Goal: Task Accomplishment & Management: Manage account settings

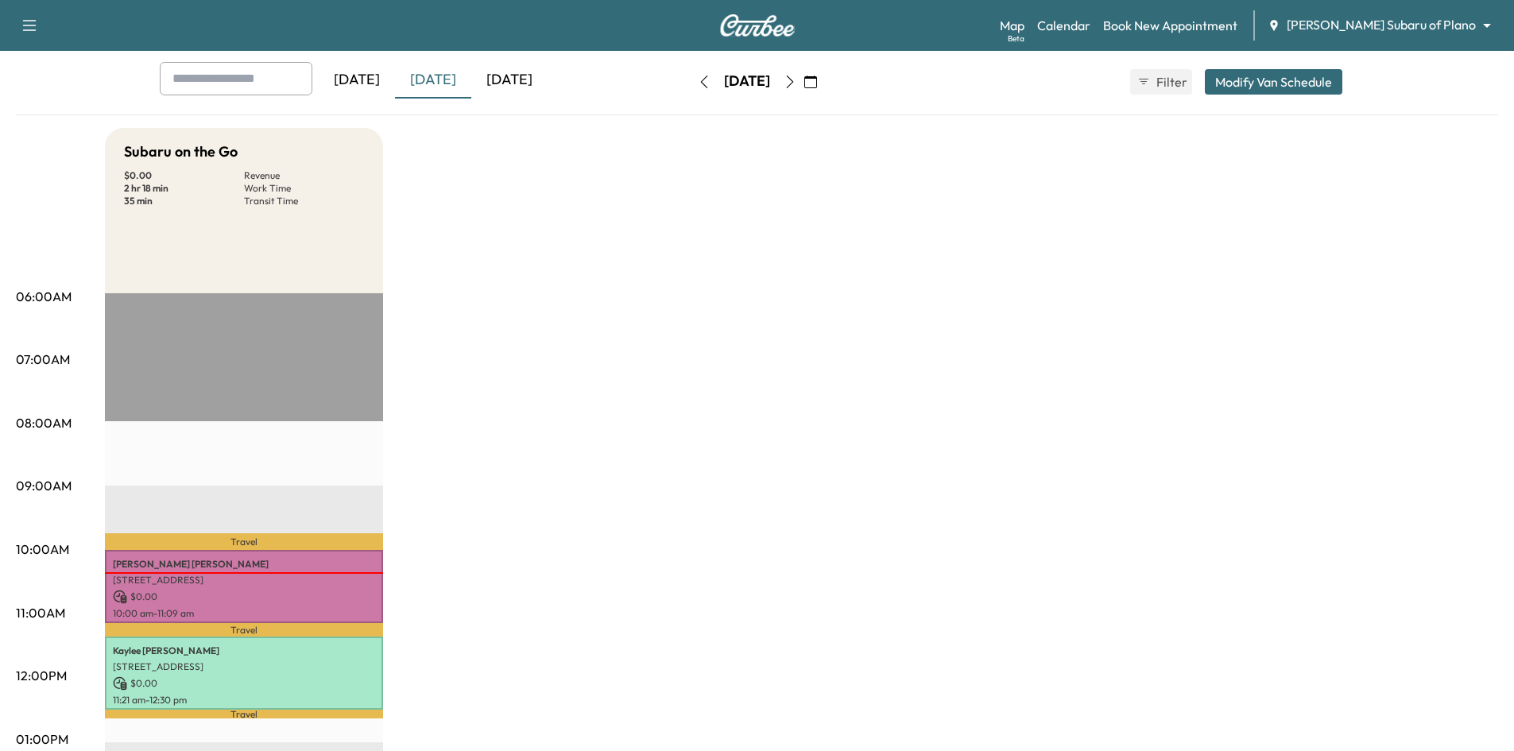
scroll to position [79, 0]
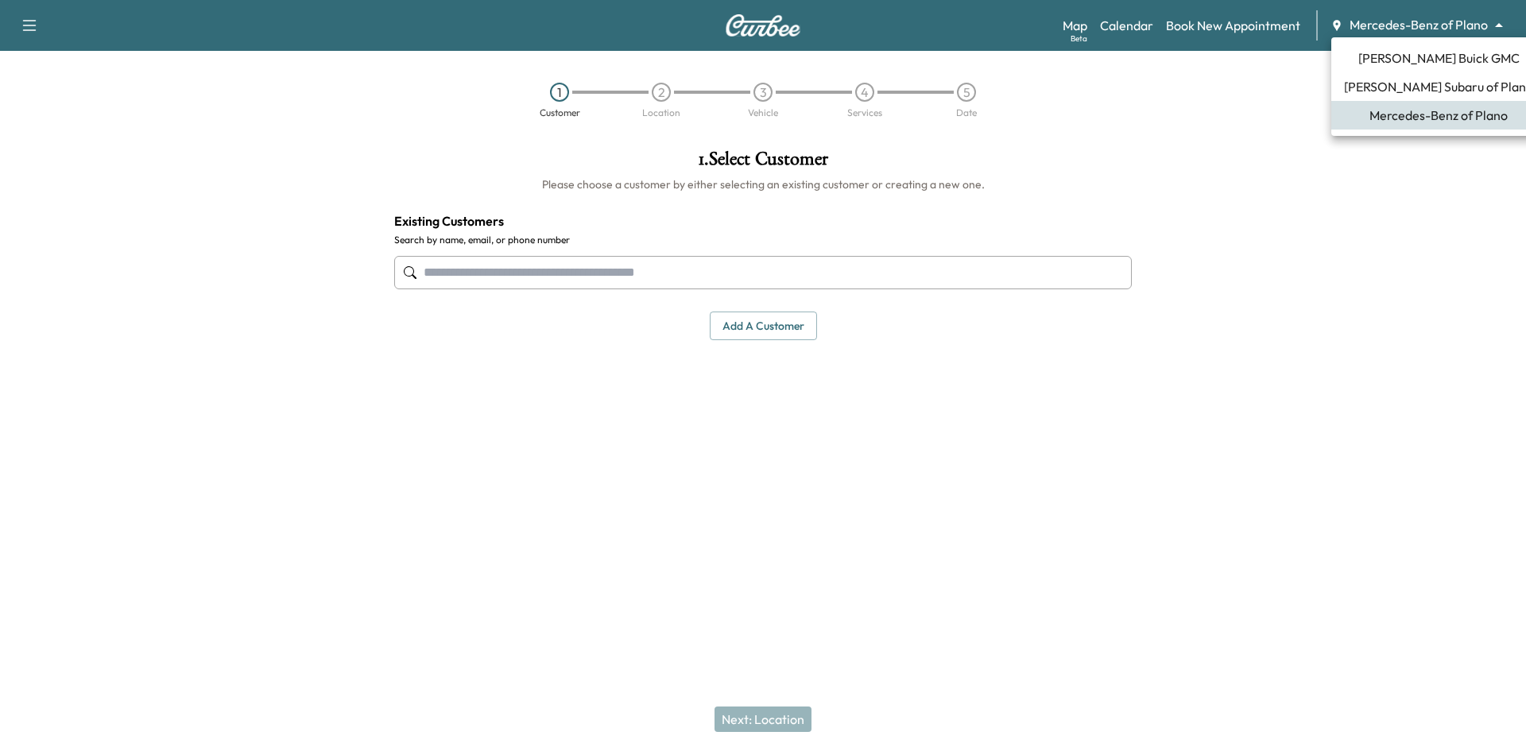
click at [1472, 27] on body "Support Log Out Map Beta Calendar Book New Appointment Mercedes-Benz of Plano *…" at bounding box center [763, 375] width 1526 height 751
click at [1451, 52] on span "Ewing Buick GMC" at bounding box center [1438, 57] width 161 height 19
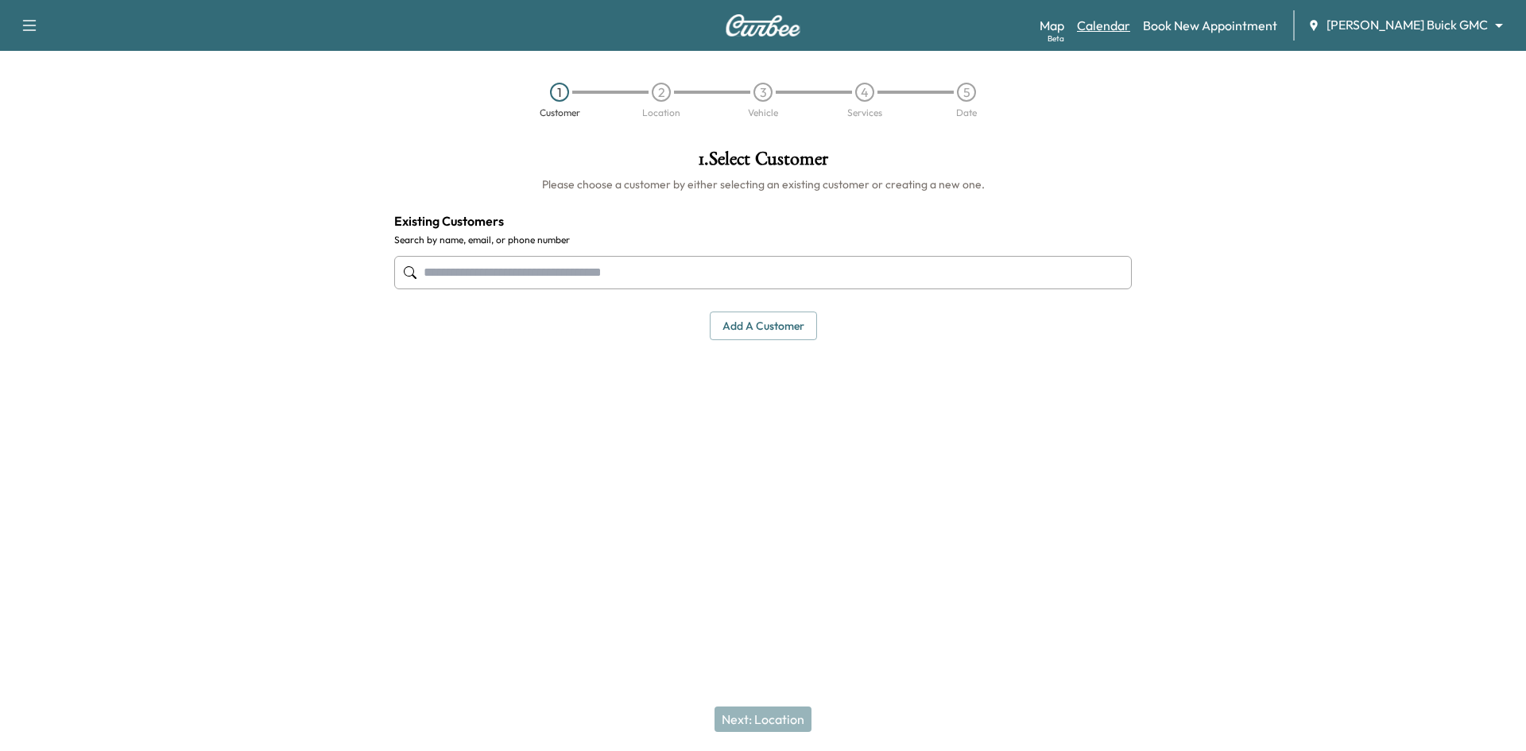
click at [1130, 23] on link "Calendar" at bounding box center [1103, 25] width 53 height 19
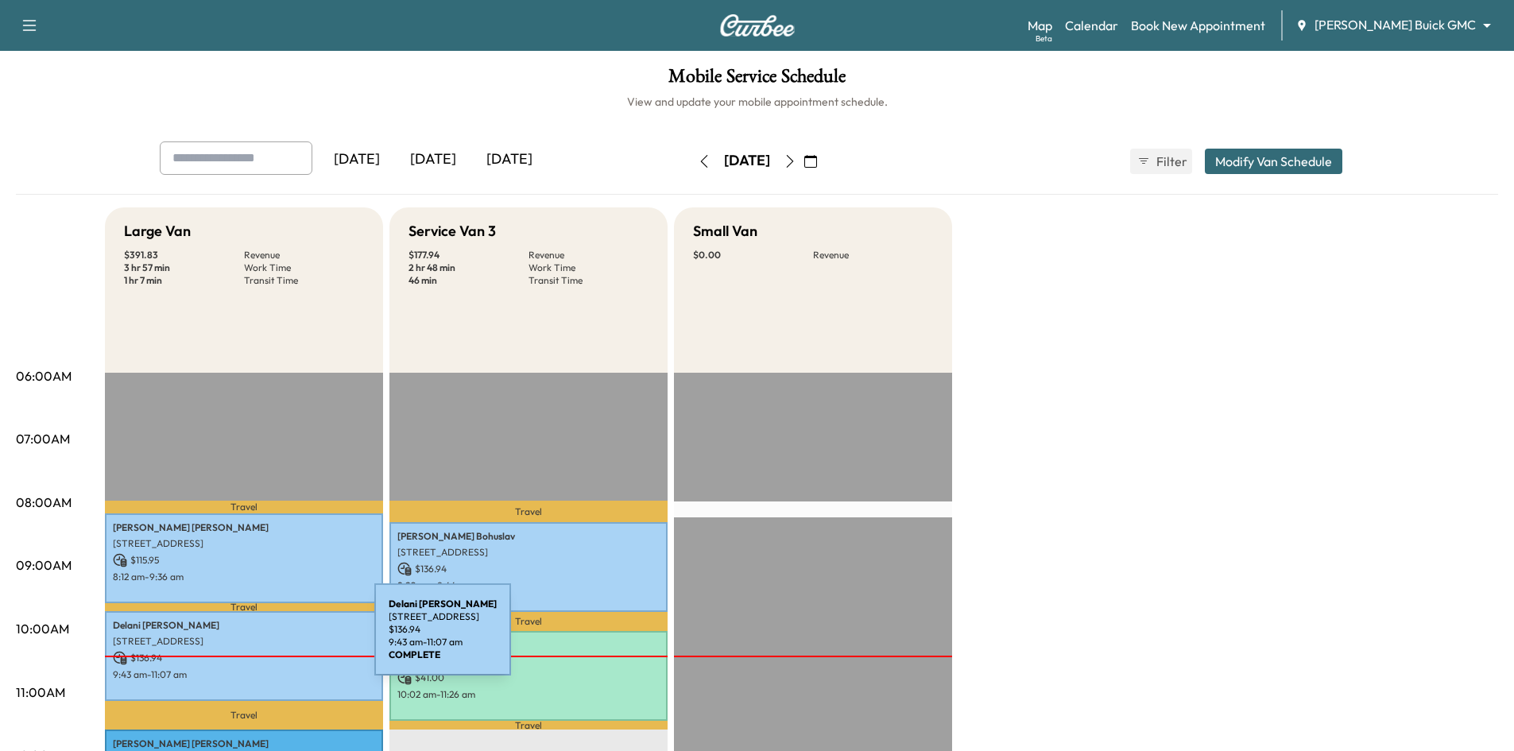
click at [258, 635] on p "2137 USA Dr, Plano, TX 75025, United States of America" at bounding box center [244, 641] width 262 height 13
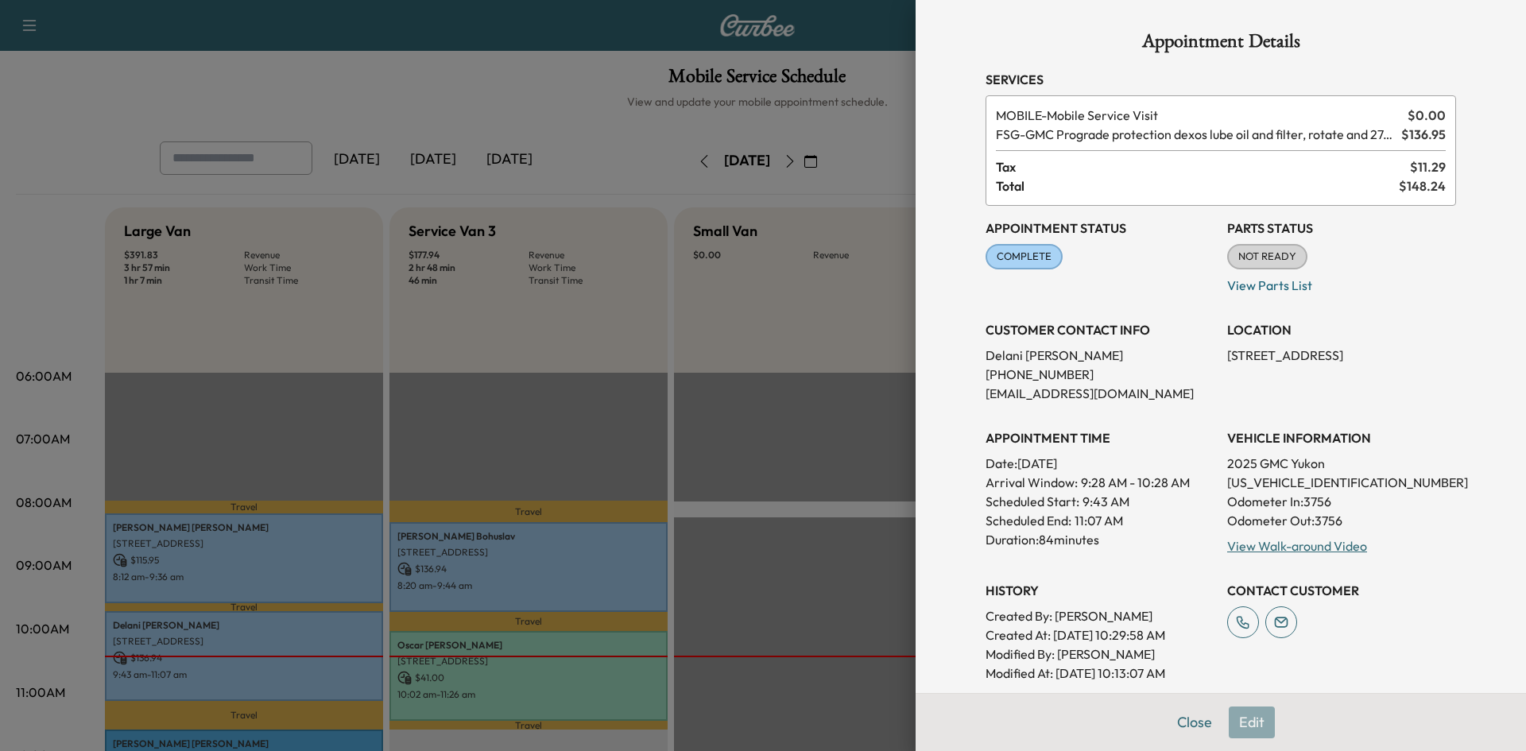
click at [327, 723] on div at bounding box center [763, 375] width 1526 height 751
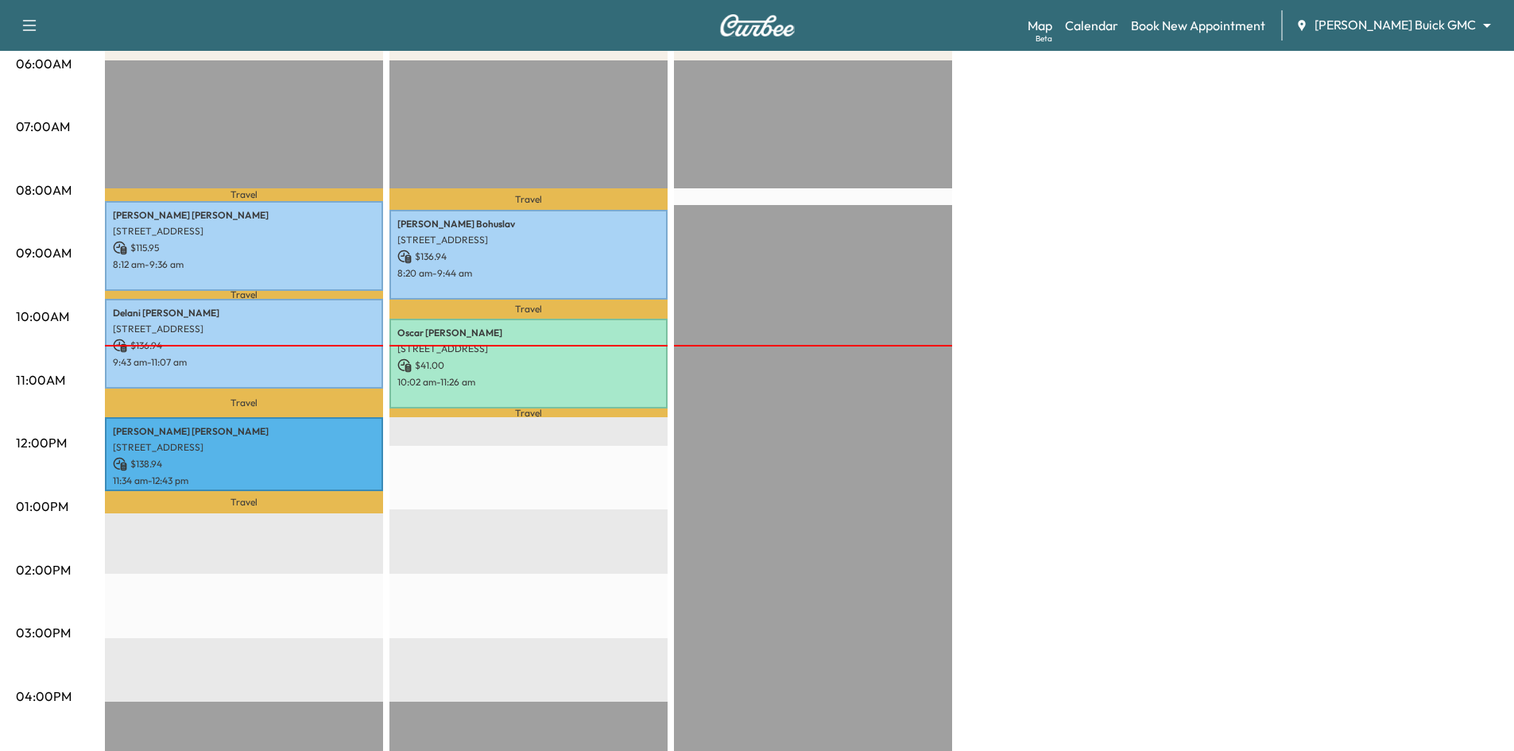
scroll to position [318, 0]
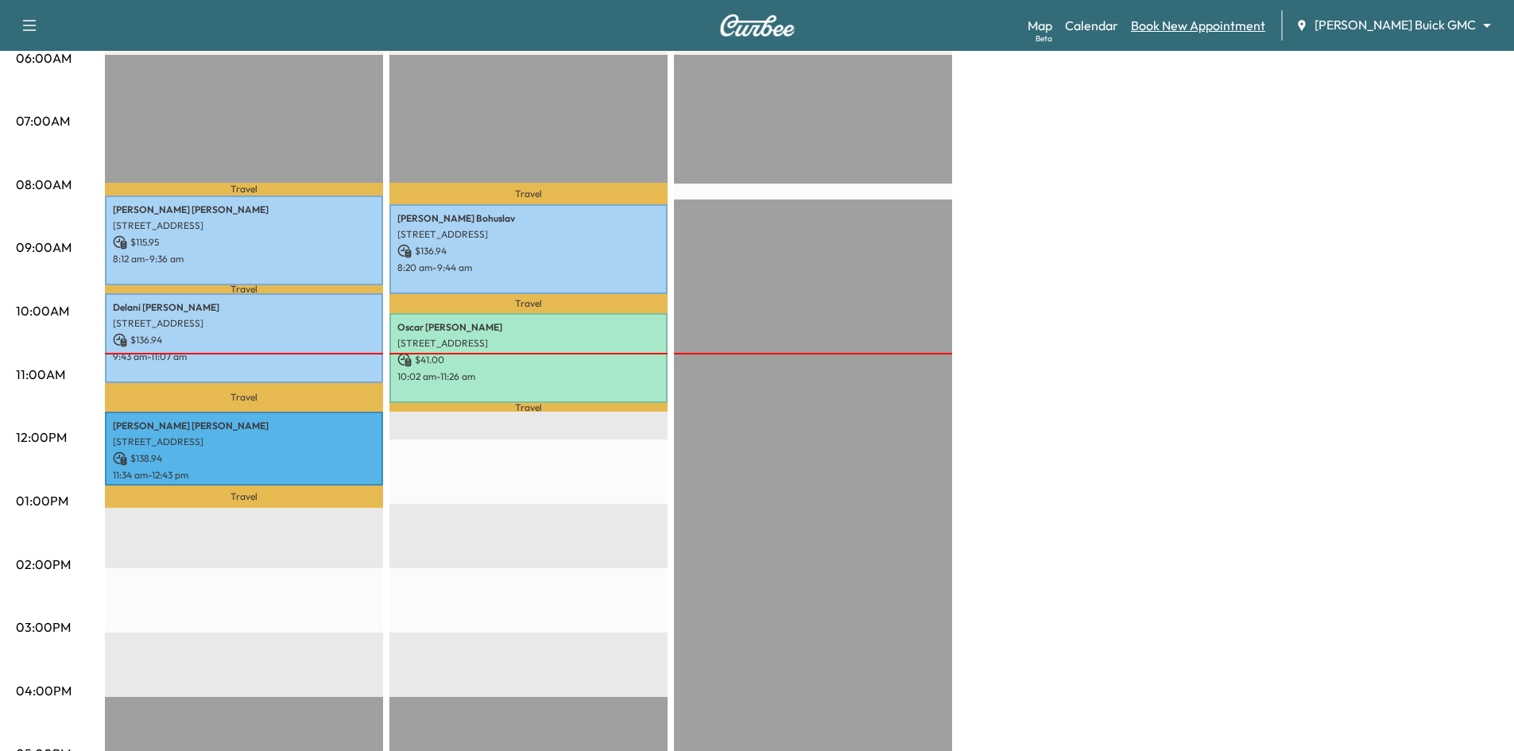
click at [1252, 24] on link "Book New Appointment" at bounding box center [1198, 25] width 134 height 19
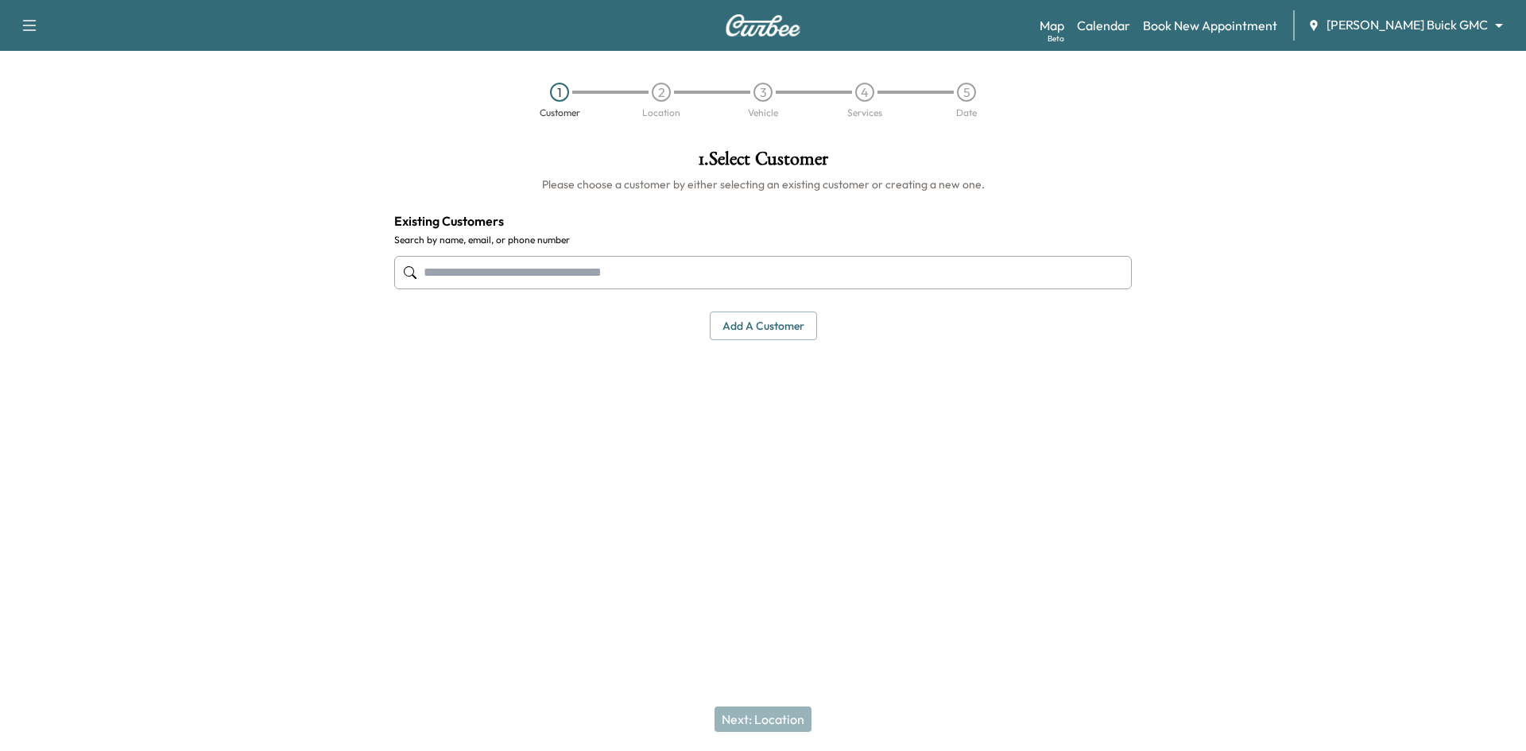
click at [802, 283] on input "text" at bounding box center [763, 272] width 738 height 33
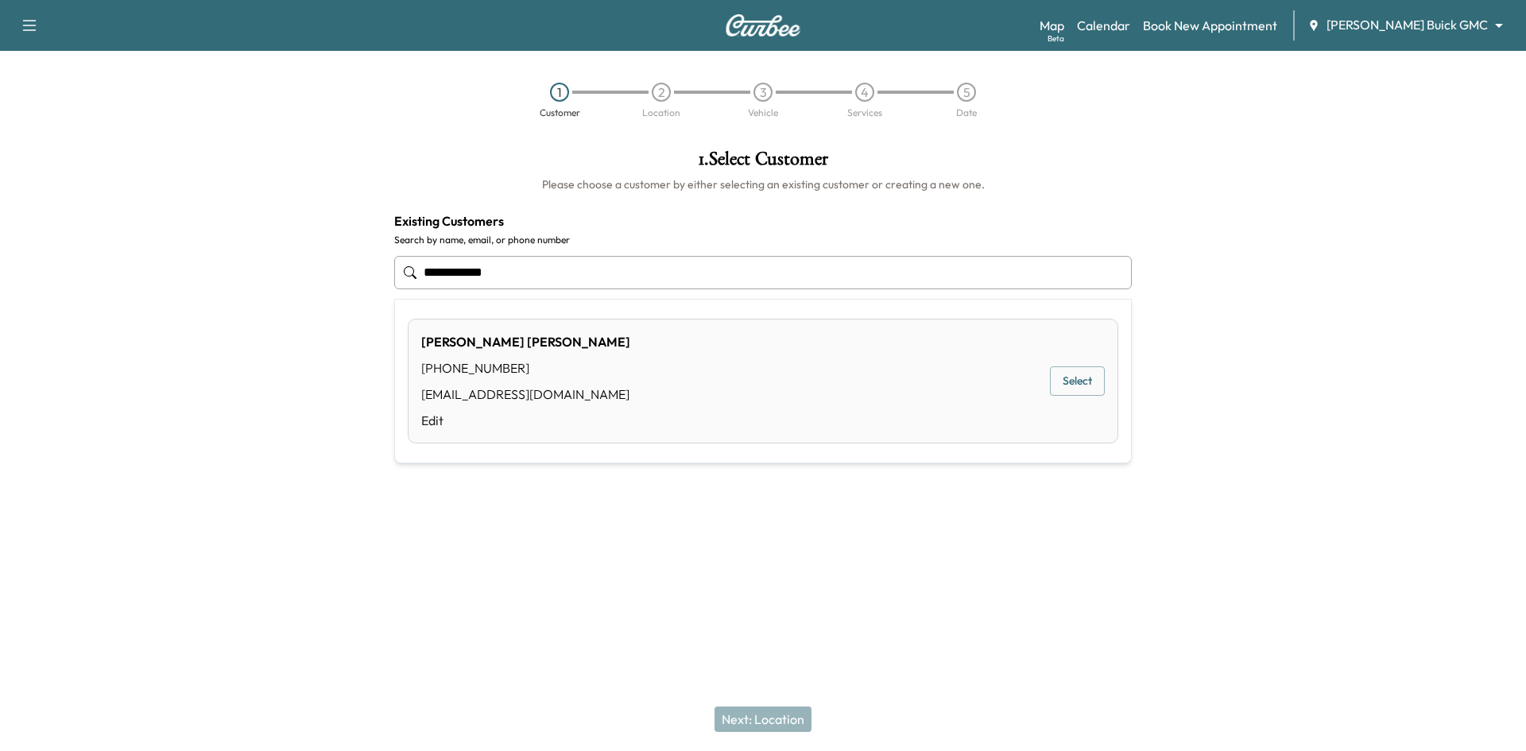
click at [1079, 386] on button "Select" at bounding box center [1077, 380] width 55 height 29
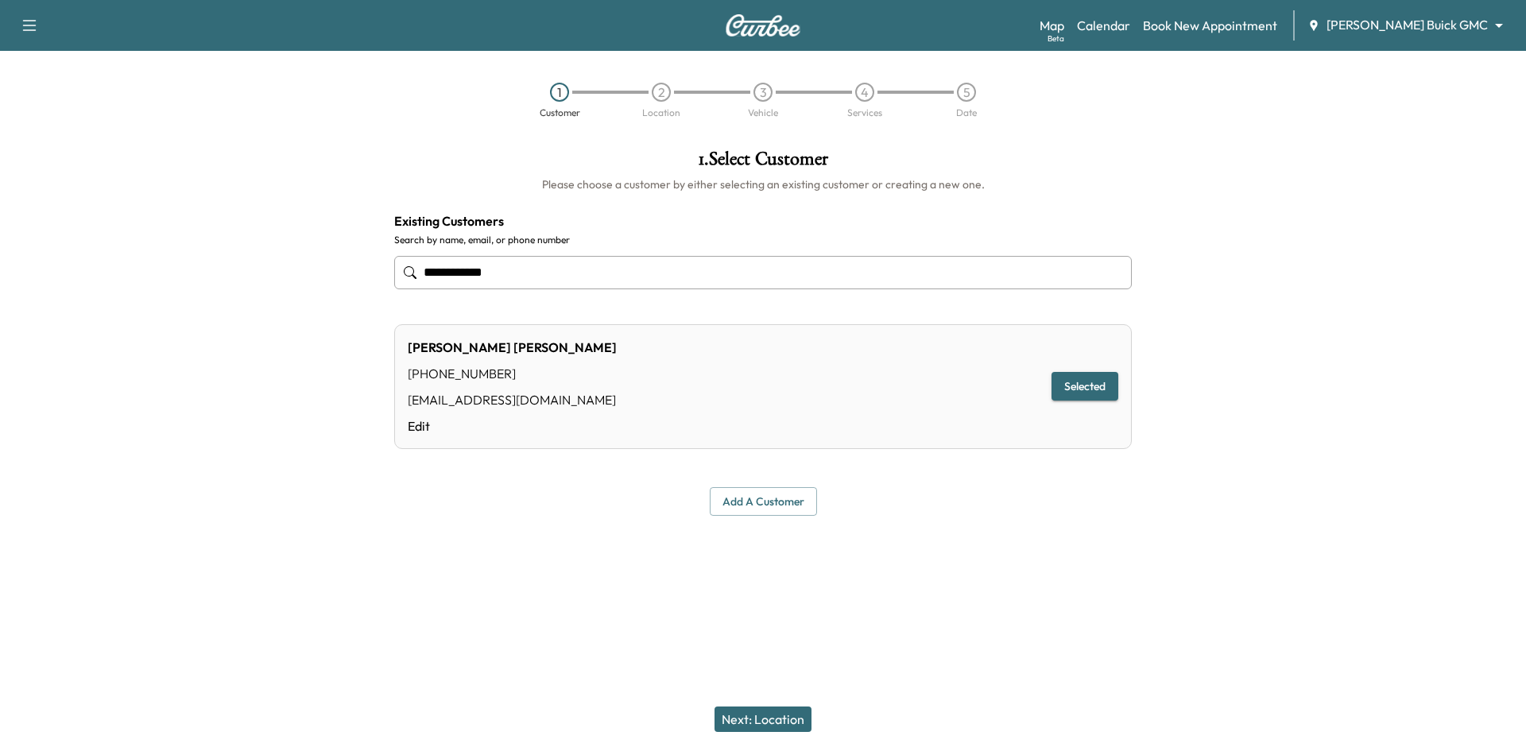
type input "**********"
click at [791, 719] on button "Next: Location" at bounding box center [763, 719] width 97 height 25
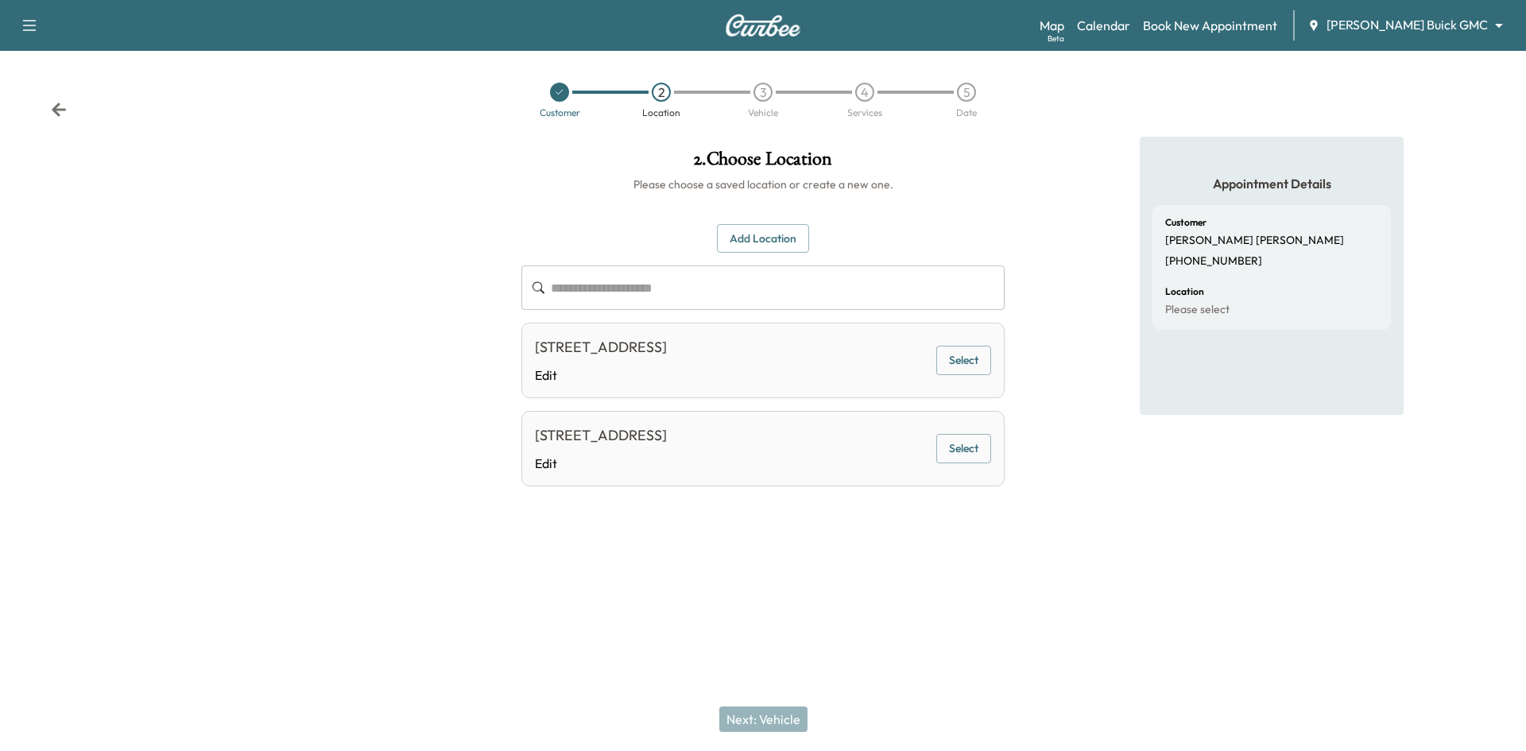
click at [963, 363] on button "Select" at bounding box center [963, 360] width 55 height 29
click at [790, 717] on button "Next: Vehicle" at bounding box center [763, 719] width 88 height 25
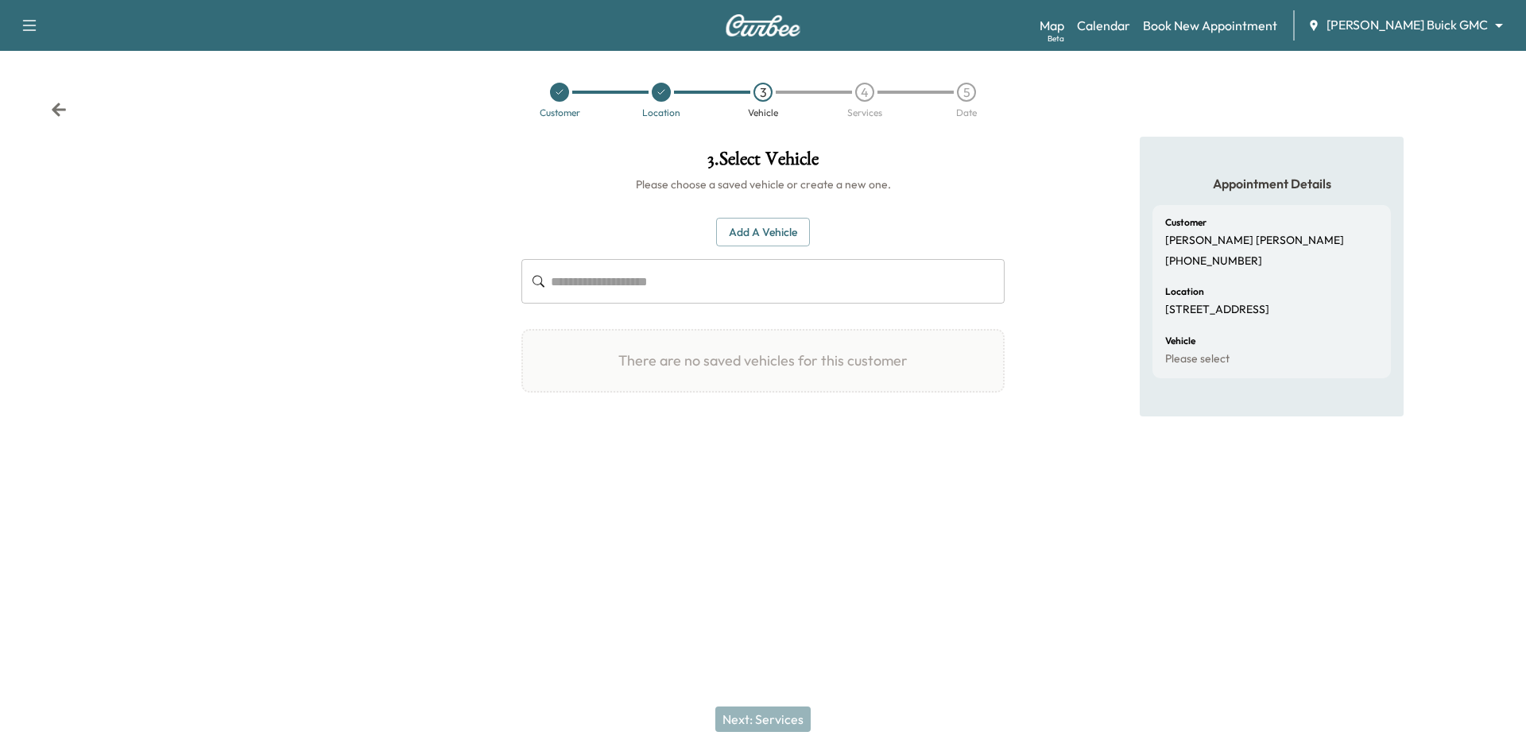
click at [748, 238] on button "Add a Vehicle" at bounding box center [763, 232] width 94 height 29
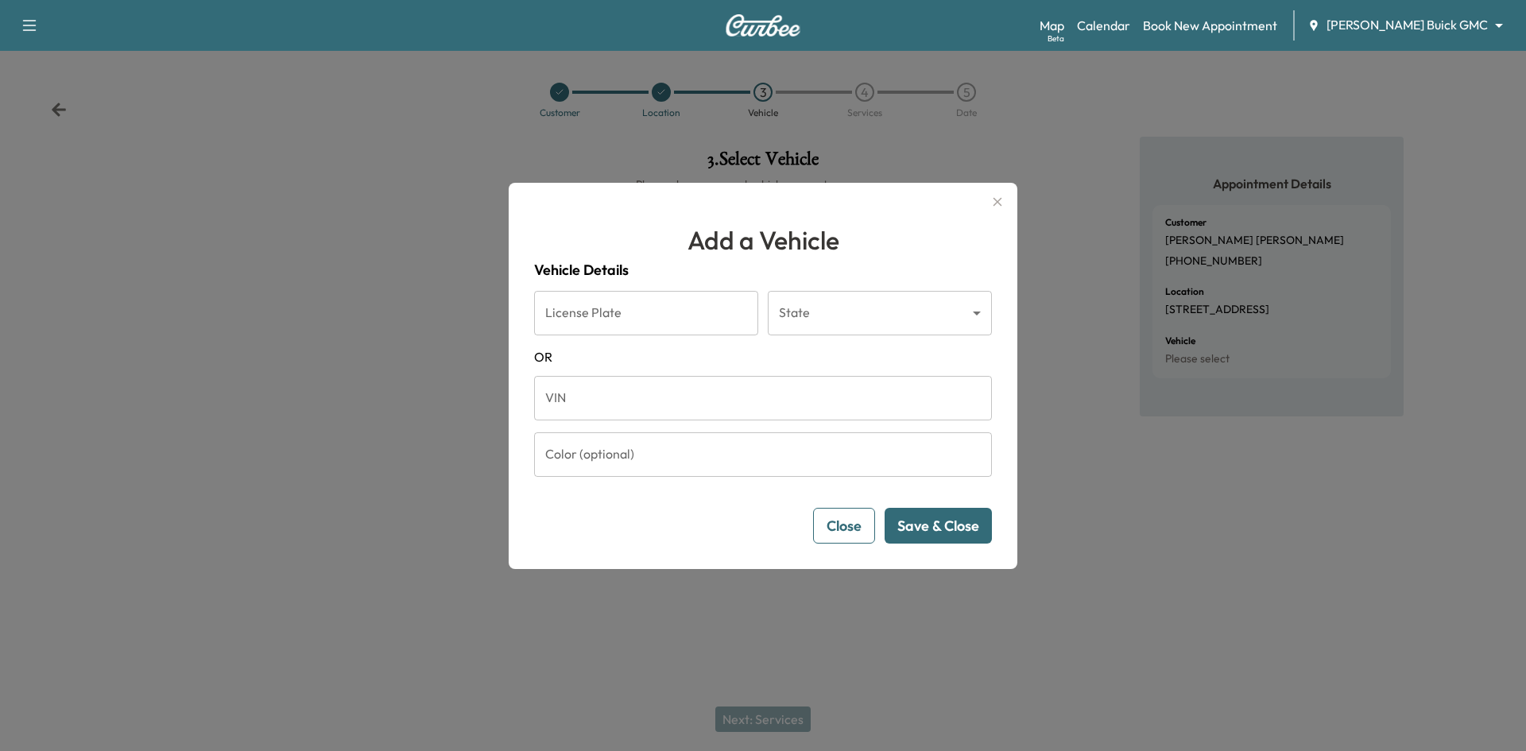
click at [594, 393] on input "VIN" at bounding box center [763, 398] width 458 height 45
paste input "**********"
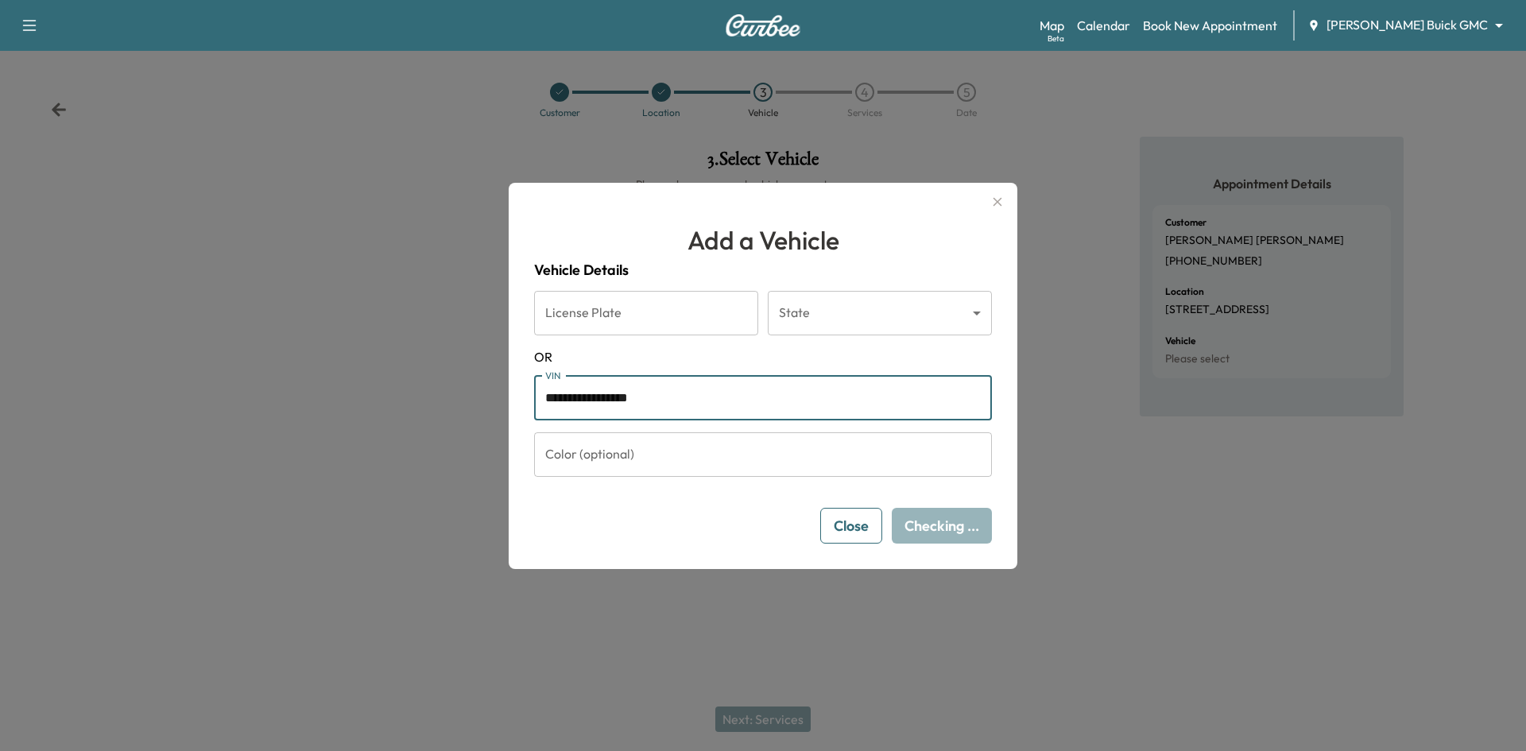
type input "**********"
click at [964, 530] on button "Save & Close" at bounding box center [938, 526] width 107 height 36
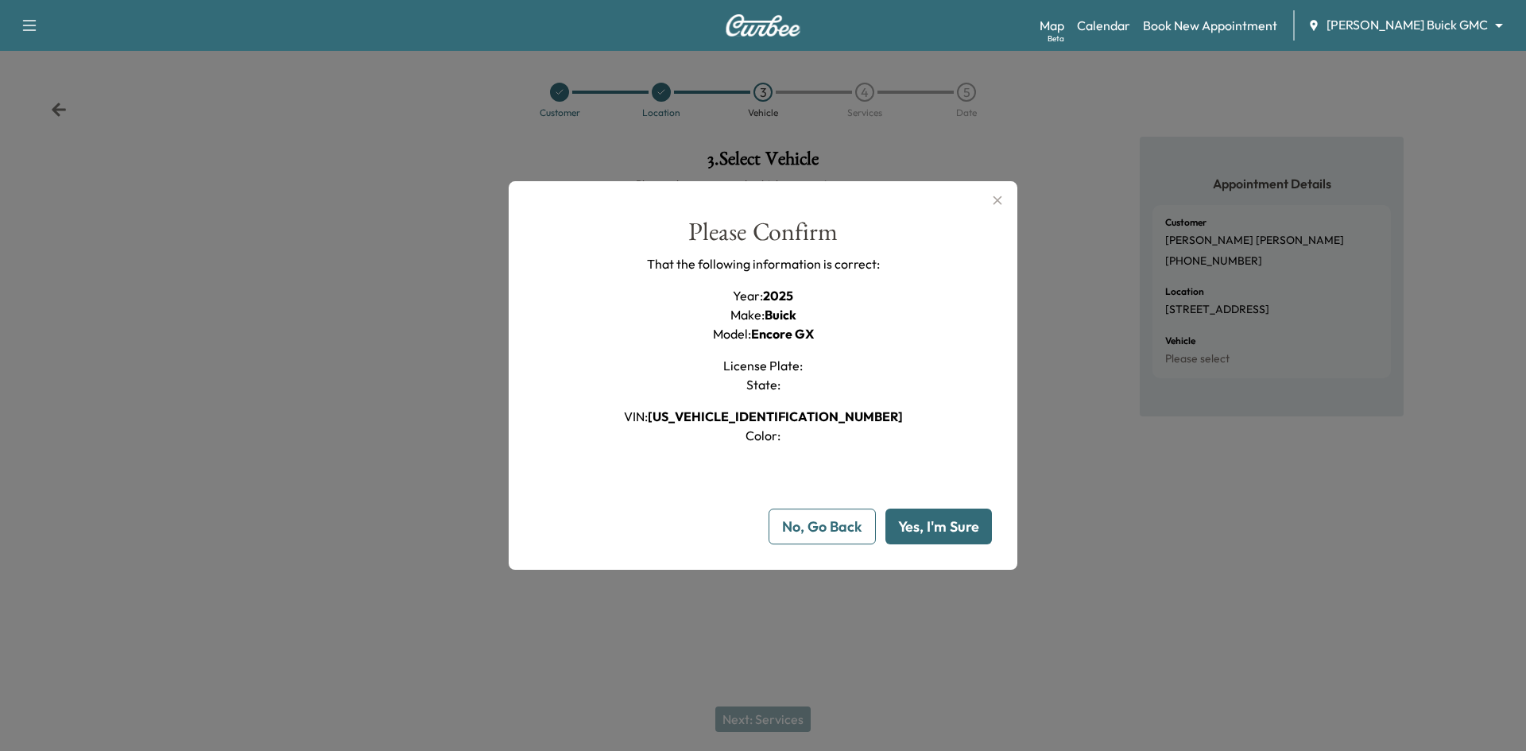
click at [935, 524] on button "Yes, I'm Sure" at bounding box center [938, 527] width 106 height 36
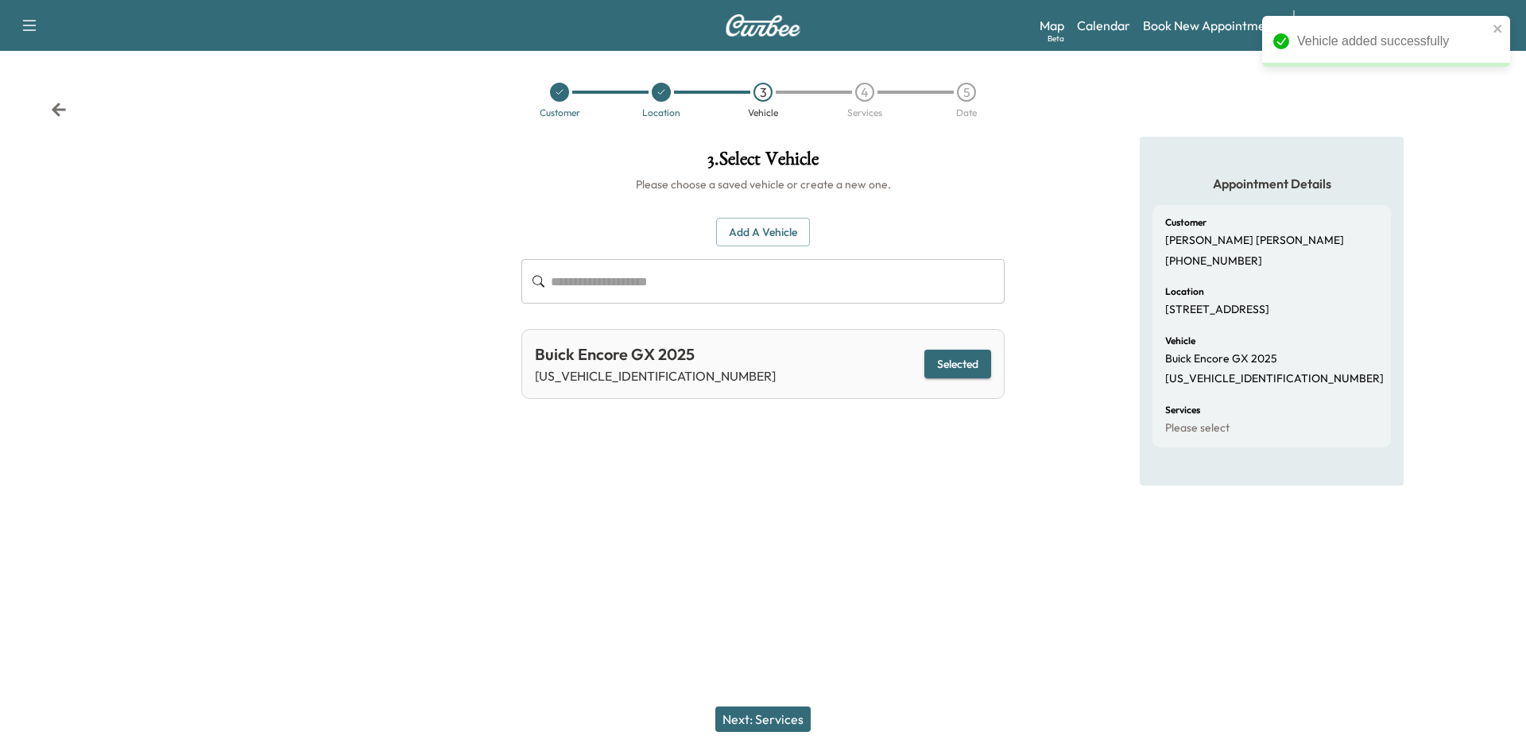
click at [797, 719] on button "Next: Services" at bounding box center [762, 719] width 95 height 25
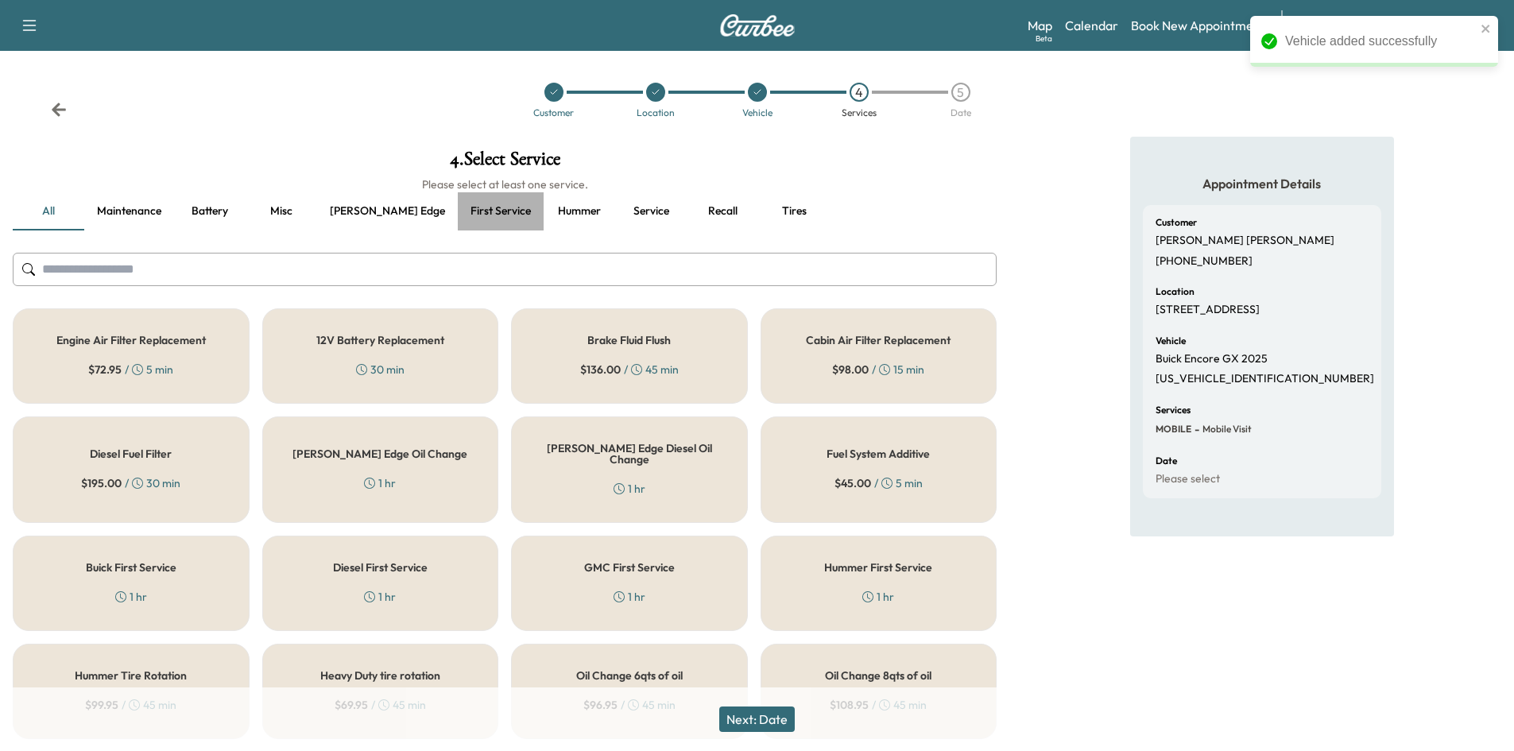
click at [472, 213] on button "First service" at bounding box center [501, 211] width 86 height 38
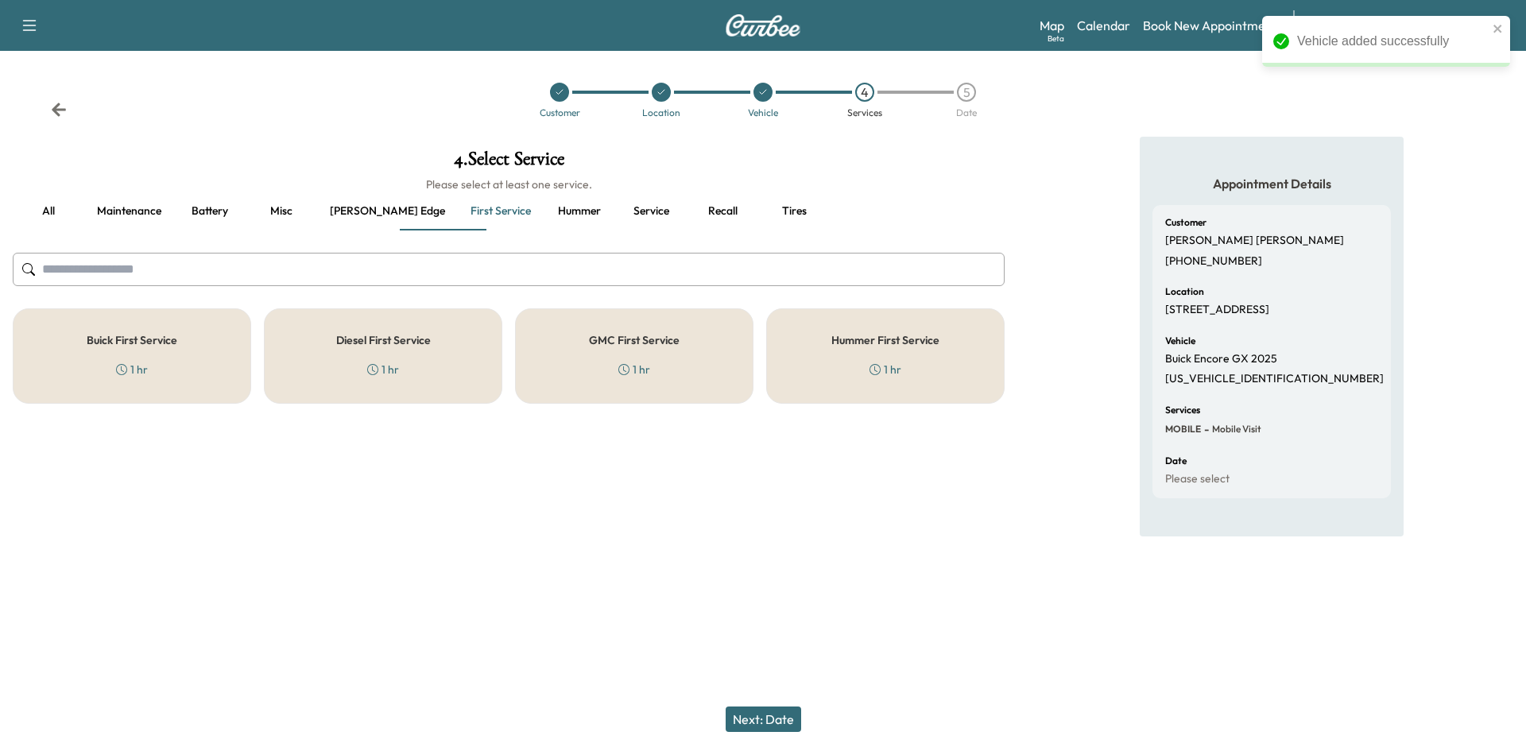
click at [186, 362] on div "Buick First Service 1 hr" at bounding box center [132, 355] width 238 height 95
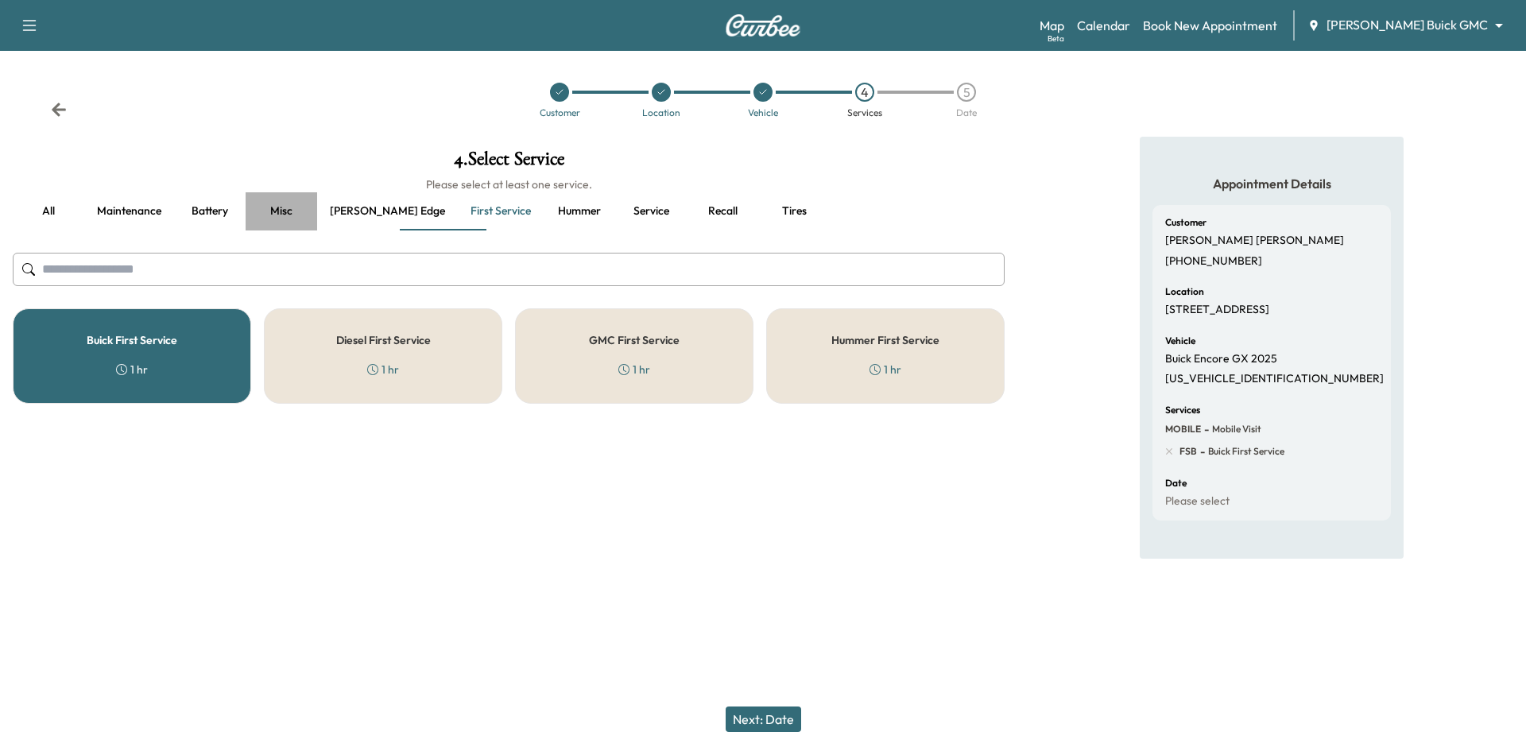
click at [286, 213] on button "Misc" at bounding box center [282, 211] width 72 height 38
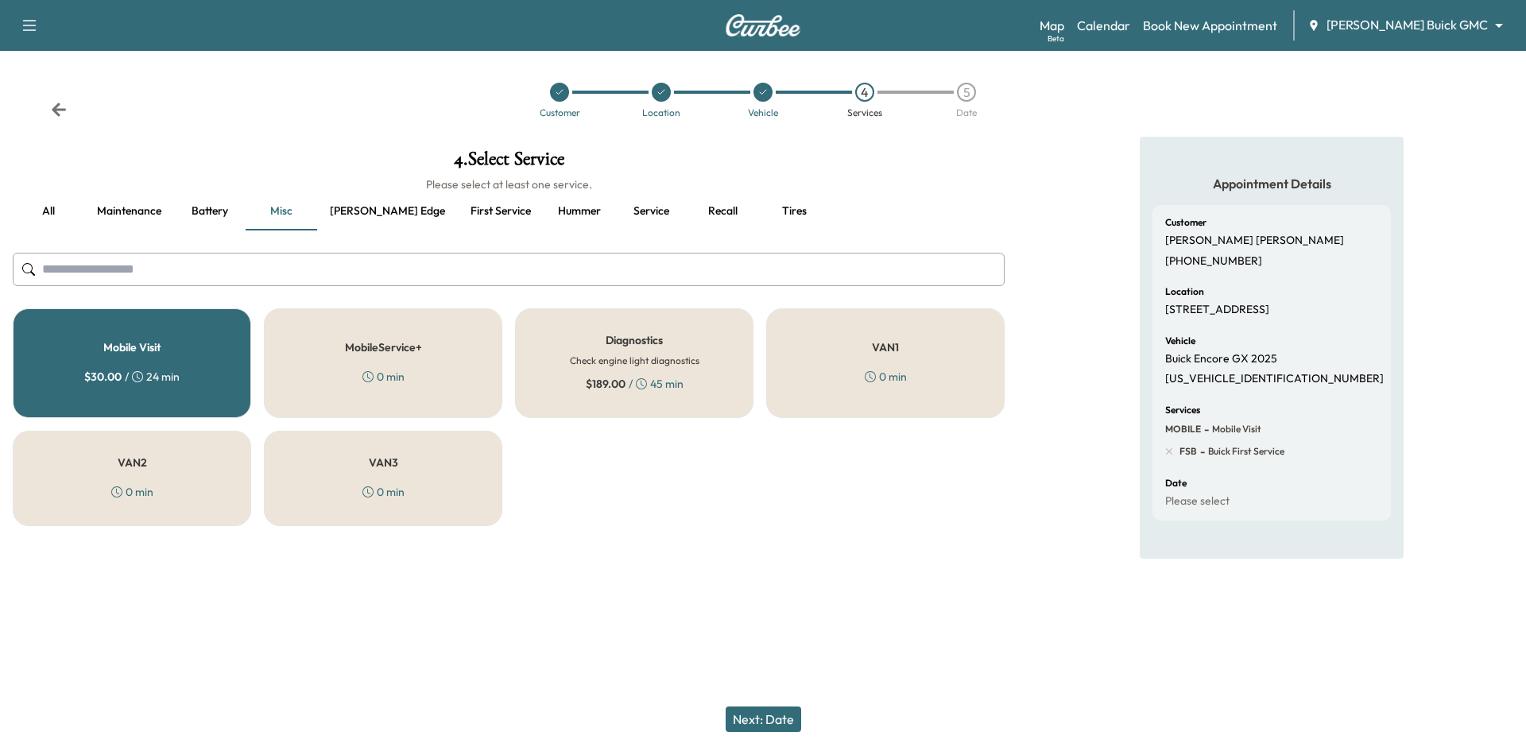
click at [766, 723] on button "Next: Date" at bounding box center [764, 719] width 76 height 25
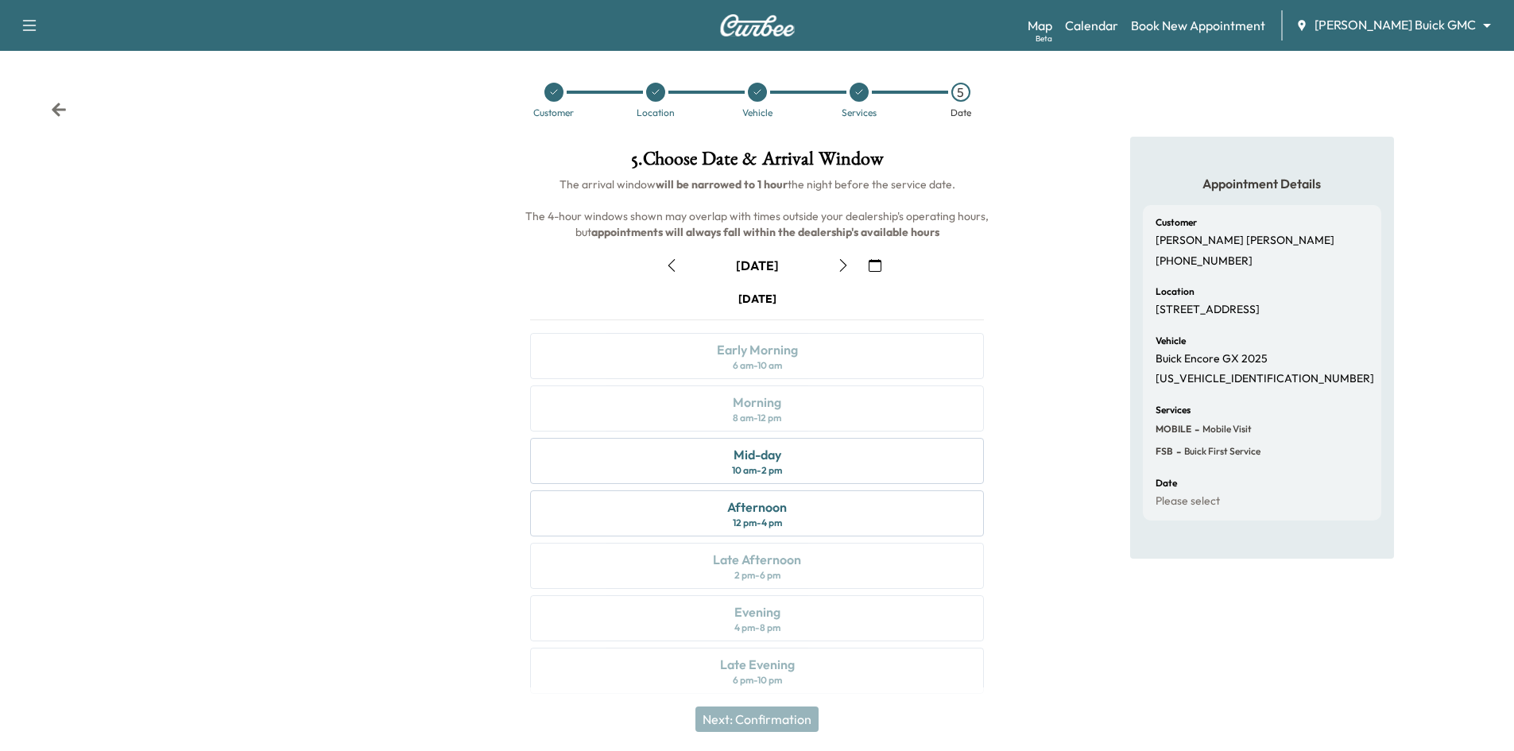
click at [1183, 376] on p "KL4AMBSP9SB000899" at bounding box center [1265, 379] width 219 height 14
copy p "KL4AMBSP9SB000899"
click at [549, 96] on icon at bounding box center [554, 92] width 10 height 10
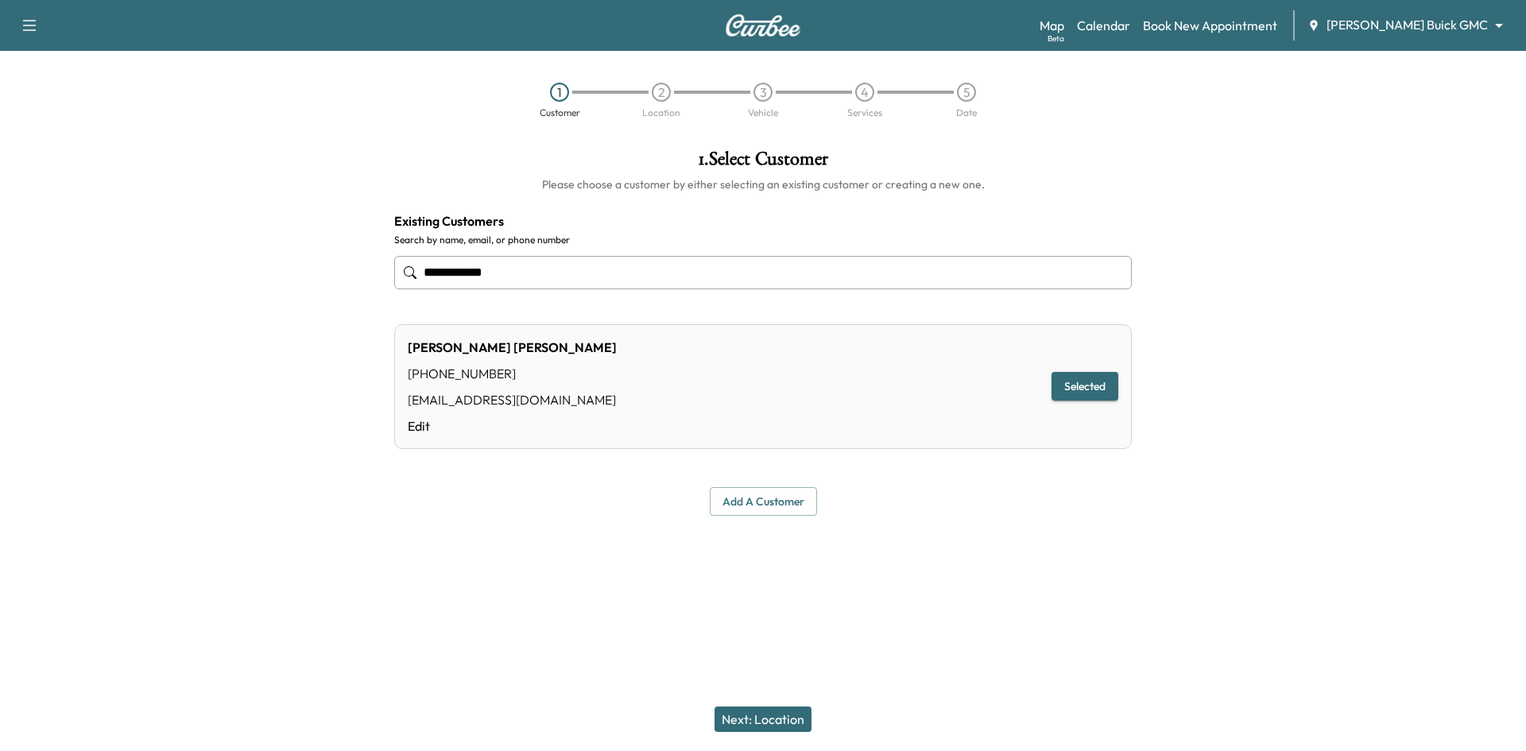
drag, startPoint x: 524, startPoint y: 281, endPoint x: 226, endPoint y: 283, distance: 298.0
click at [227, 283] on div "**********" at bounding box center [763, 333] width 1526 height 392
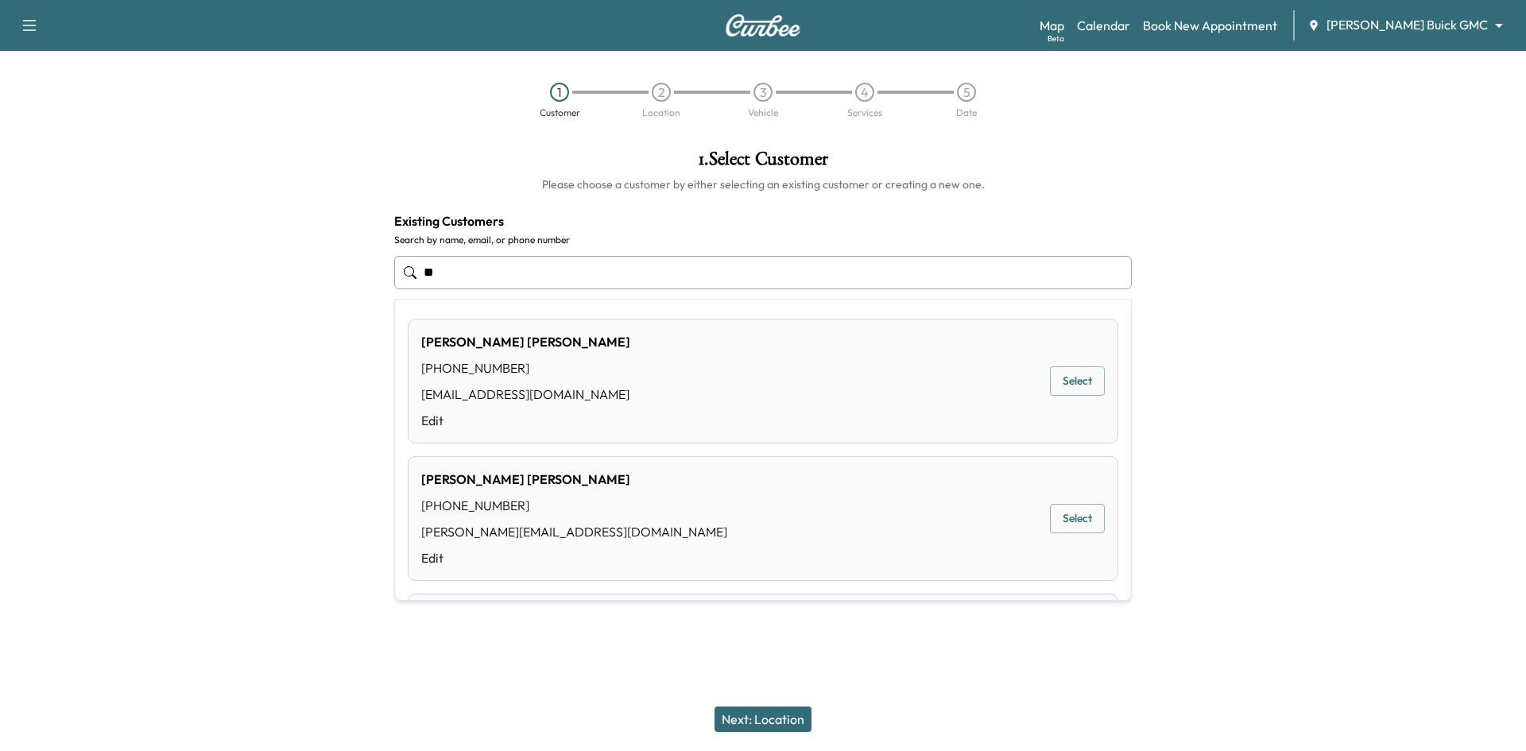
type input "*"
click at [1055, 516] on button "Select" at bounding box center [1077, 518] width 55 height 29
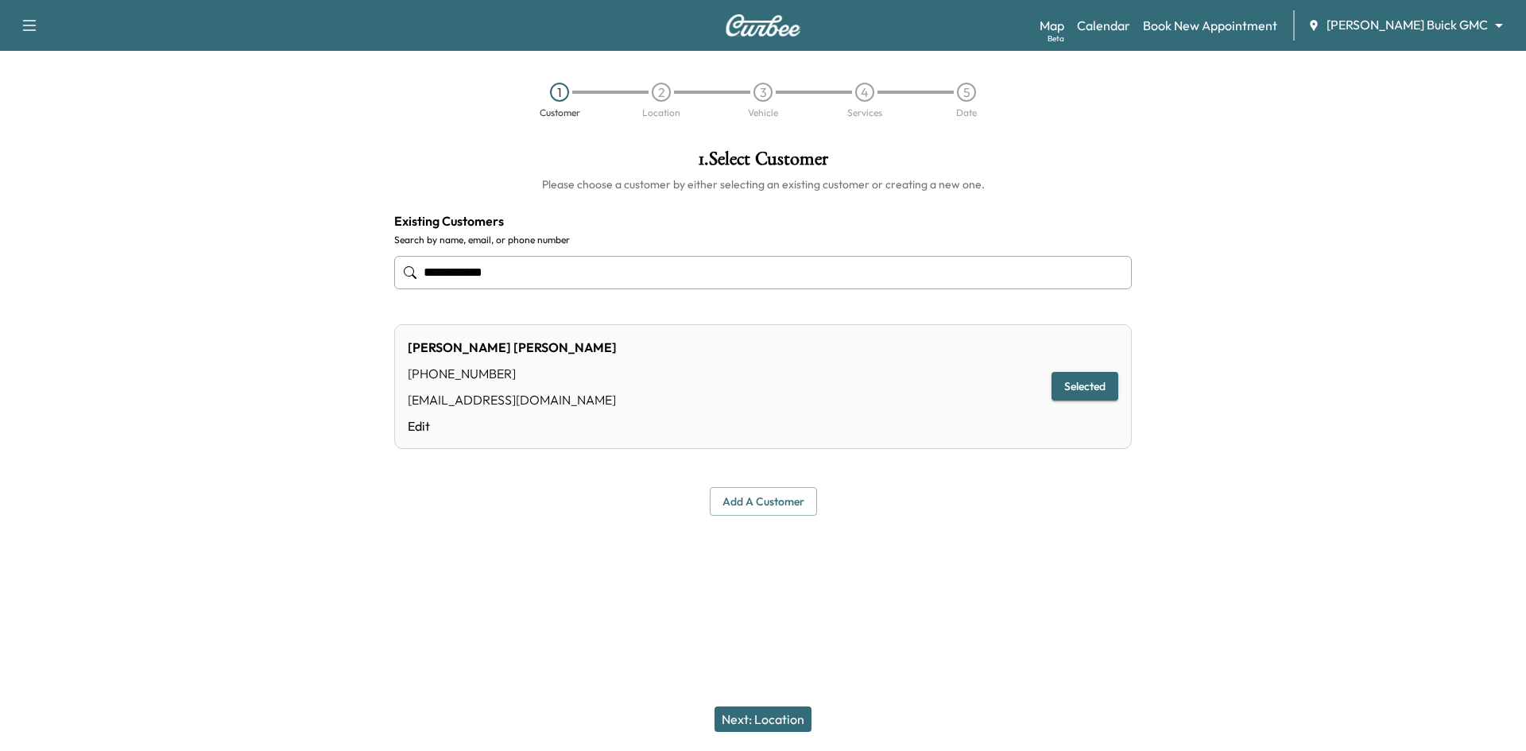
type input "**********"
drag, startPoint x: 781, startPoint y: 715, endPoint x: 802, endPoint y: 691, distance: 31.0
click at [782, 715] on button "Next: Location" at bounding box center [763, 719] width 97 height 25
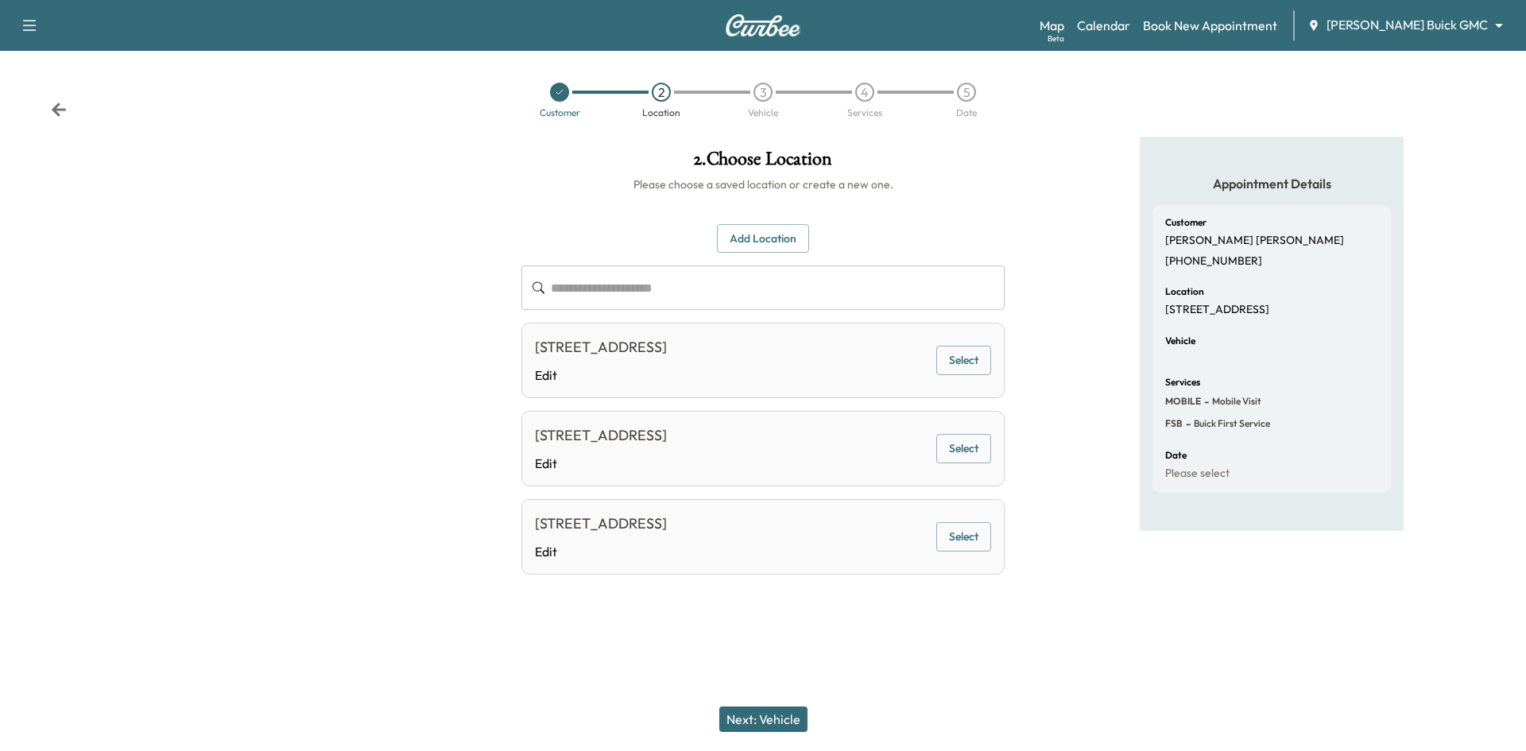
click at [961, 358] on button "Select" at bounding box center [963, 360] width 55 height 29
click at [782, 715] on button "Next: Vehicle" at bounding box center [763, 719] width 88 height 25
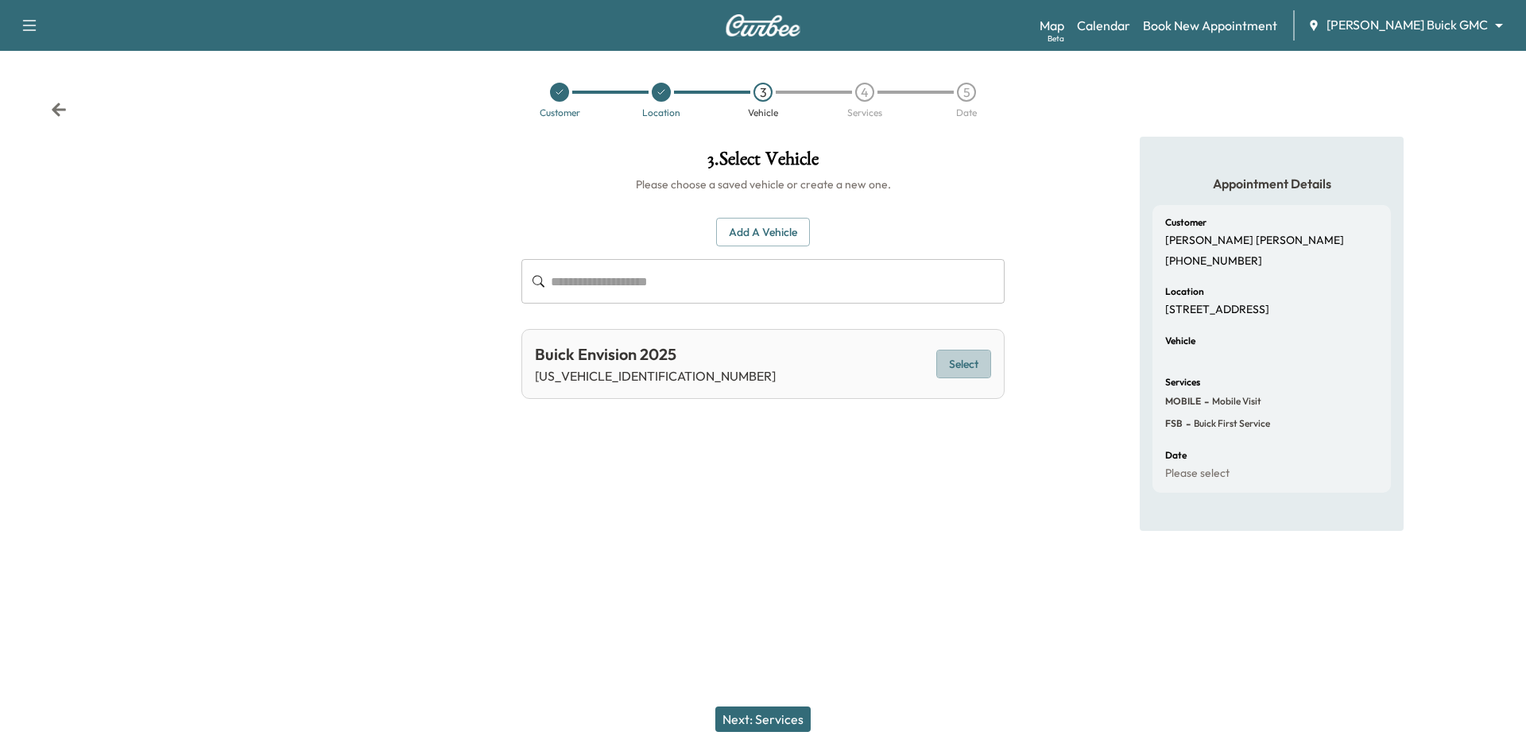
click at [947, 360] on button "Select" at bounding box center [963, 364] width 55 height 29
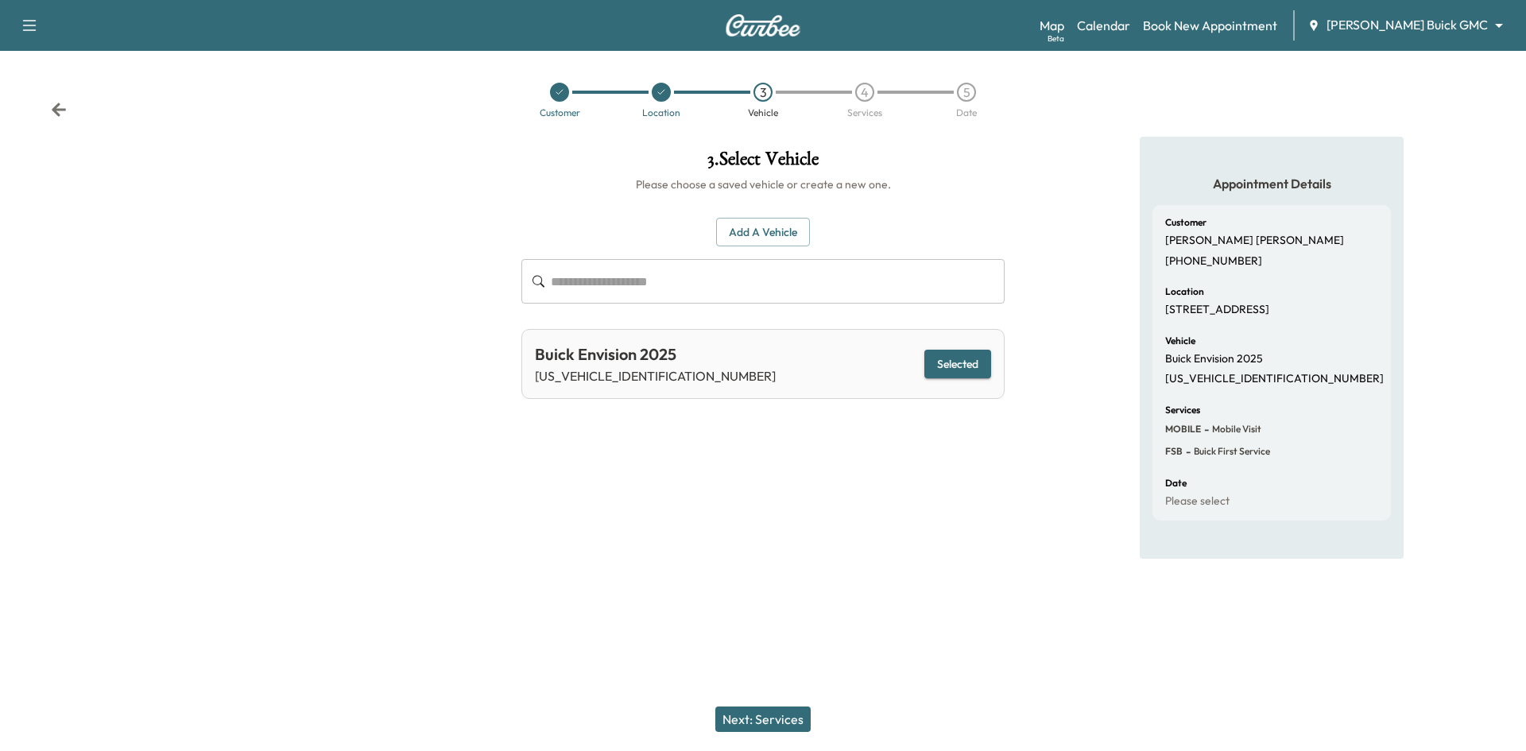
click at [775, 711] on button "Next: Services" at bounding box center [762, 719] width 95 height 25
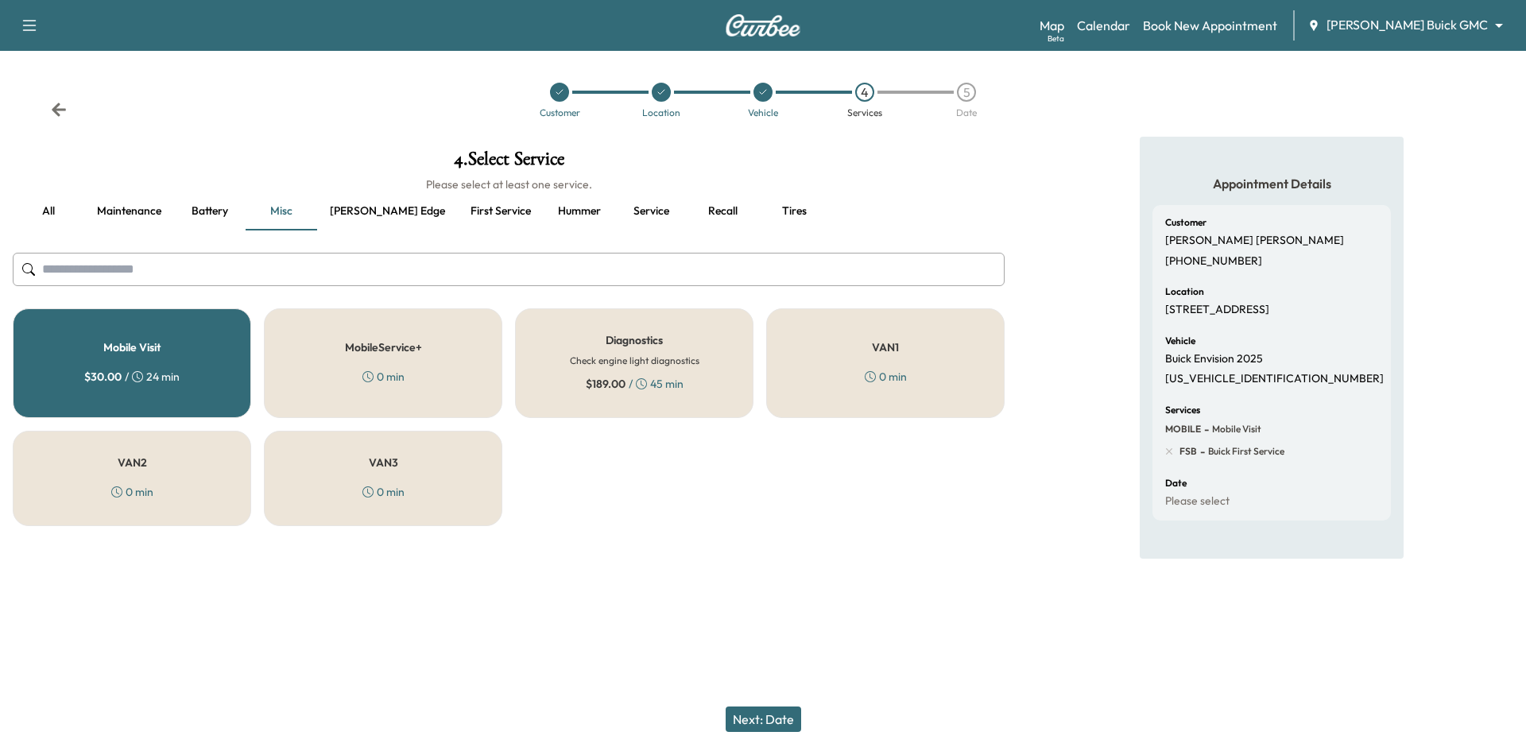
click at [459, 207] on button "First service" at bounding box center [501, 211] width 86 height 38
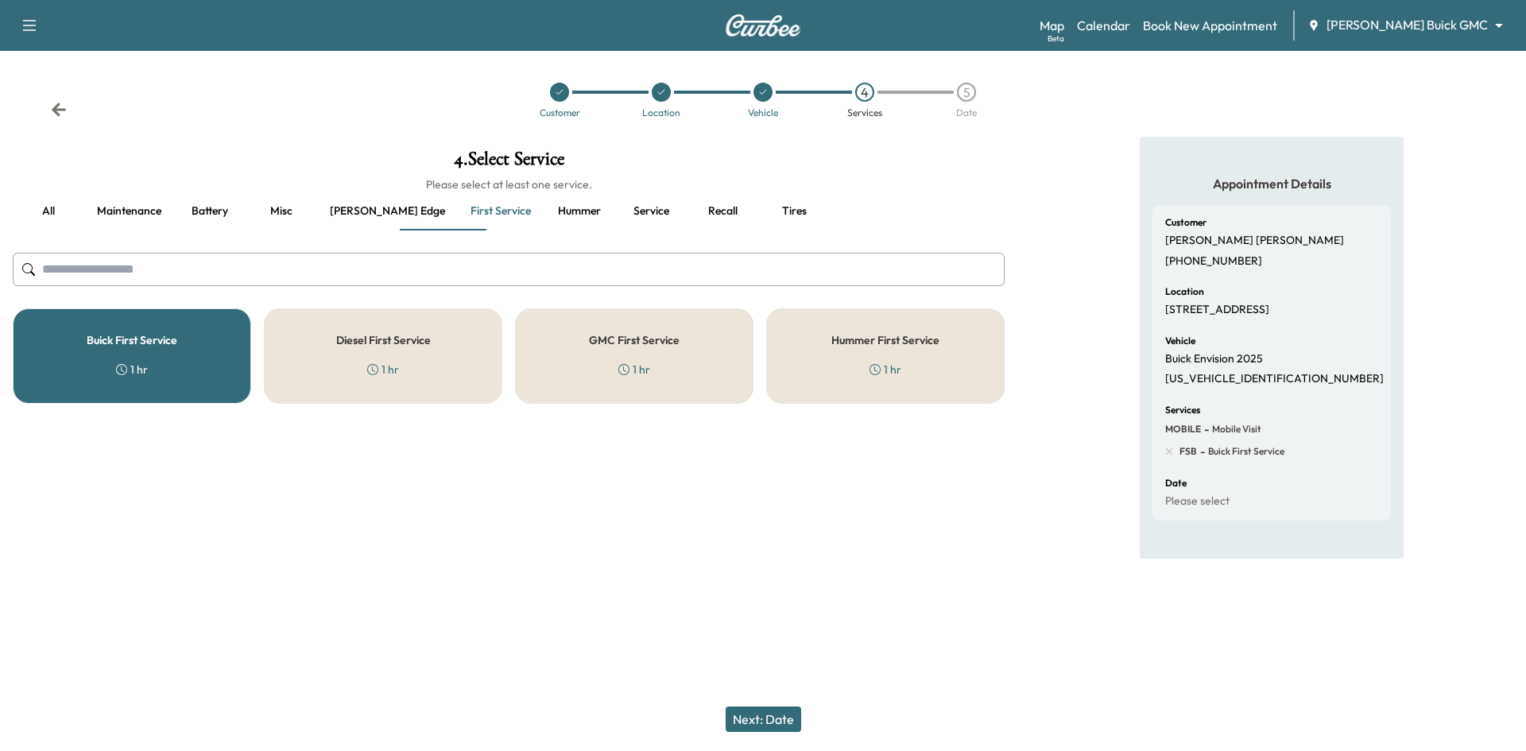
drag, startPoint x: 774, startPoint y: 724, endPoint x: 962, endPoint y: 588, distance: 232.3
click at [773, 723] on button "Next: Date" at bounding box center [764, 719] width 76 height 25
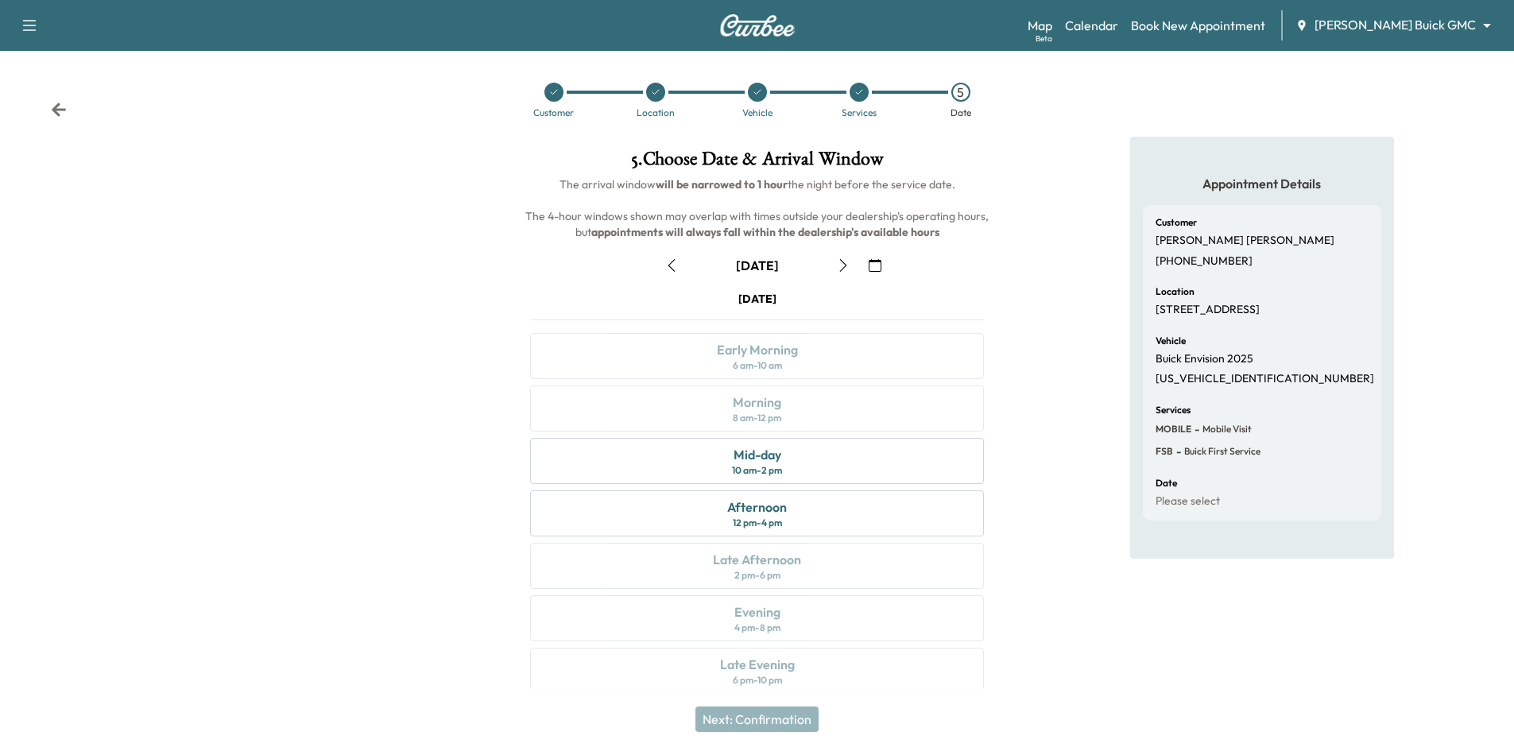
click at [874, 267] on icon "button" at bounding box center [875, 265] width 13 height 13
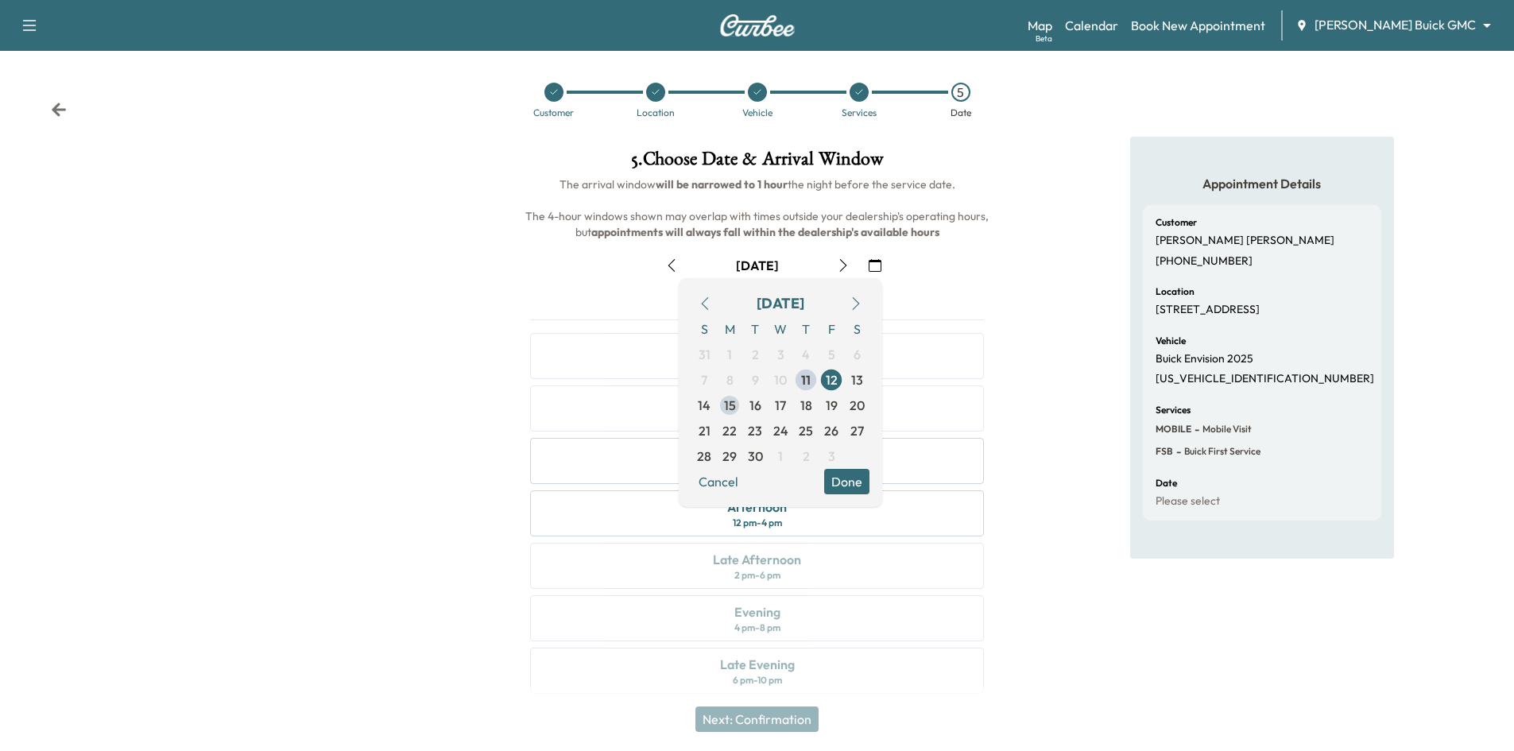
click at [731, 411] on span "15" at bounding box center [730, 405] width 12 height 19
click at [1010, 241] on div "Appointment Details Customer Melba Howell (972) 267-2500 Location 4404 Black Ot…" at bounding box center [1261, 425] width 505 height 576
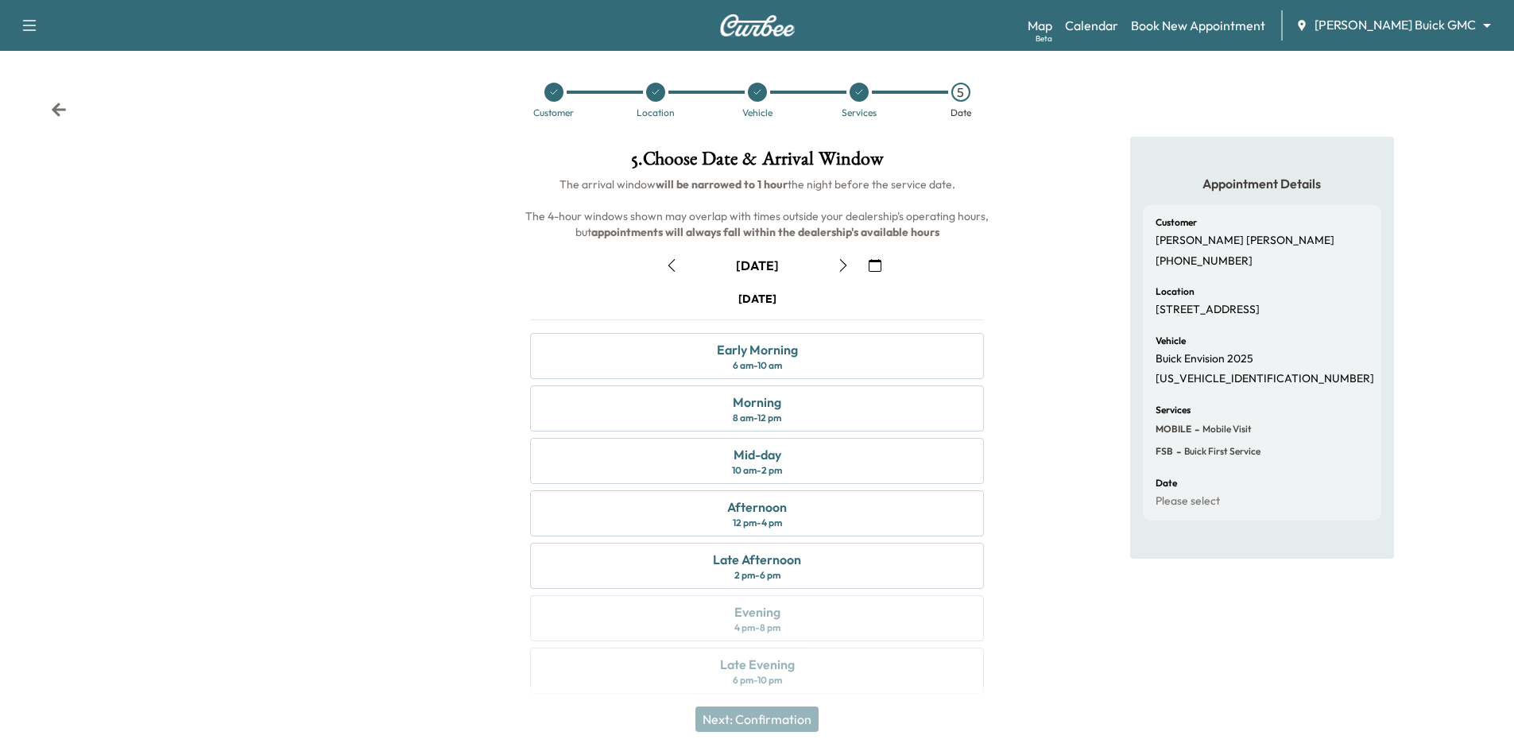
click at [842, 264] on icon "button" at bounding box center [843, 265] width 13 height 13
click at [897, 558] on div "Late Afternoon 2 pm - 6 pm" at bounding box center [757, 566] width 454 height 46
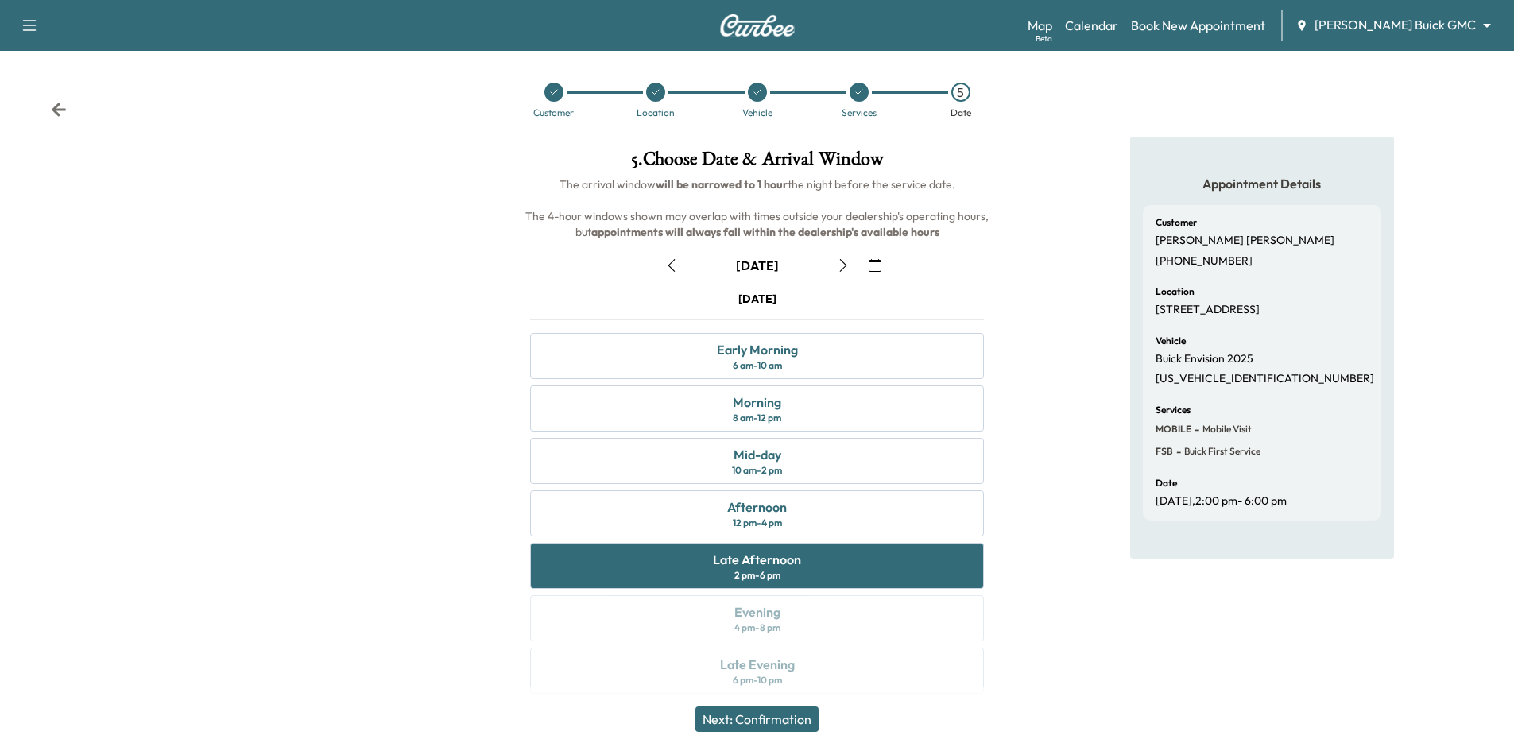
click at [783, 723] on button "Next: Confirmation" at bounding box center [756, 719] width 123 height 25
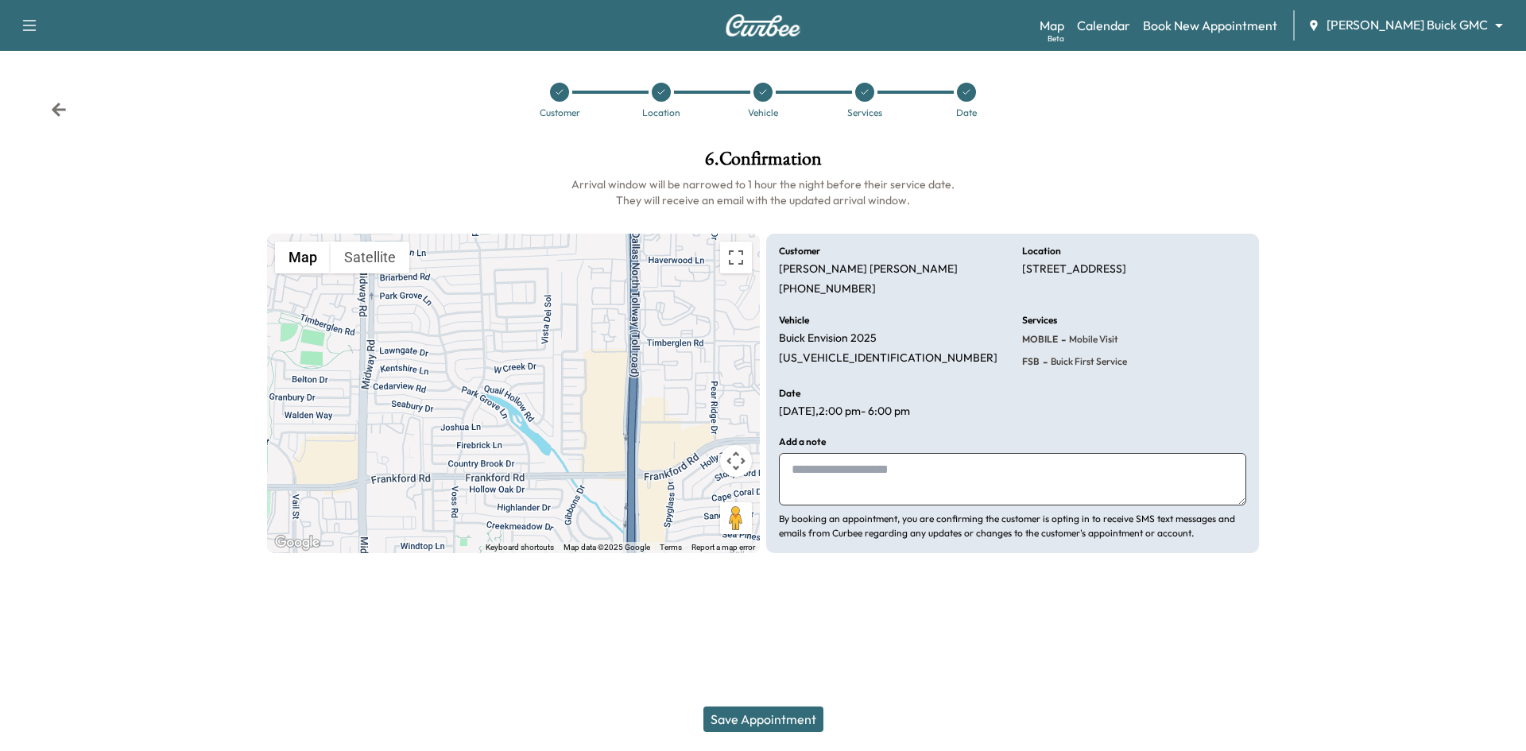
click at [843, 466] on textarea at bounding box center [1012, 479] width 467 height 52
click at [886, 479] on textarea at bounding box center [1012, 479] width 467 height 52
type textarea "*"
click at [802, 491] on textarea "**********" at bounding box center [1012, 479] width 467 height 52
click at [1055, 479] on textarea "**********" at bounding box center [1012, 479] width 467 height 52
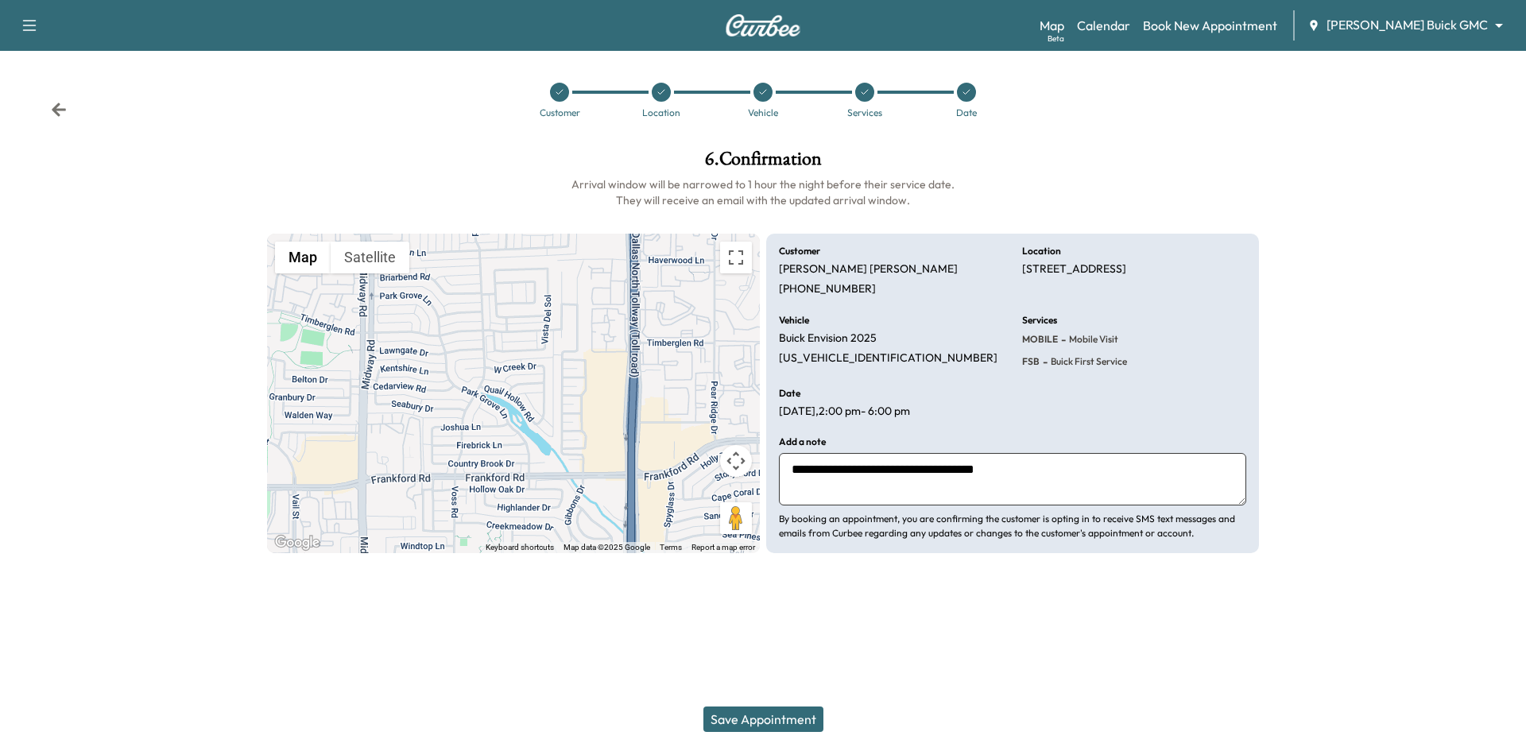
type textarea "**********"
click at [800, 711] on button "Save Appointment" at bounding box center [763, 719] width 120 height 25
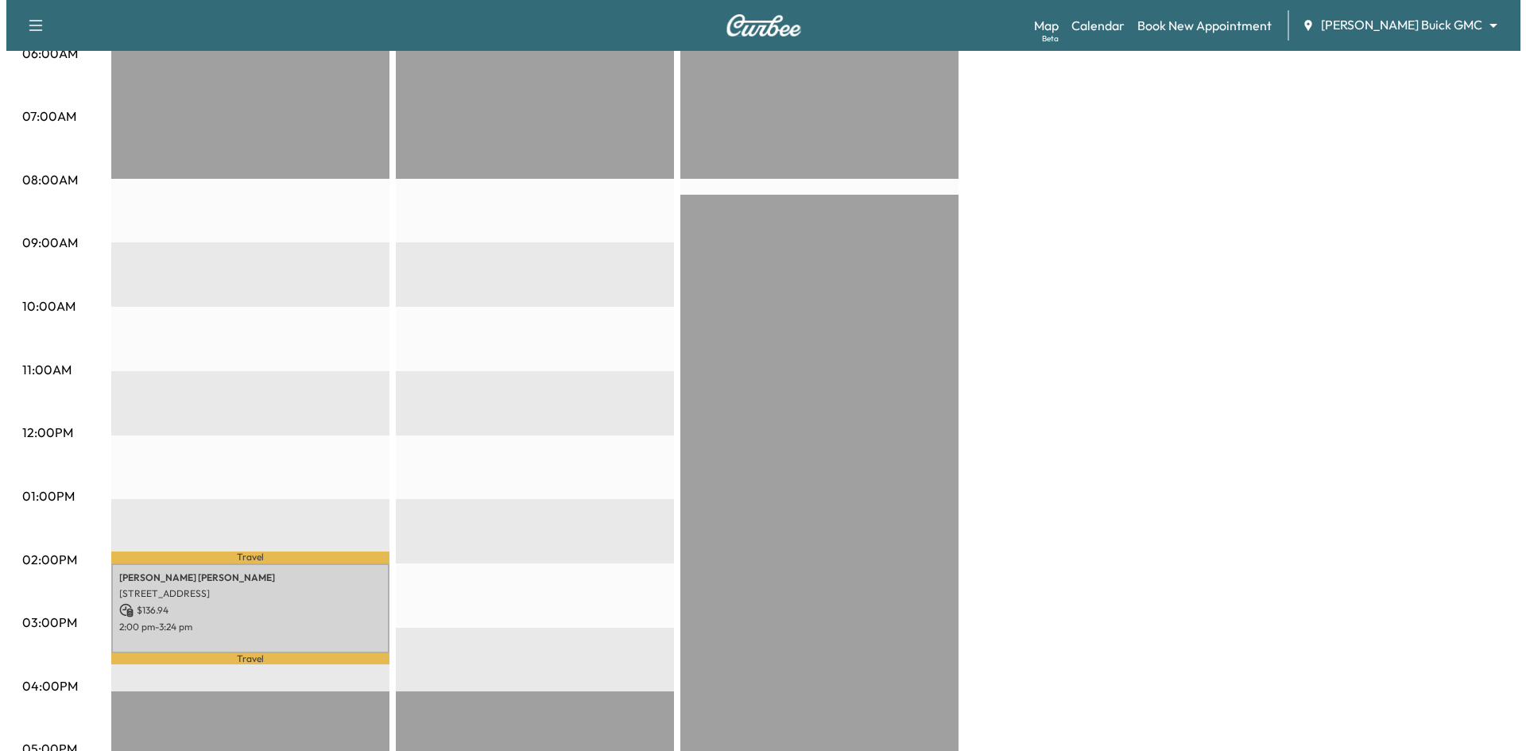
scroll to position [238, 0]
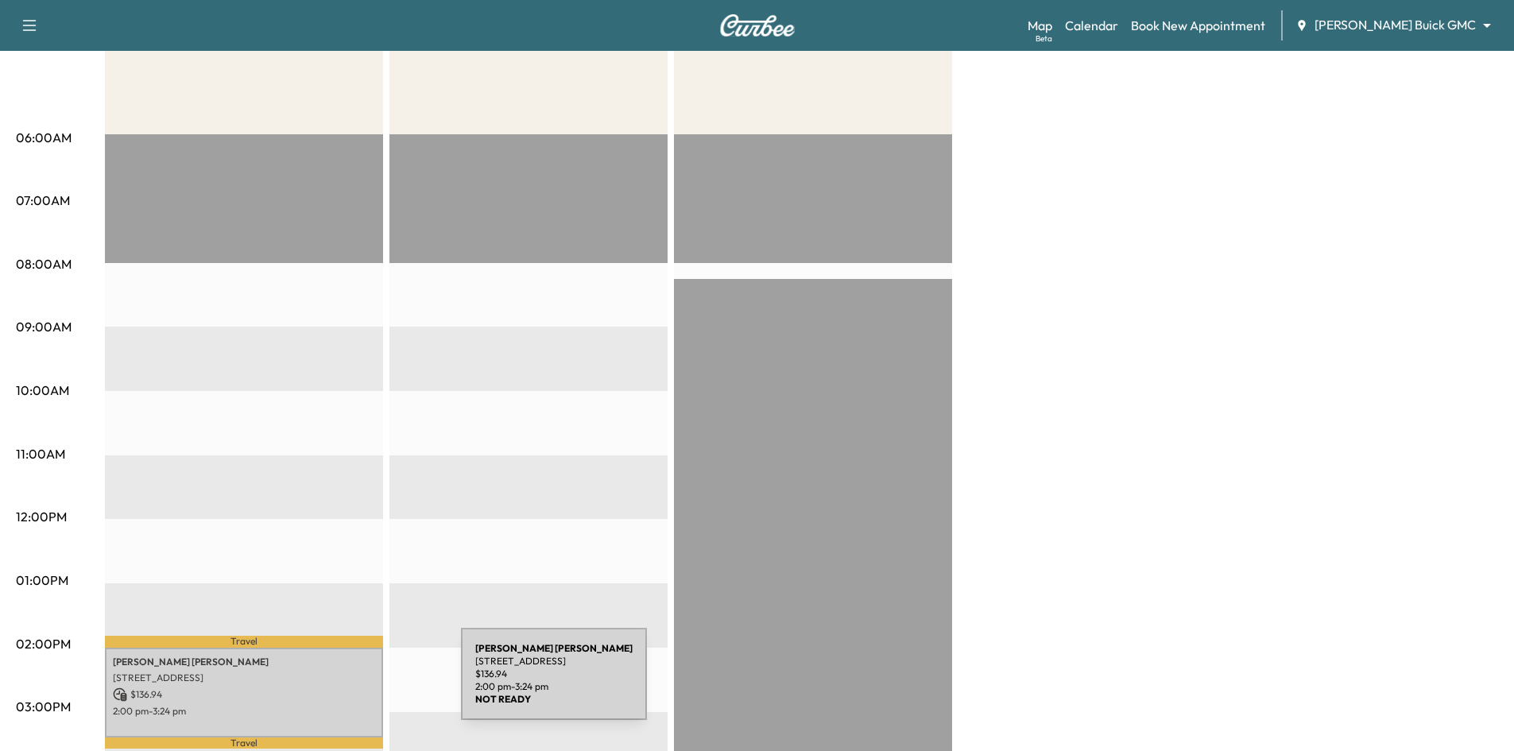
click at [342, 687] on p "$ 136.94" at bounding box center [244, 694] width 262 height 14
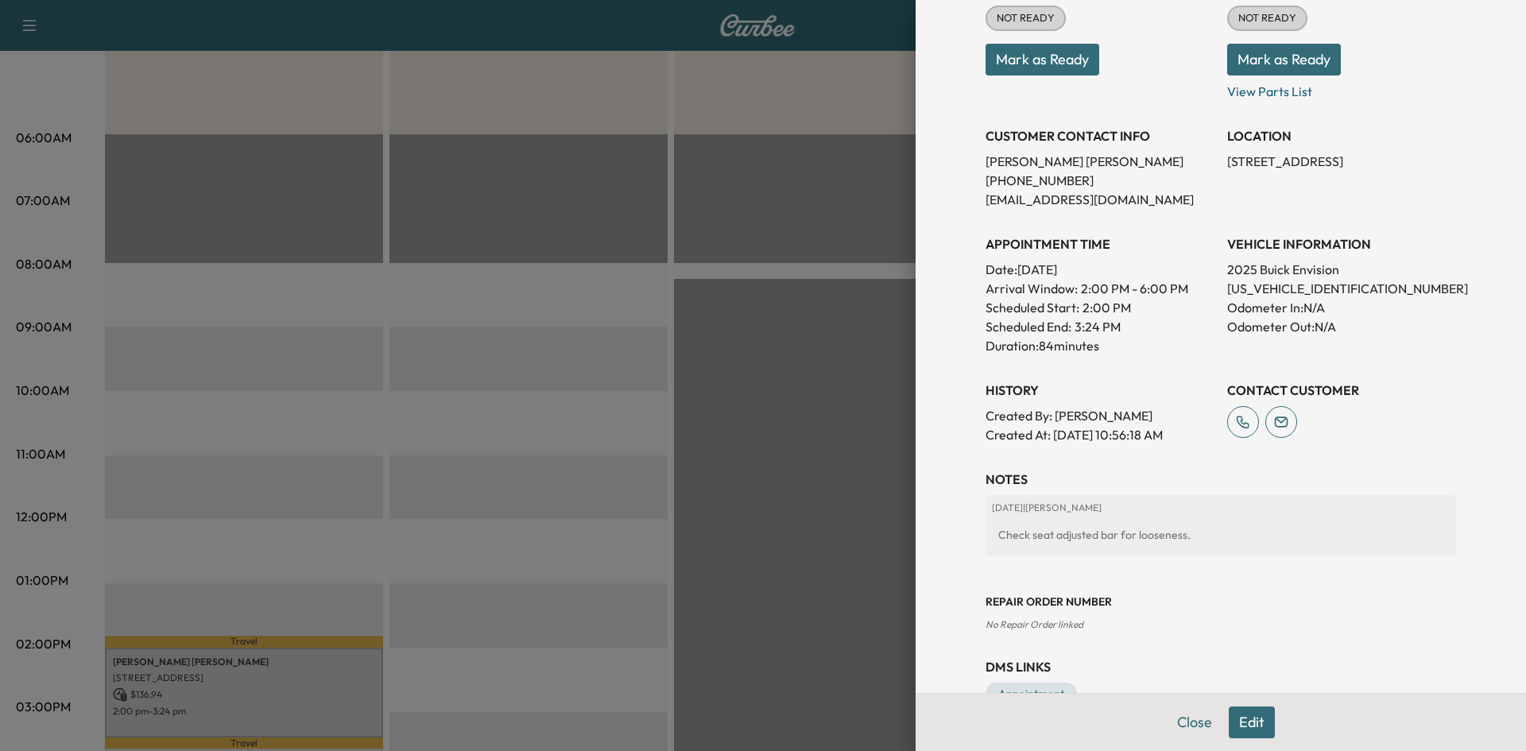
click at [1233, 718] on button "Edit" at bounding box center [1252, 723] width 46 height 32
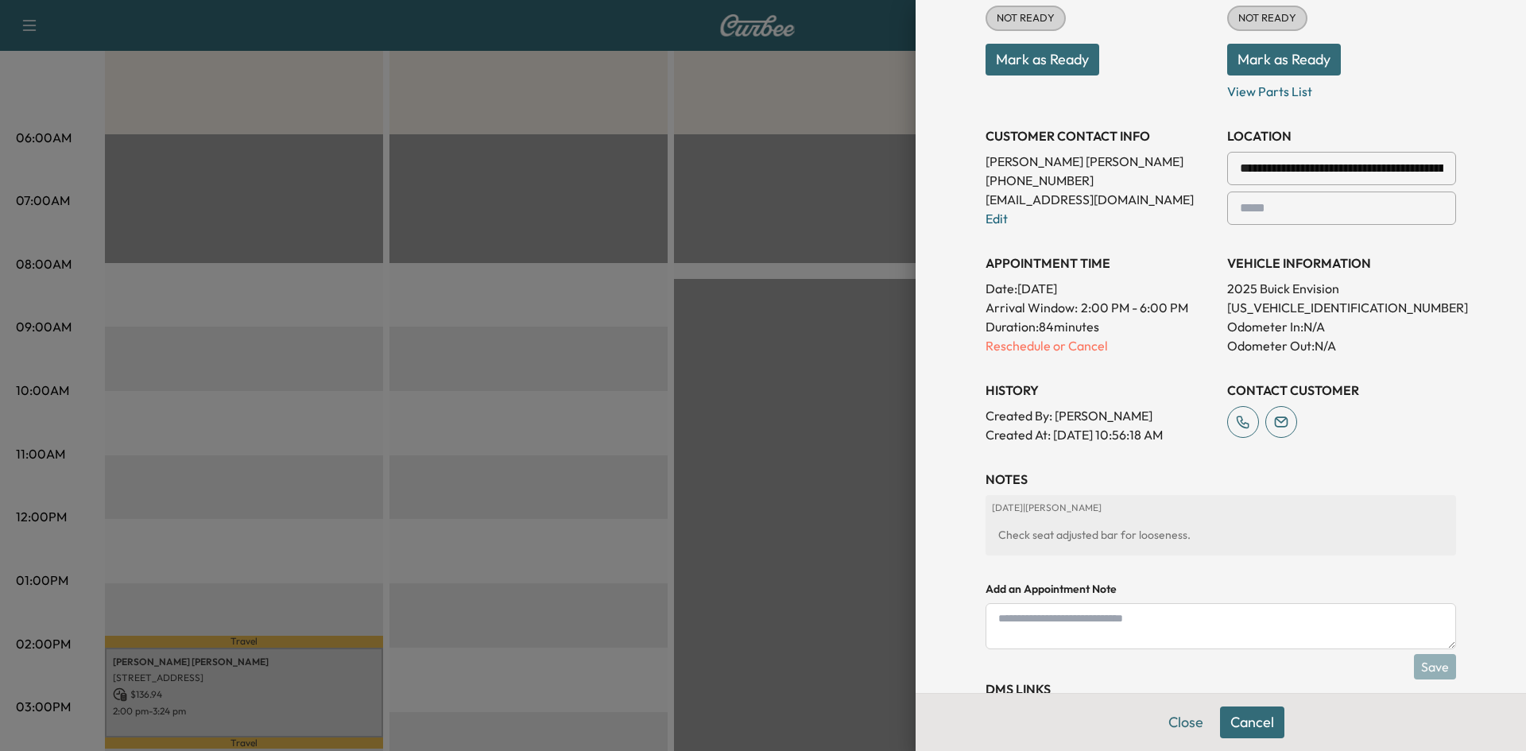
click at [1102, 630] on textarea at bounding box center [1221, 626] width 471 height 46
type textarea "*"
type textarea "**********"
click at [1423, 668] on button "Save" at bounding box center [1435, 666] width 42 height 25
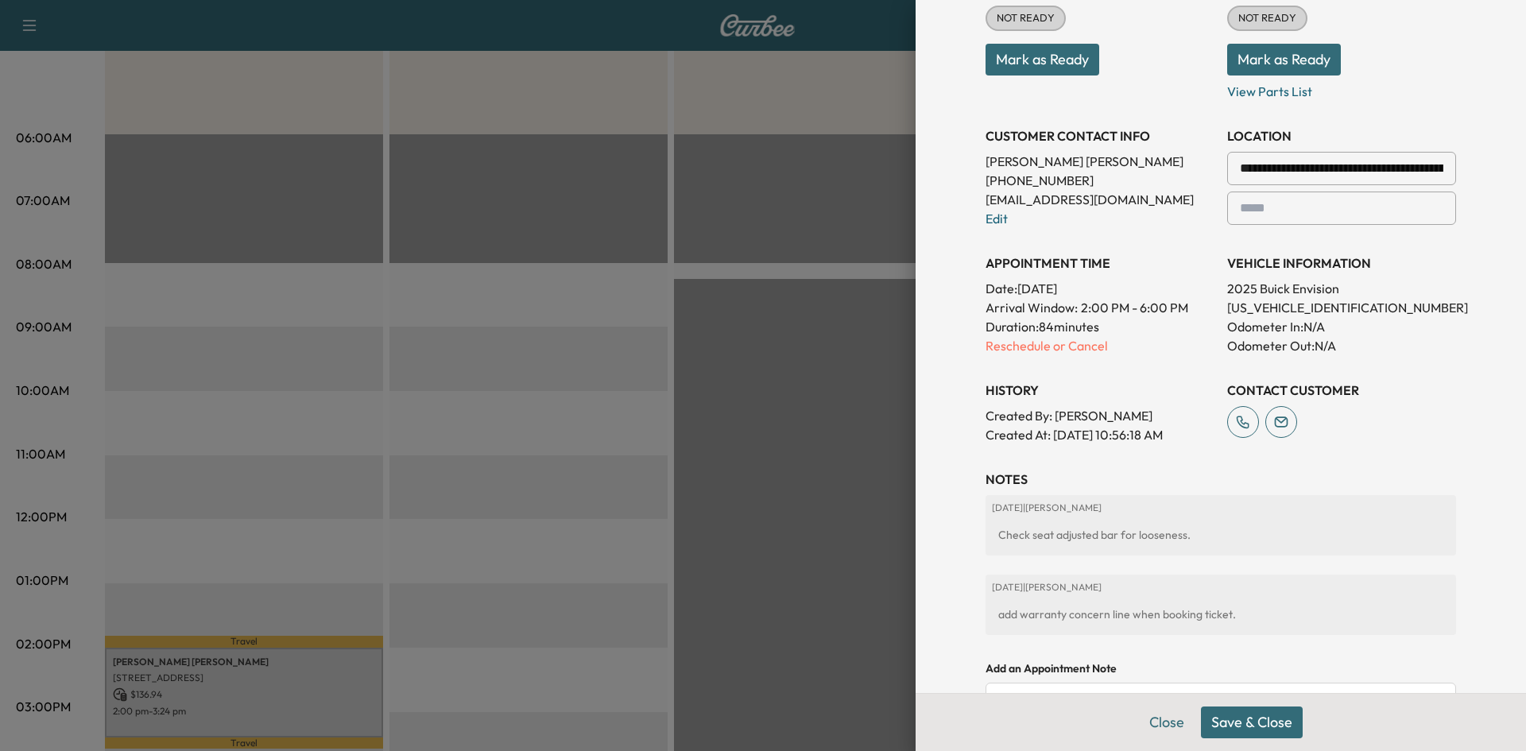
click at [1229, 723] on button "Save & Close" at bounding box center [1252, 723] width 102 height 32
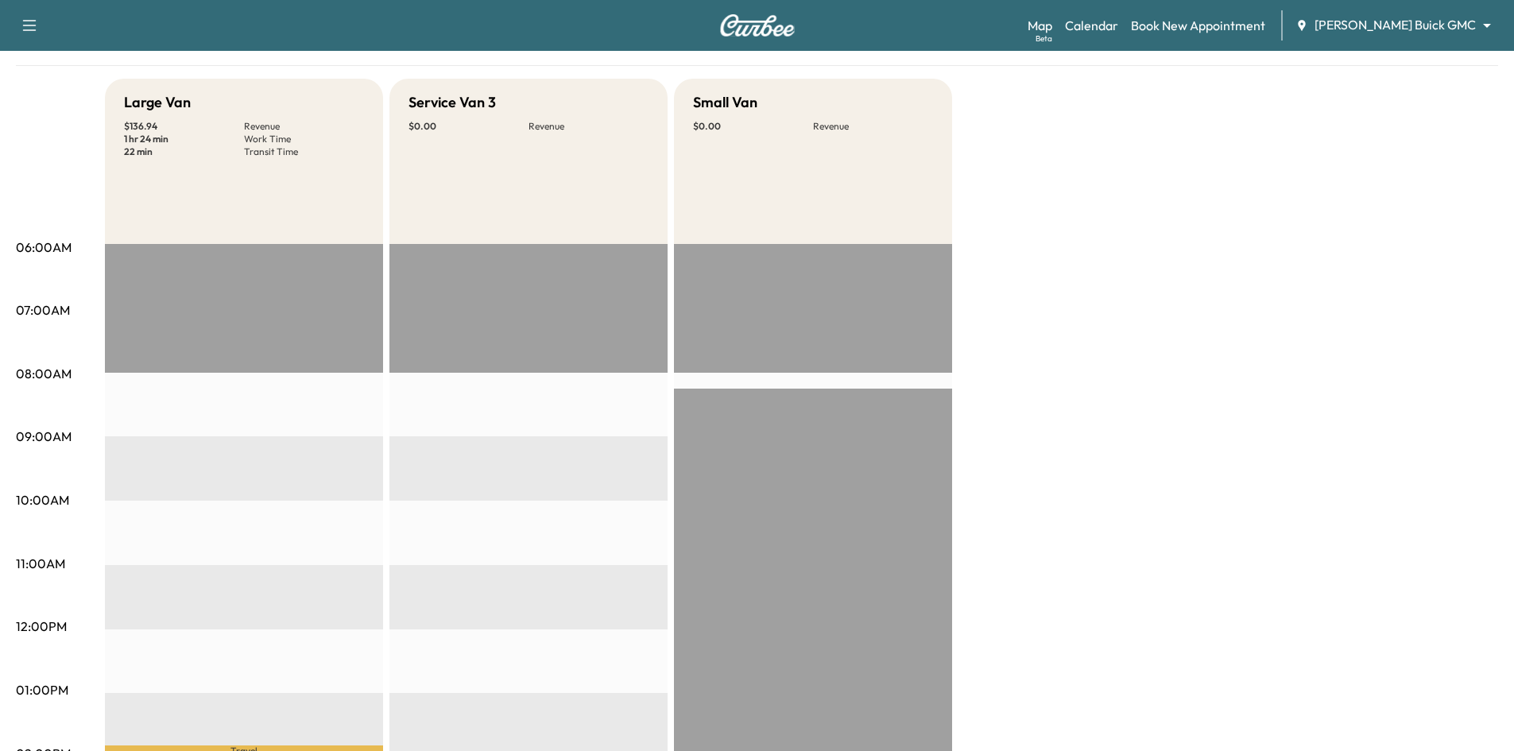
scroll to position [0, 0]
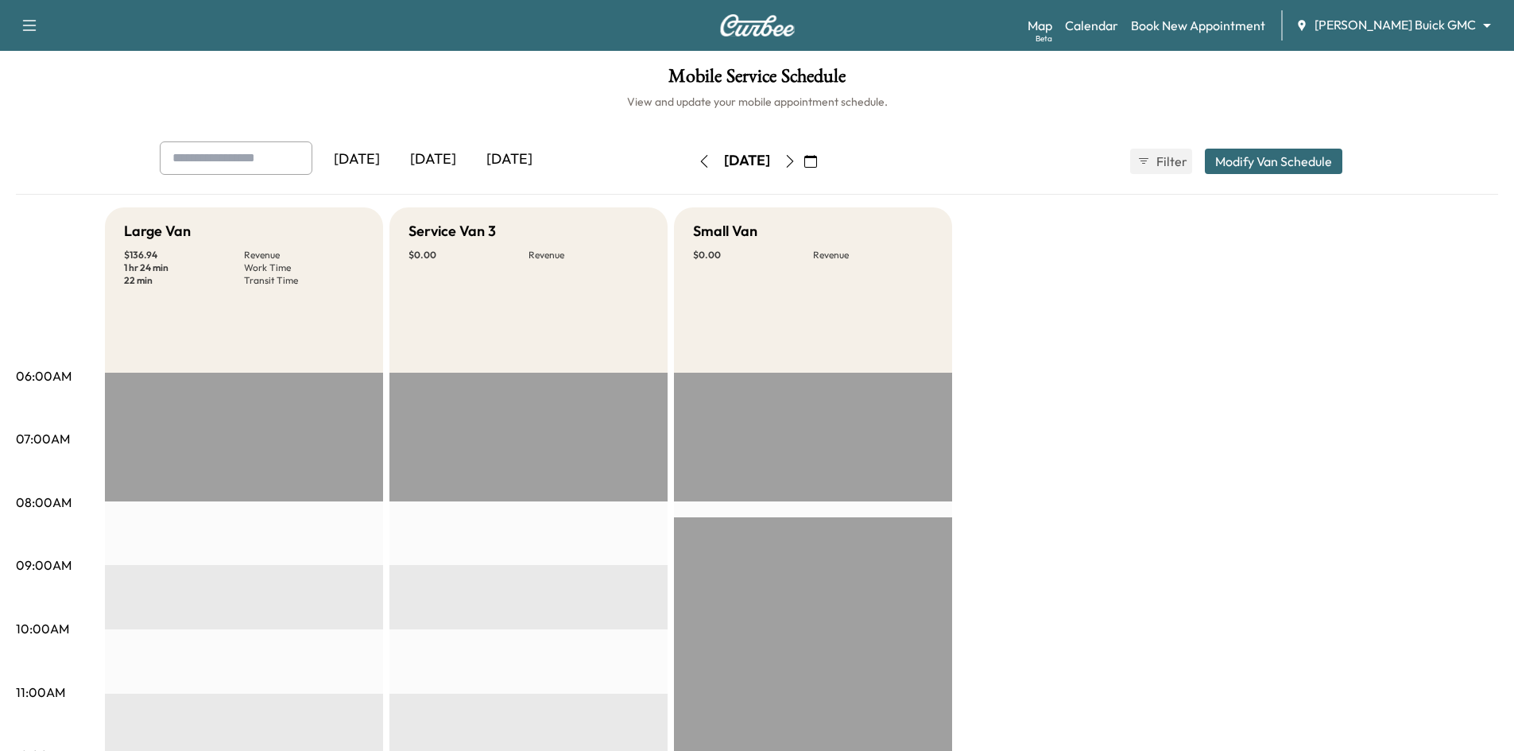
click at [438, 159] on div "[DATE]" at bounding box center [433, 159] width 76 height 37
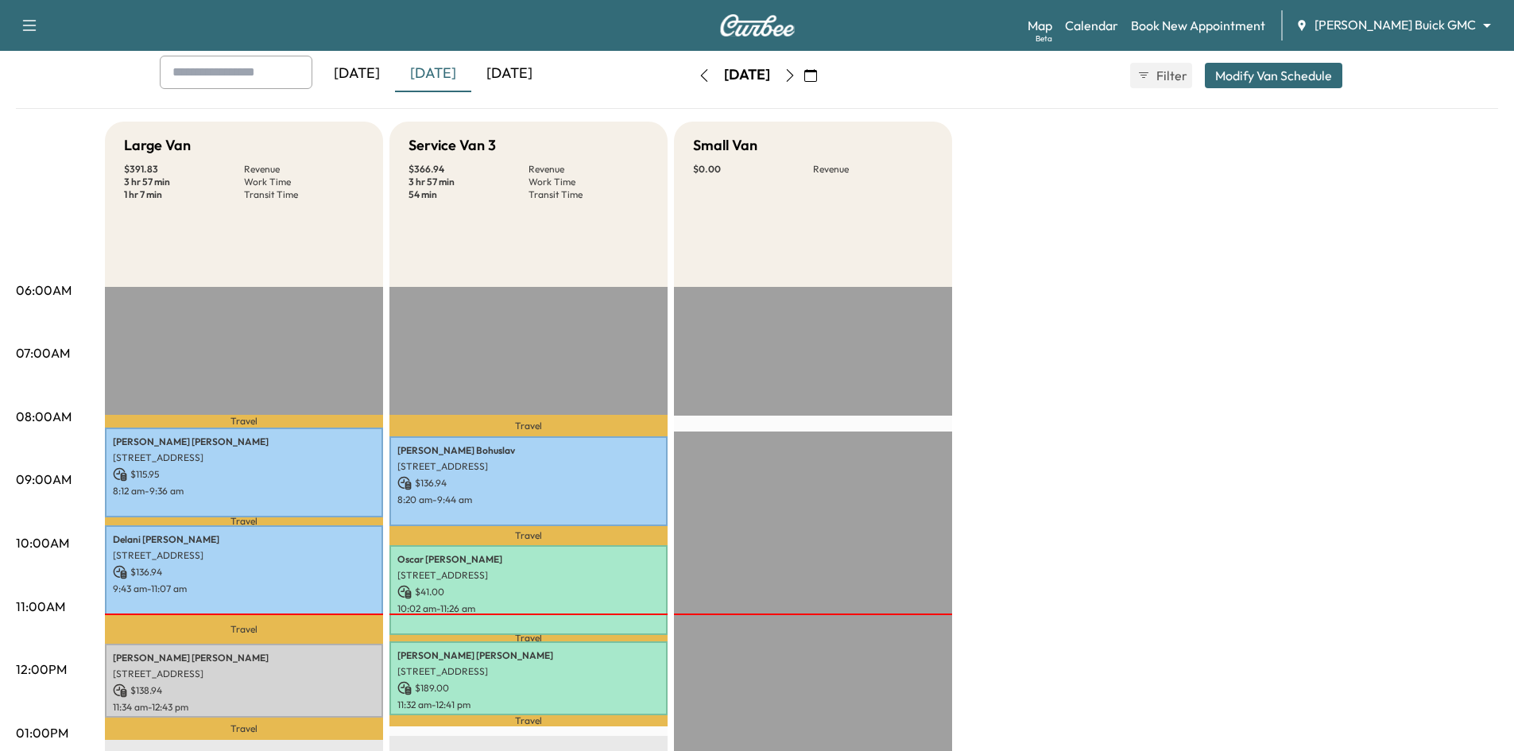
scroll to position [238, 0]
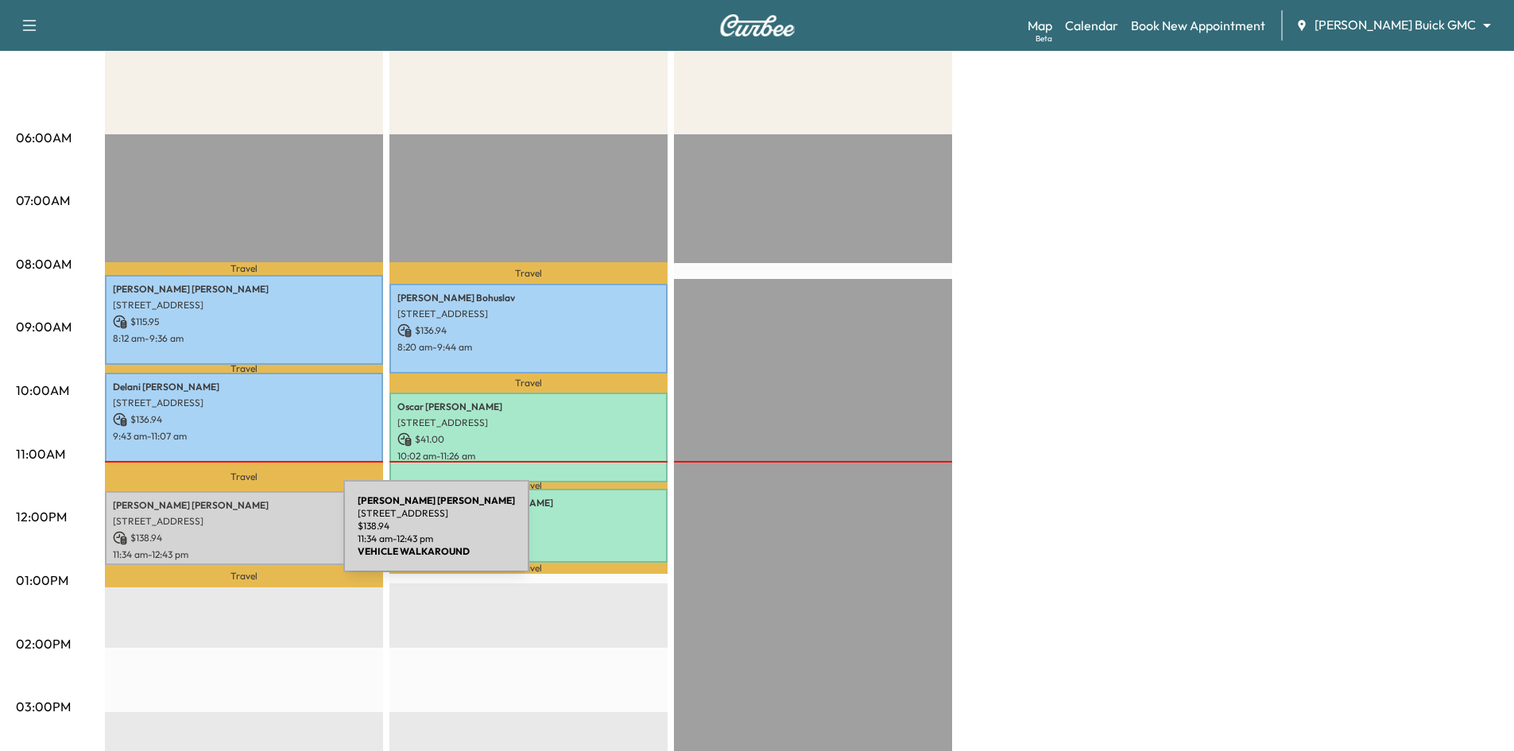
click at [224, 536] on p "$ 138.94" at bounding box center [244, 538] width 262 height 14
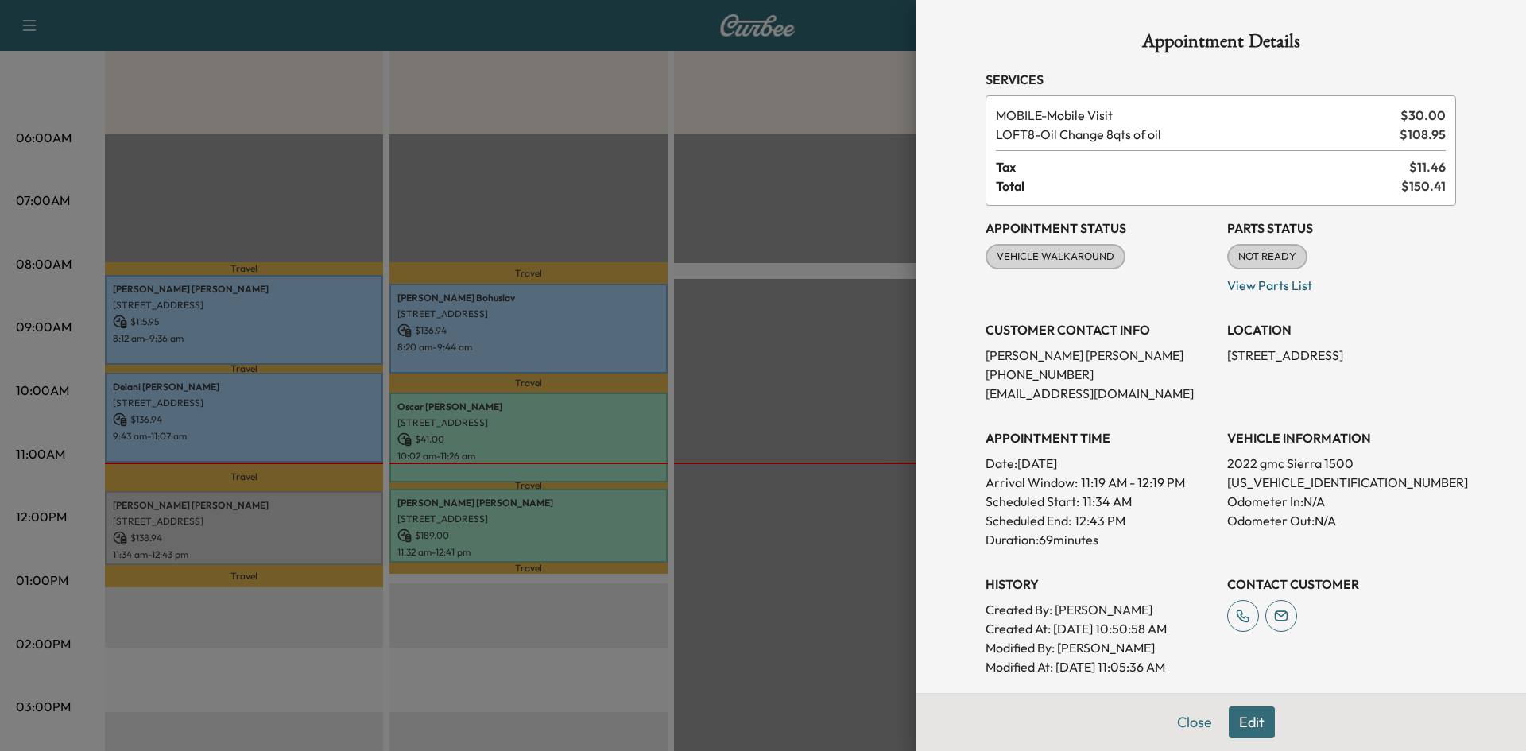
click at [797, 117] on div at bounding box center [763, 375] width 1526 height 751
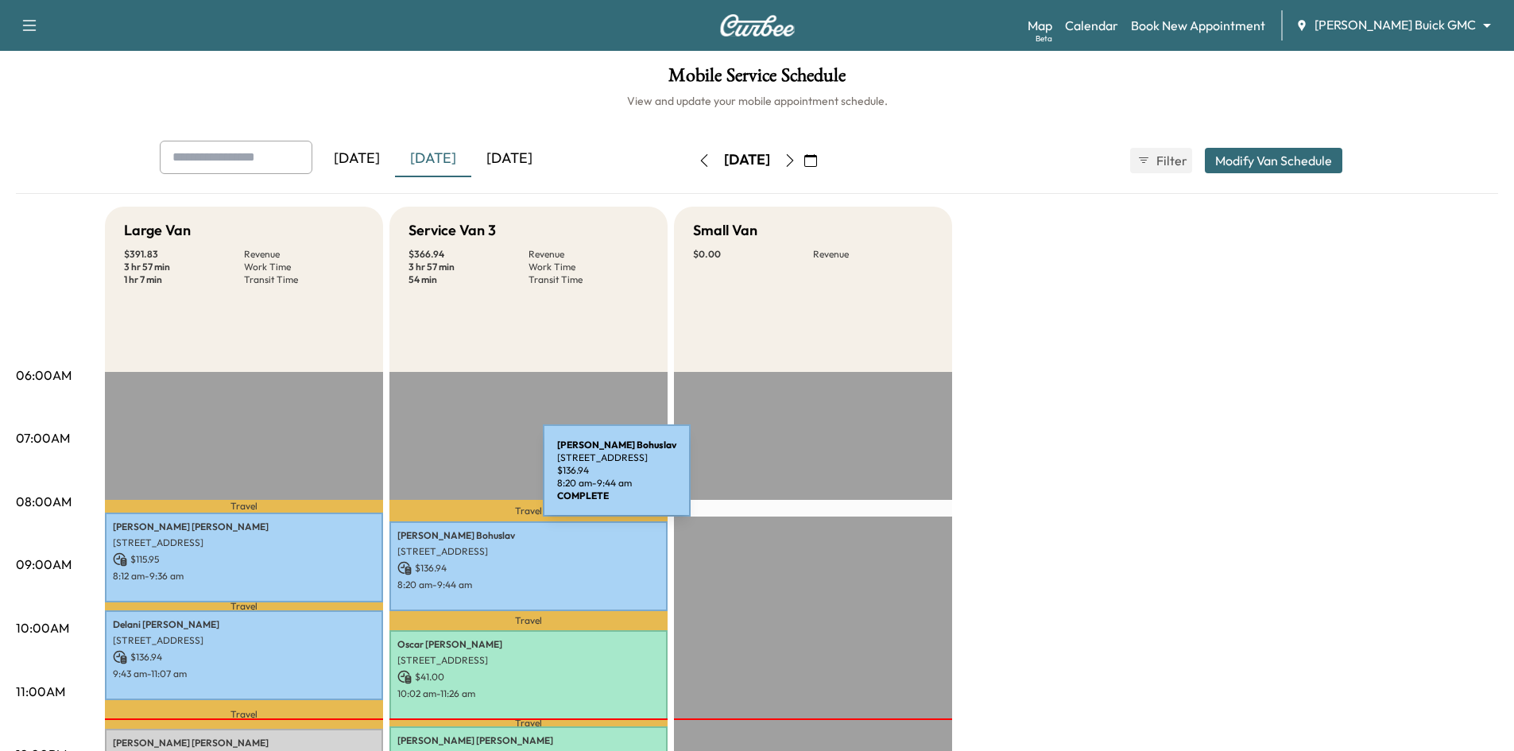
scroll to position [0, 0]
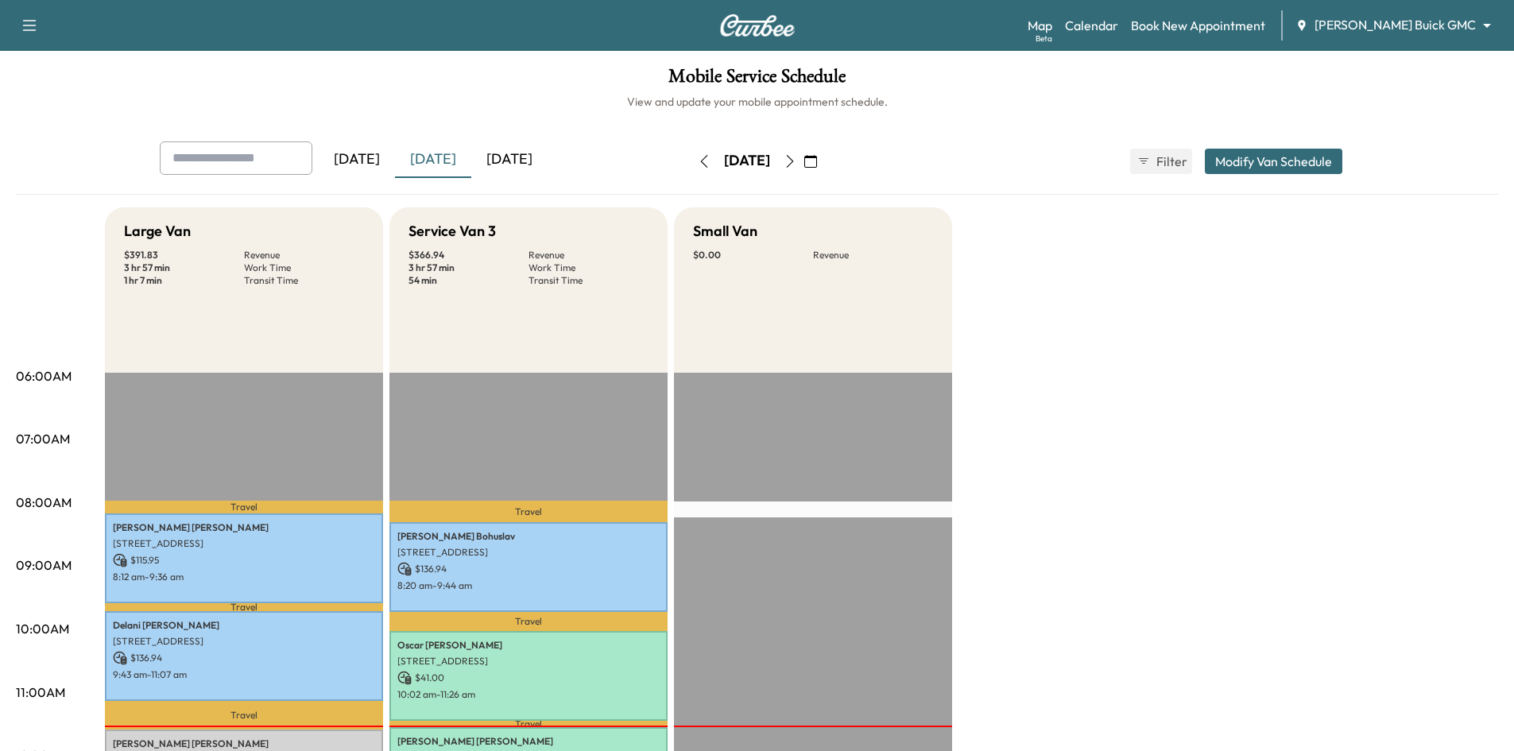
click at [1268, 10] on div "Support Log Out Map Beta Calendar Book New Appointment Ewing Buick GMC ********…" at bounding box center [757, 25] width 1514 height 51
click at [1291, 13] on div "Map Beta Calendar Book New Appointment Ewing Buick GMC ******** ​" at bounding box center [1265, 25] width 474 height 30
click at [1265, 26] on link "Book New Appointment" at bounding box center [1198, 25] width 134 height 19
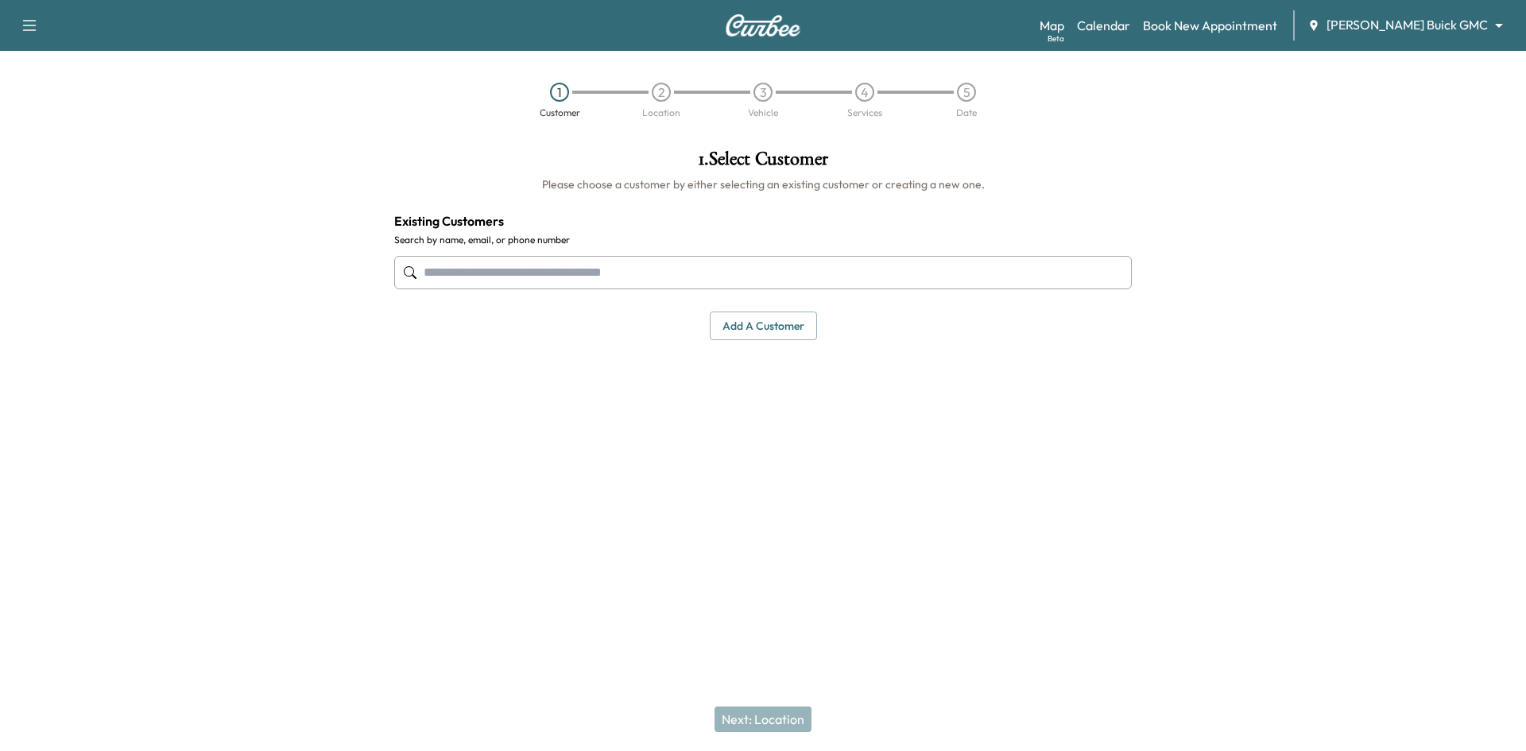
click at [700, 272] on input "text" at bounding box center [763, 272] width 738 height 33
type input "*"
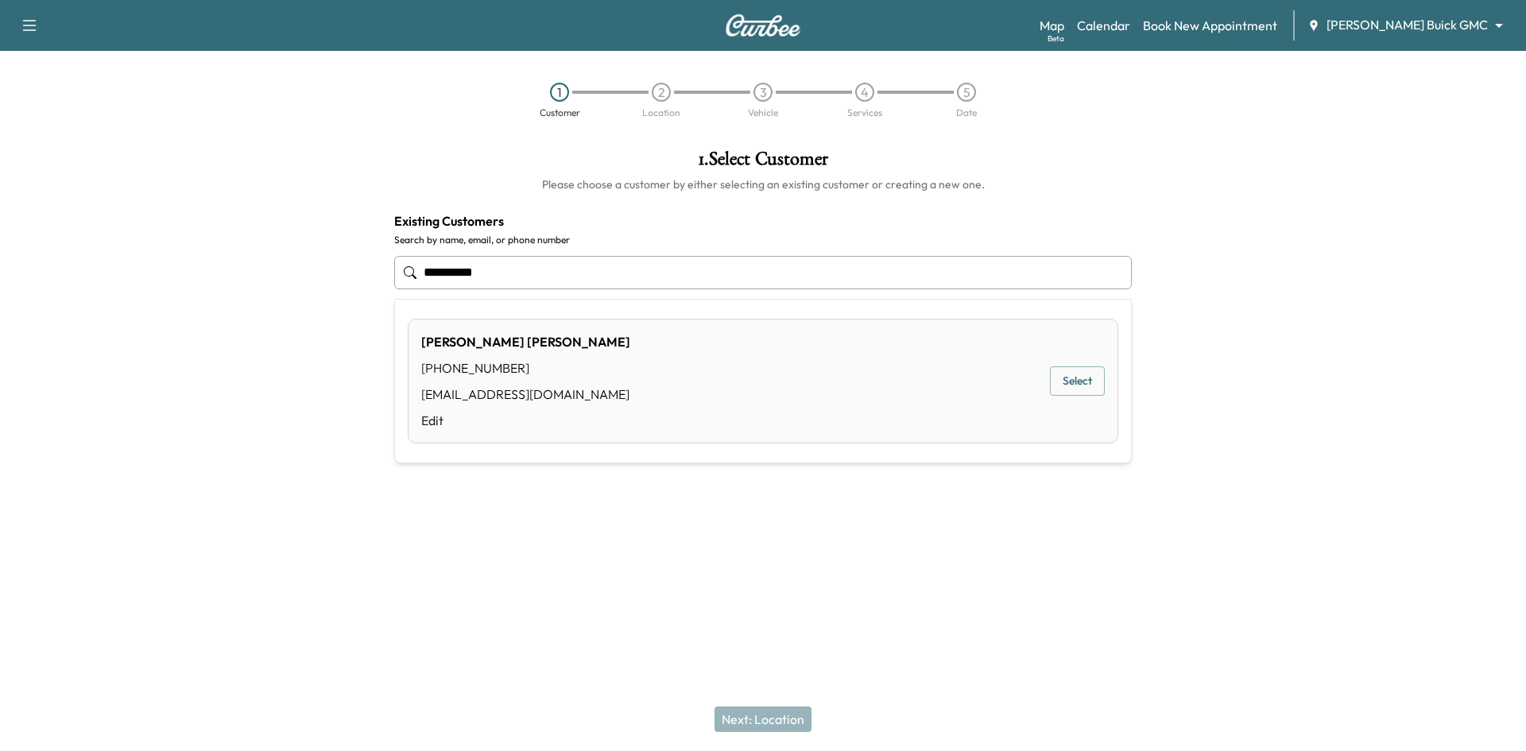
click at [1062, 379] on button "Select" at bounding box center [1077, 380] width 55 height 29
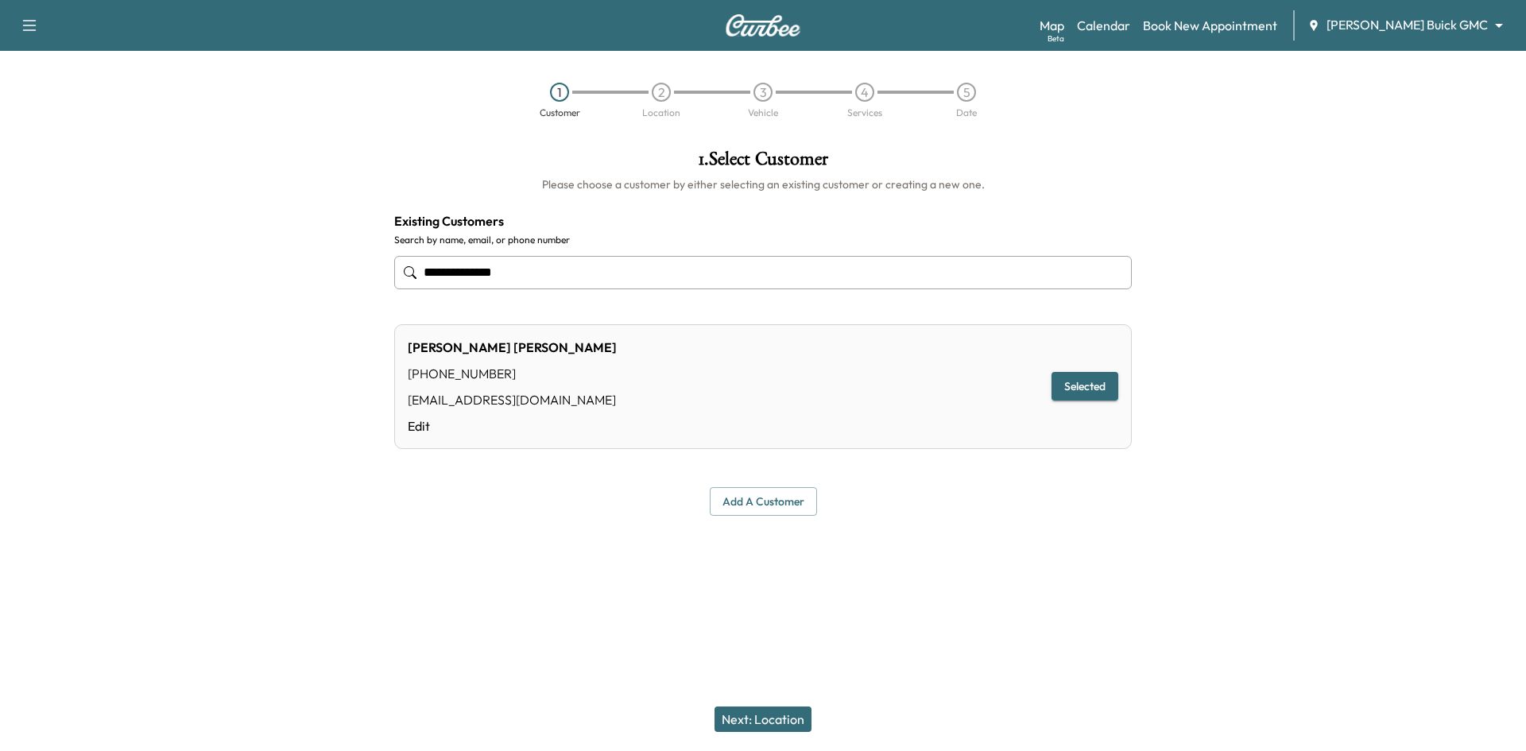
type input "**********"
click at [1092, 391] on button "Selected" at bounding box center [1084, 386] width 67 height 29
click at [769, 723] on button "Next: Location" at bounding box center [763, 719] width 97 height 25
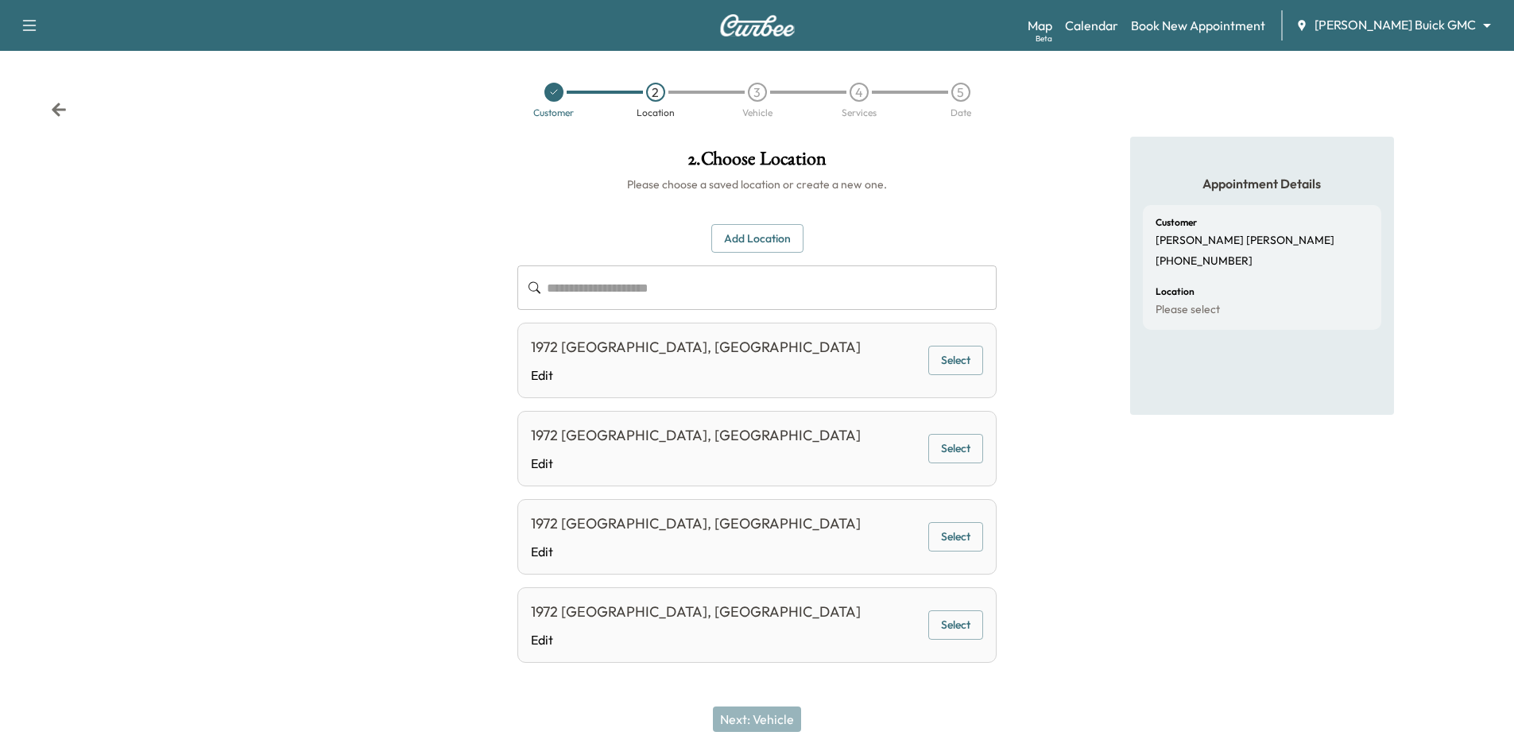
click at [951, 362] on button "Select" at bounding box center [955, 360] width 55 height 29
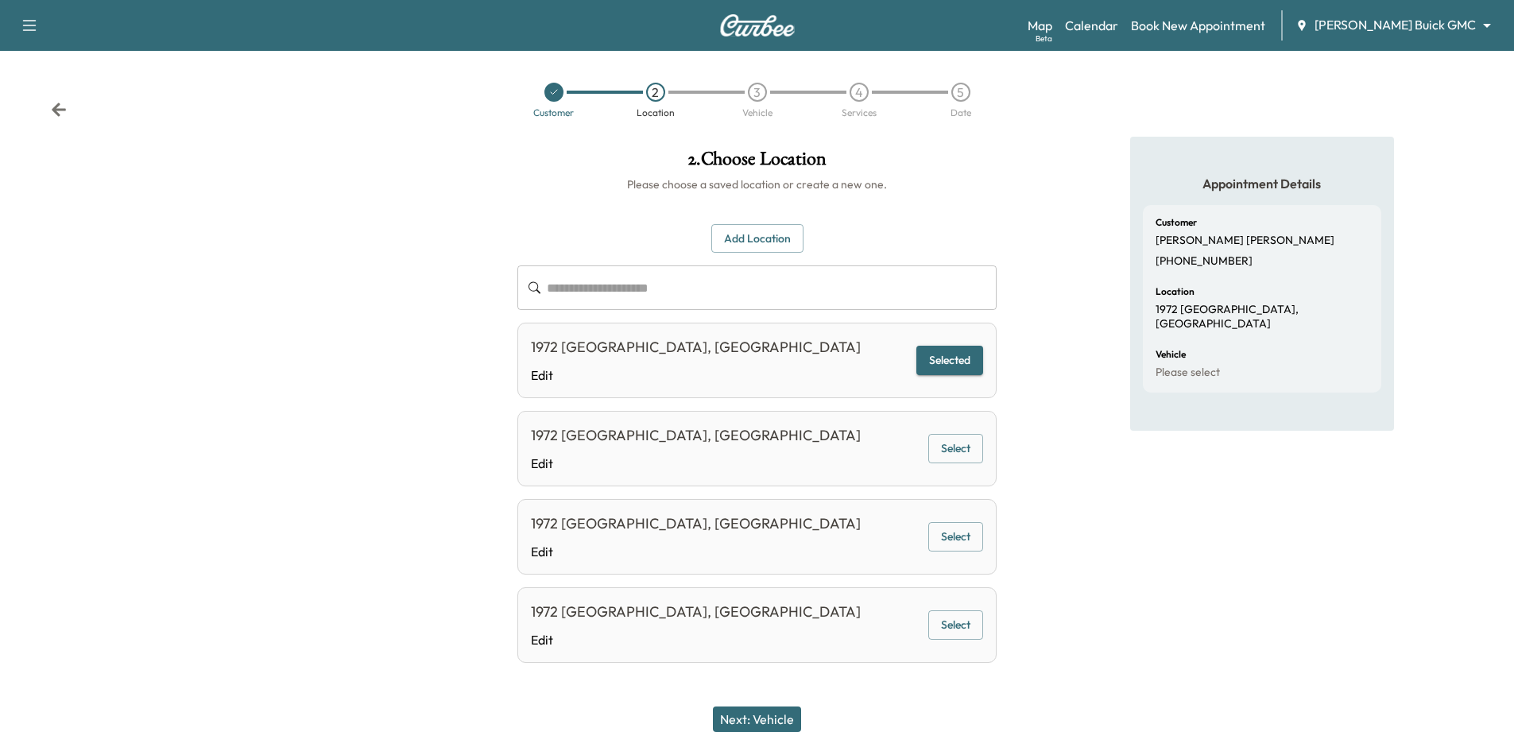
click at [793, 722] on button "Next: Vehicle" at bounding box center [757, 719] width 88 height 25
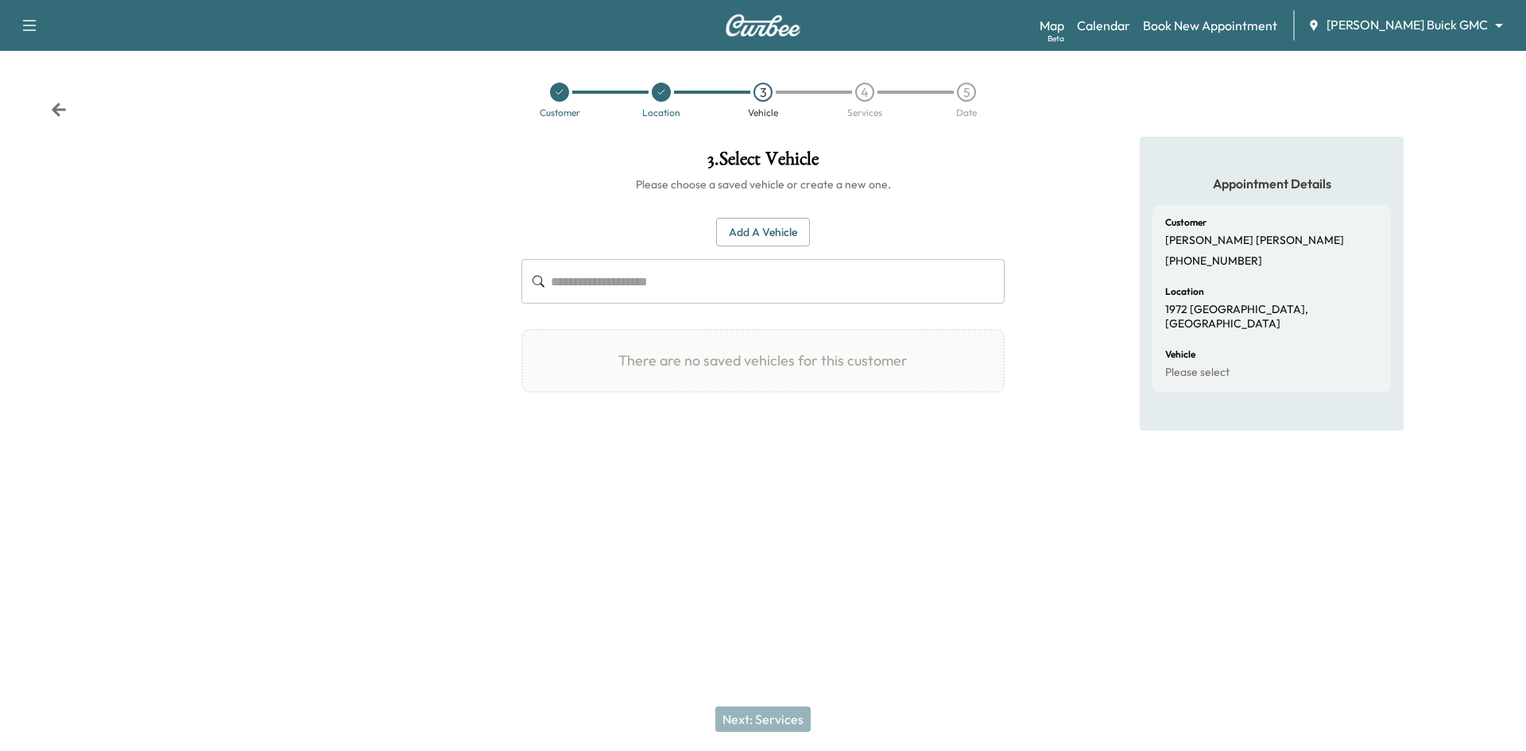
click at [753, 235] on button "Add a Vehicle" at bounding box center [763, 232] width 94 height 29
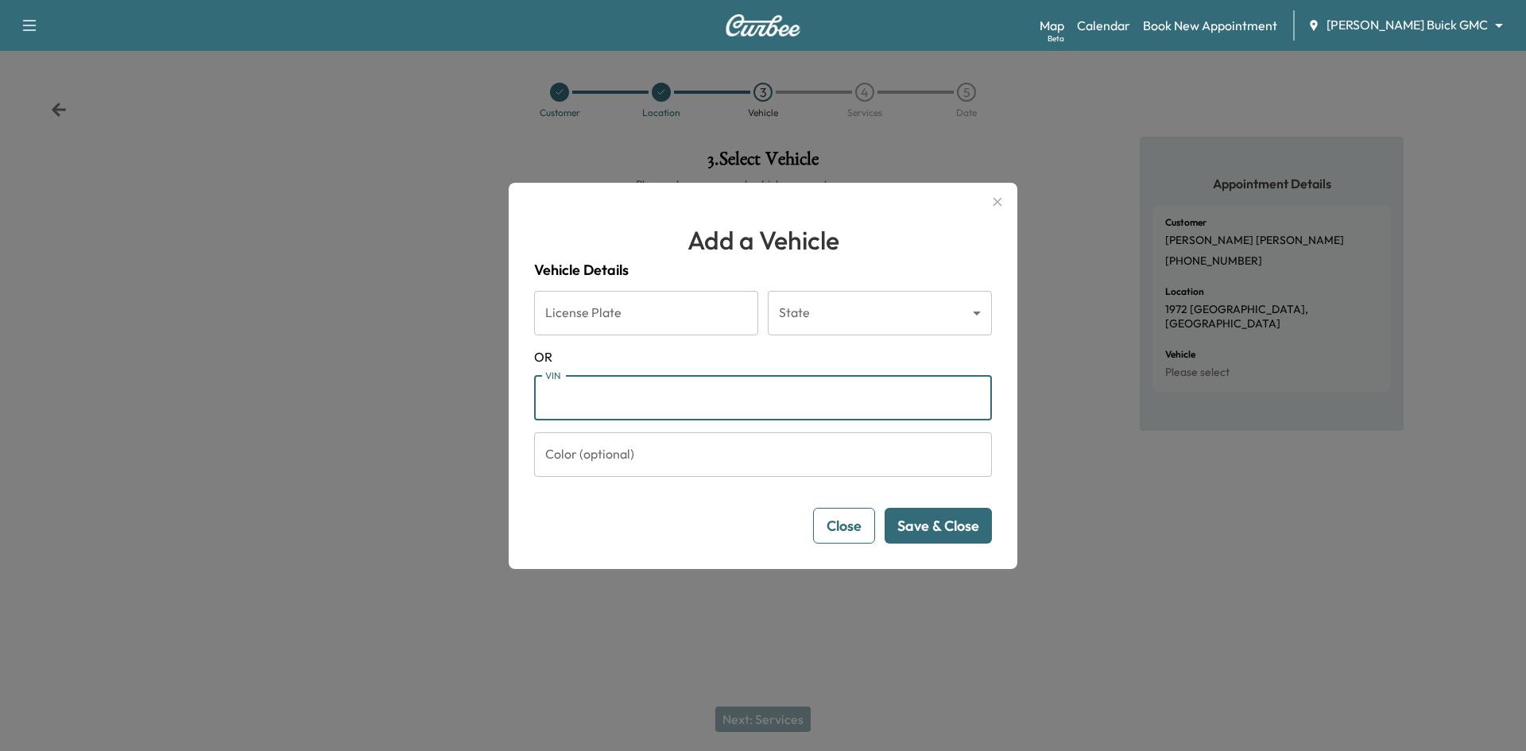
click at [757, 412] on input "VIN" at bounding box center [763, 398] width 458 height 45
paste input "**********"
type input "**********"
click at [914, 525] on button "Save & Close" at bounding box center [938, 526] width 107 height 36
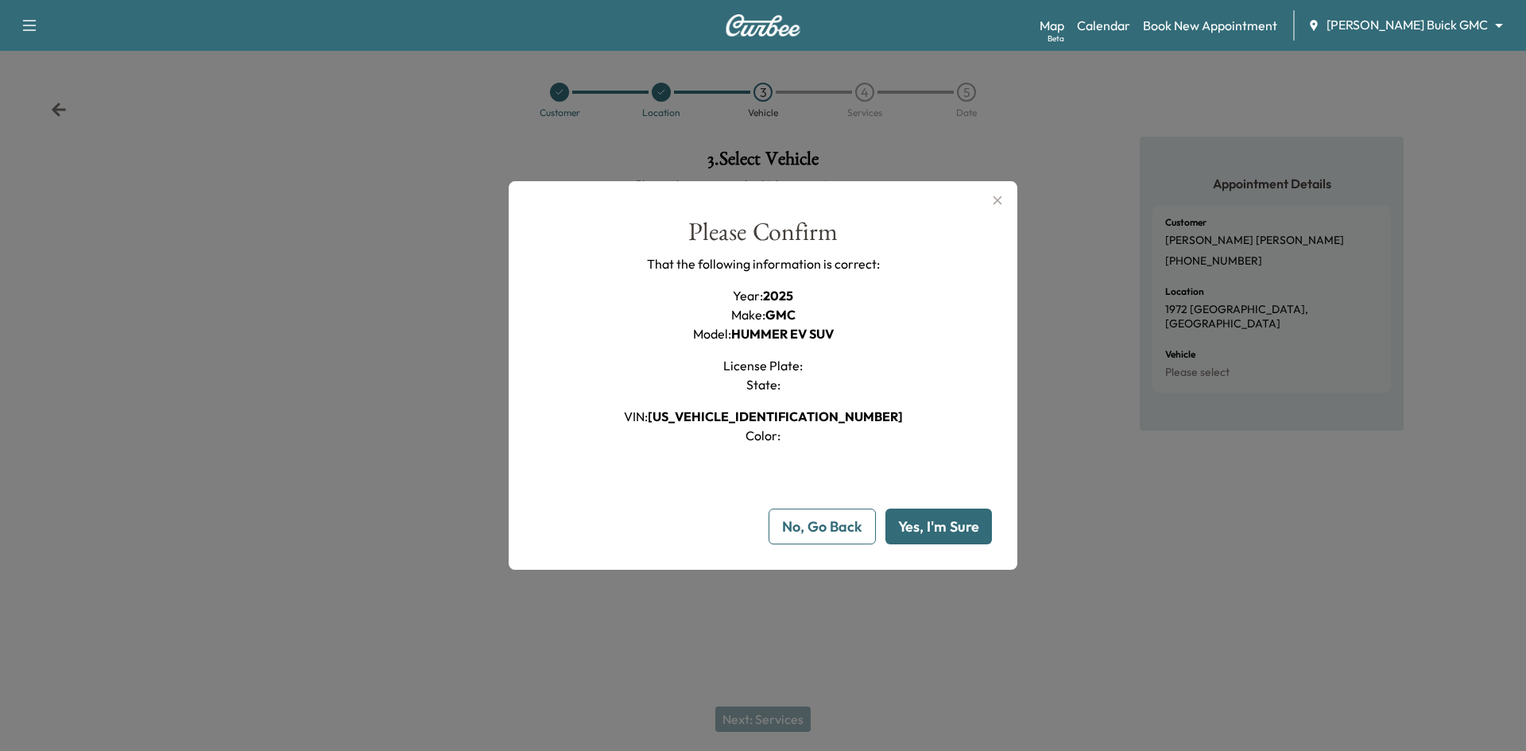
click at [951, 523] on button "Yes, I'm Sure" at bounding box center [938, 527] width 106 height 36
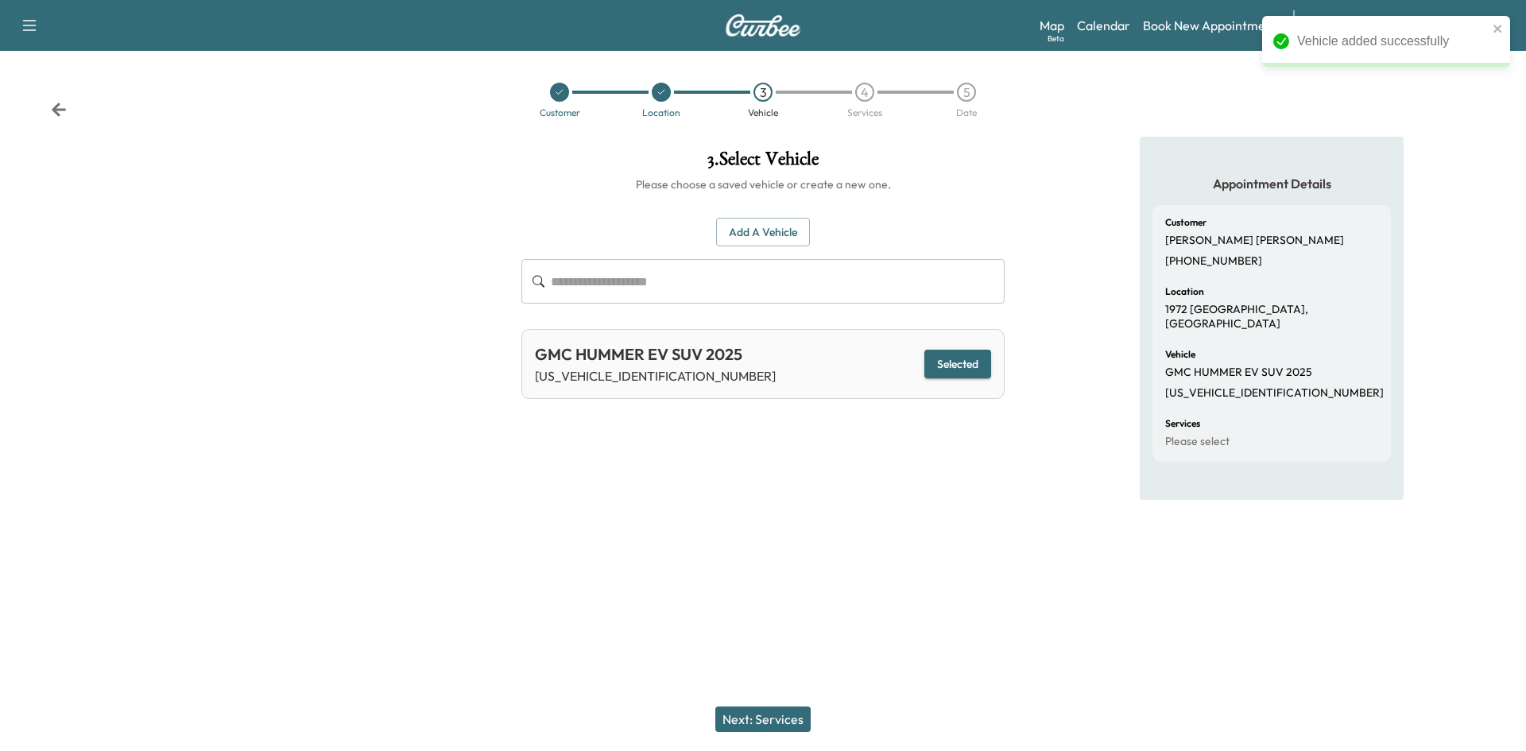
click at [951, 358] on button "Selected" at bounding box center [957, 364] width 67 height 29
click at [783, 720] on button "Next: Services" at bounding box center [762, 719] width 95 height 25
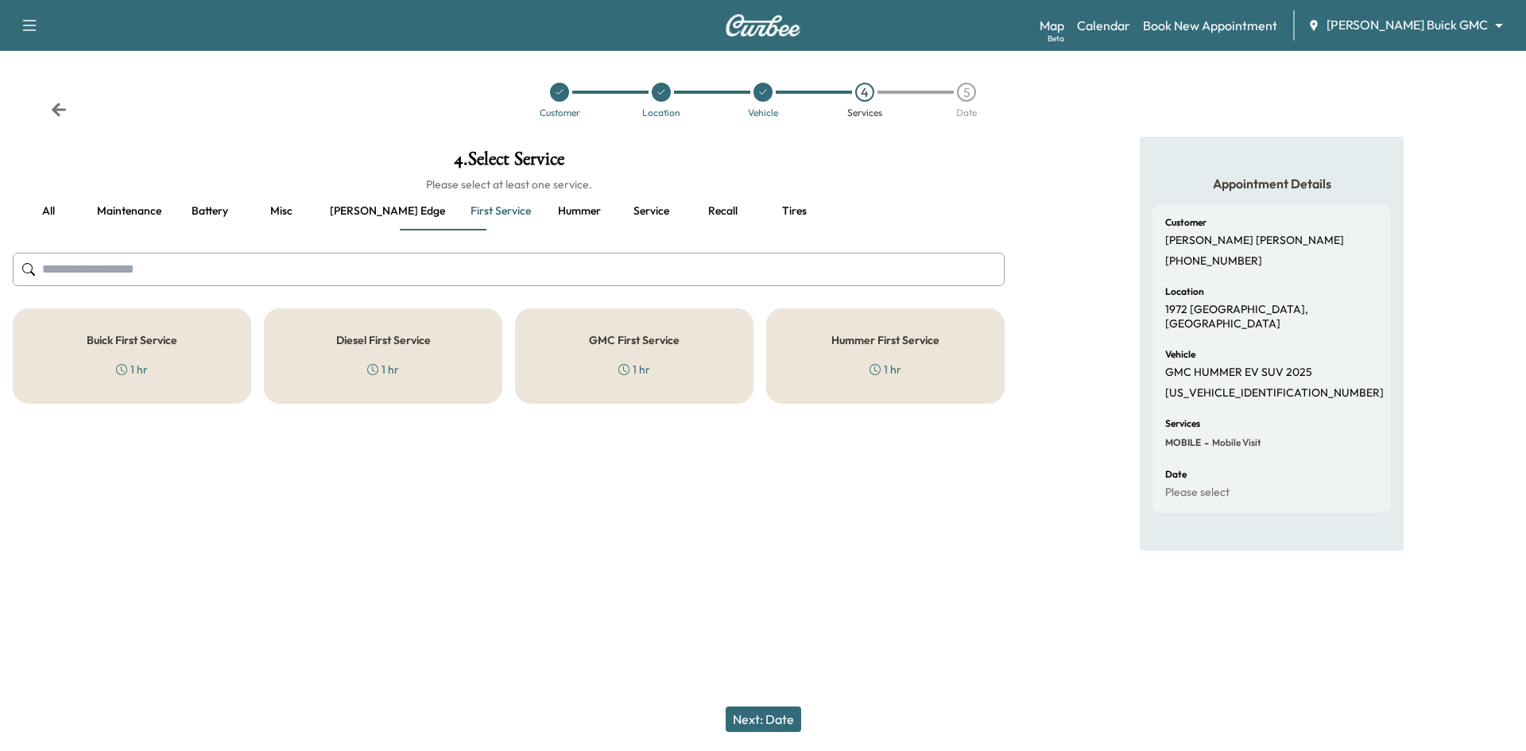
click at [957, 339] on div "Hummer First Service 1 hr" at bounding box center [885, 355] width 238 height 95
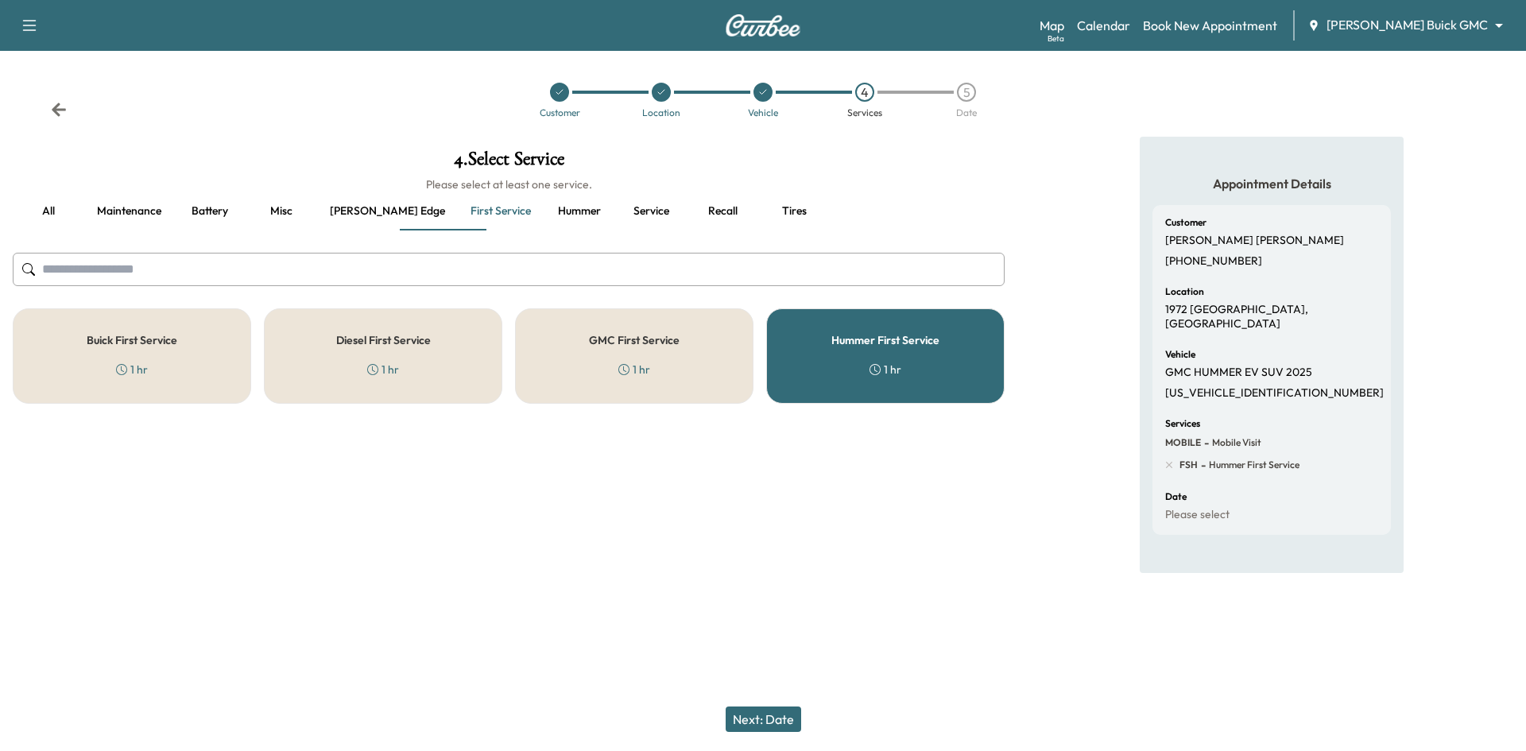
click at [1260, 386] on p "1GKB0RDC4SU102709" at bounding box center [1274, 393] width 219 height 14
copy p "1GKB0RDC4SU102709"
click at [773, 720] on button "Next: Date" at bounding box center [764, 719] width 76 height 25
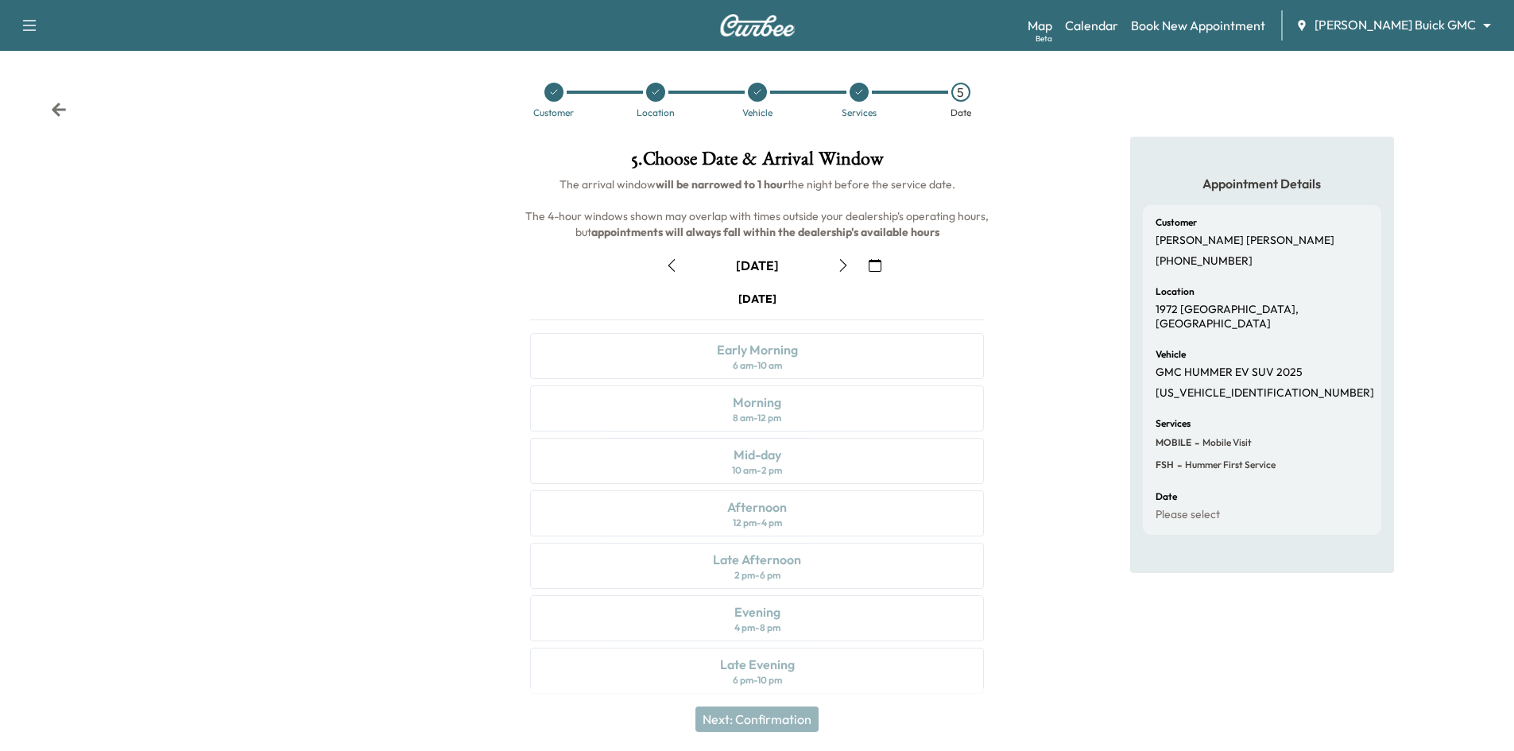
click at [858, 95] on icon at bounding box center [859, 92] width 6 height 5
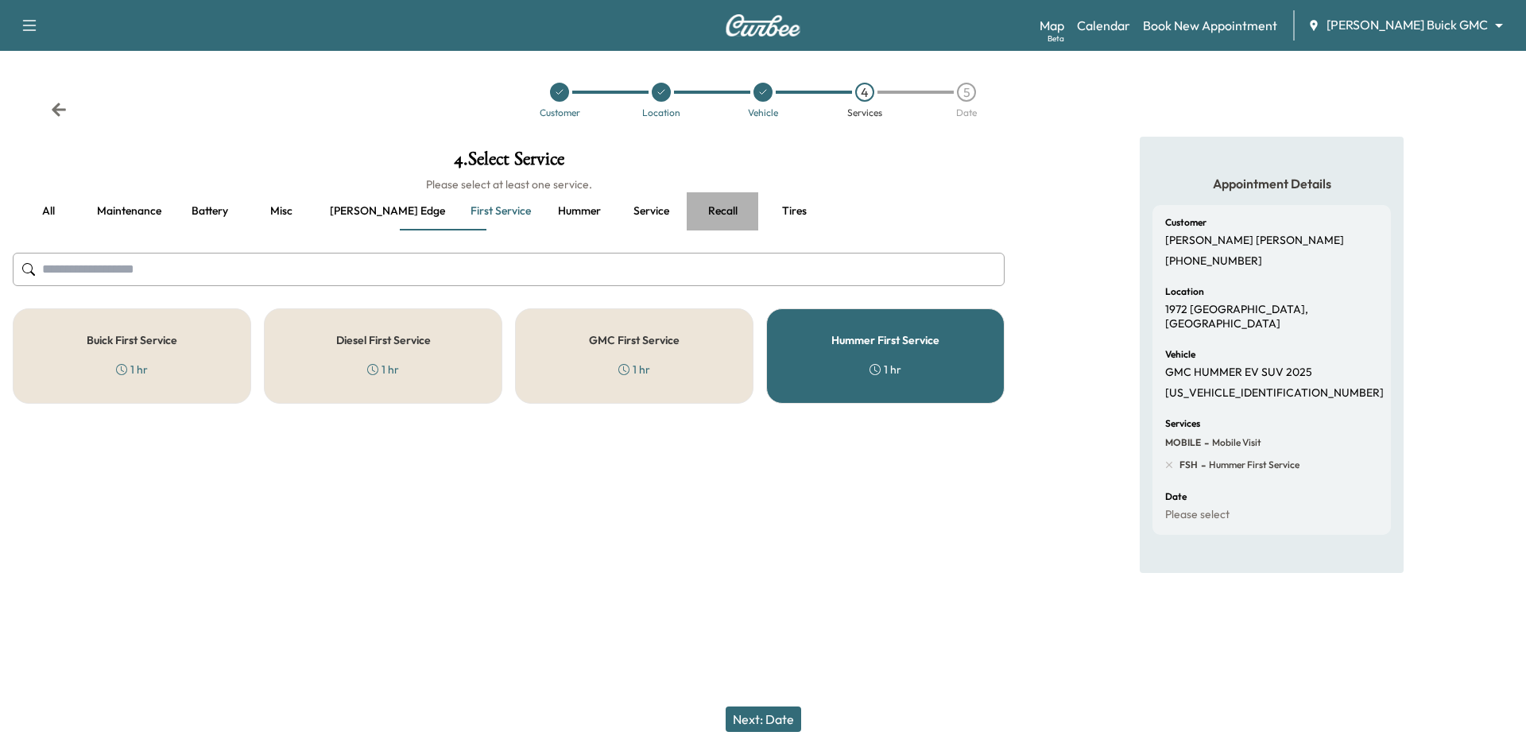
click at [687, 211] on button "Recall" at bounding box center [723, 211] width 72 height 38
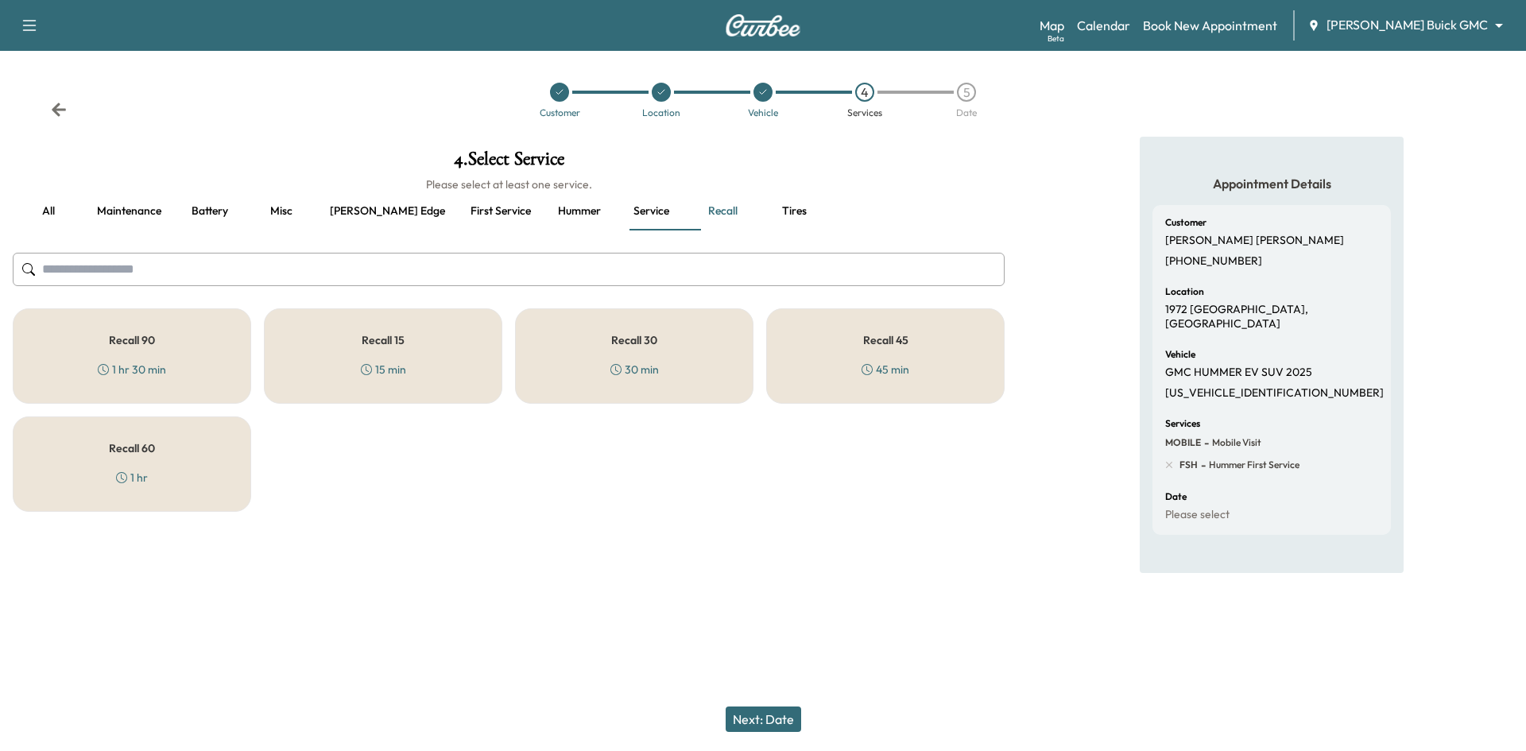
click at [489, 371] on div "Recall 15 15 min" at bounding box center [383, 355] width 238 height 95
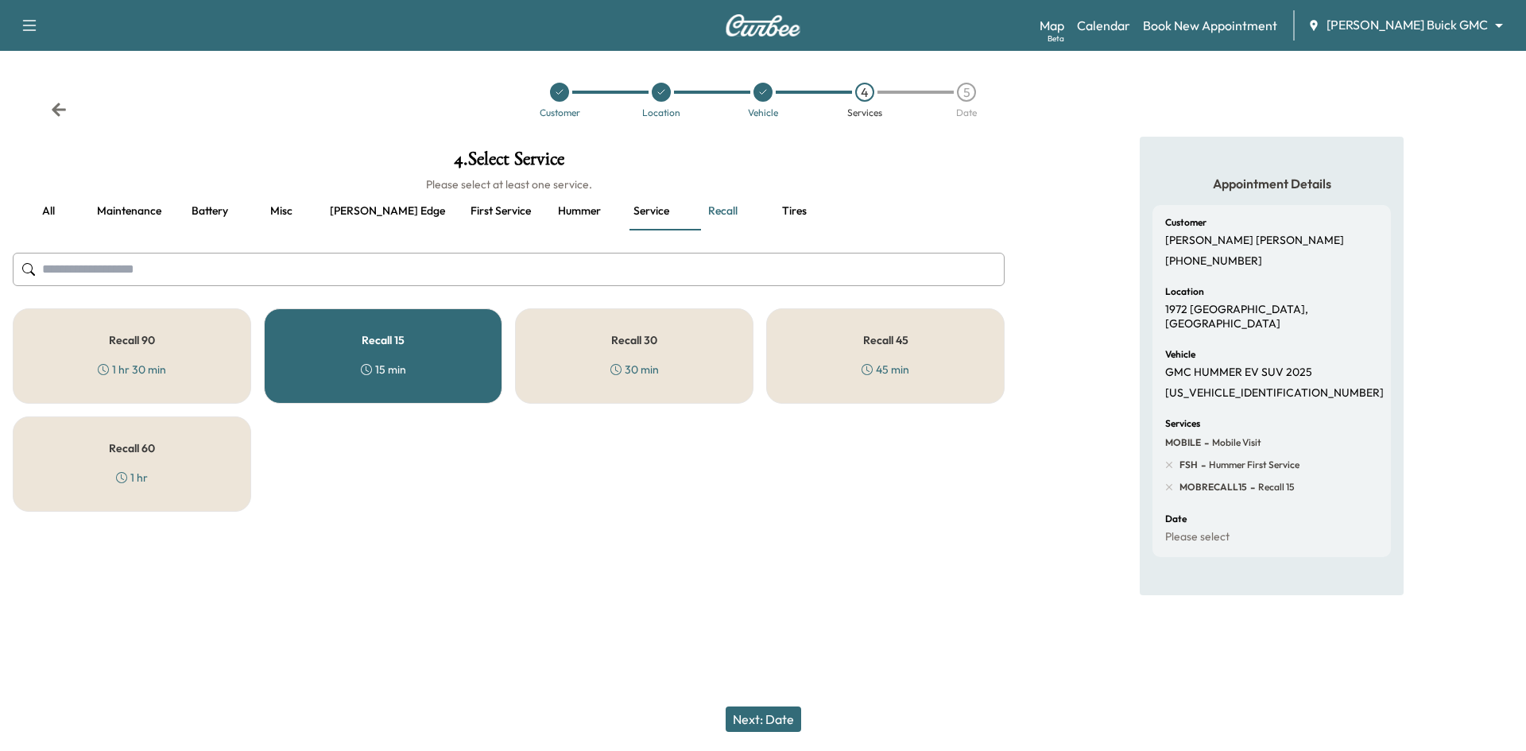
click at [756, 718] on button "Next: Date" at bounding box center [764, 719] width 76 height 25
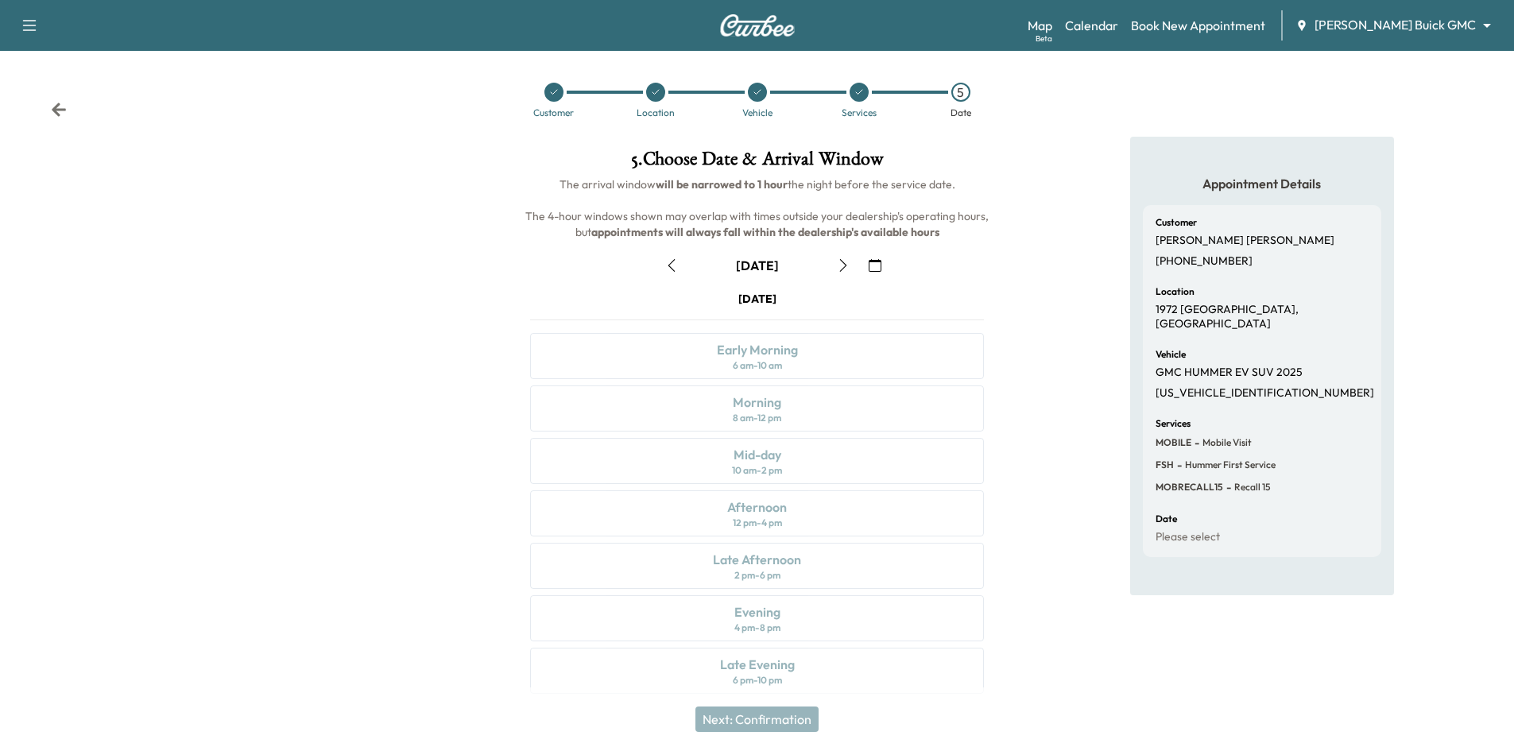
click at [880, 268] on icon "button" at bounding box center [875, 265] width 13 height 13
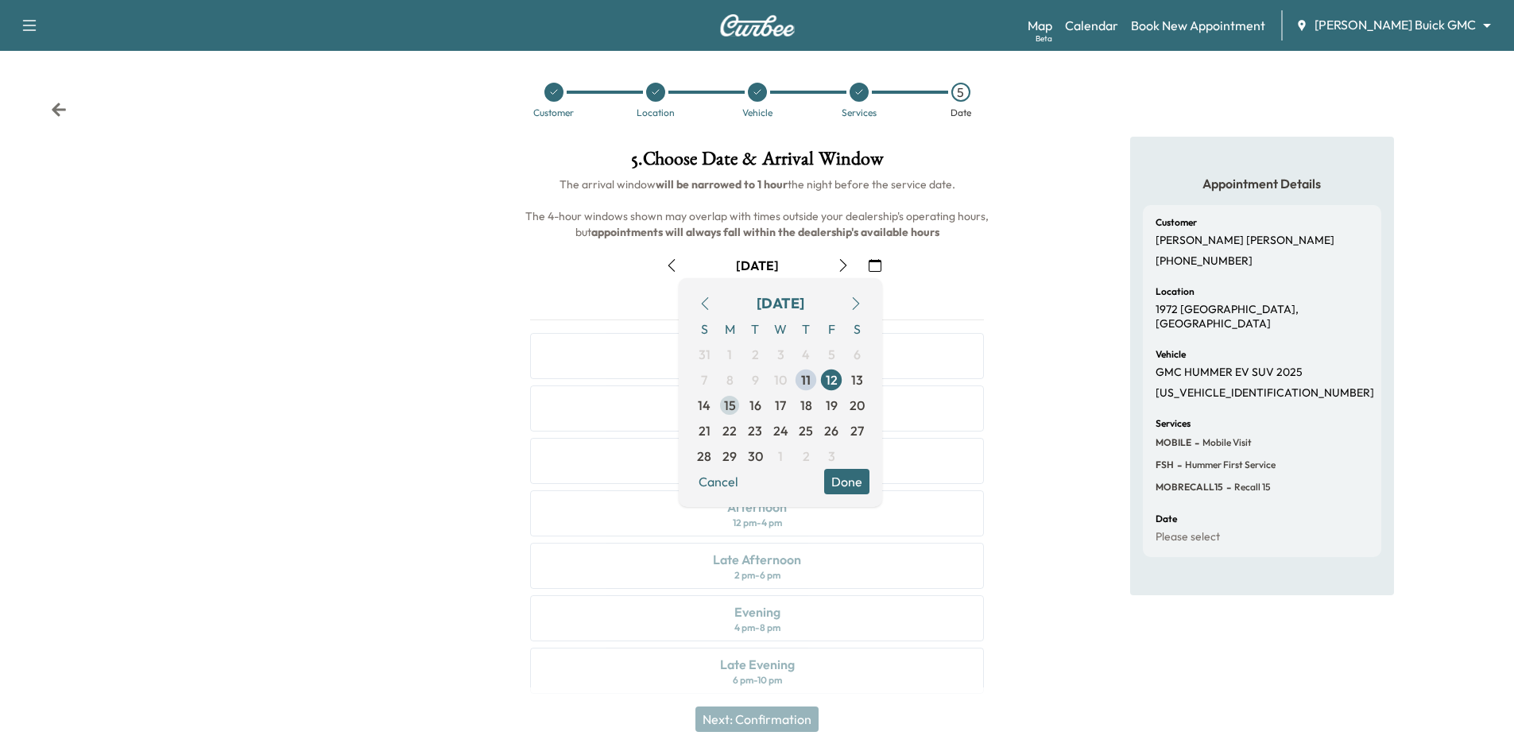
click at [734, 411] on span "15" at bounding box center [730, 405] width 12 height 19
click at [1032, 219] on div "Appointment Details Customer Michael Barton (404) 432-2038 Location 1972 Mustan…" at bounding box center [1261, 425] width 505 height 576
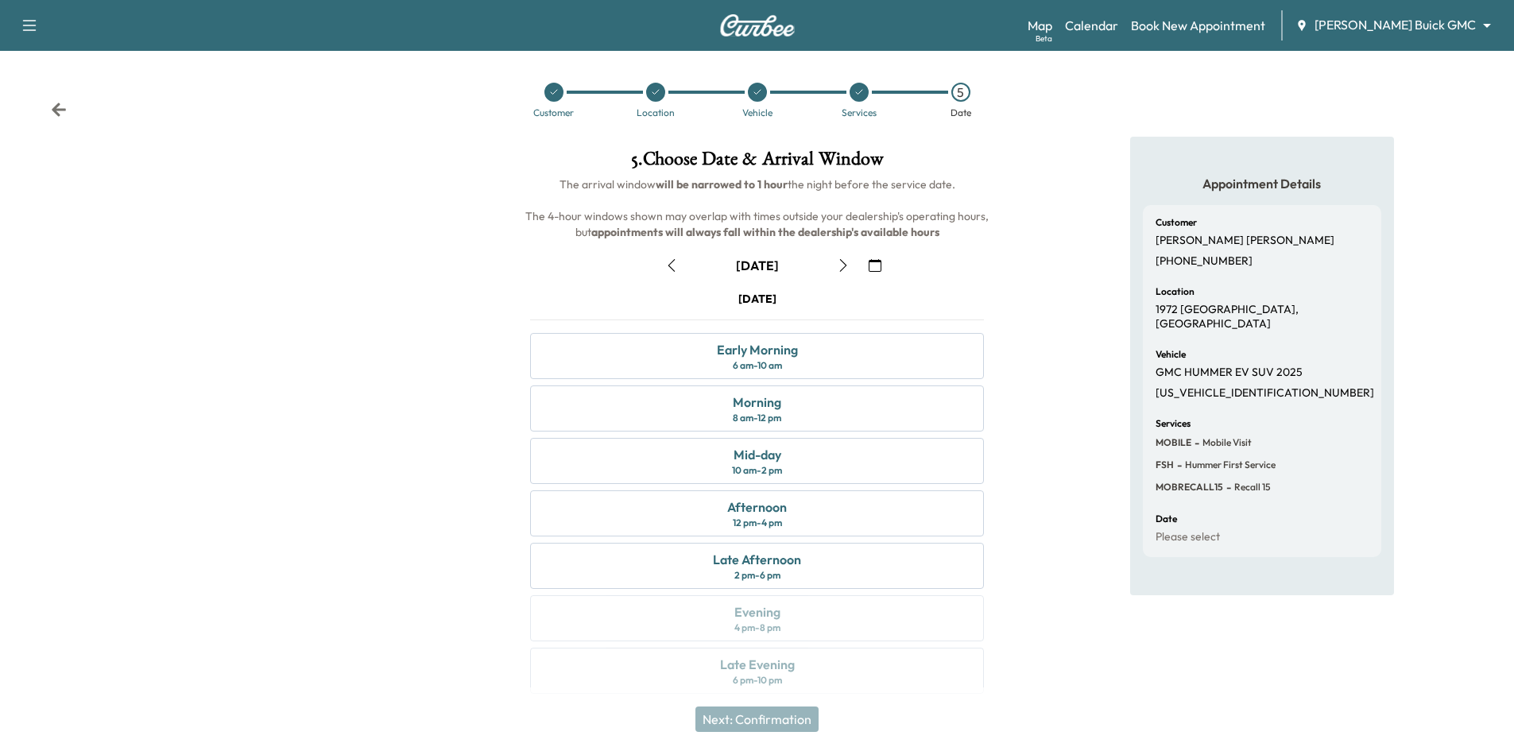
click at [858, 93] on icon at bounding box center [859, 92] width 6 height 5
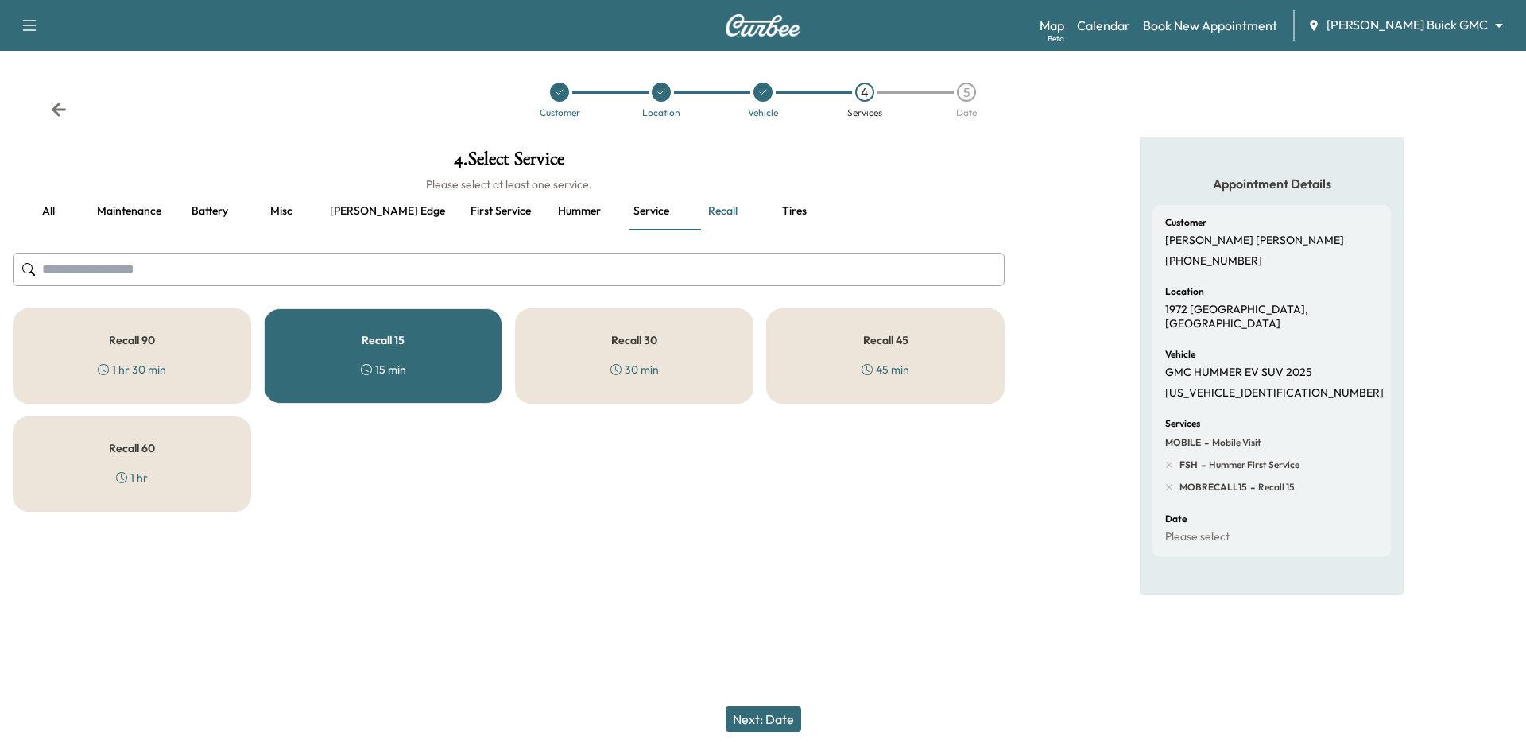
drag, startPoint x: 374, startPoint y: 370, endPoint x: 390, endPoint y: 364, distance: 17.9
click at [381, 370] on div "15 min" at bounding box center [383, 370] width 45 height 16
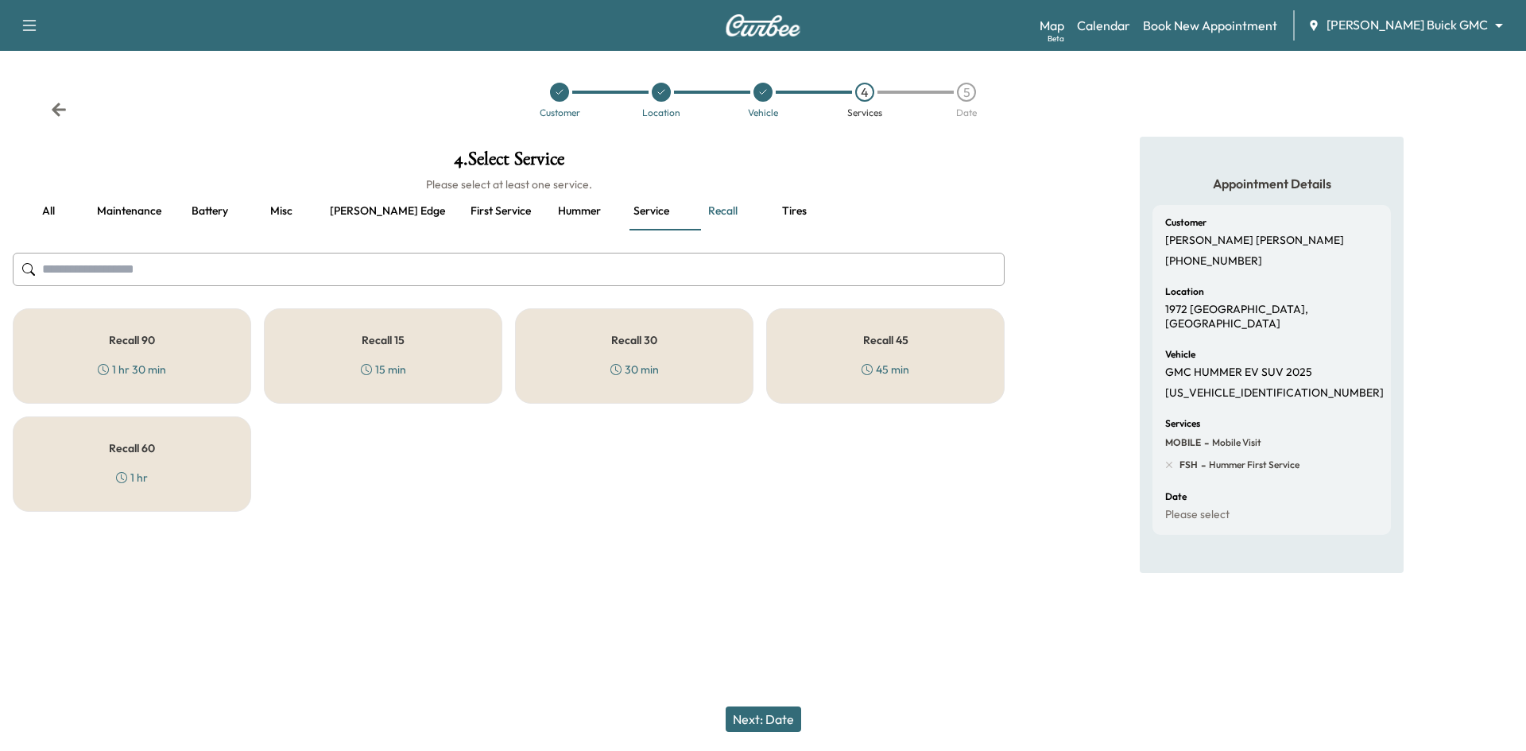
click at [773, 718] on button "Next: Date" at bounding box center [764, 719] width 76 height 25
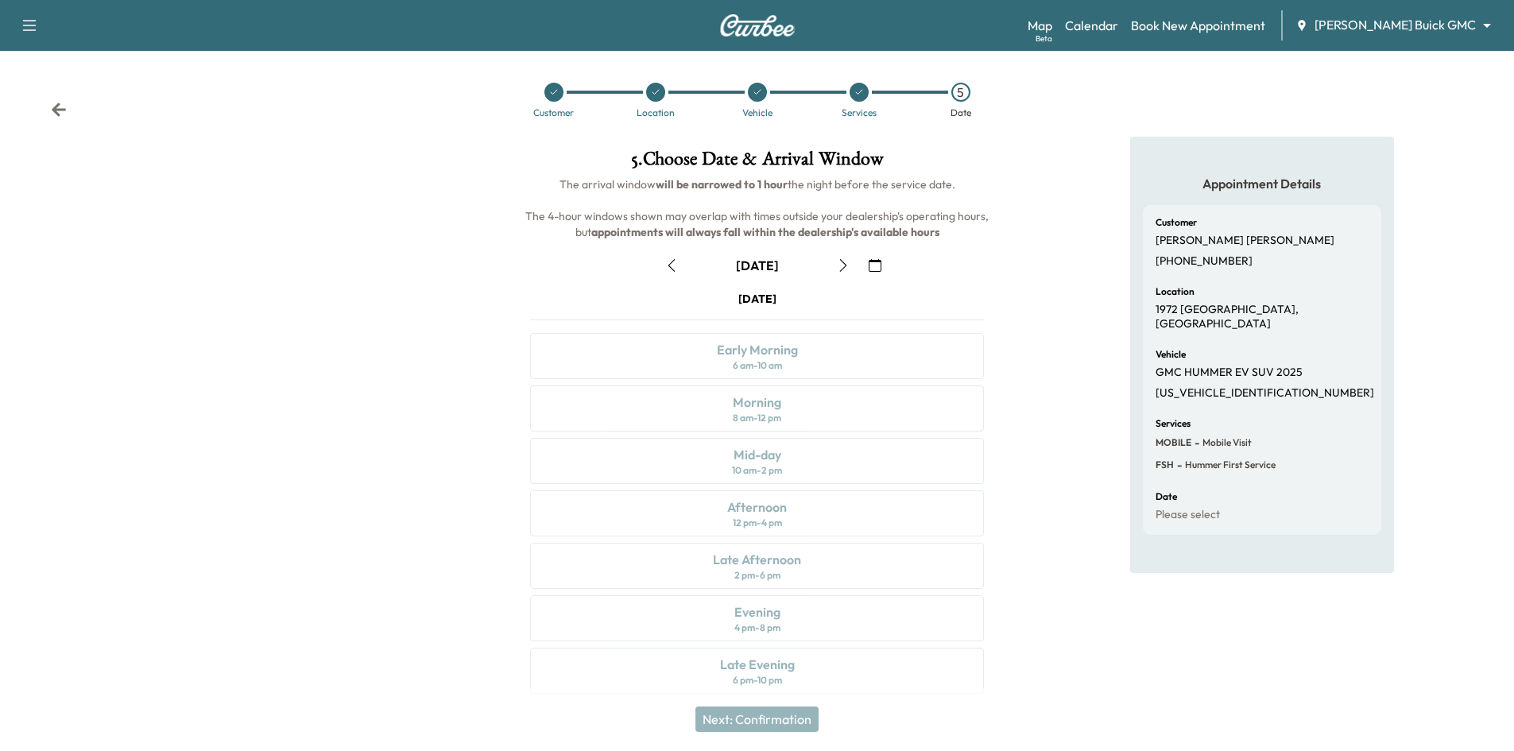
click at [870, 267] on icon "button" at bounding box center [875, 265] width 13 height 13
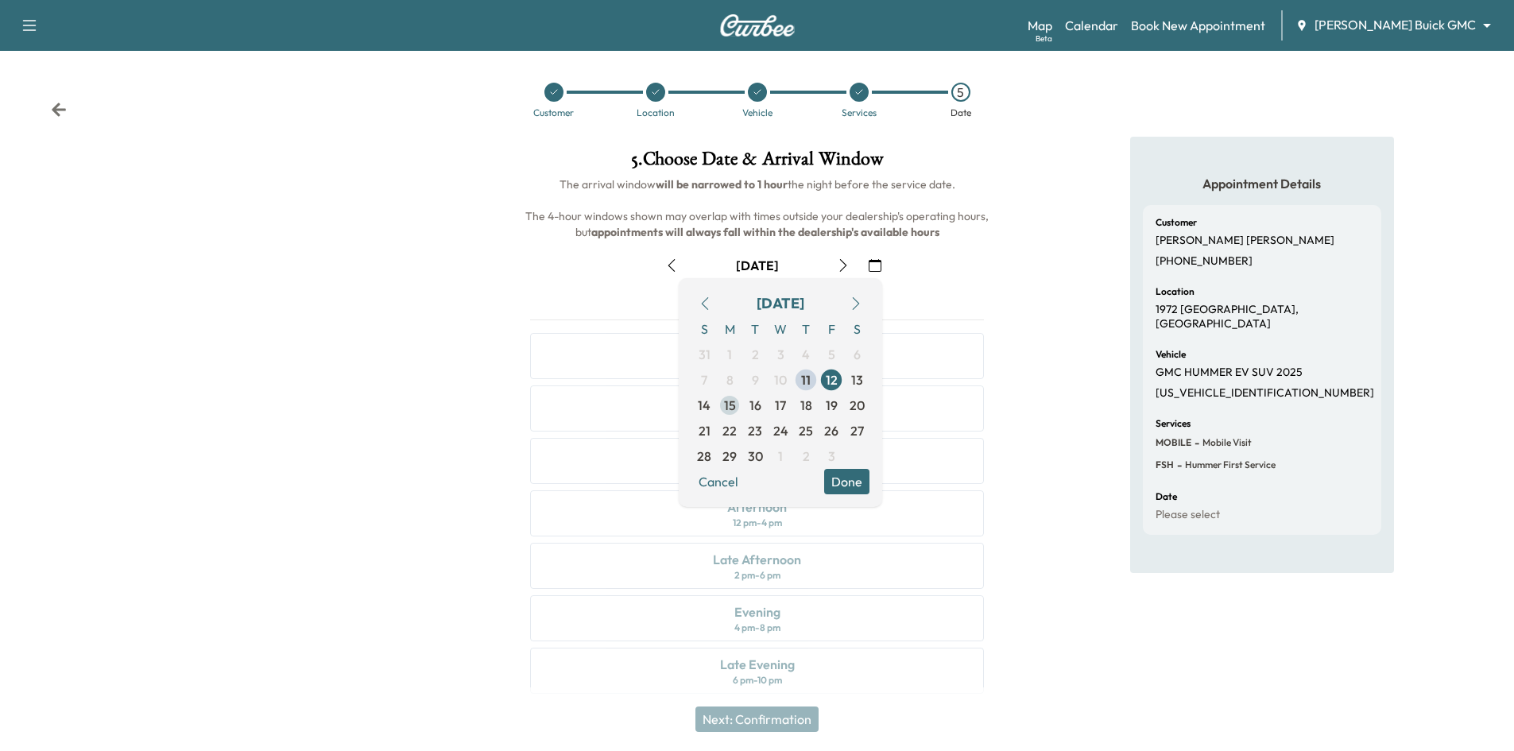
click at [733, 413] on span "15" at bounding box center [730, 405] width 12 height 19
click at [1057, 194] on div "Appointment Details Customer Michael Barton (404) 432-2038 Location 1972 Mustan…" at bounding box center [1261, 425] width 505 height 576
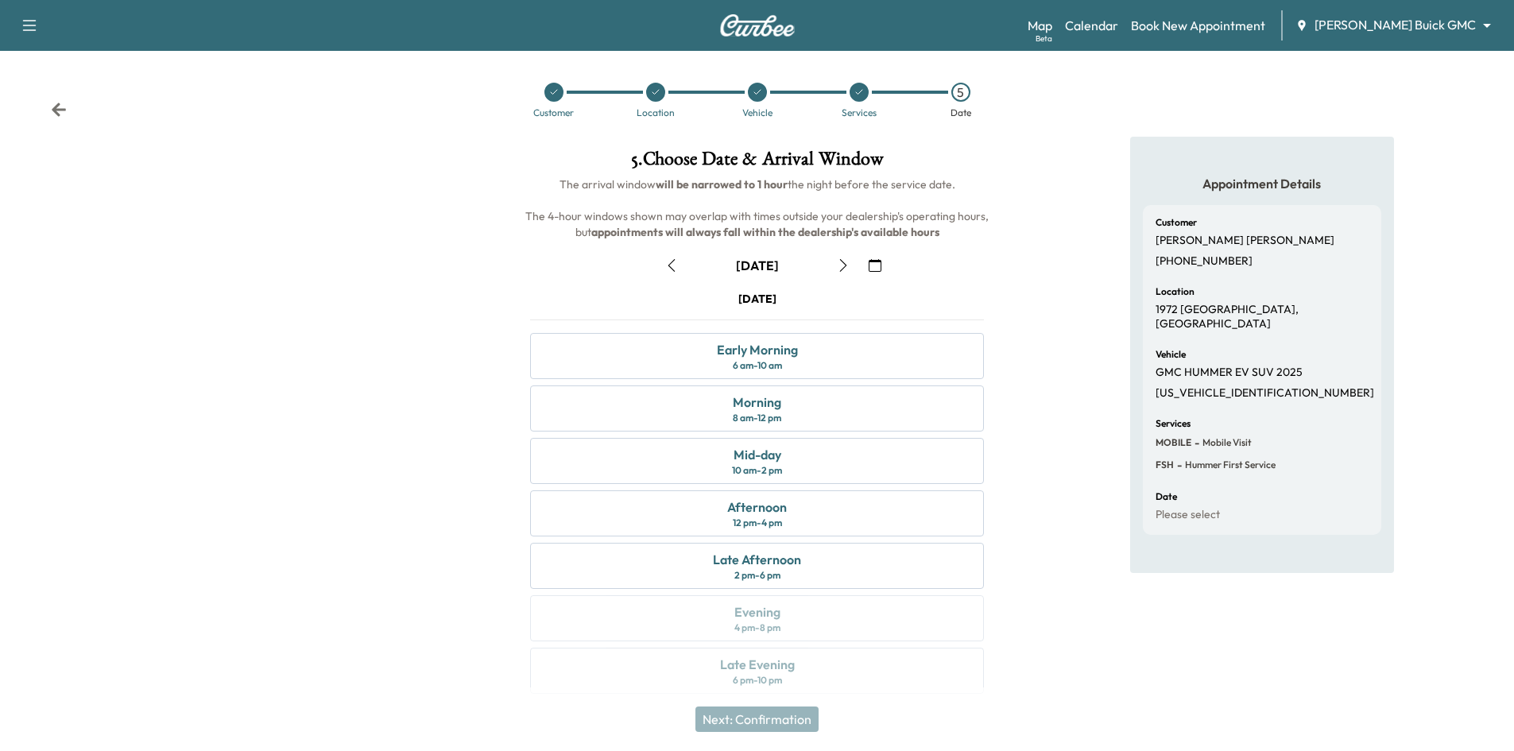
click at [555, 93] on icon at bounding box center [554, 92] width 10 height 10
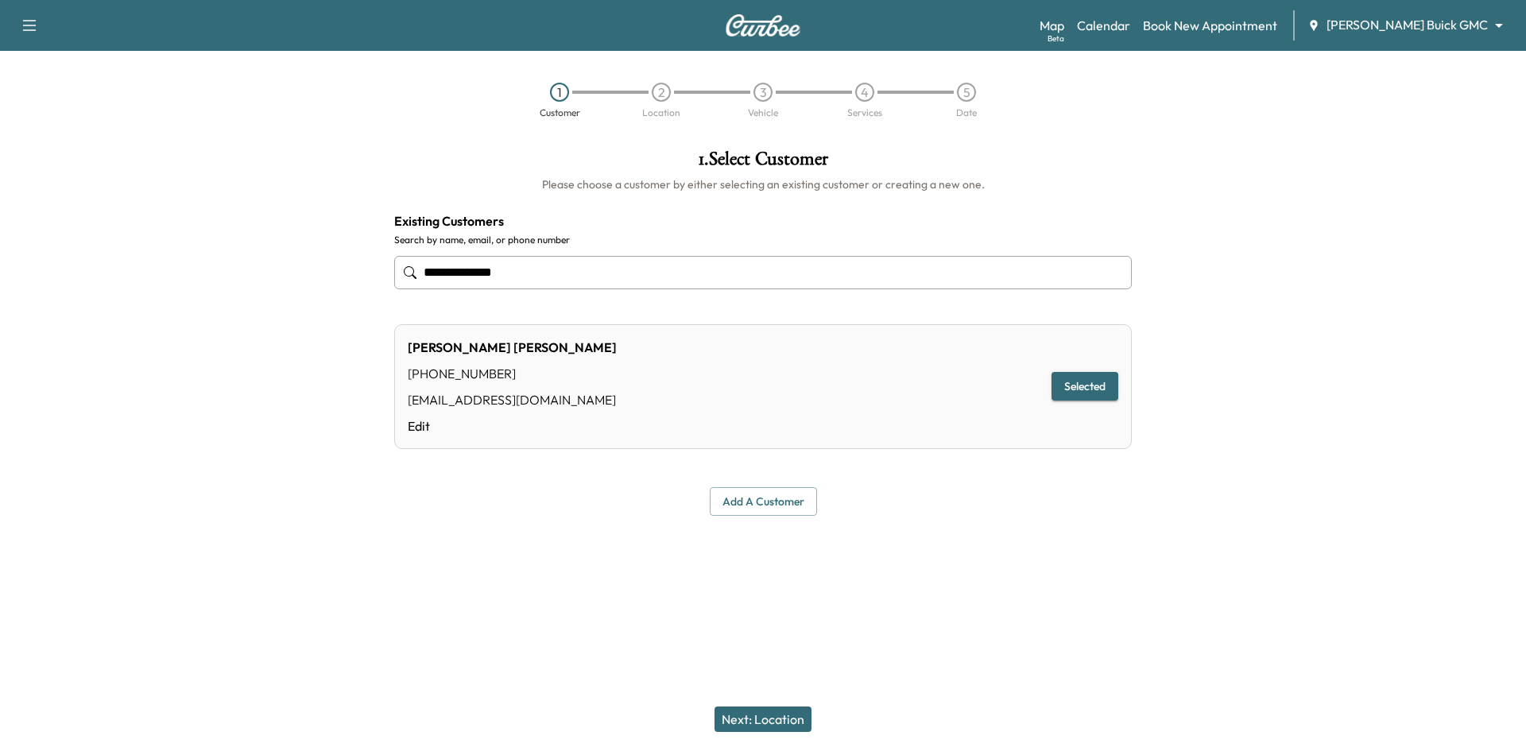
click at [604, 279] on input "**********" at bounding box center [763, 272] width 738 height 33
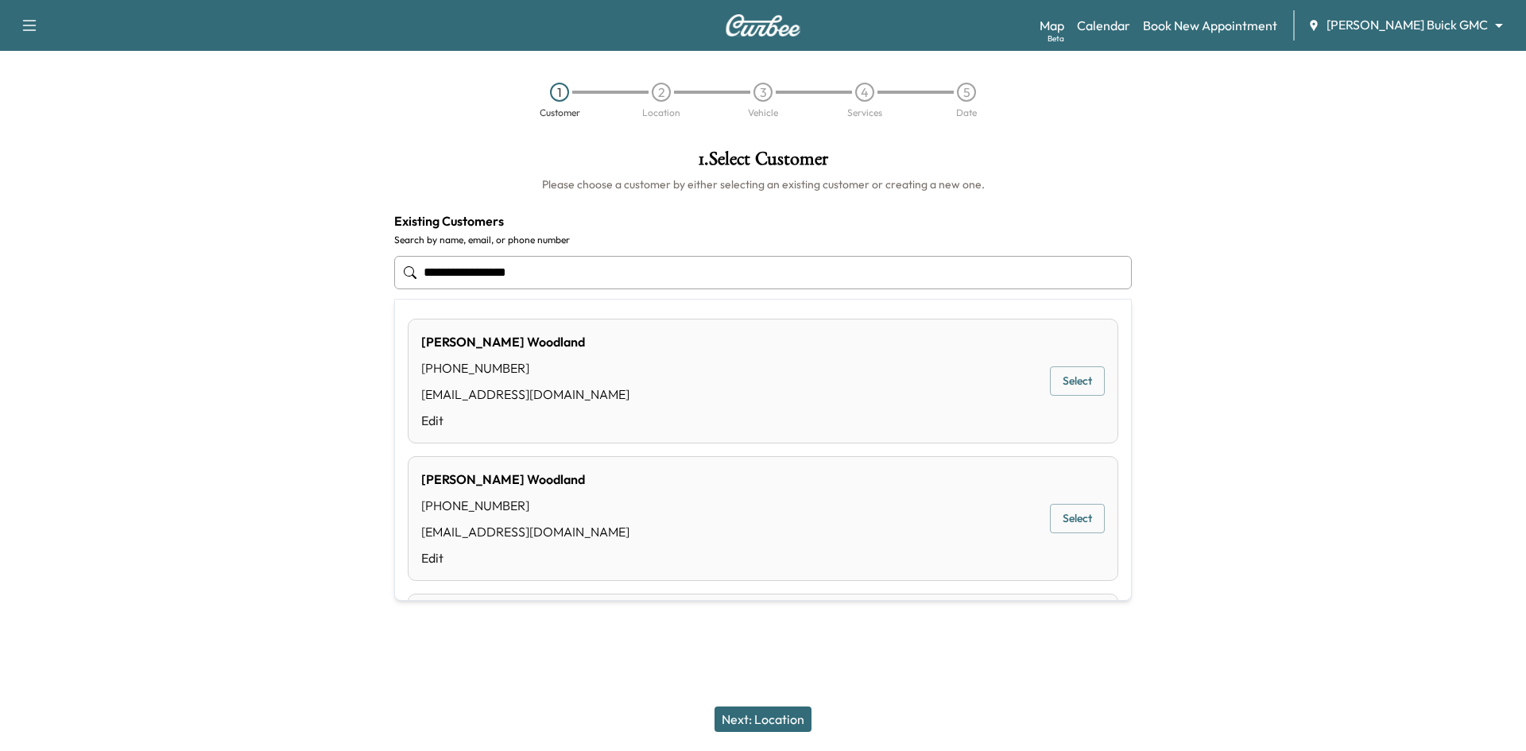
click at [1077, 517] on button "Select" at bounding box center [1077, 518] width 55 height 29
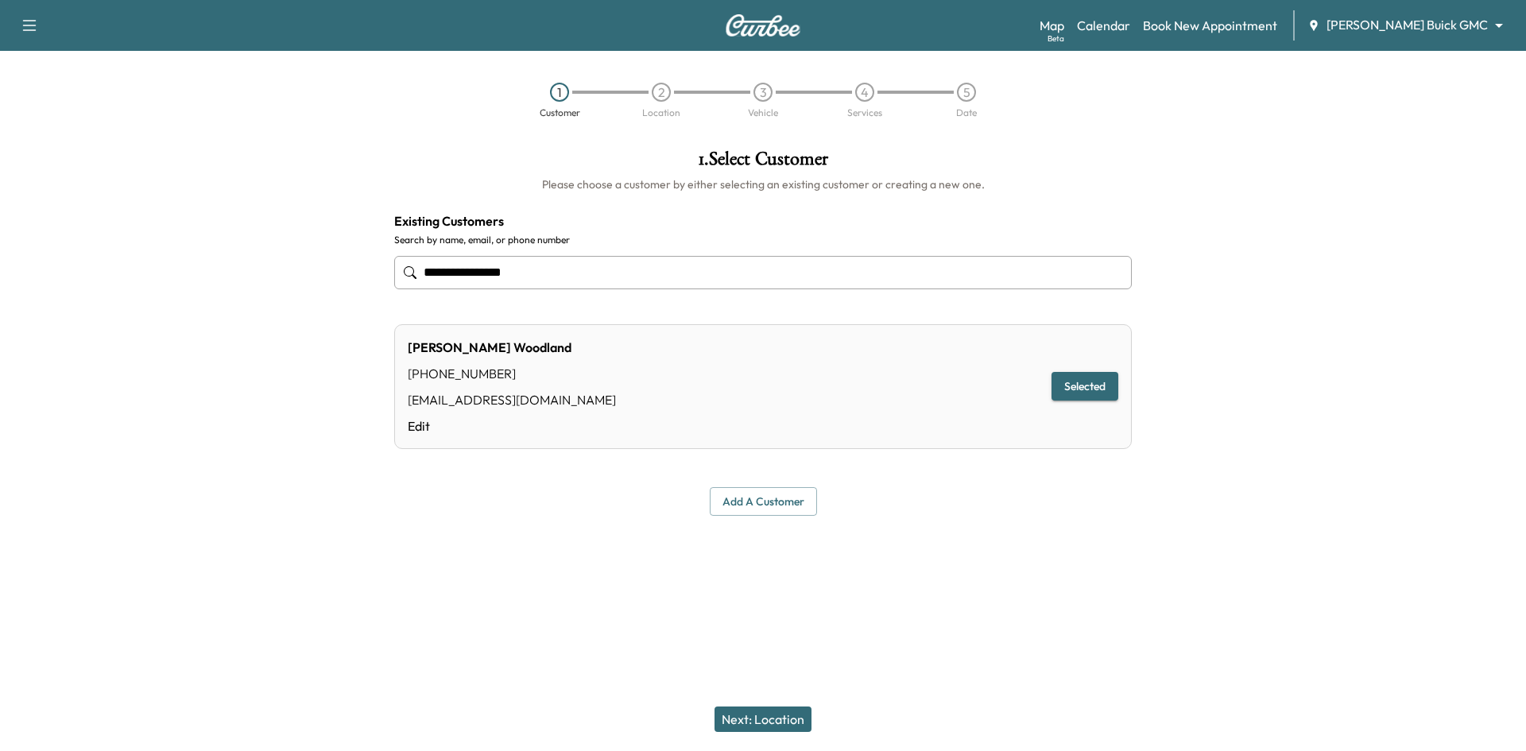
type input "**********"
click at [788, 723] on button "Next: Location" at bounding box center [763, 719] width 97 height 25
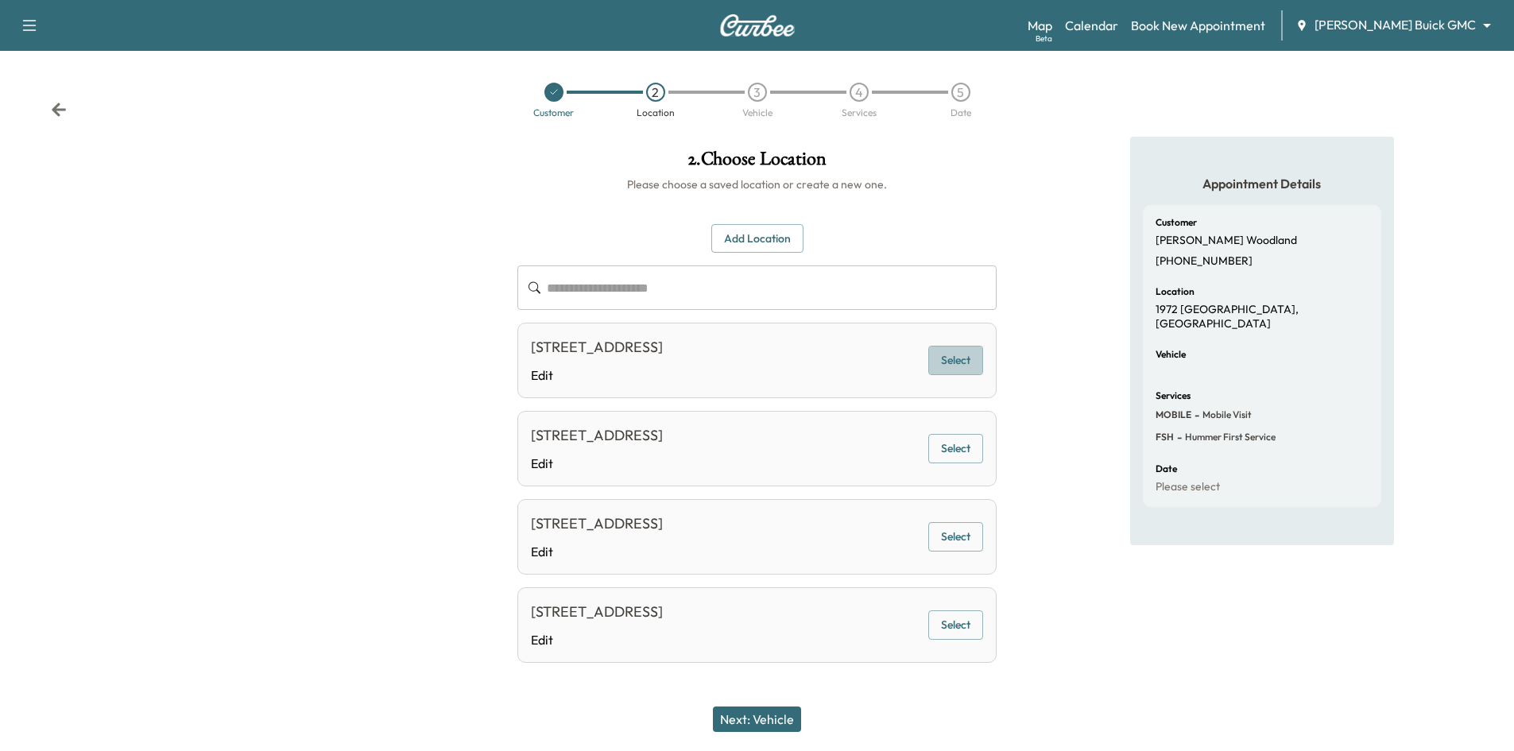
drag, startPoint x: 940, startPoint y: 363, endPoint x: 928, endPoint y: 372, distance: 14.8
click at [941, 365] on button "Select" at bounding box center [955, 360] width 55 height 29
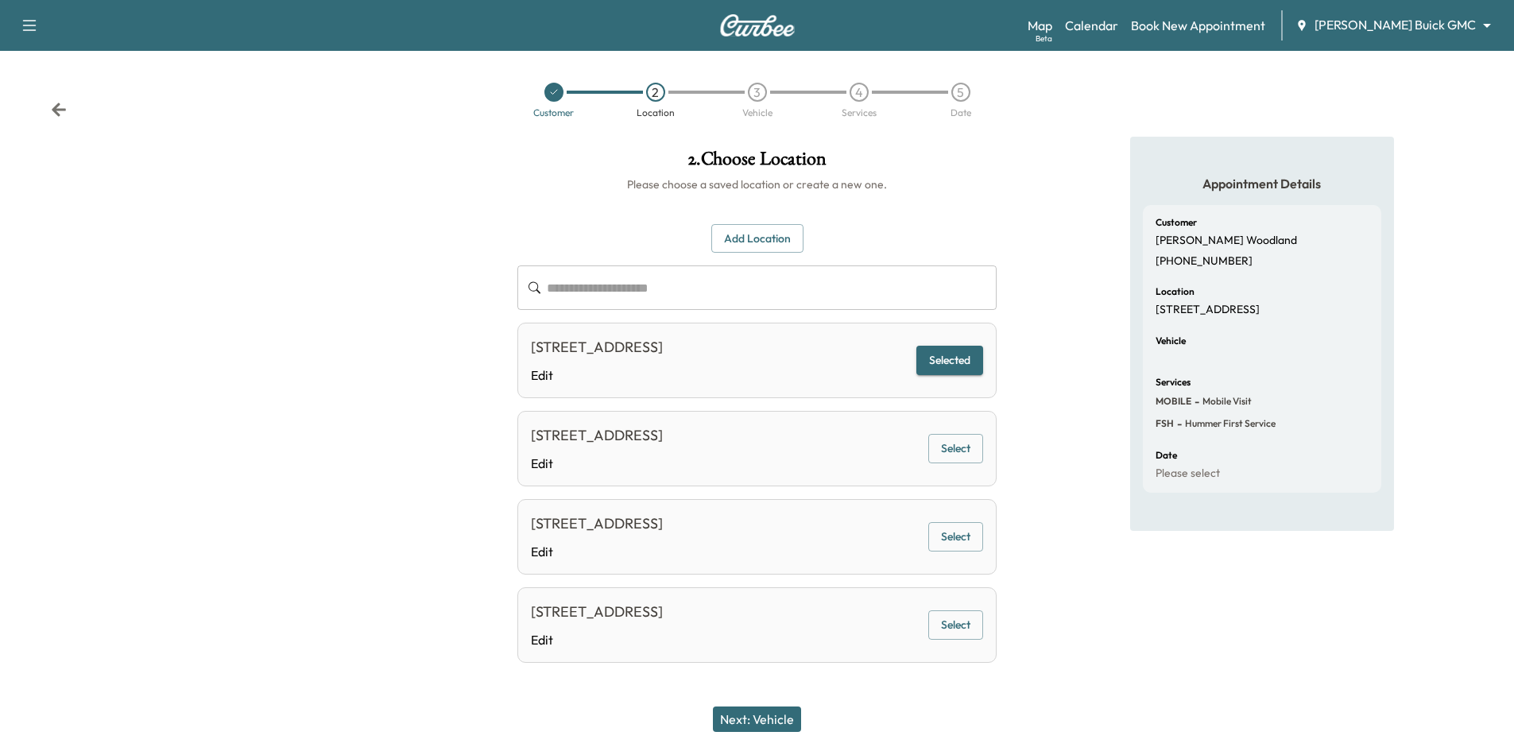
click at [793, 712] on button "Next: Vehicle" at bounding box center [757, 719] width 88 height 25
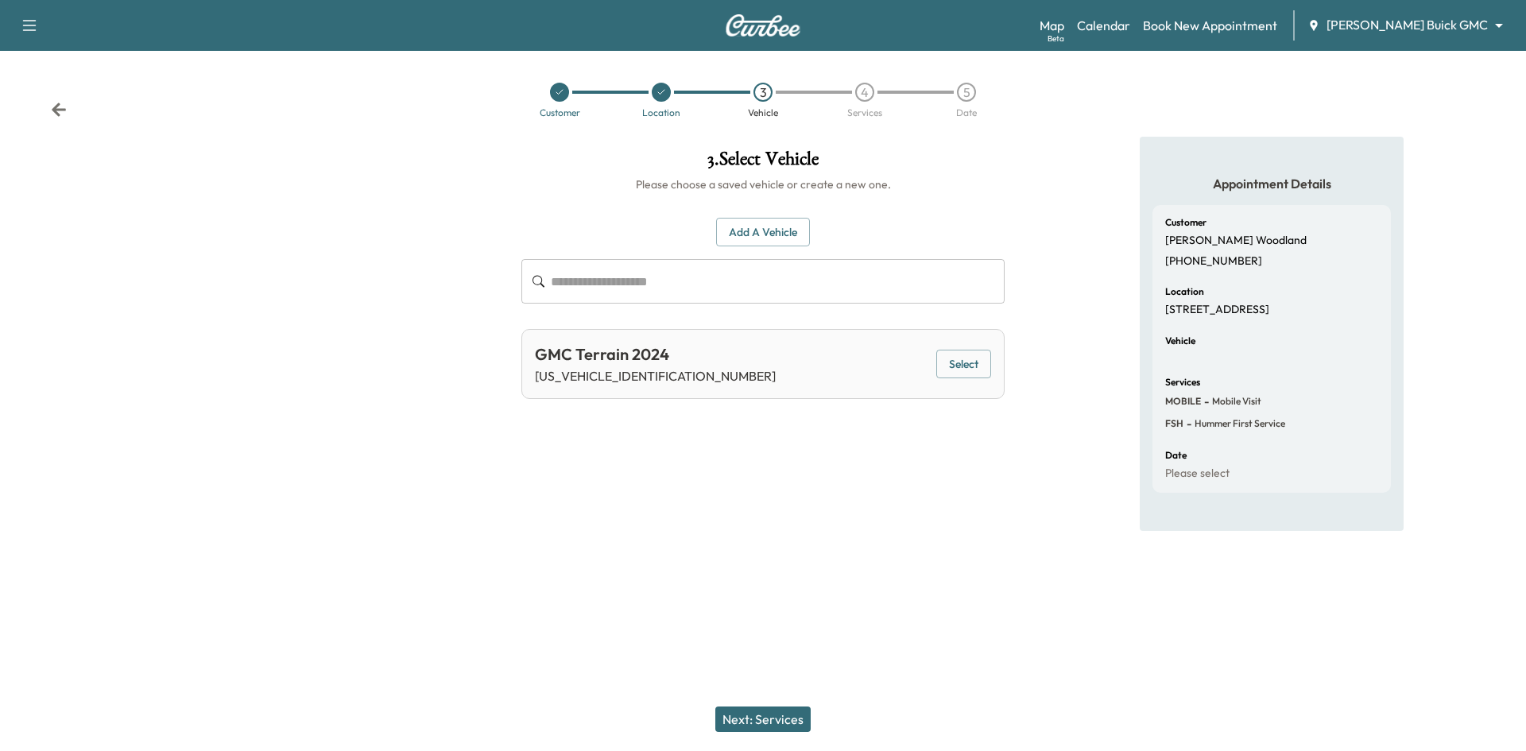
click at [958, 362] on button "Select" at bounding box center [963, 364] width 55 height 29
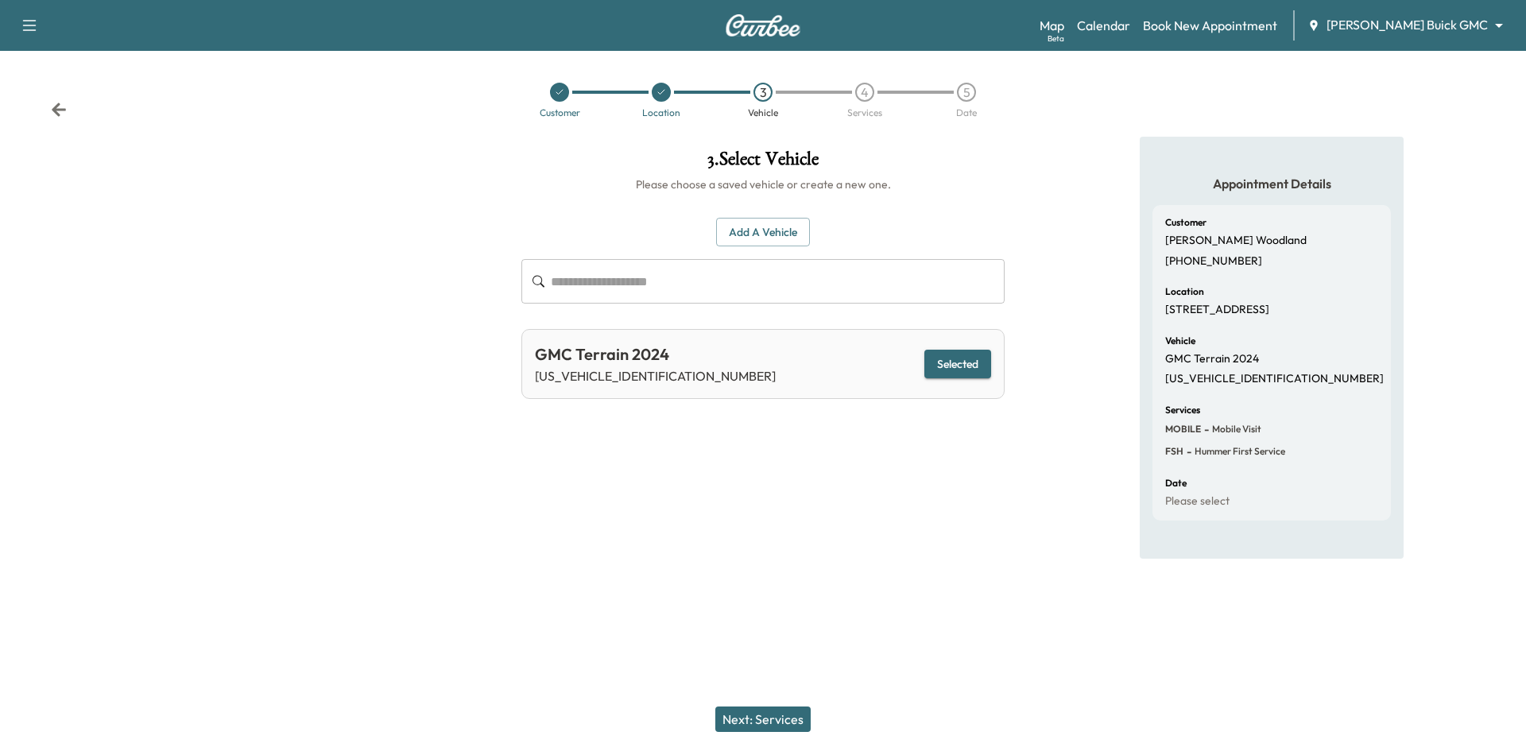
click at [799, 711] on button "Next: Services" at bounding box center [762, 719] width 95 height 25
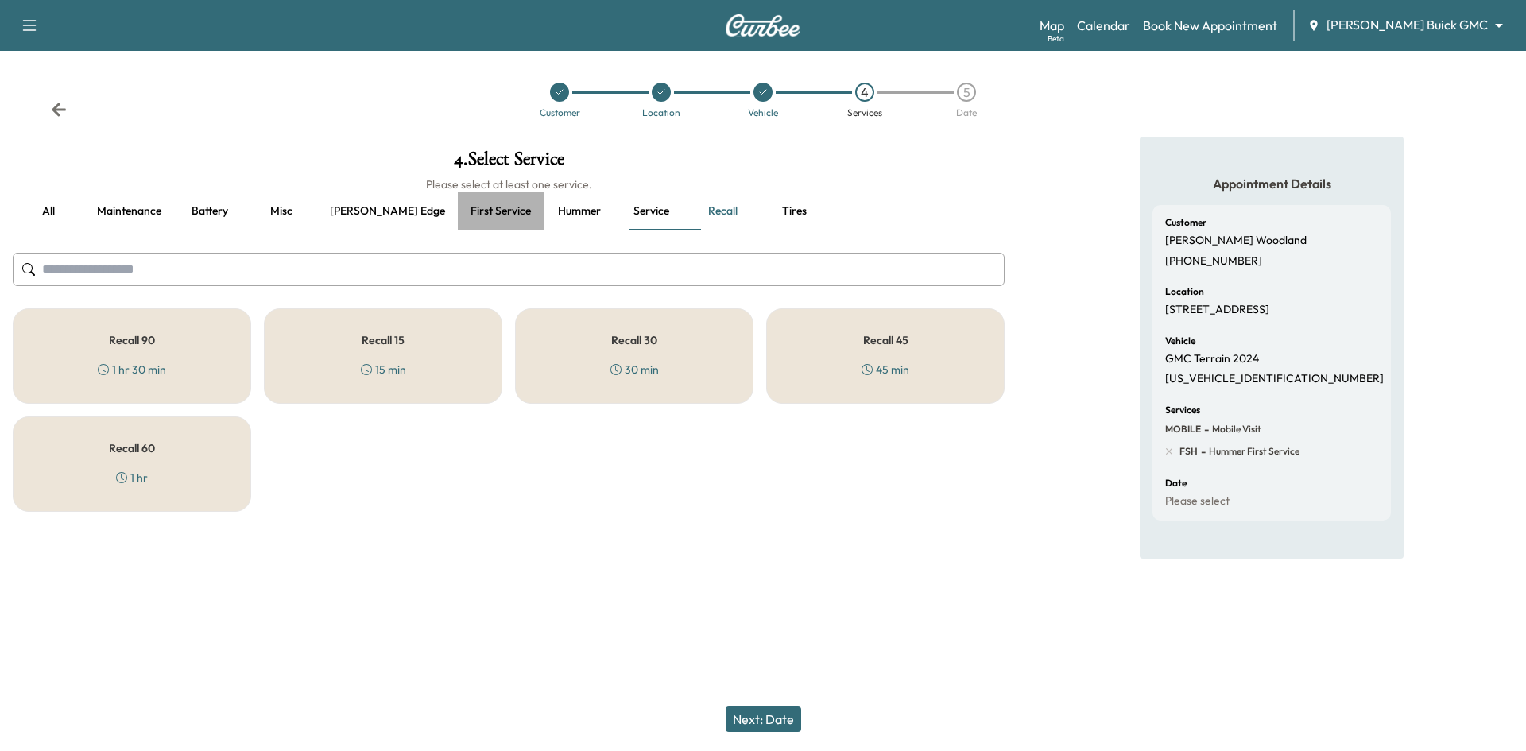
click at [467, 211] on button "First service" at bounding box center [501, 211] width 86 height 38
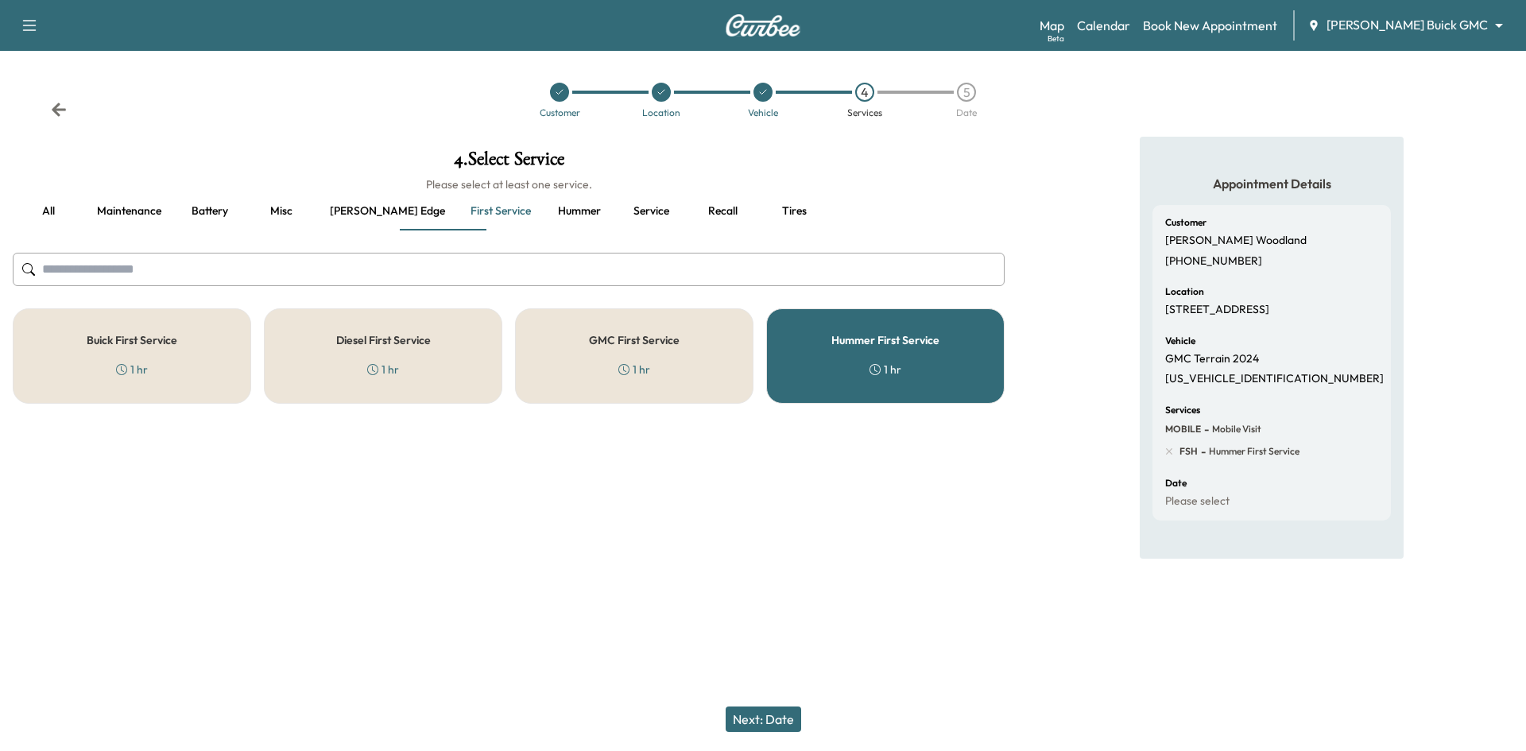
click at [702, 358] on div "GMC First Service 1 hr" at bounding box center [634, 355] width 238 height 95
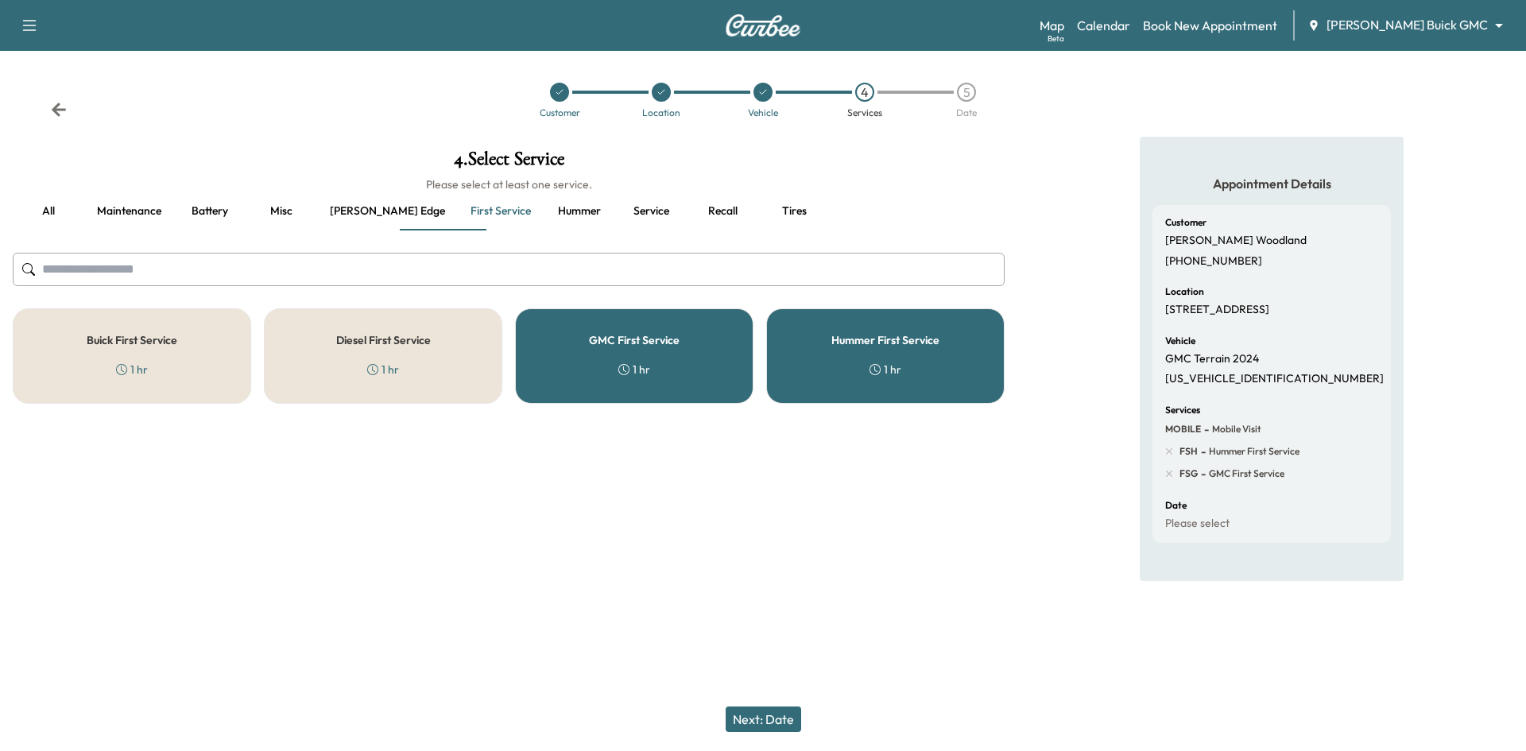
click at [804, 371] on div "Hummer First Service 1 hr" at bounding box center [885, 355] width 238 height 95
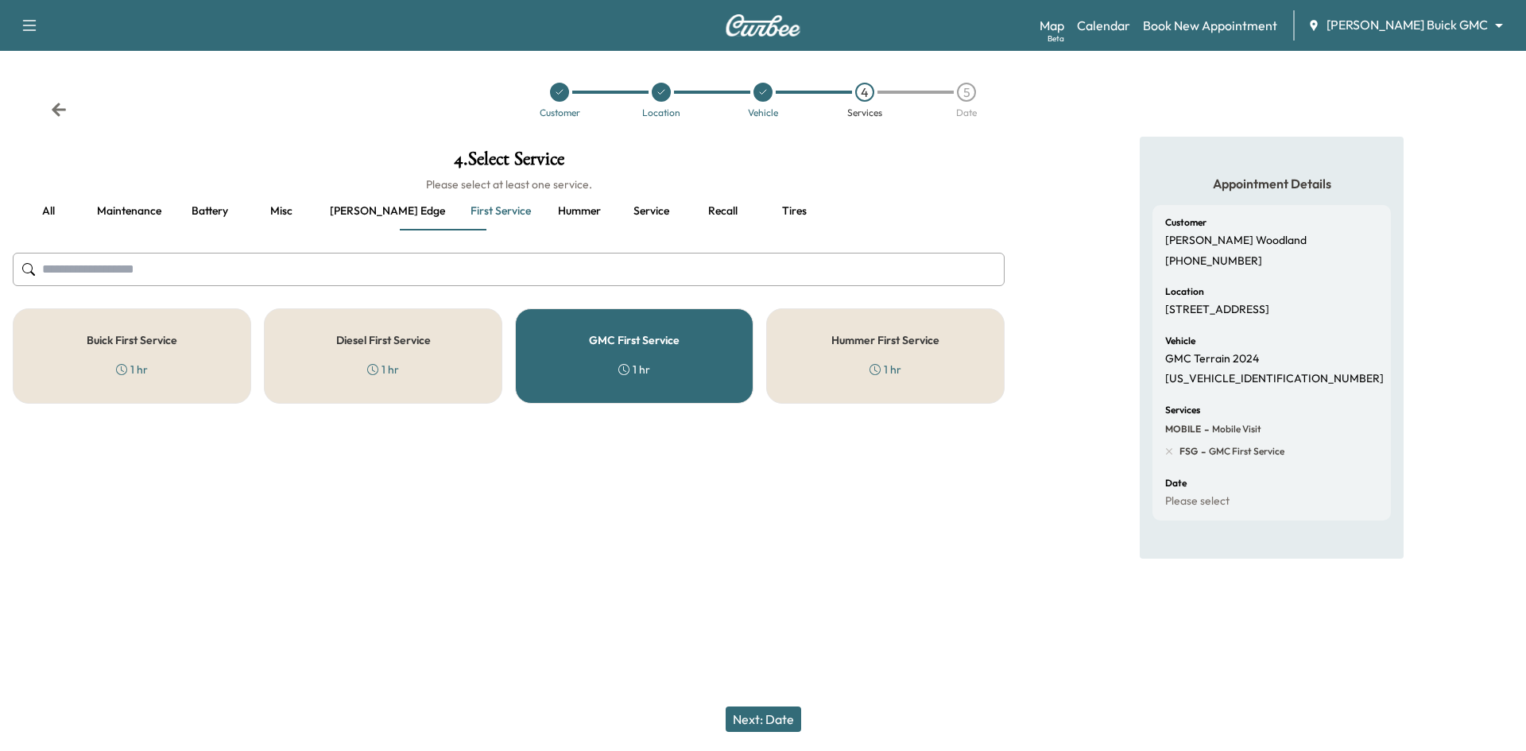
drag, startPoint x: 757, startPoint y: 718, endPoint x: 765, endPoint y: 710, distance: 11.2
click at [764, 719] on button "Next: Date" at bounding box center [764, 719] width 76 height 25
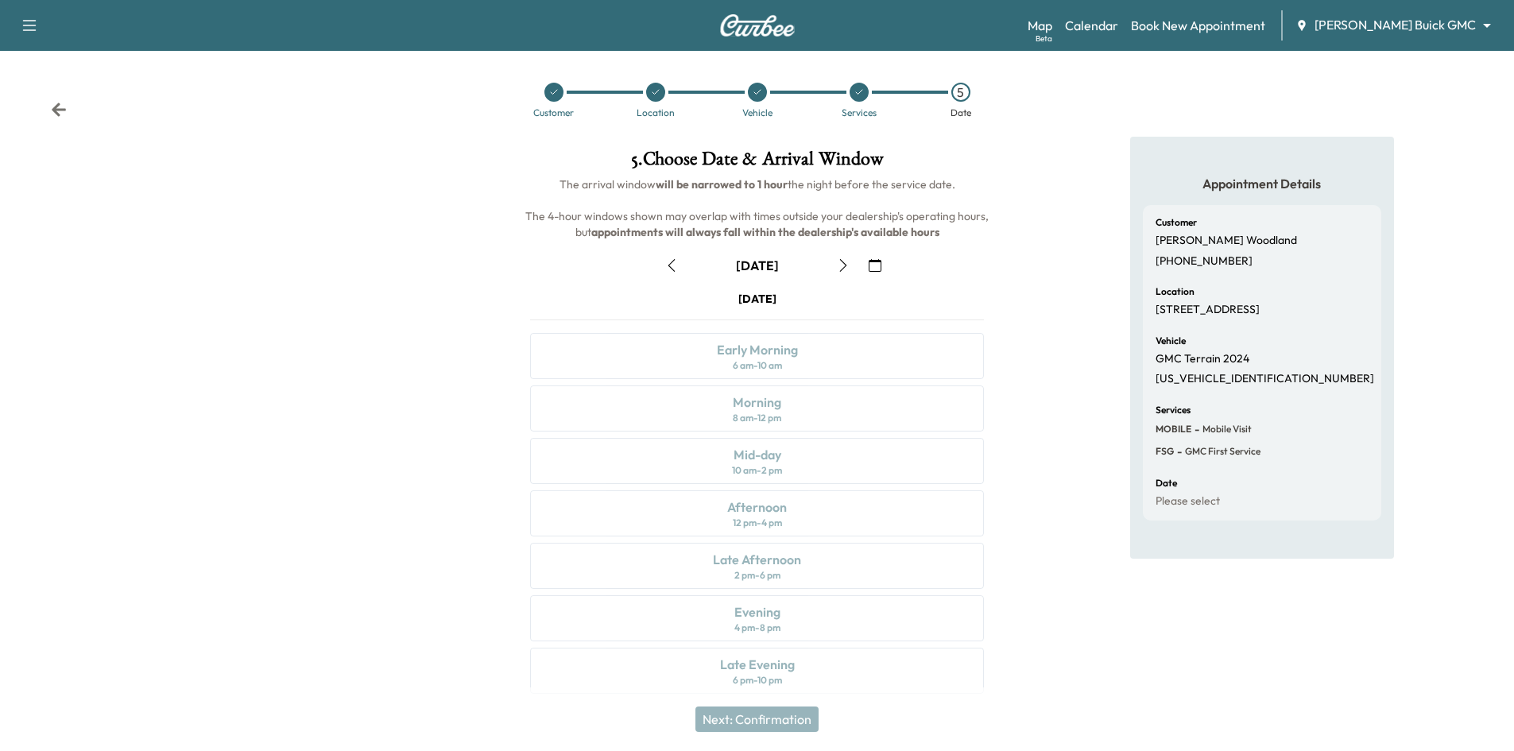
drag, startPoint x: 877, startPoint y: 263, endPoint x: 862, endPoint y: 258, distance: 15.3
click at [876, 264] on icon "button" at bounding box center [875, 265] width 13 height 13
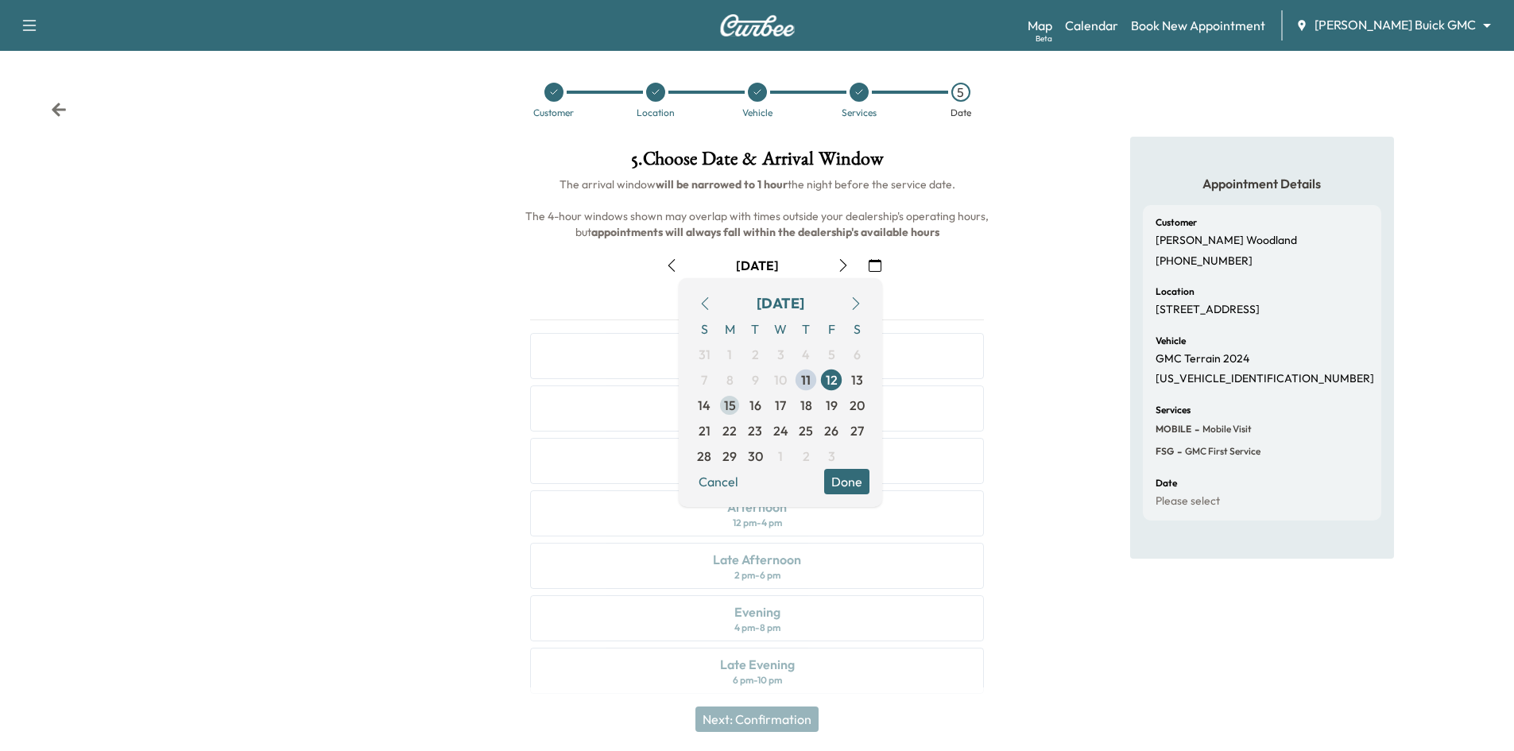
click at [735, 407] on span "15" at bounding box center [730, 405] width 12 height 19
click at [984, 256] on div "September 15" at bounding box center [756, 265] width 479 height 25
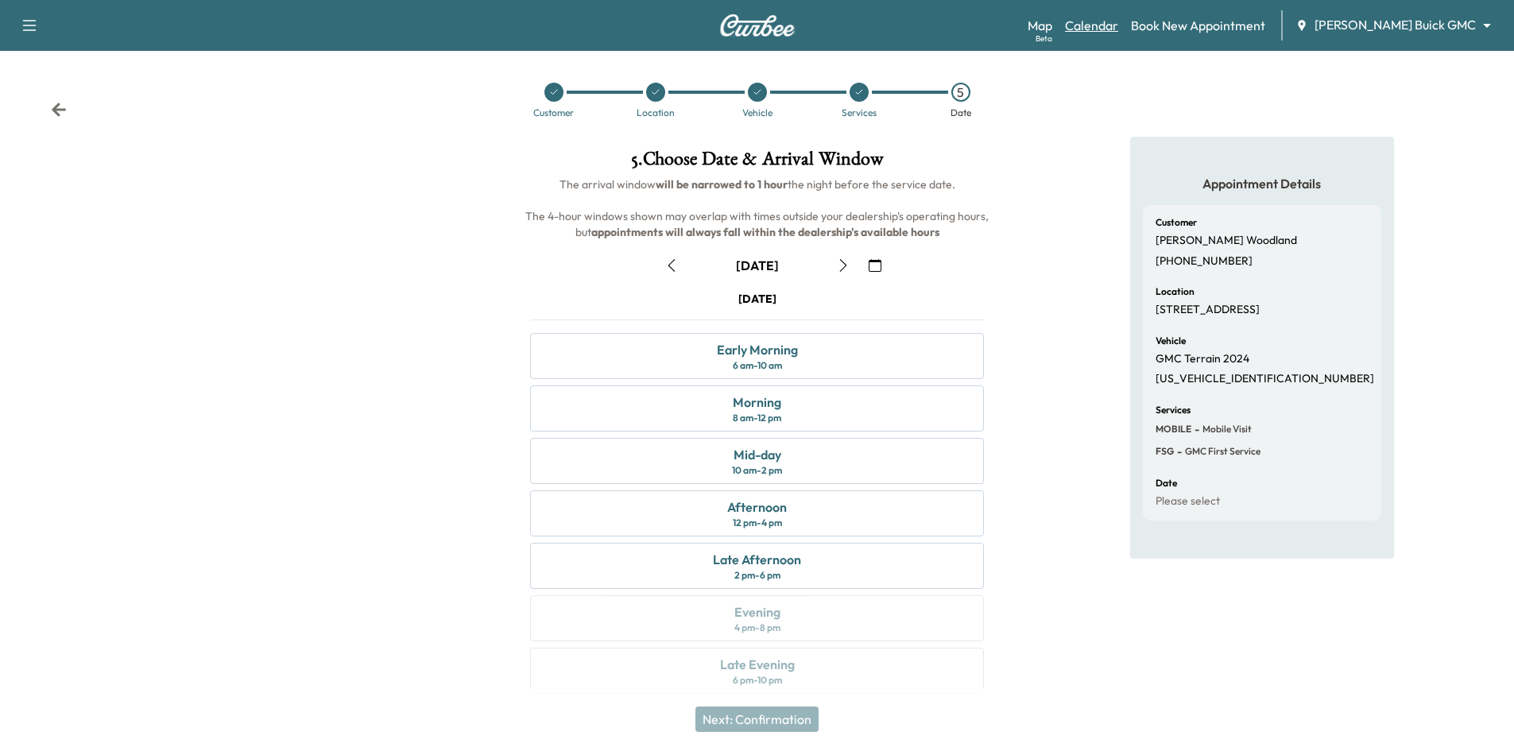
click at [1118, 25] on link "Calendar" at bounding box center [1091, 25] width 53 height 19
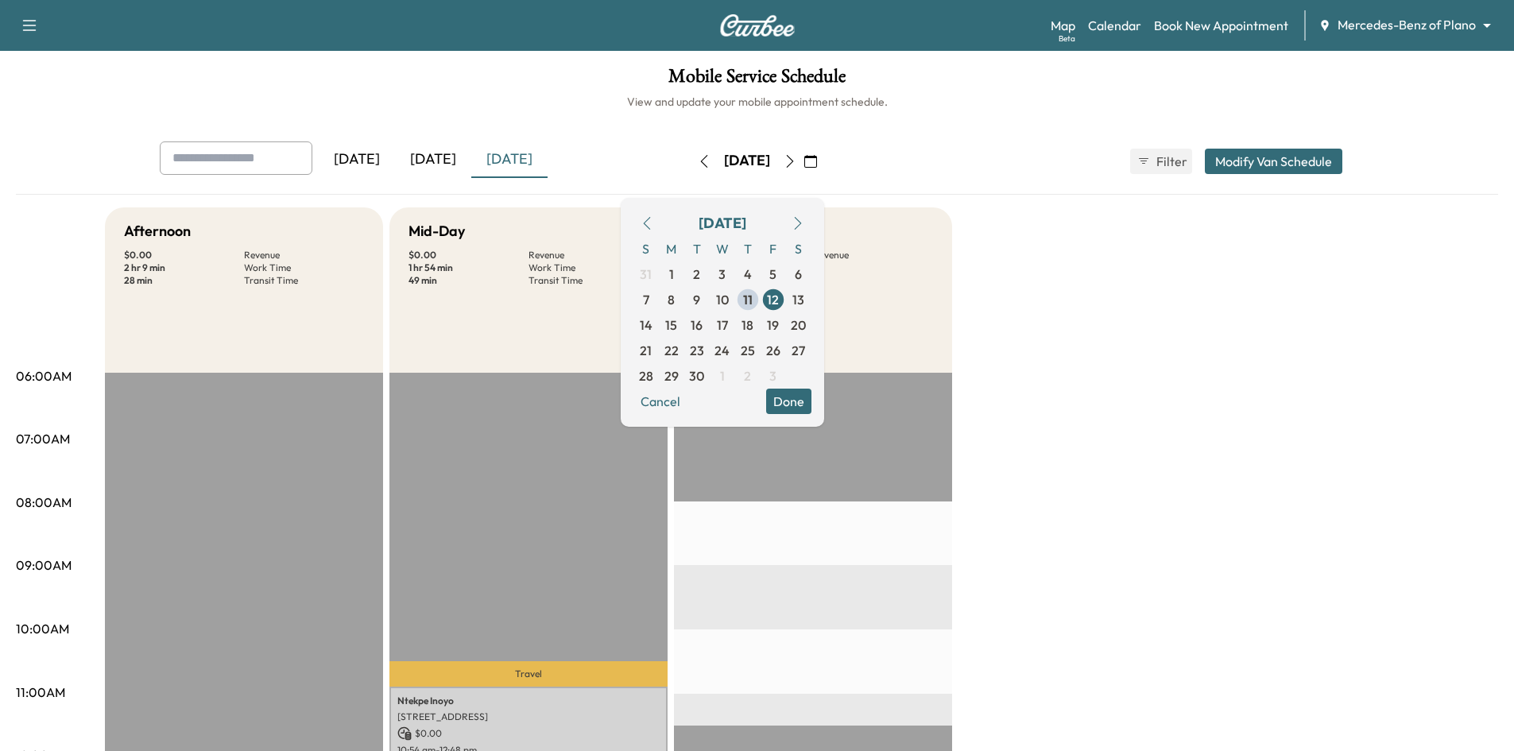
drag, startPoint x: 840, startPoint y: 398, endPoint x: 862, endPoint y: 385, distance: 24.9
click at [811, 397] on button "Done" at bounding box center [788, 401] width 45 height 25
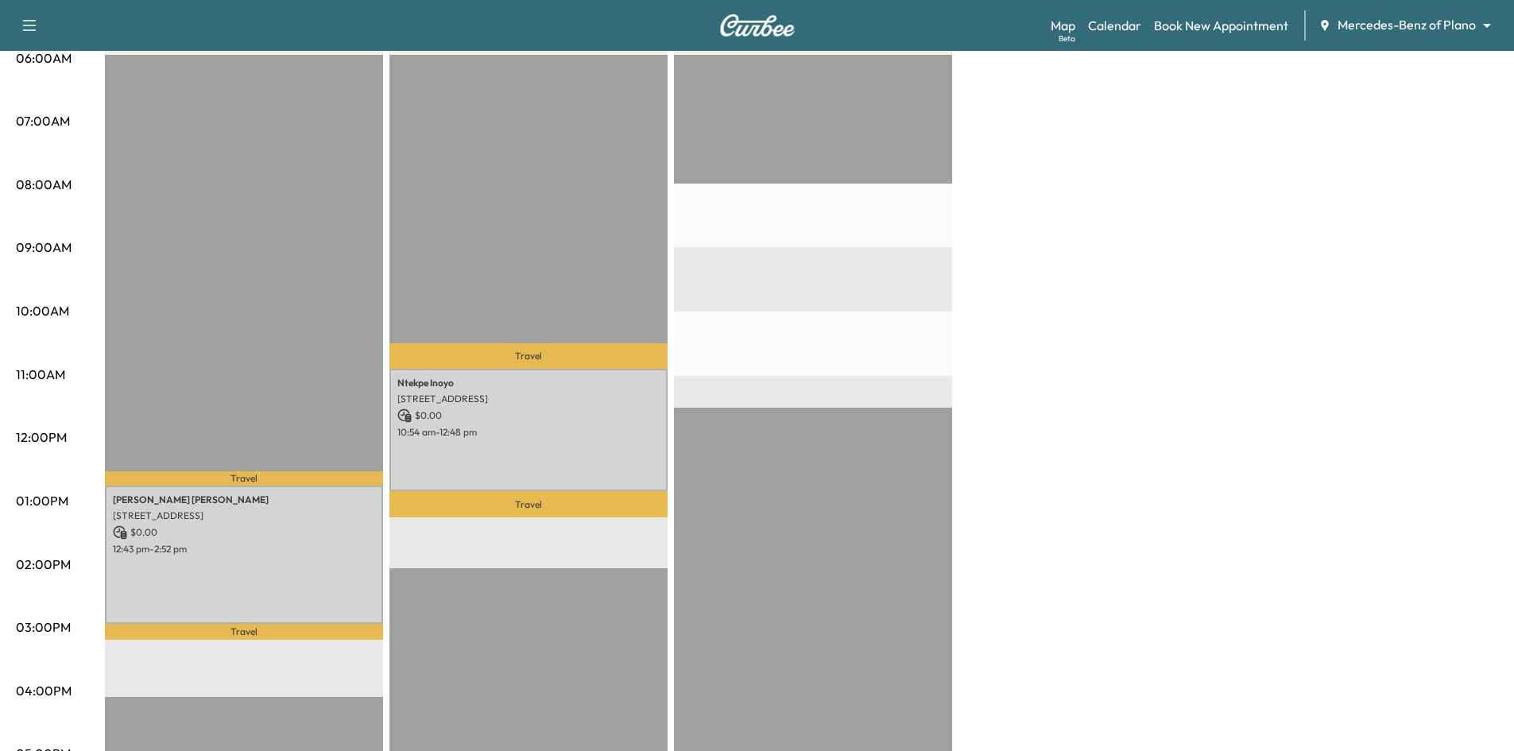
scroll to position [79, 0]
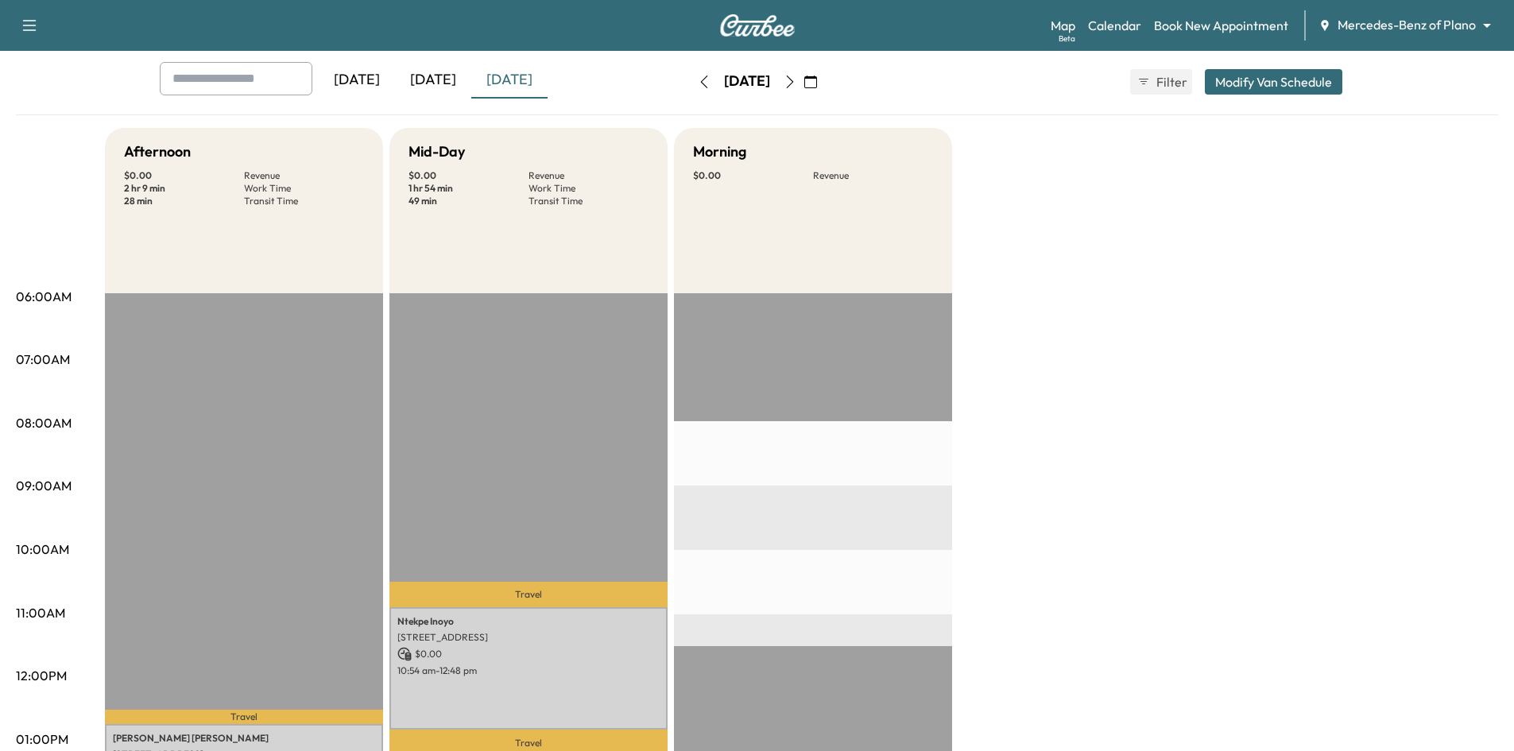
click at [424, 73] on div "[DATE]" at bounding box center [433, 80] width 76 height 37
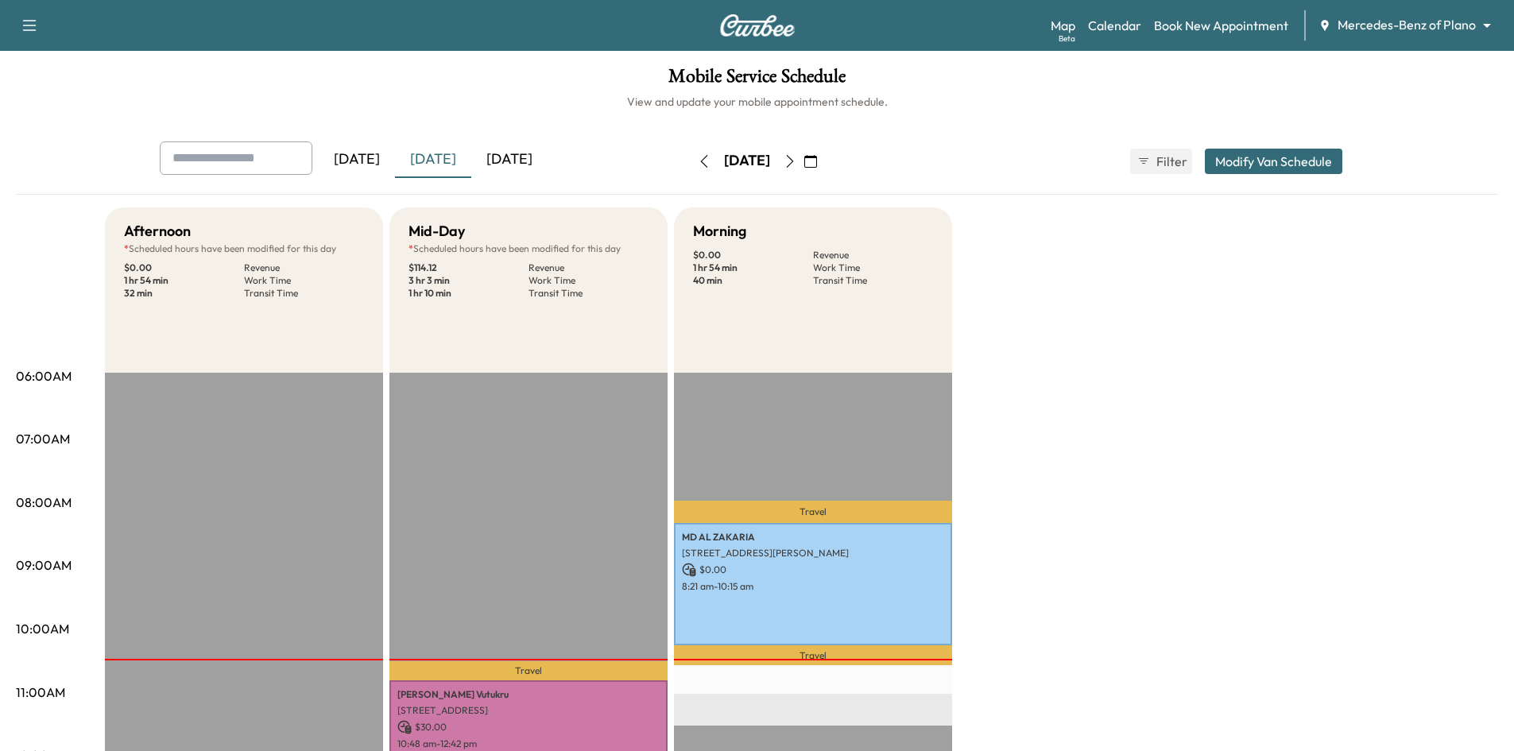
click at [380, 159] on div "[DATE]" at bounding box center [357, 159] width 76 height 37
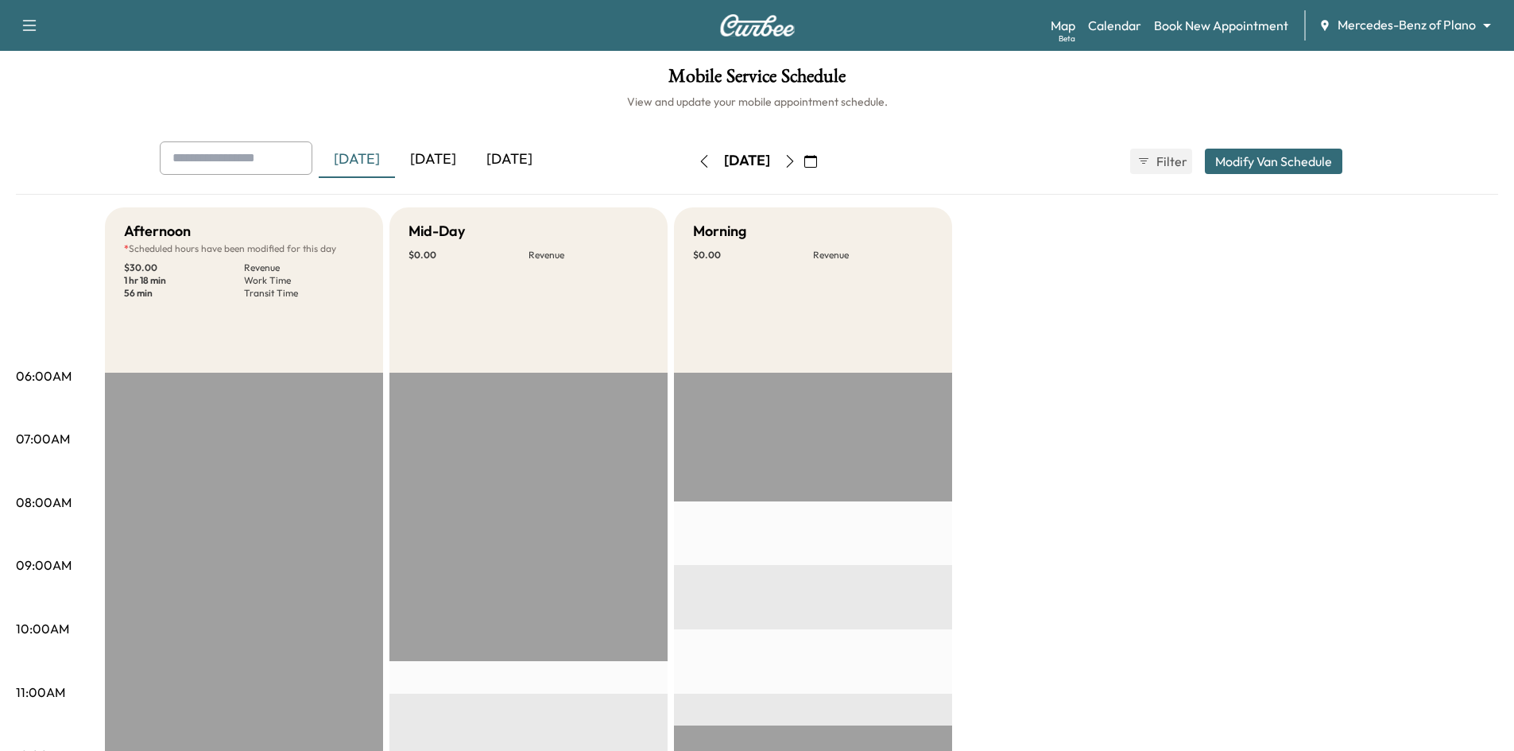
click at [698, 161] on icon "button" at bounding box center [704, 161] width 13 height 13
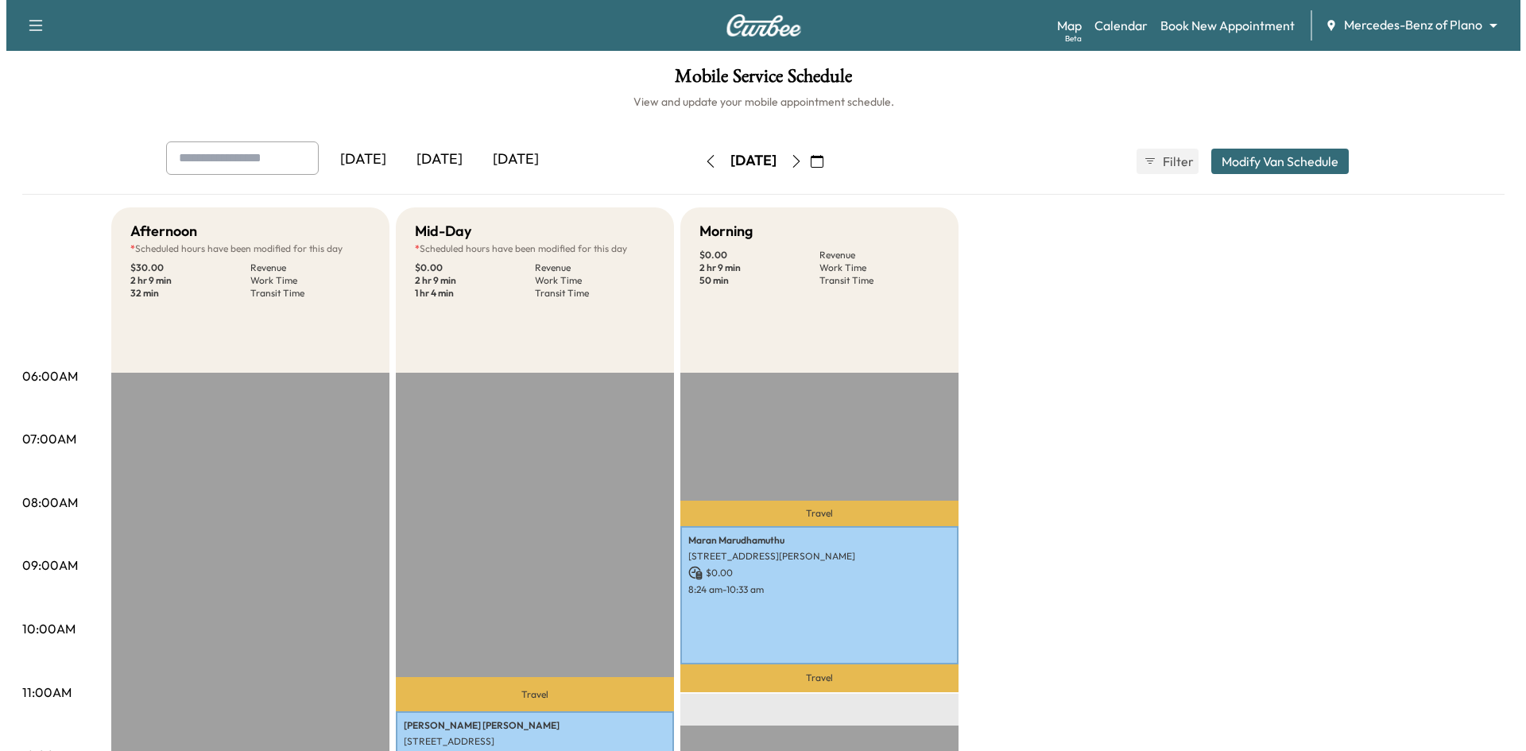
scroll to position [318, 0]
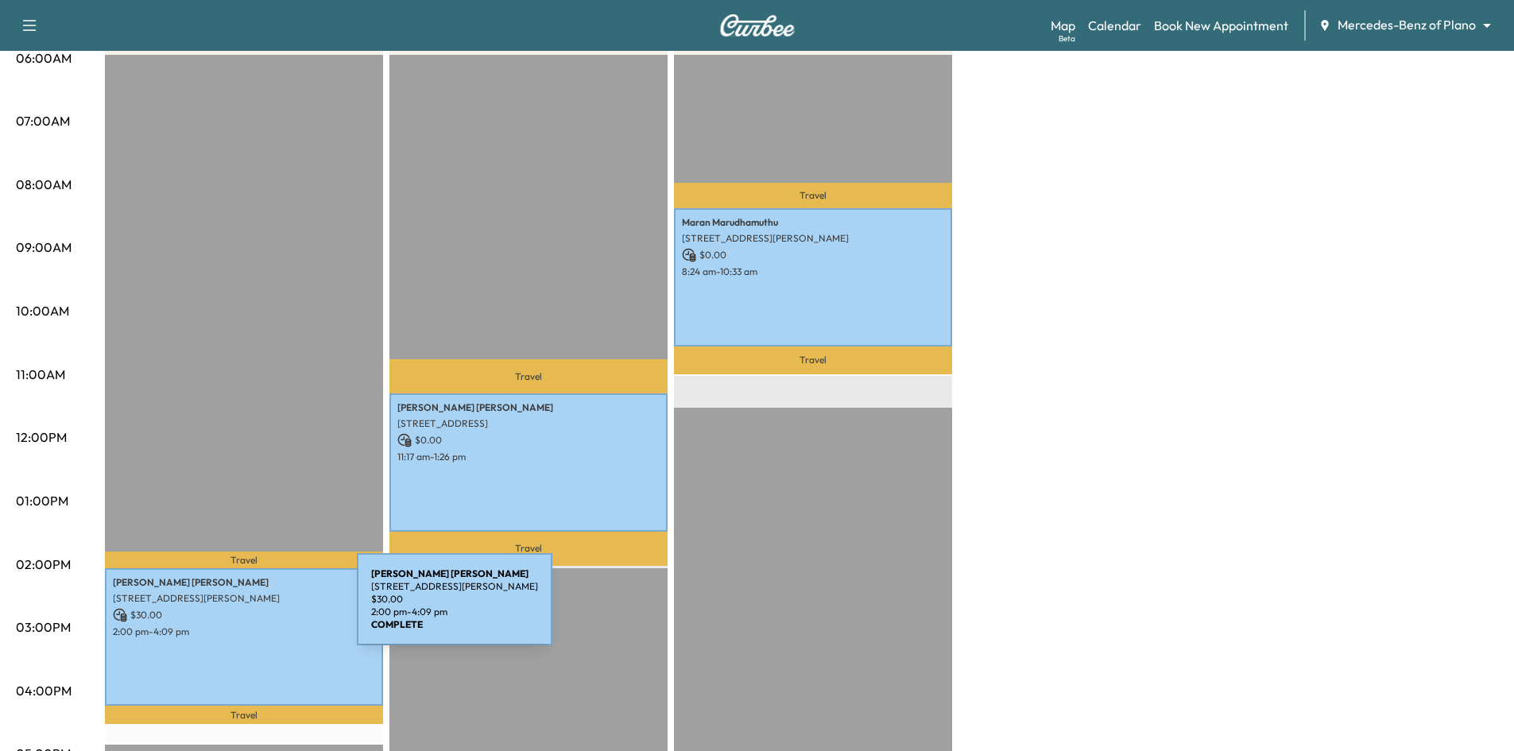
click at [238, 611] on p "$ 30.00" at bounding box center [244, 615] width 262 height 14
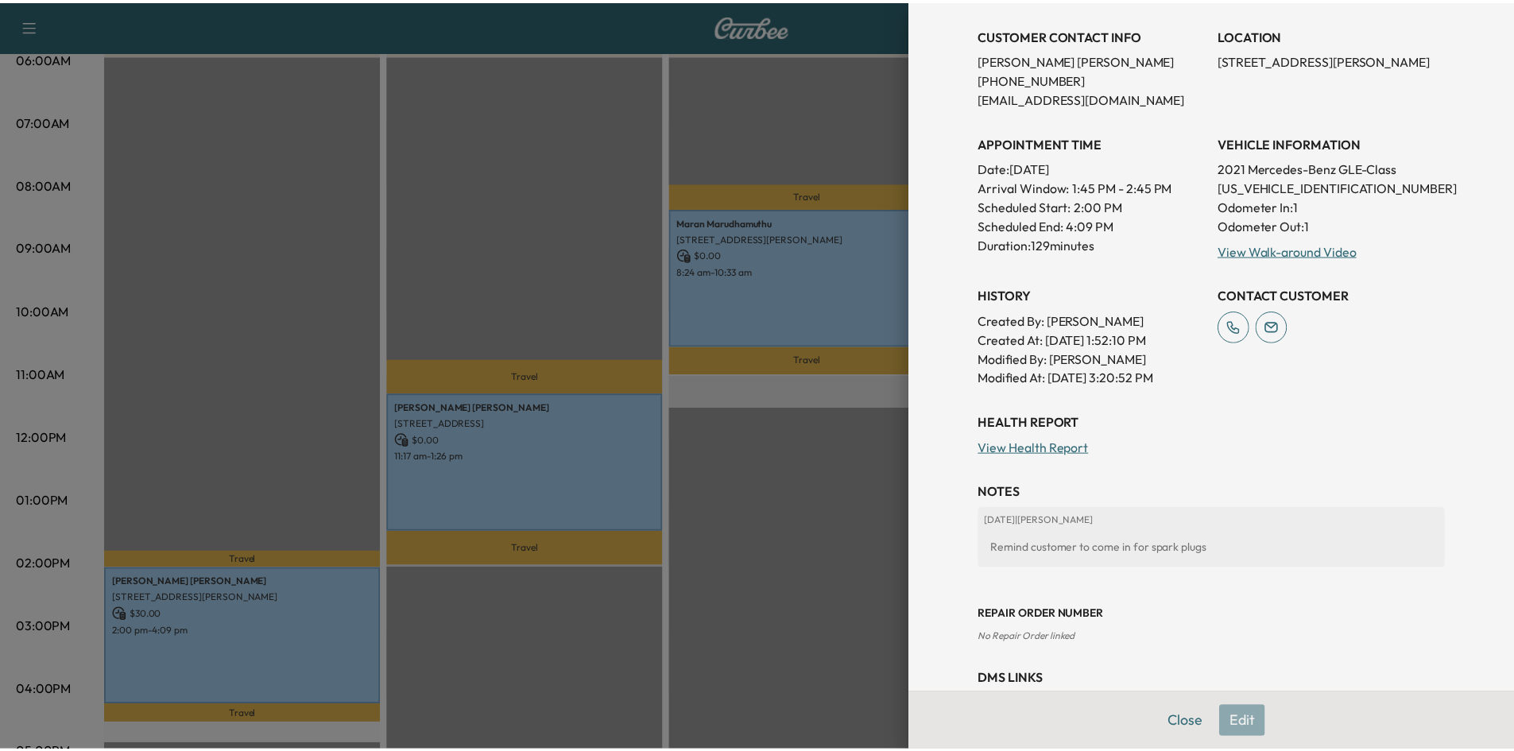
scroll to position [0, 0]
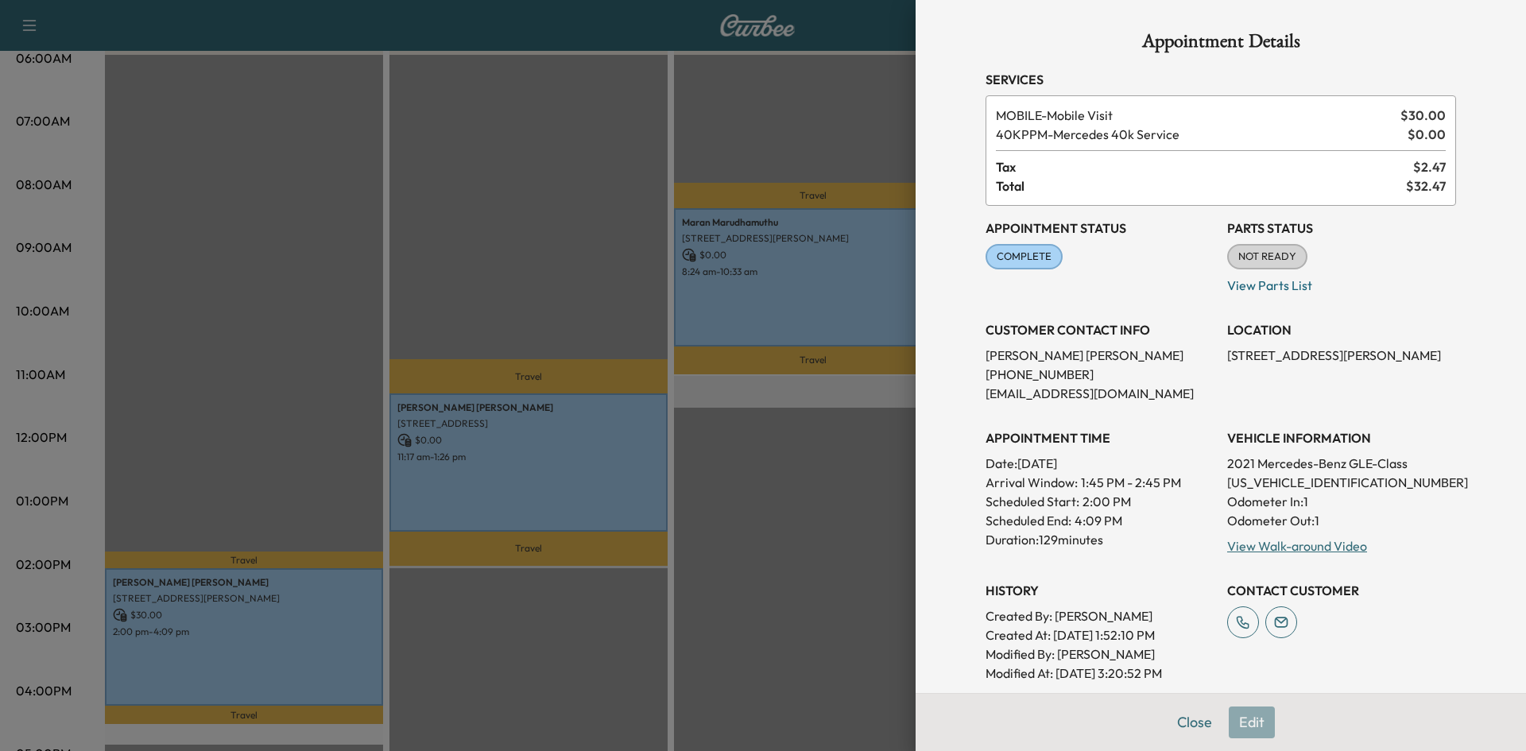
drag, startPoint x: 644, startPoint y: 621, endPoint x: 574, endPoint y: 622, distance: 70.0
click at [641, 621] on div at bounding box center [763, 375] width 1526 height 751
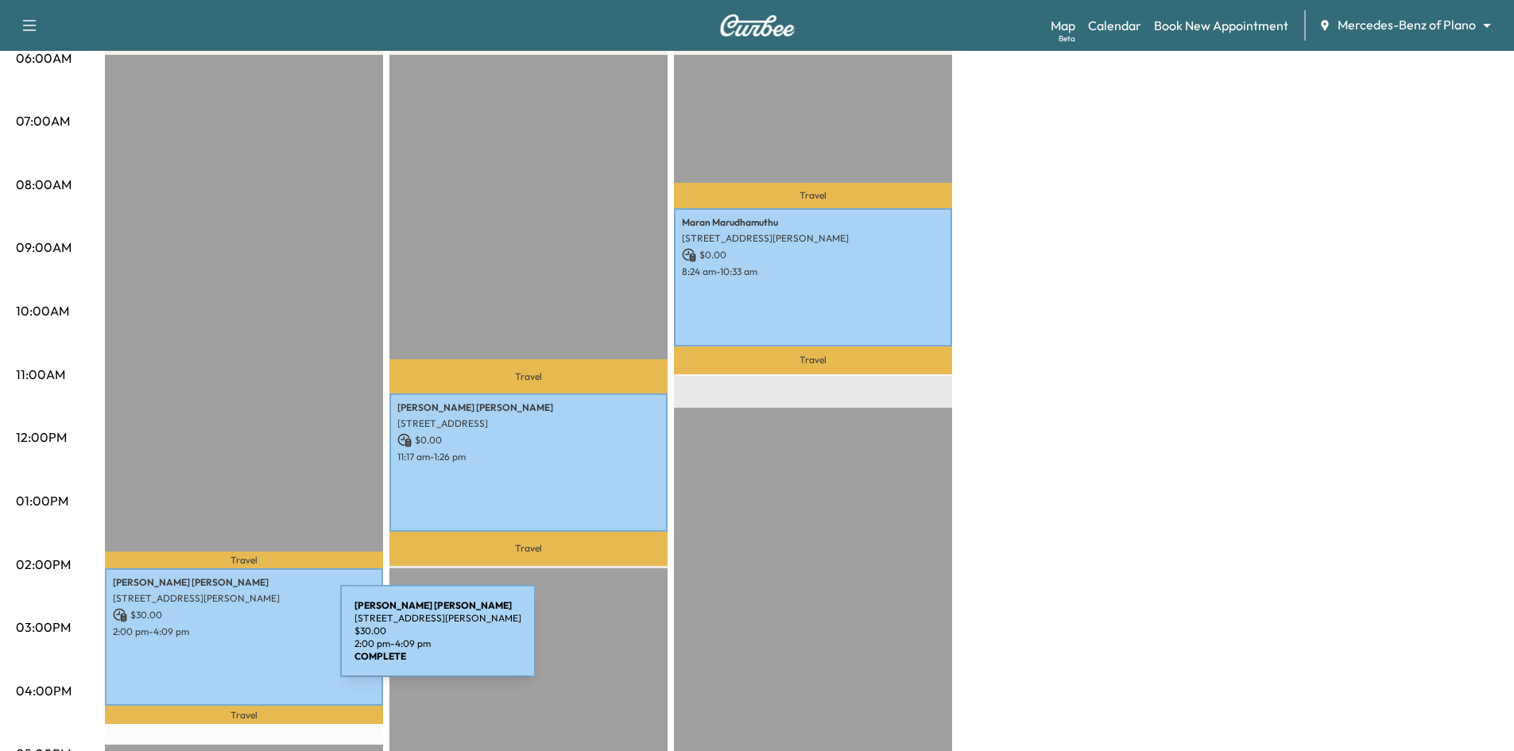
click at [221, 641] on div "Royce Nwankwo 4020 McEwen Rd, Farmers Branch, TX 75244, USA $ 30.00 2:00 pm - 4…" at bounding box center [244, 637] width 278 height 138
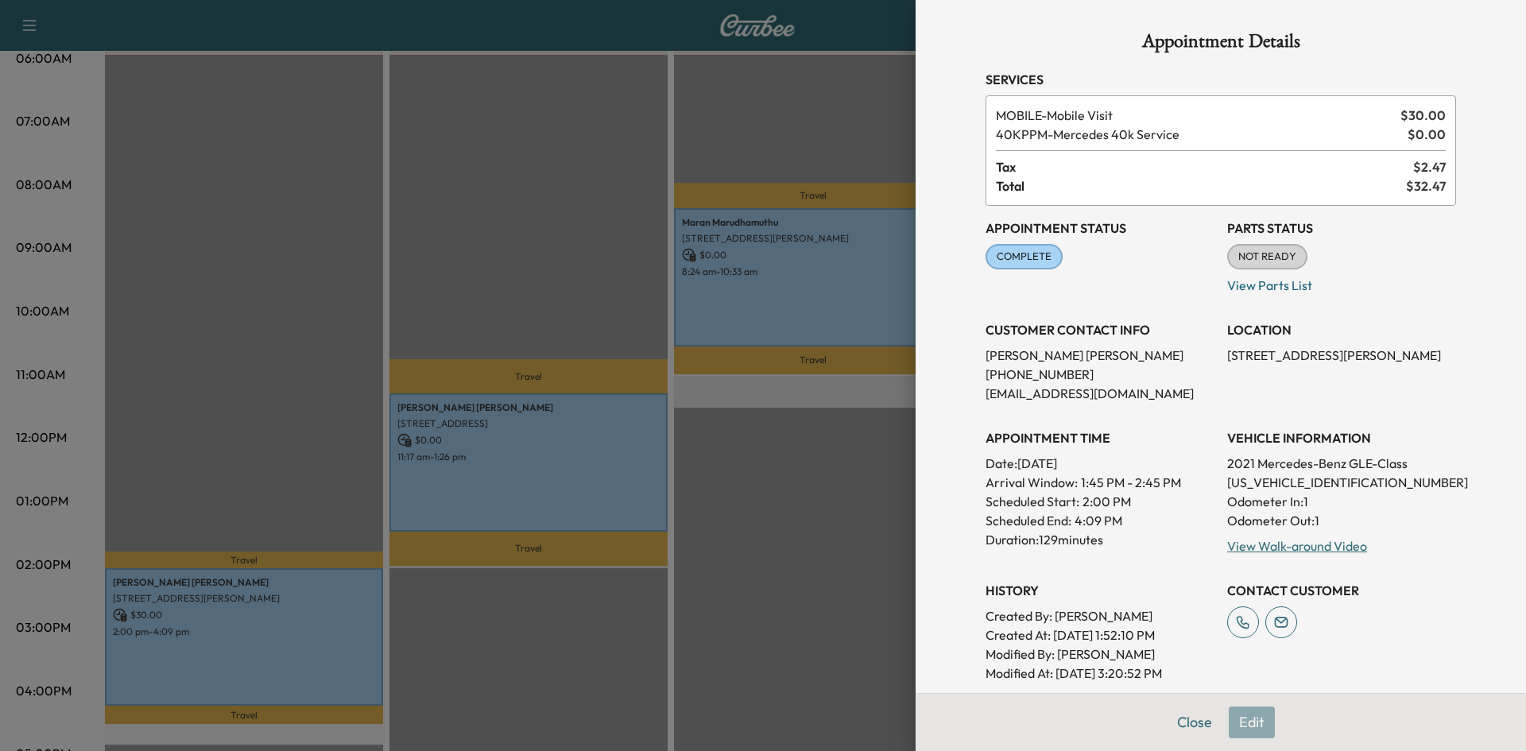
click at [780, 581] on div at bounding box center [763, 375] width 1526 height 751
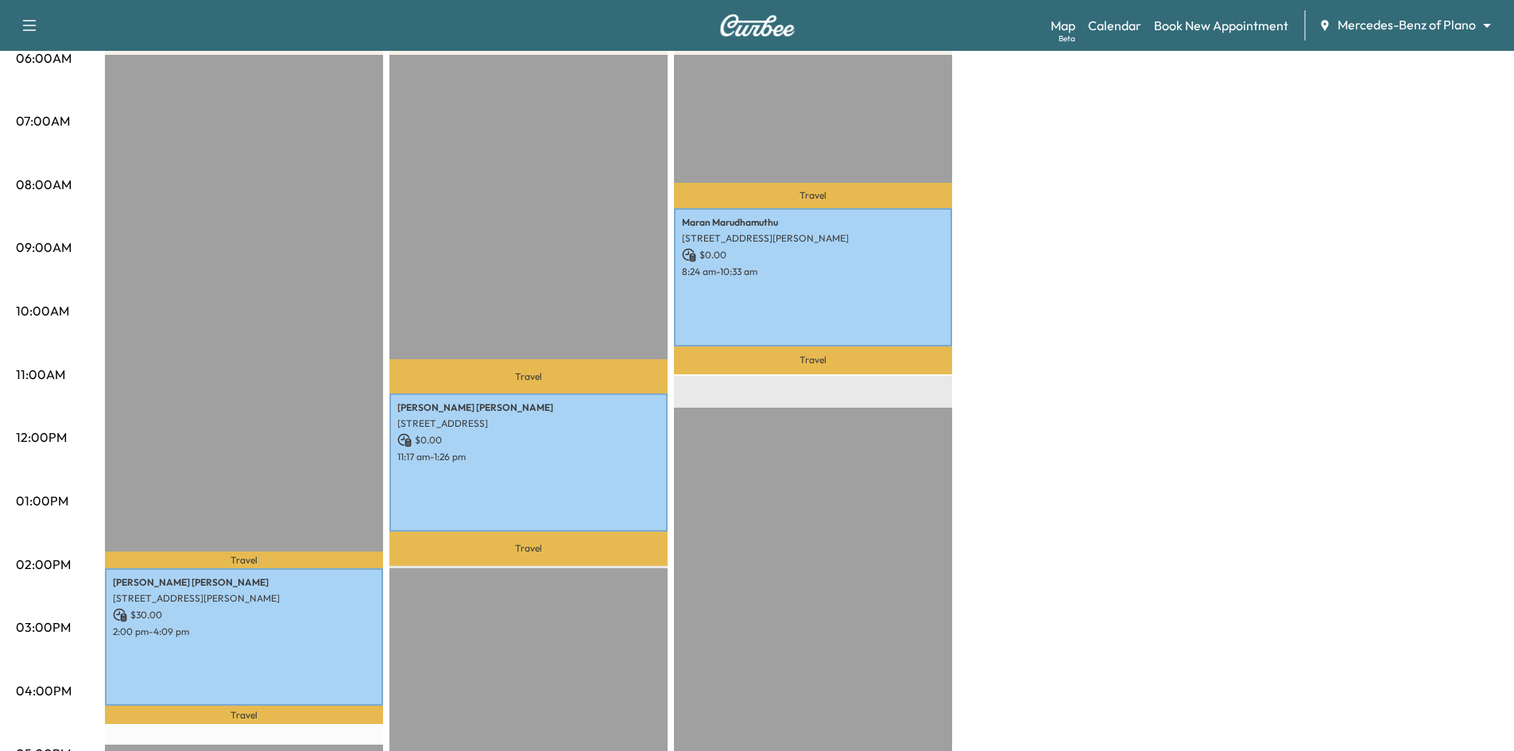
click at [763, 595] on div "Travel Maran Marudhamuthu 4591 Guthrie St, Prosper, TX 75078, USA $ 0.00 8:24 a…" at bounding box center [813, 568] width 278 height 1027
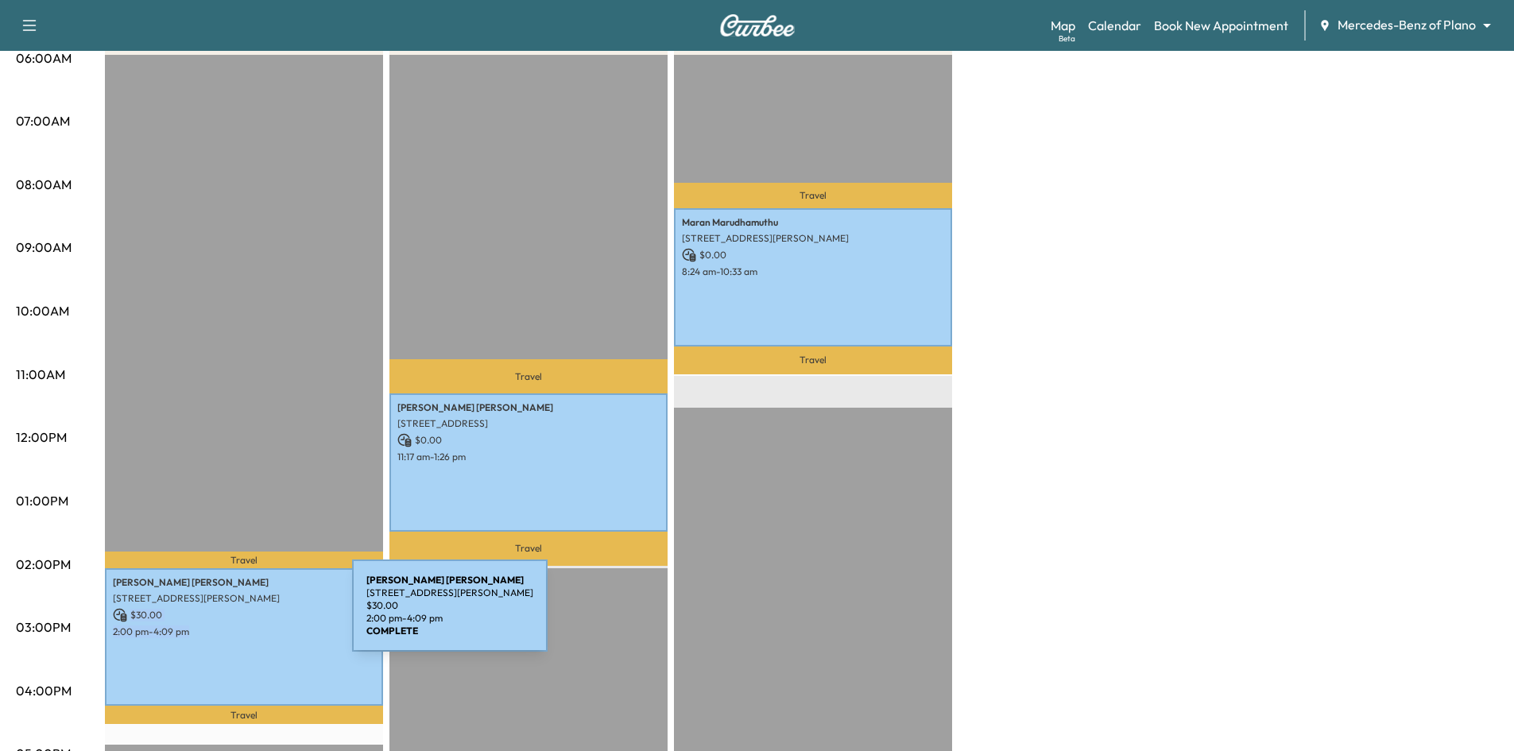
click at [233, 618] on div "Royce Nwankwo 4020 McEwen Rd, Farmers Branch, TX 75244, USA $ 30.00 2:00 pm - 4…" at bounding box center [244, 637] width 278 height 138
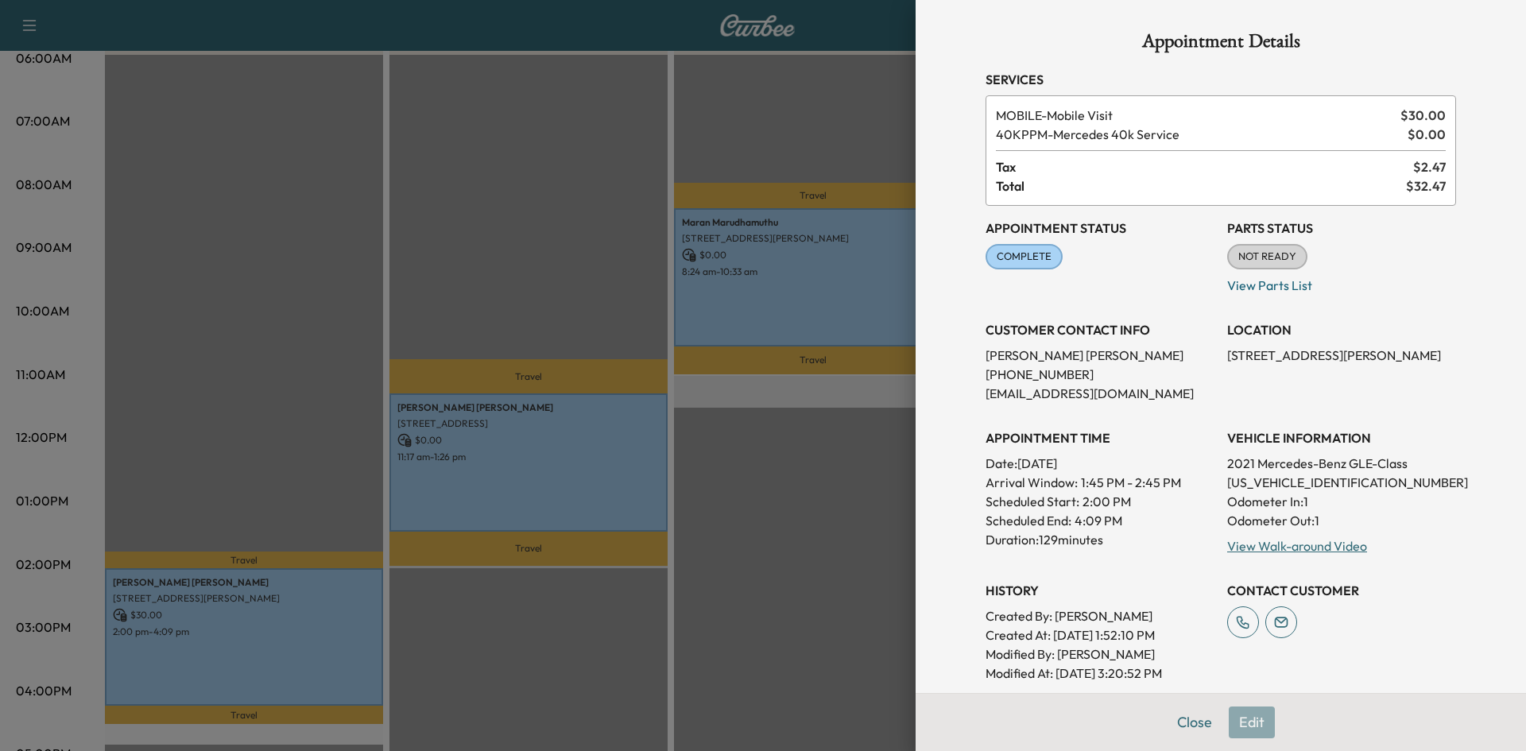
click at [1261, 482] on p "4JGFD6BB1MA371938" at bounding box center [1341, 482] width 229 height 19
click at [1256, 488] on p "4JGFD6BB1MA371938" at bounding box center [1341, 482] width 229 height 19
click at [1257, 478] on p "4JGFD6BB1MA371938" at bounding box center [1341, 482] width 229 height 19
click at [1258, 478] on p "4JGFD6BB1MA371938" at bounding box center [1341, 482] width 229 height 19
copy p "4JGFD6BB1MA371938"
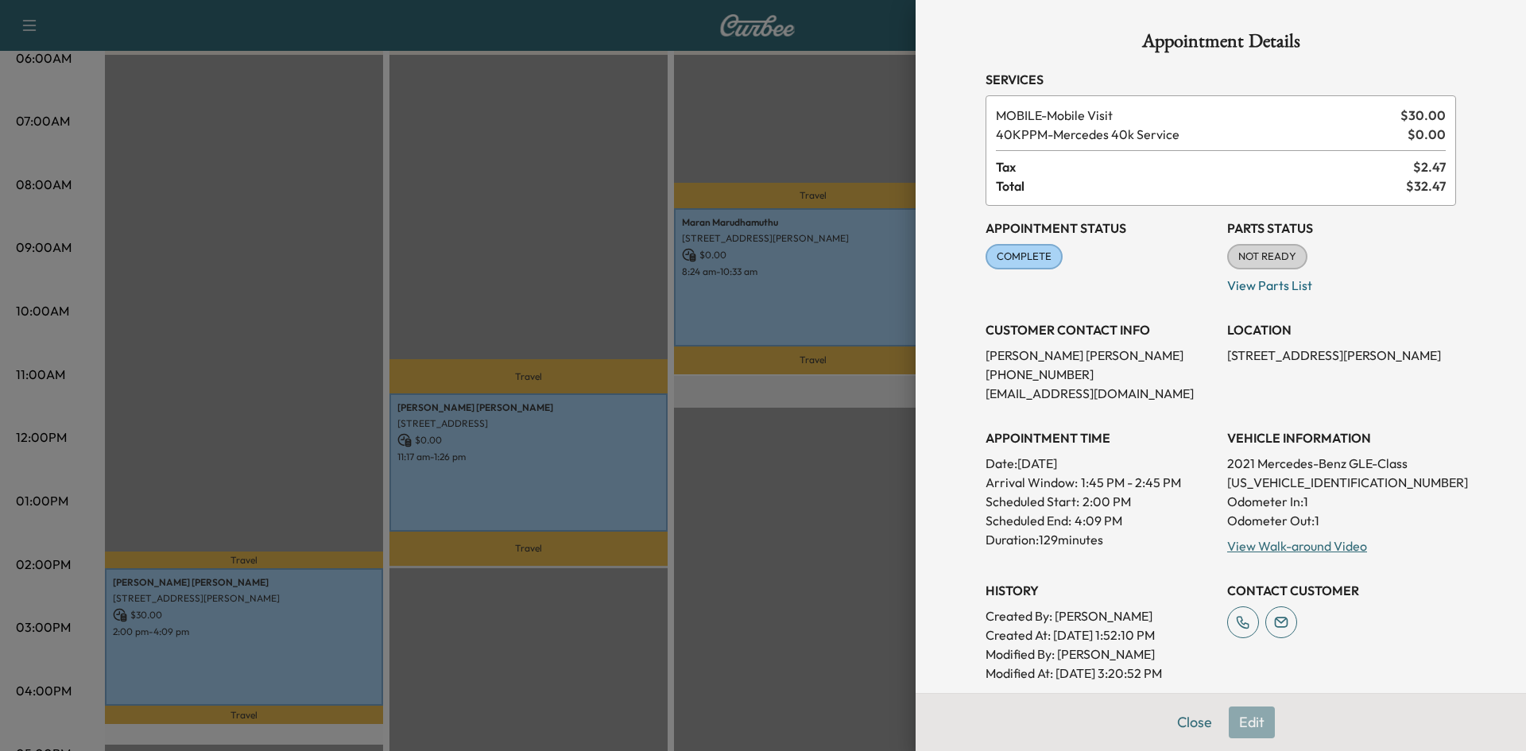
click at [620, 192] on div at bounding box center [763, 375] width 1526 height 751
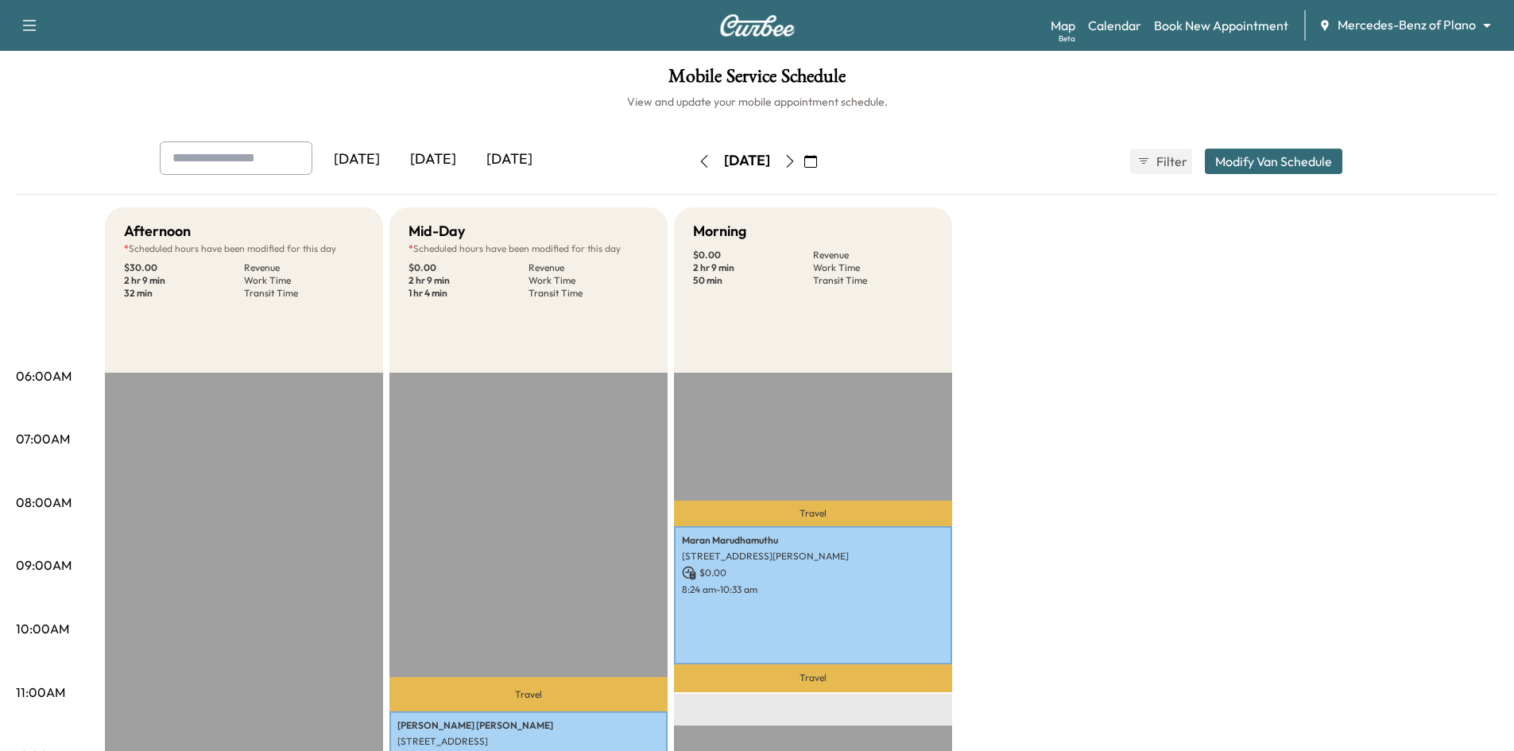
click at [698, 161] on icon "button" at bounding box center [704, 161] width 13 height 13
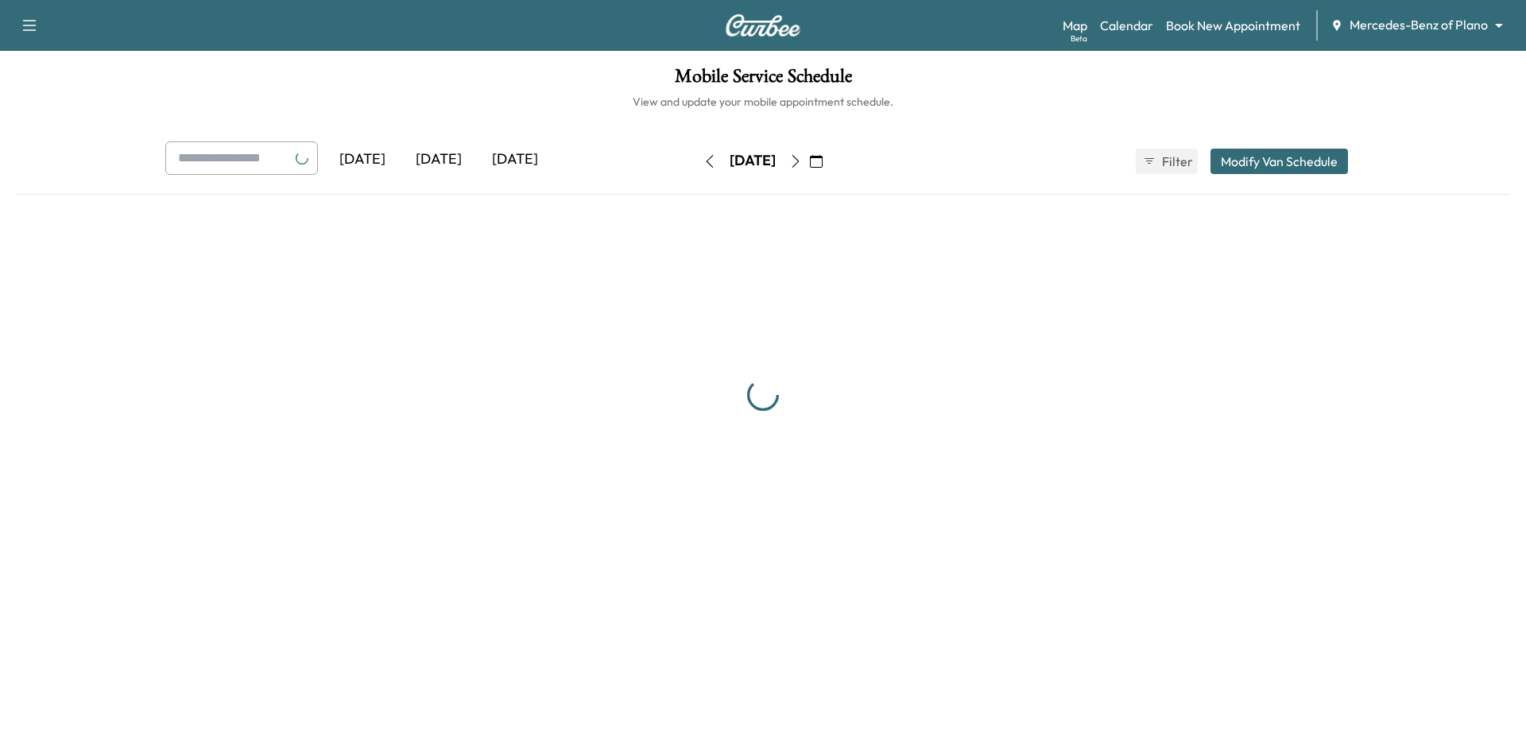
click at [823, 161] on icon "button" at bounding box center [816, 161] width 13 height 13
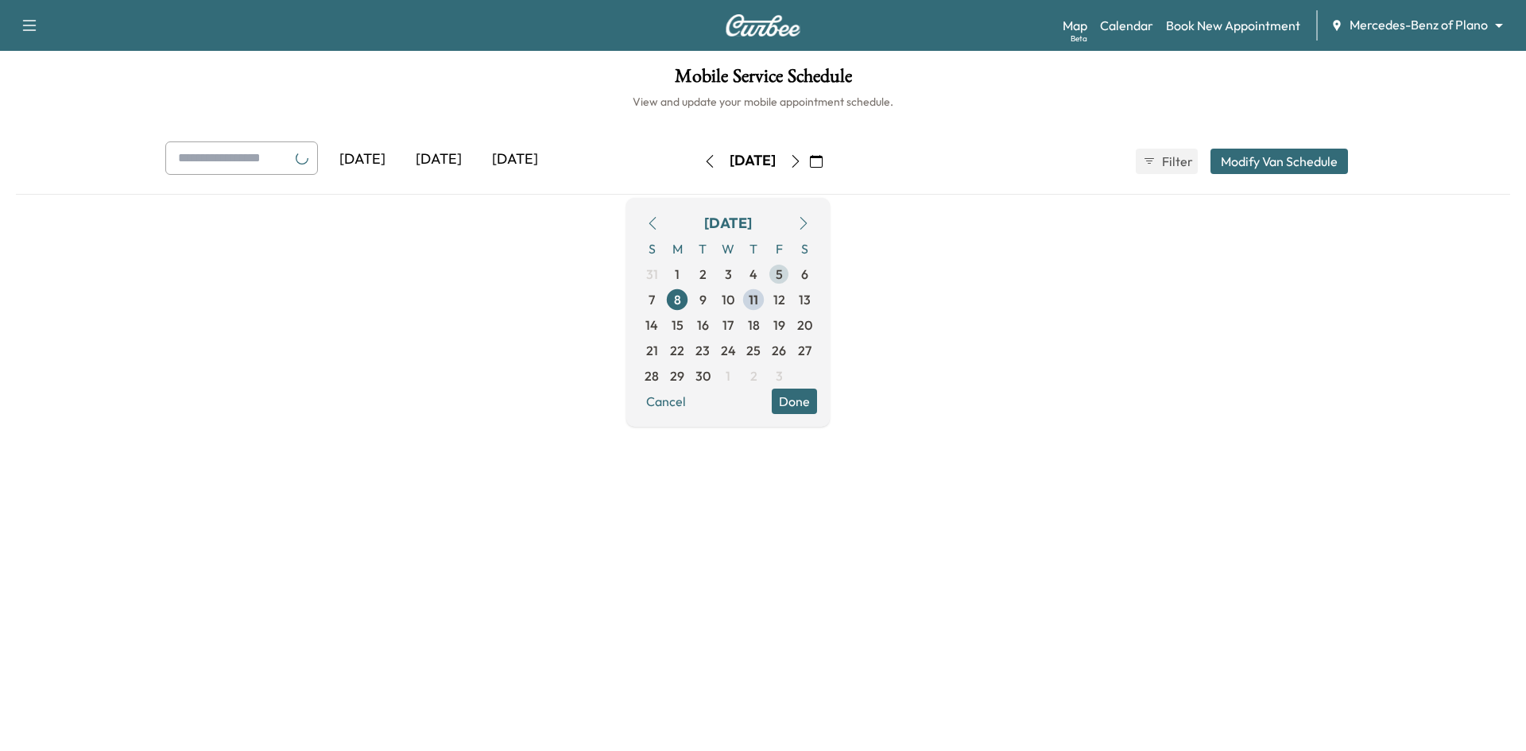
click at [792, 276] on span "5" at bounding box center [778, 273] width 25 height 25
click at [792, 269] on span "5" at bounding box center [778, 273] width 25 height 25
click at [792, 276] on span "5" at bounding box center [778, 273] width 25 height 25
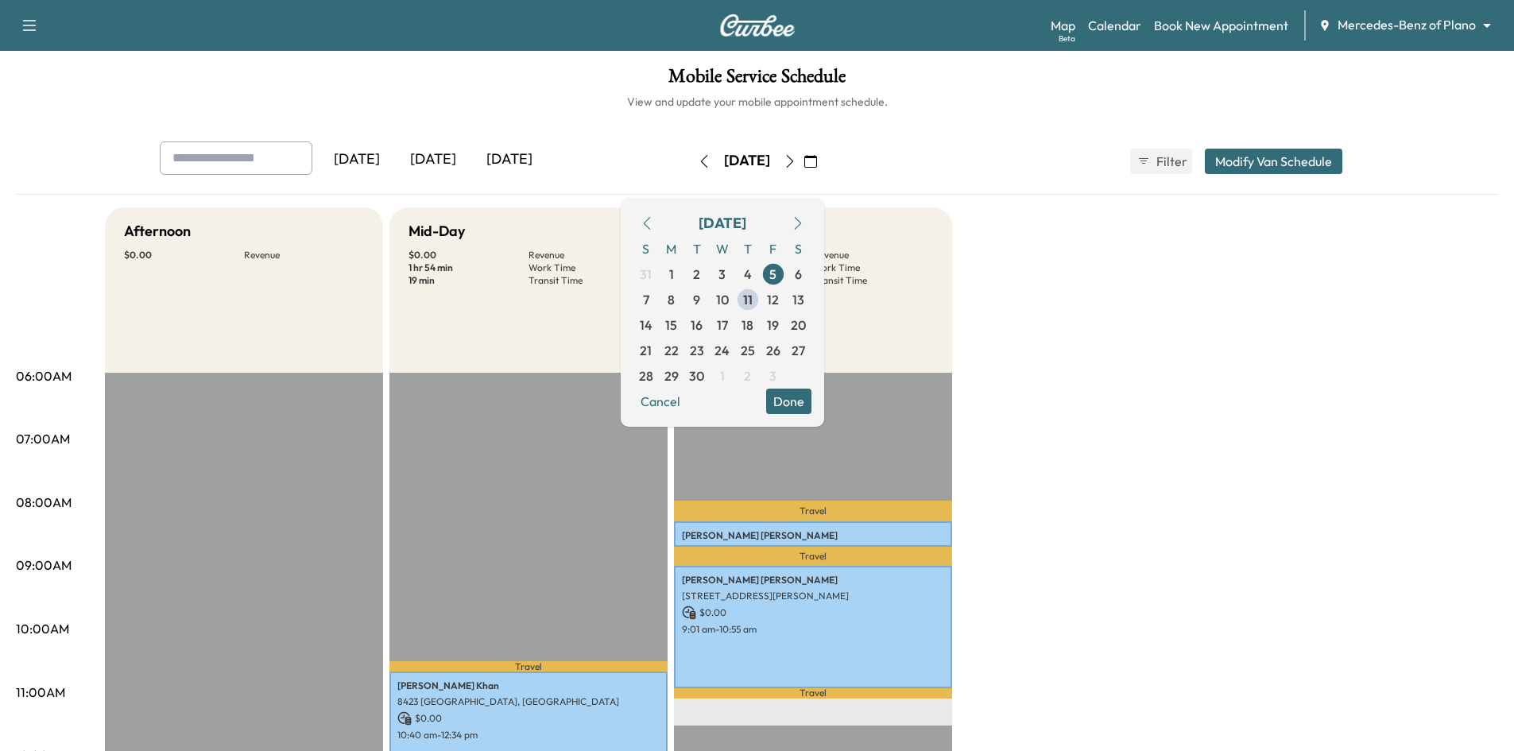
click at [811, 407] on button "Done" at bounding box center [788, 401] width 45 height 25
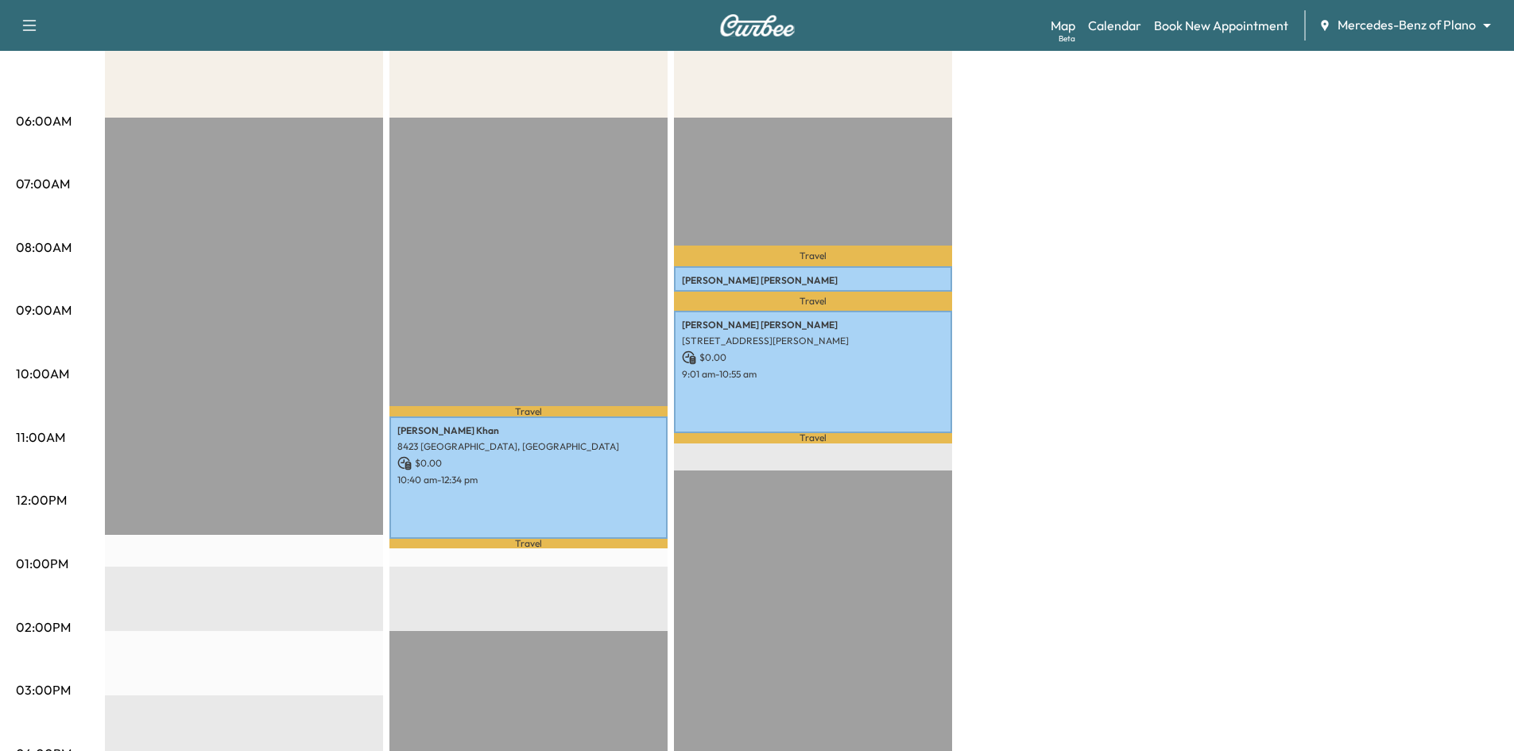
scroll to position [318, 0]
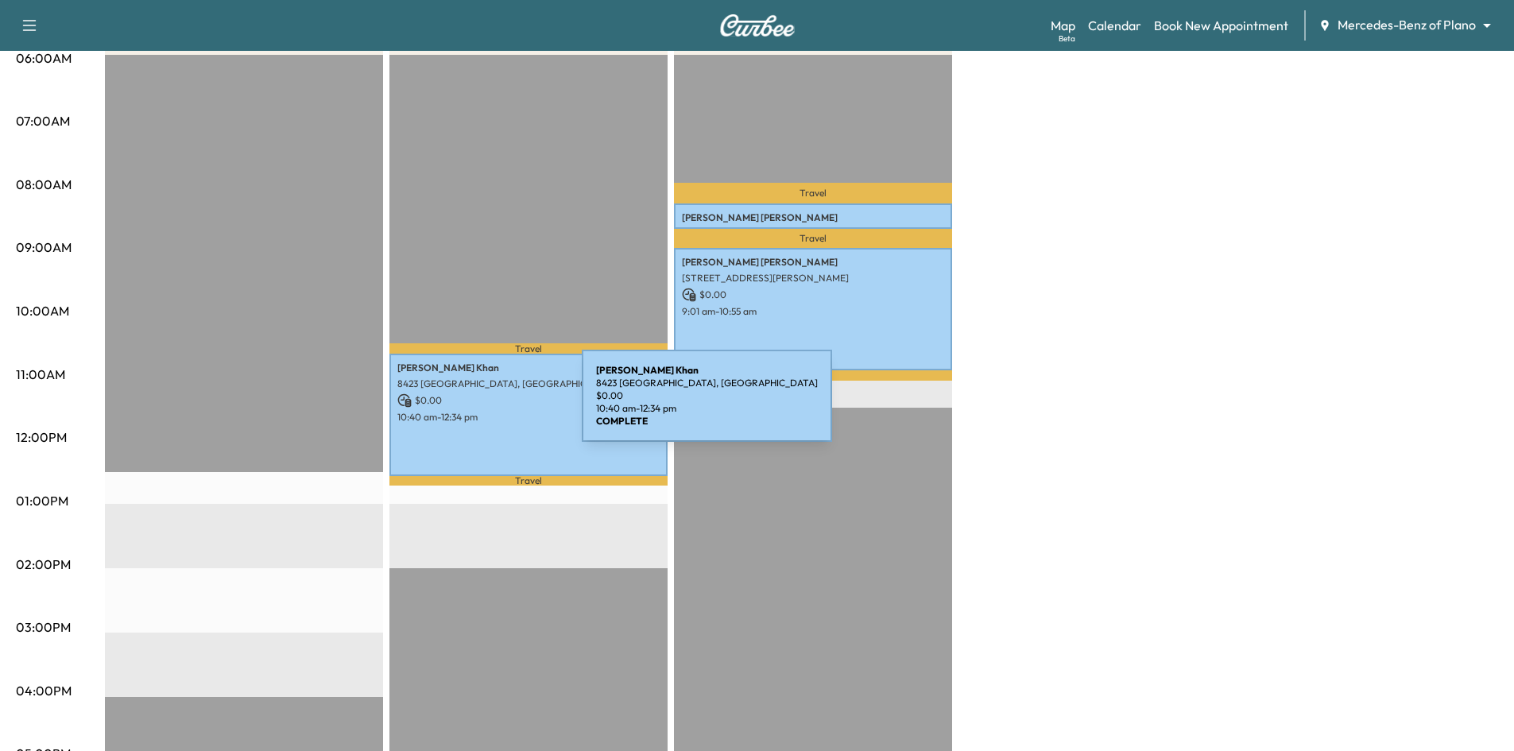
click at [463, 405] on div "Marium Khan 8423 Challenger Ln, Frisco, TX 75034, USA $ 0.00 10:40 am - 12:34 pm" at bounding box center [528, 415] width 278 height 122
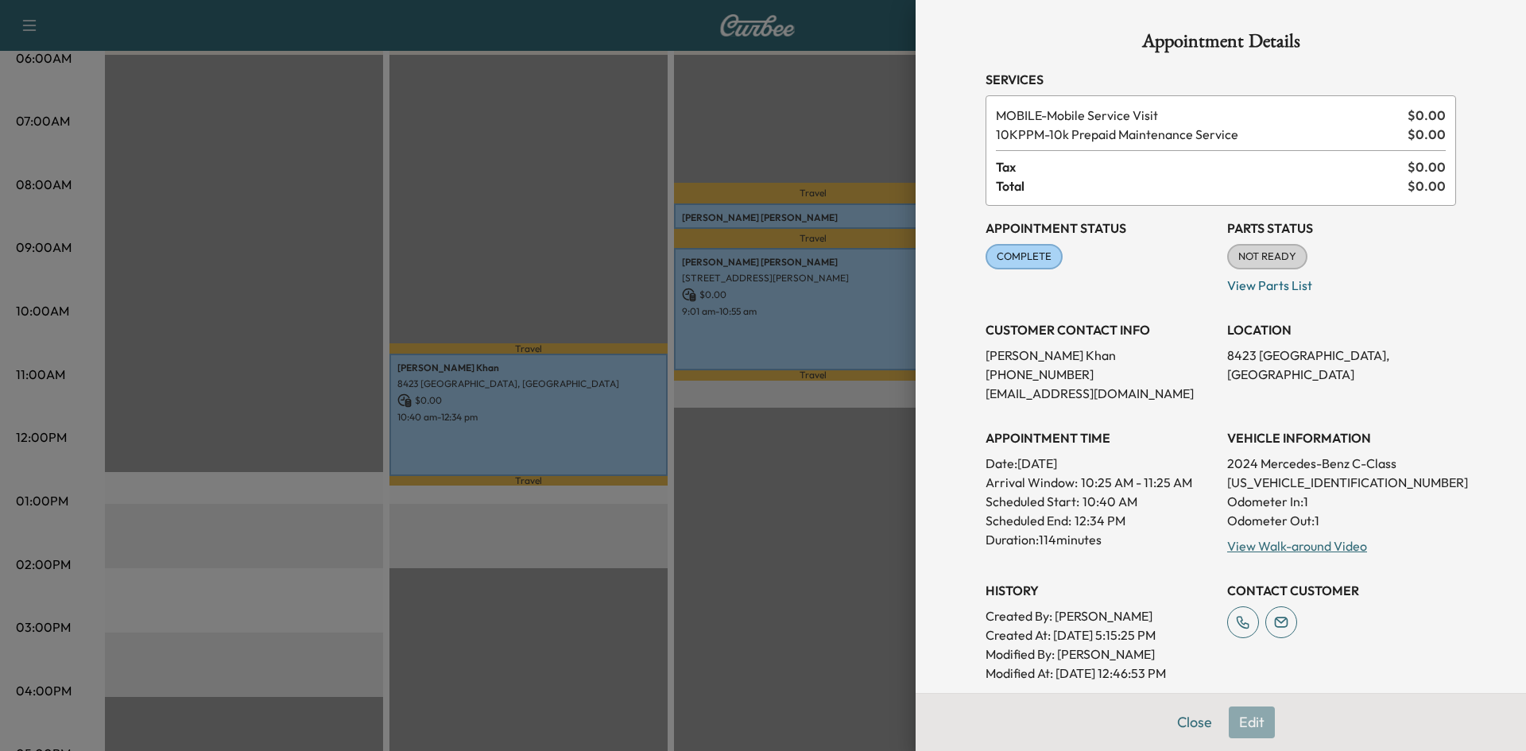
click at [594, 111] on div at bounding box center [763, 375] width 1526 height 751
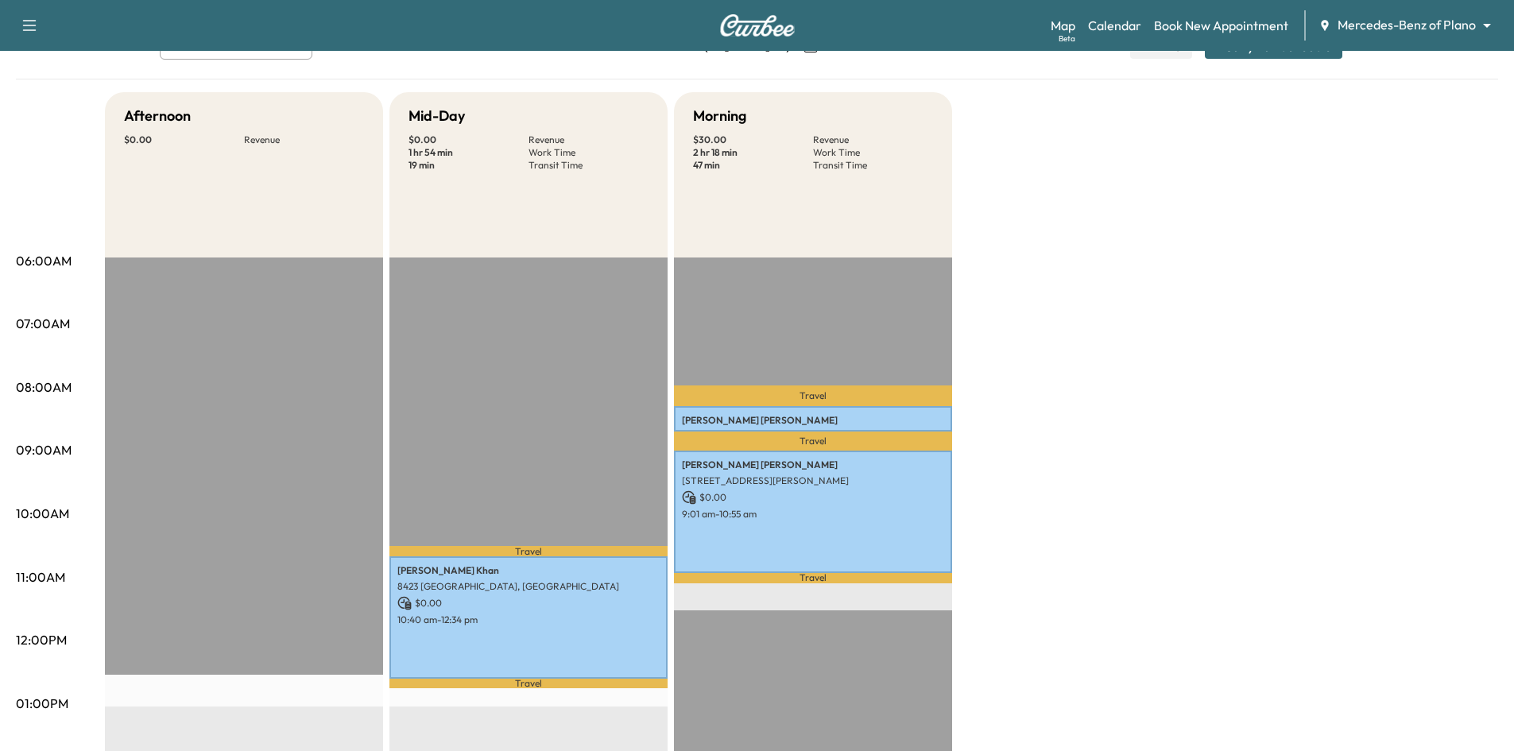
scroll to position [0, 0]
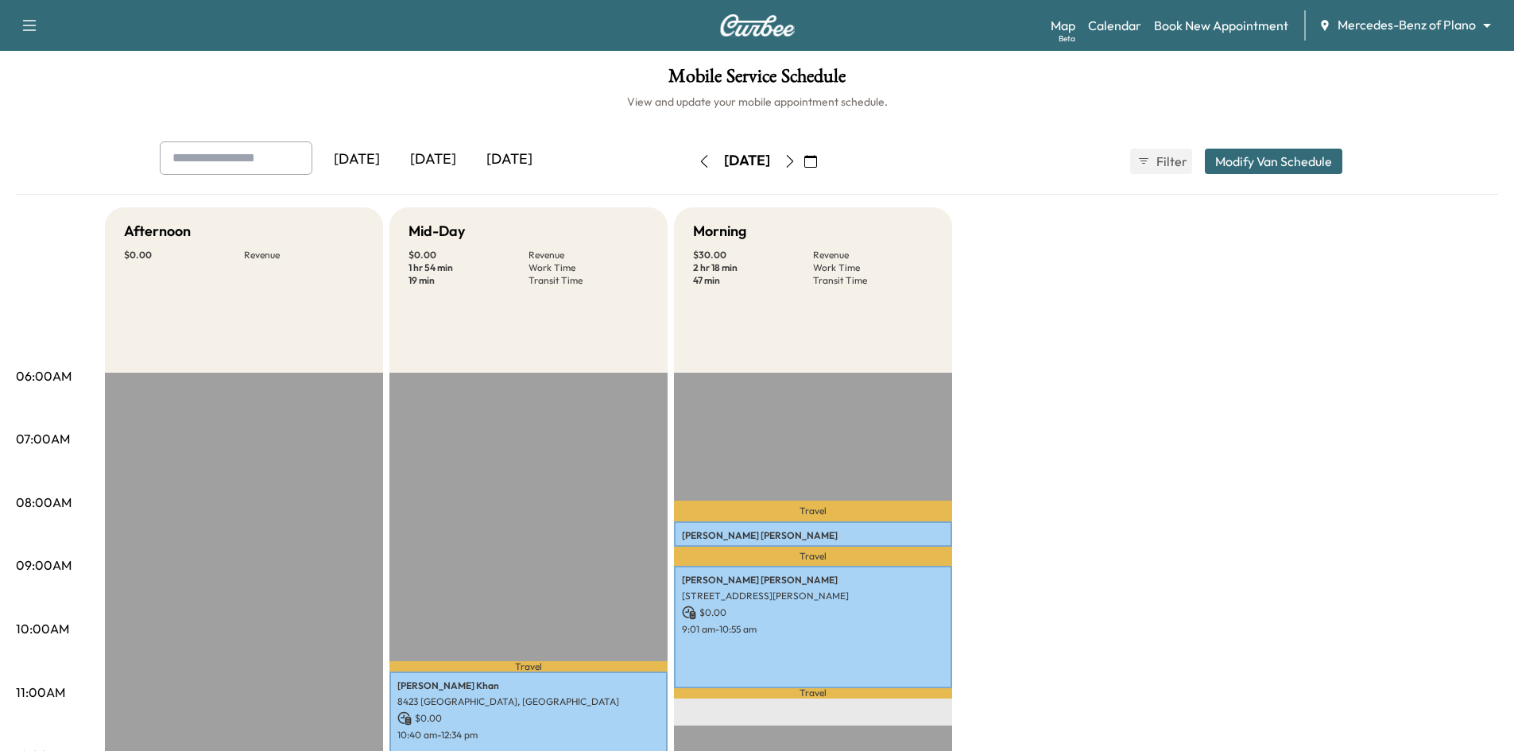
drag, startPoint x: 459, startPoint y: 167, endPoint x: 444, endPoint y: 165, distance: 14.4
click at [457, 167] on div "[DATE]" at bounding box center [433, 159] width 76 height 37
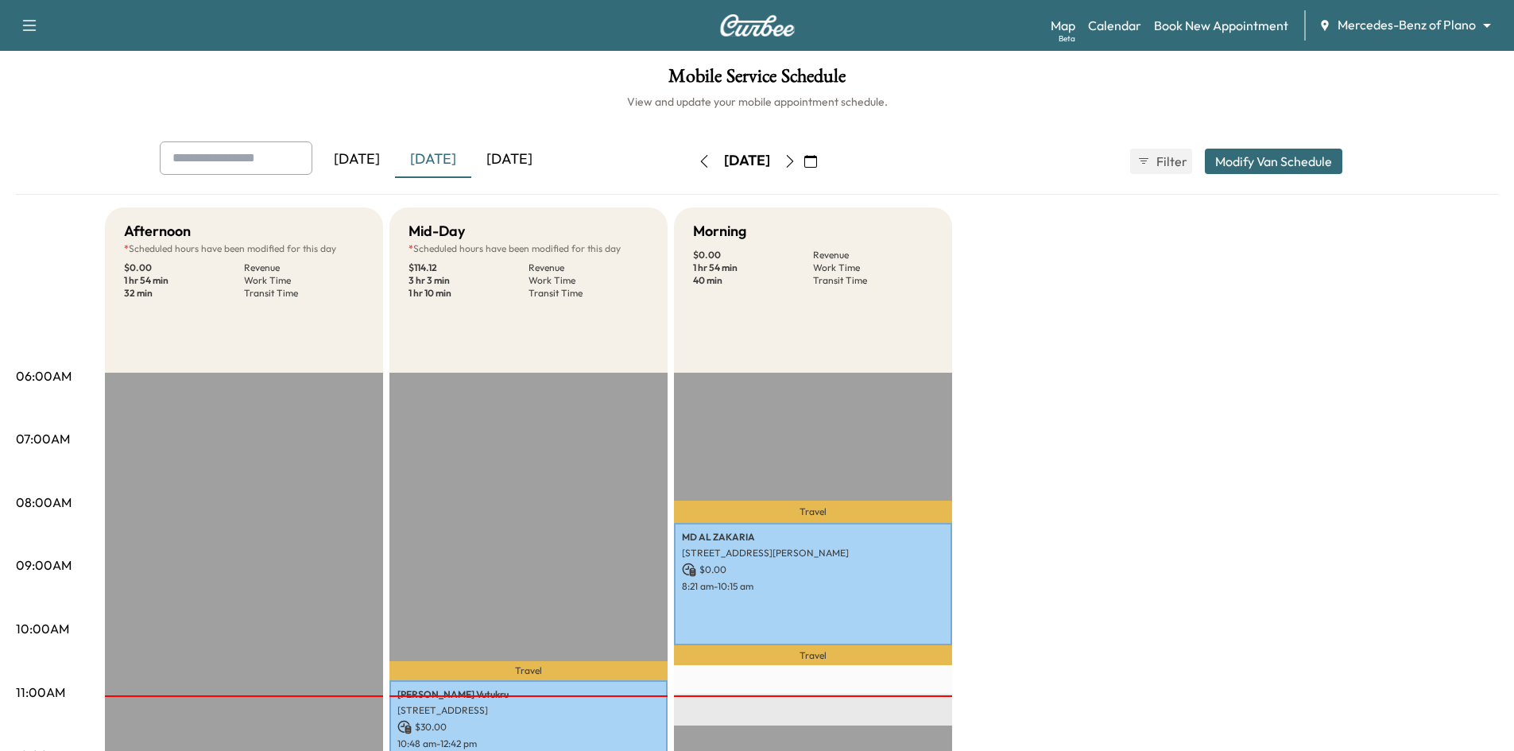
click at [796, 165] on icon "button" at bounding box center [790, 161] width 13 height 13
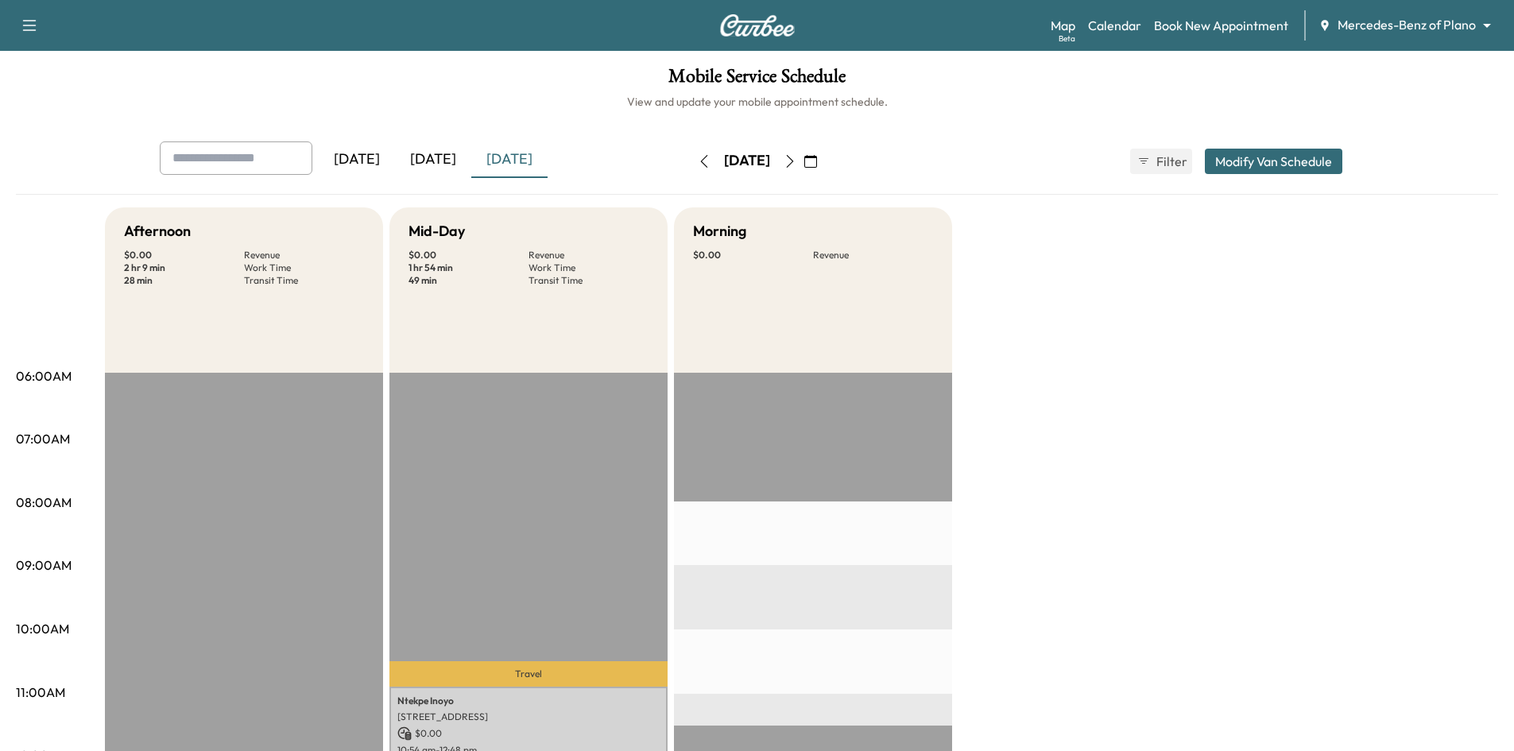
click at [817, 161] on icon "button" at bounding box center [810, 161] width 13 height 13
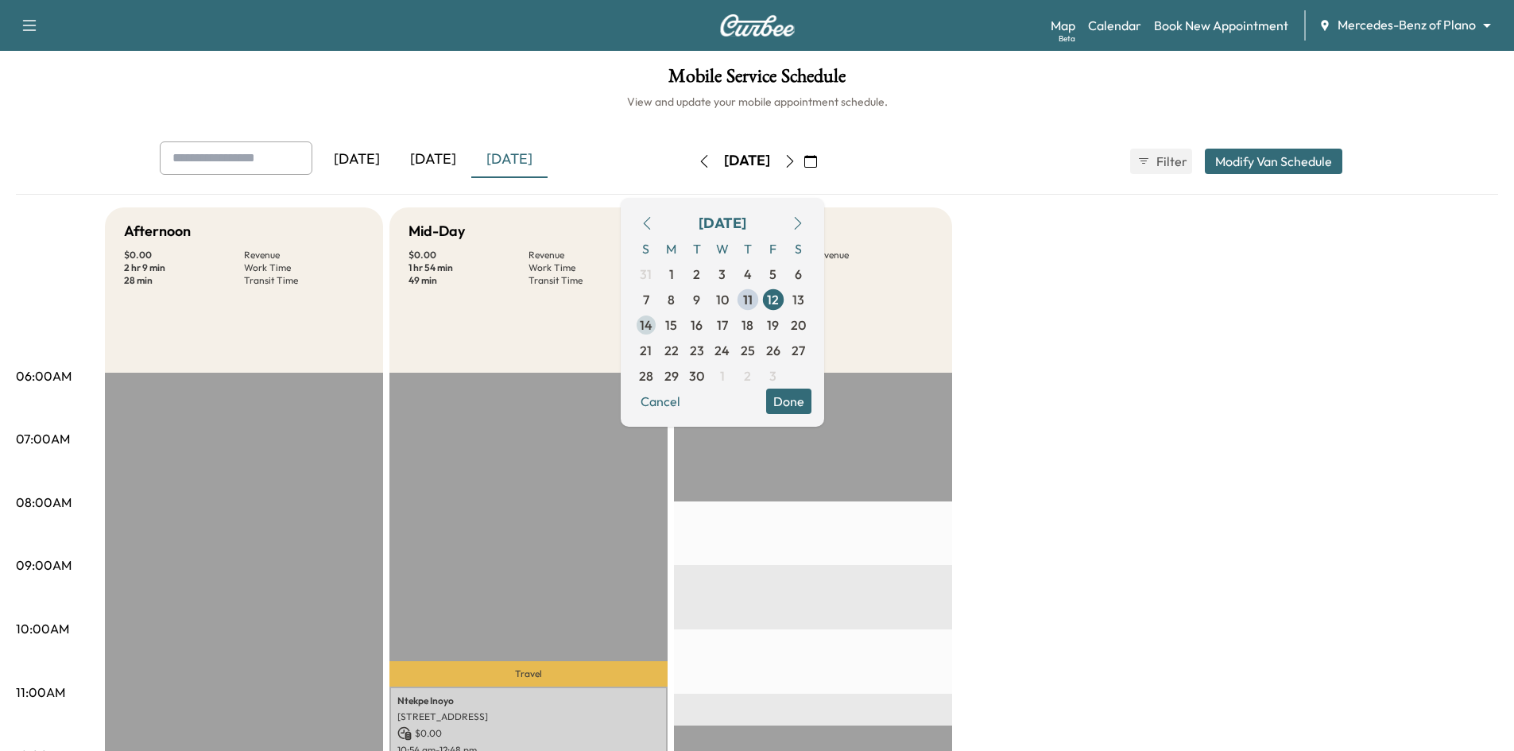
click at [684, 327] on span "15" at bounding box center [671, 324] width 25 height 25
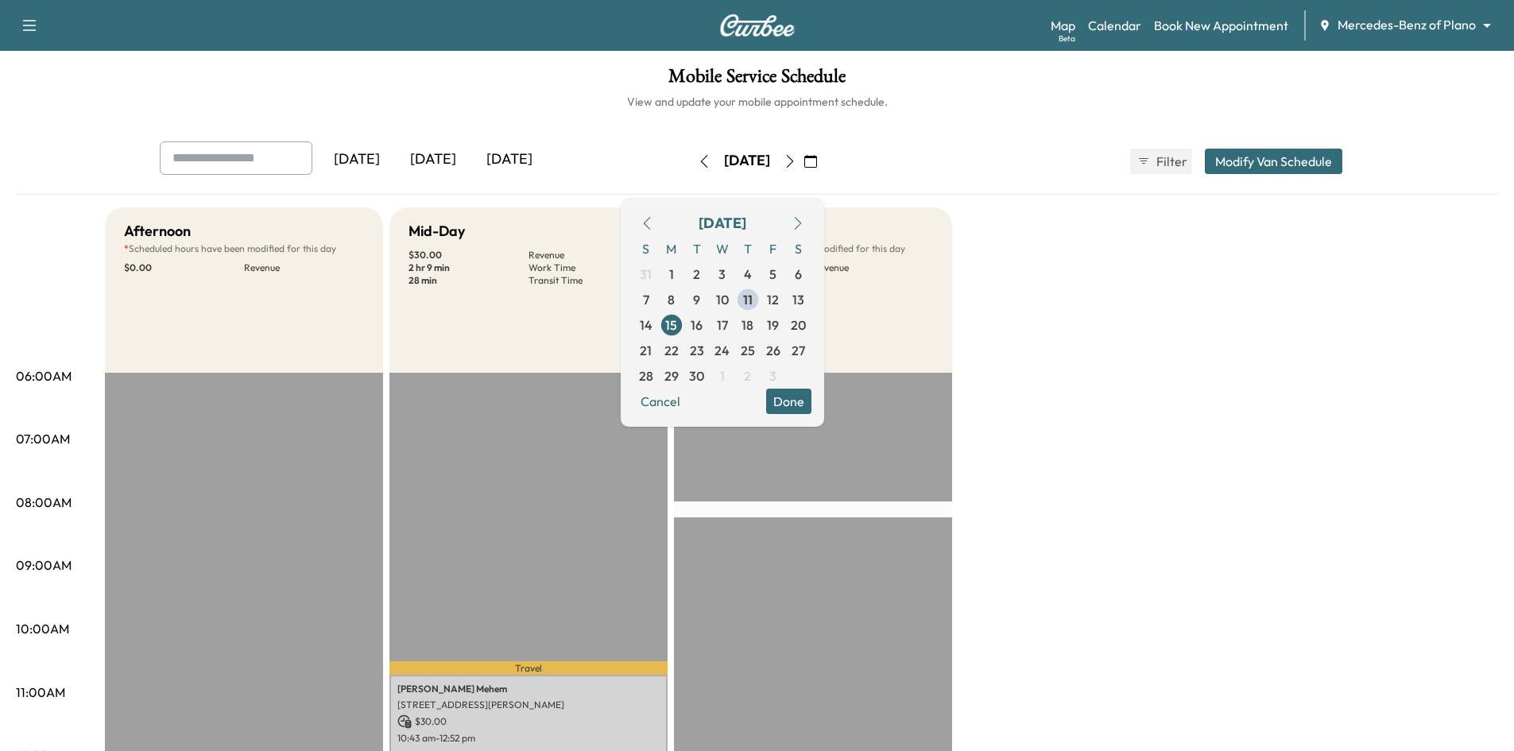
click at [811, 409] on button "Done" at bounding box center [788, 401] width 45 height 25
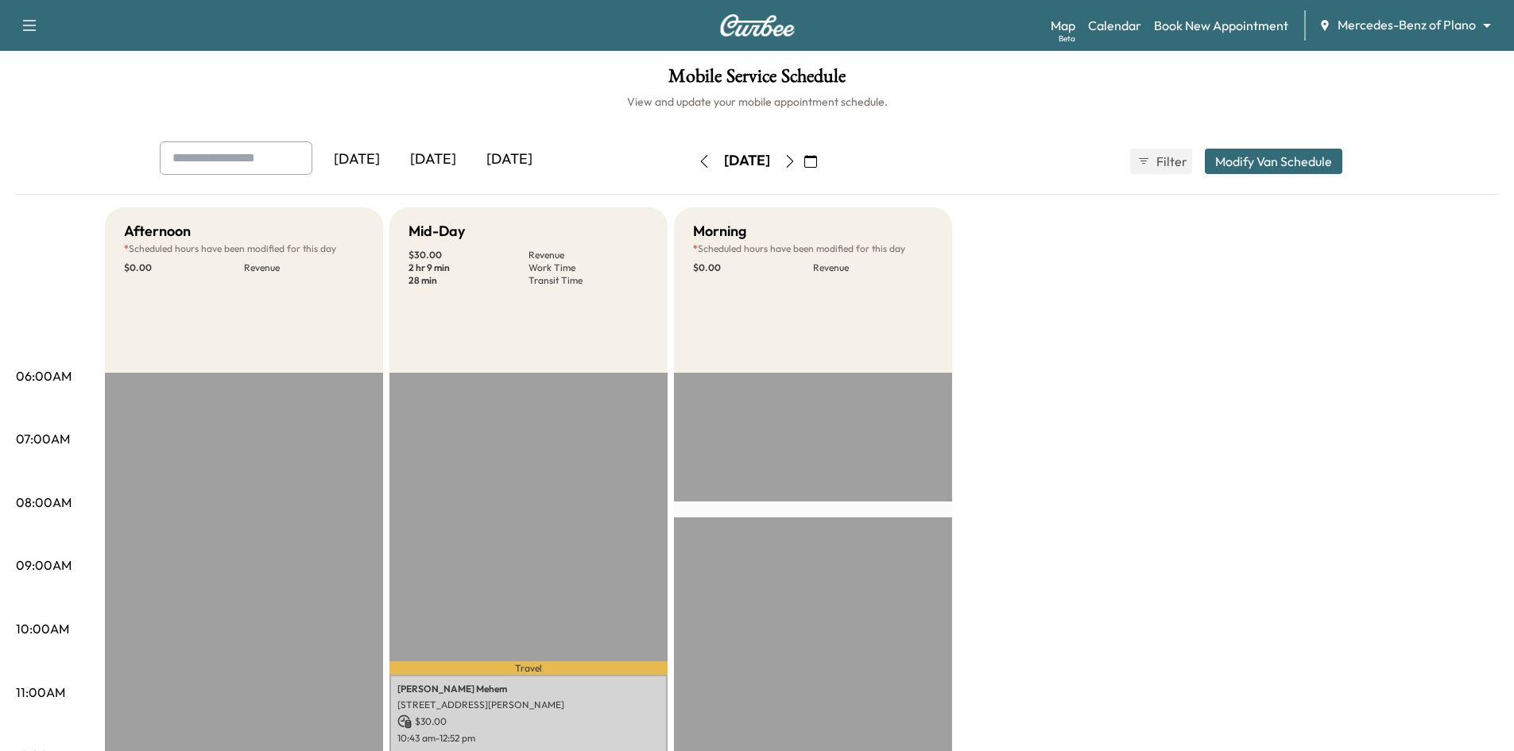
click at [796, 161] on icon "button" at bounding box center [790, 161] width 13 height 13
click at [796, 159] on icon "button" at bounding box center [790, 161] width 13 height 13
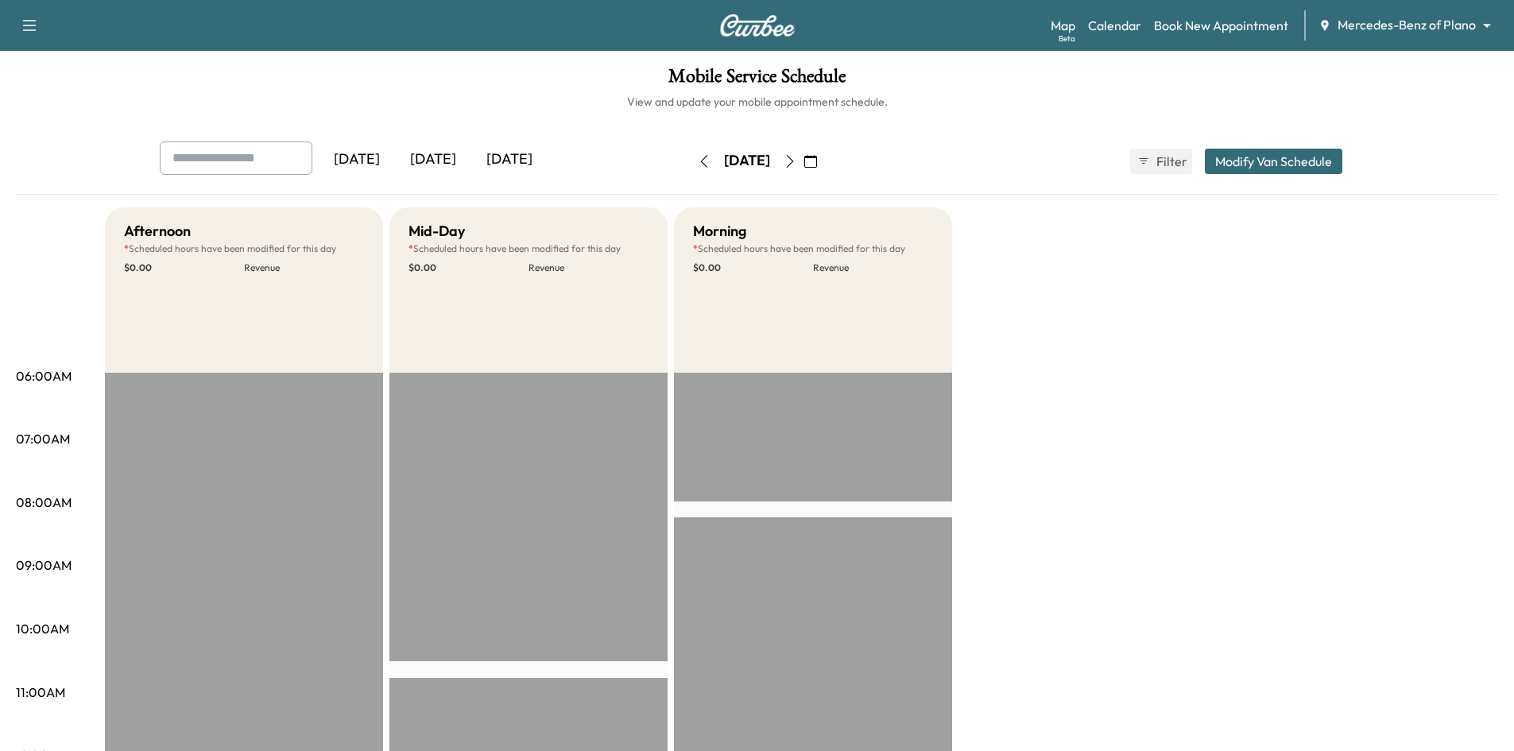
click at [451, 156] on div "[DATE]" at bounding box center [433, 159] width 76 height 37
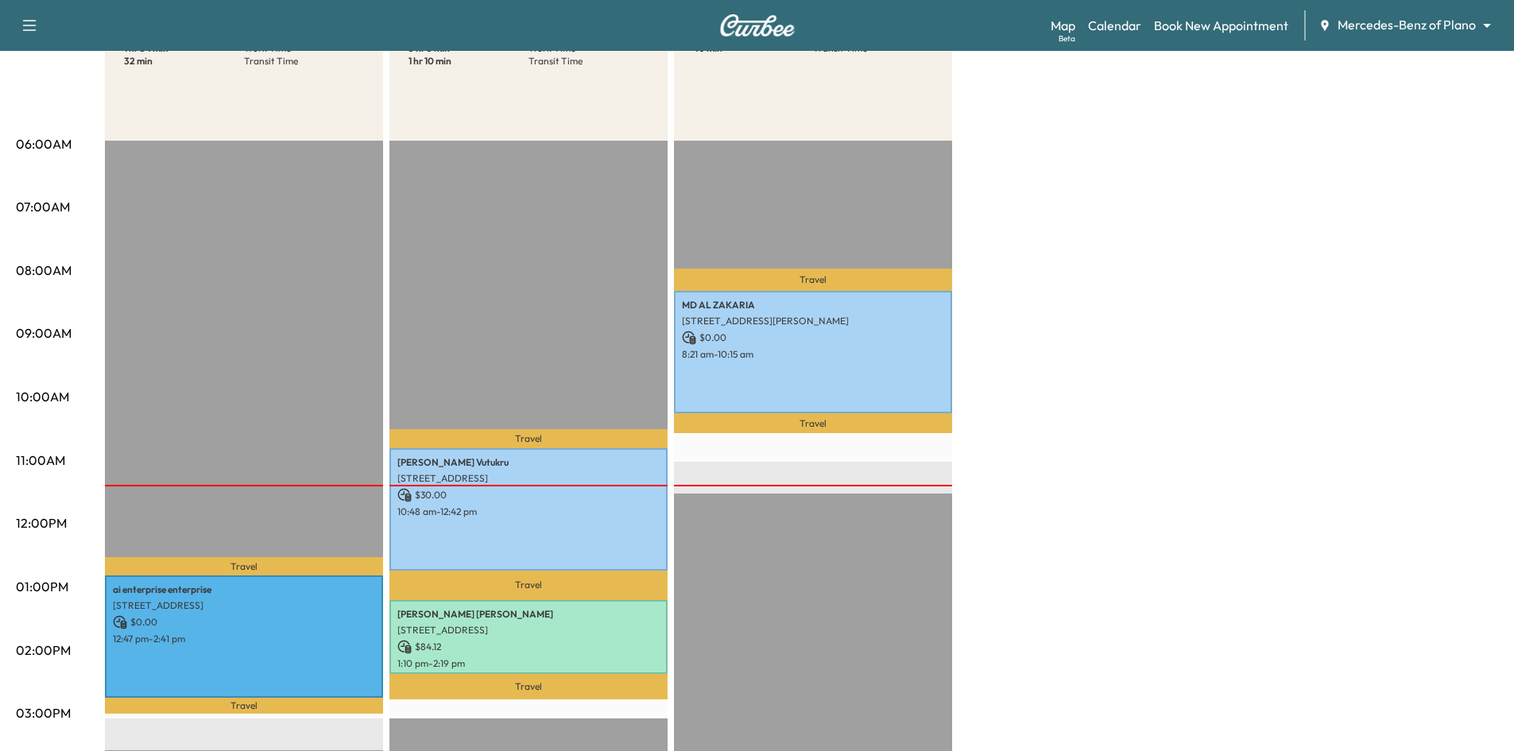
scroll to position [318, 0]
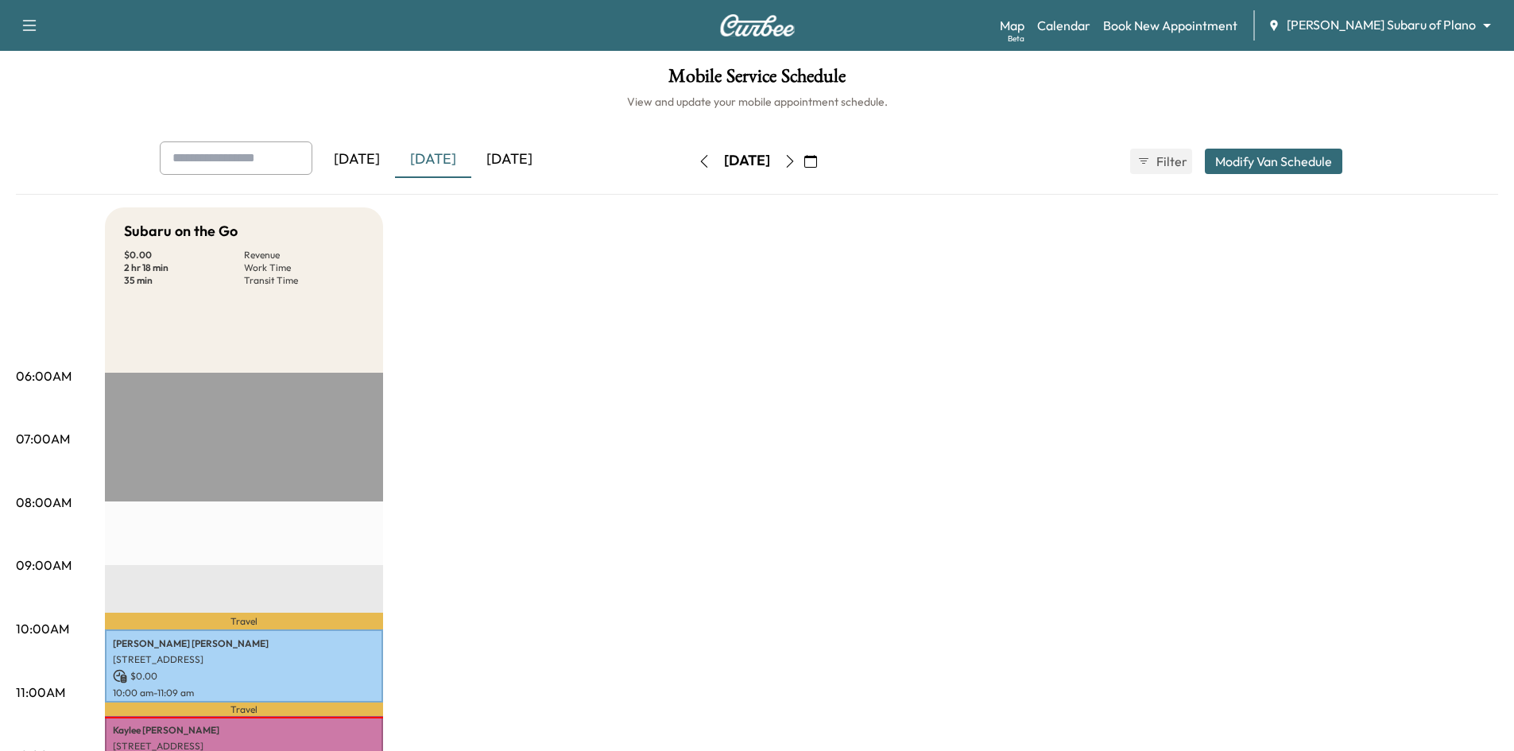
scroll to position [79, 0]
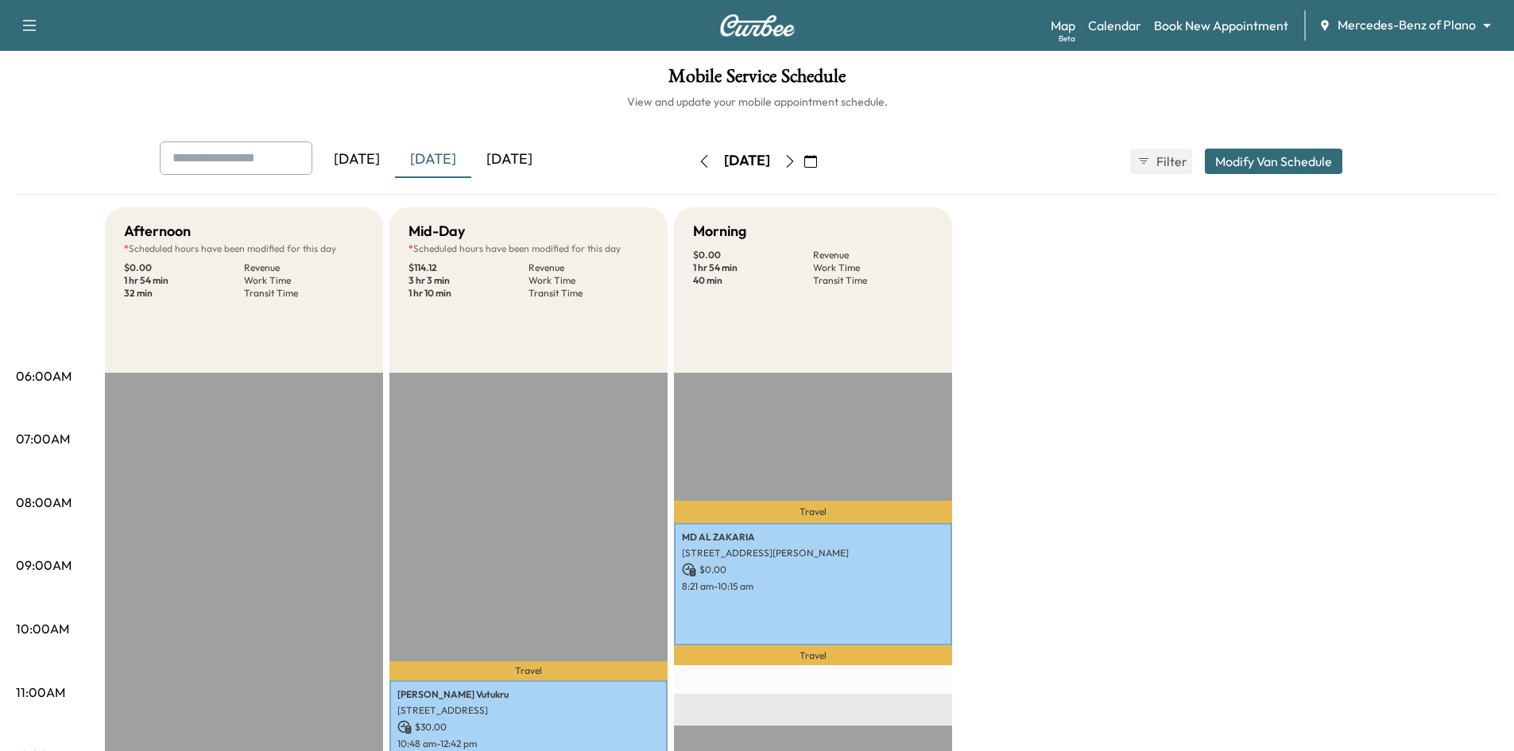
scroll to position [318, 0]
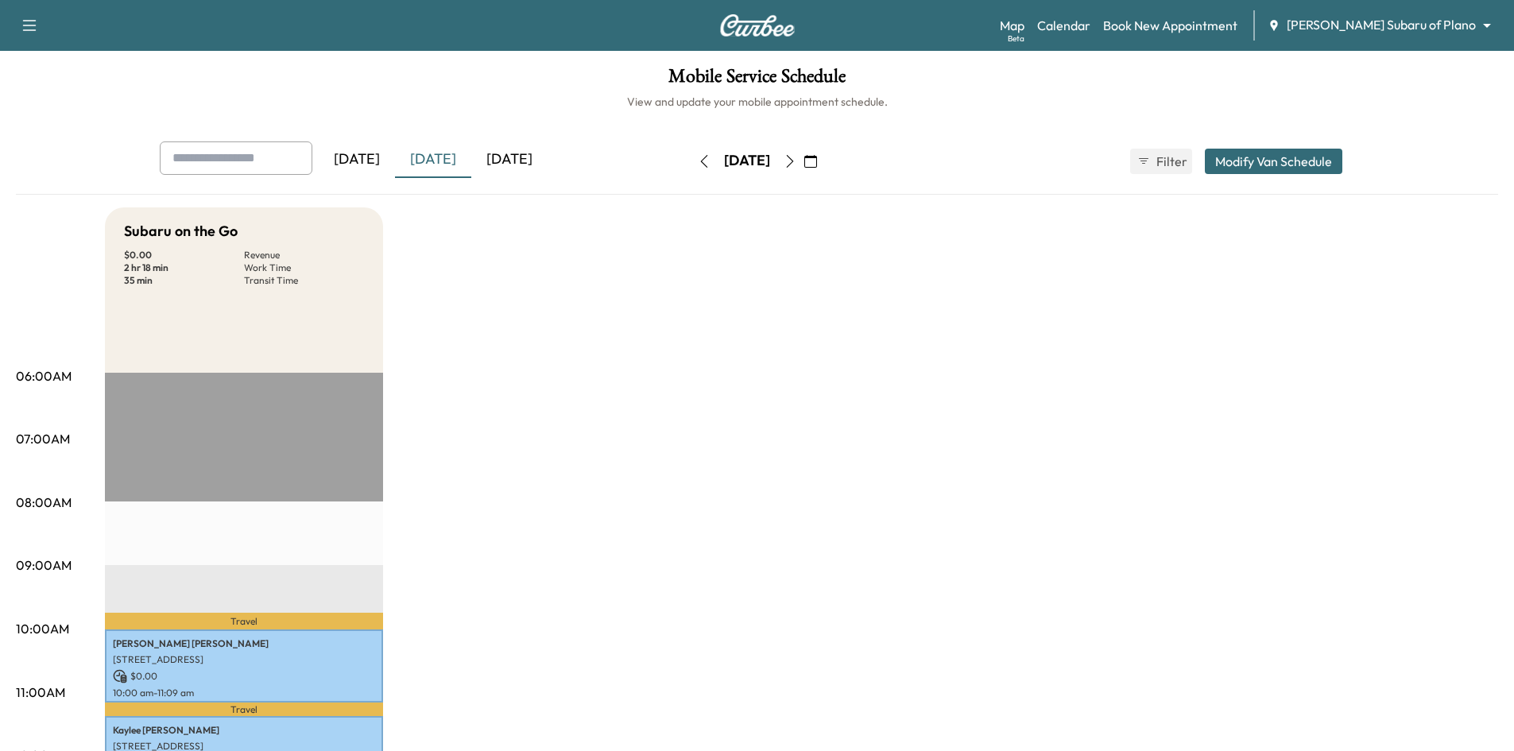
scroll to position [79, 0]
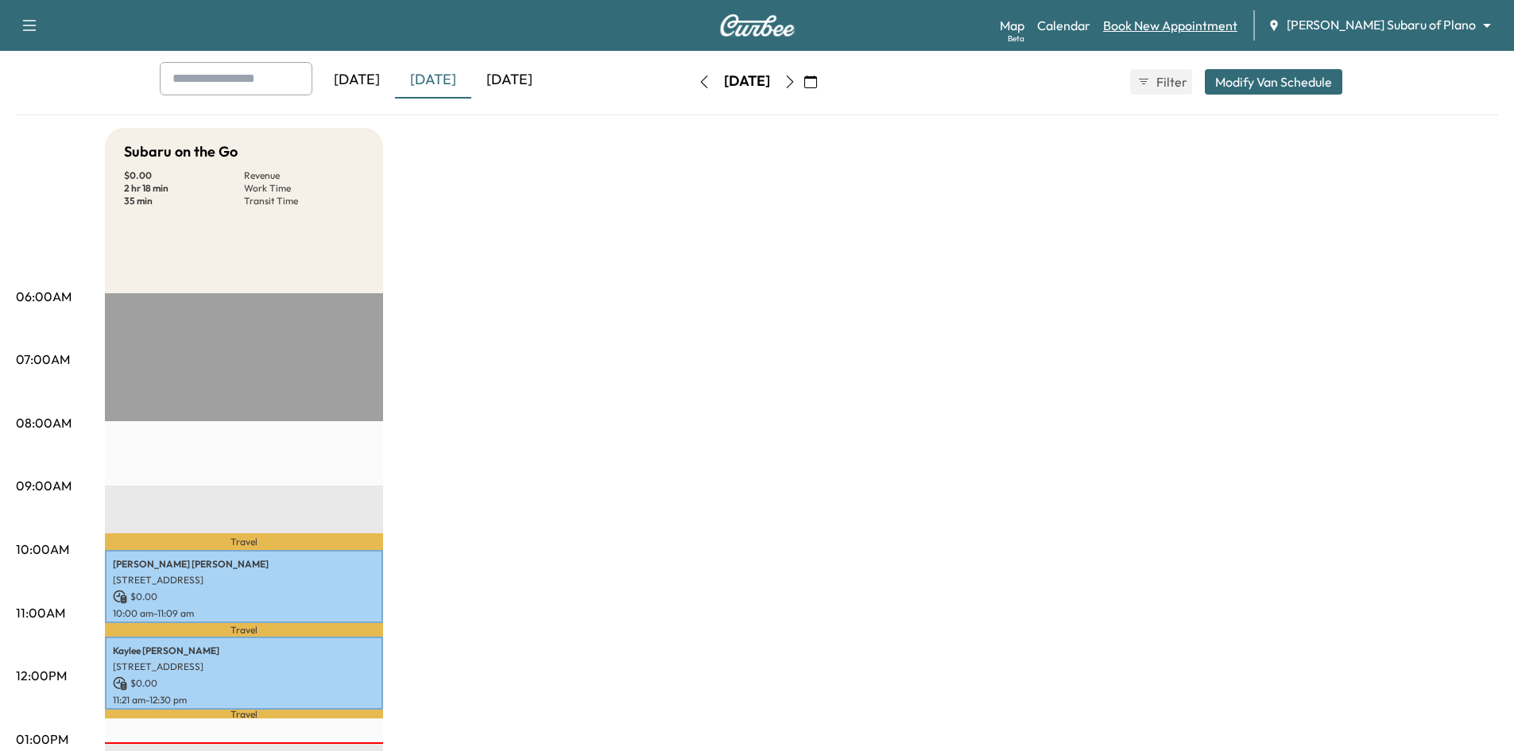
click at [1237, 21] on link "Book New Appointment" at bounding box center [1170, 25] width 134 height 19
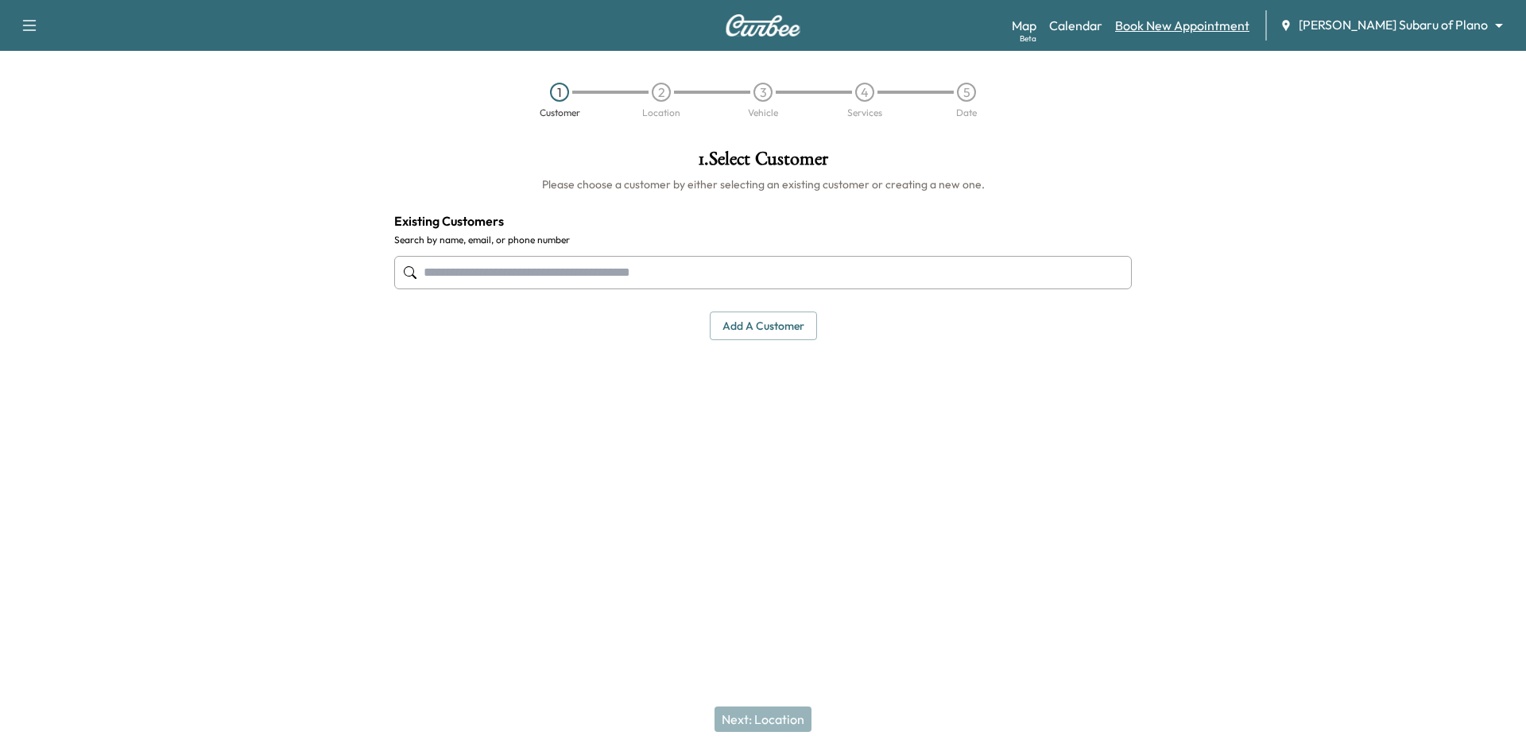
click at [1210, 25] on link "Book New Appointment" at bounding box center [1182, 25] width 134 height 19
click at [508, 268] on input "text" at bounding box center [763, 272] width 738 height 33
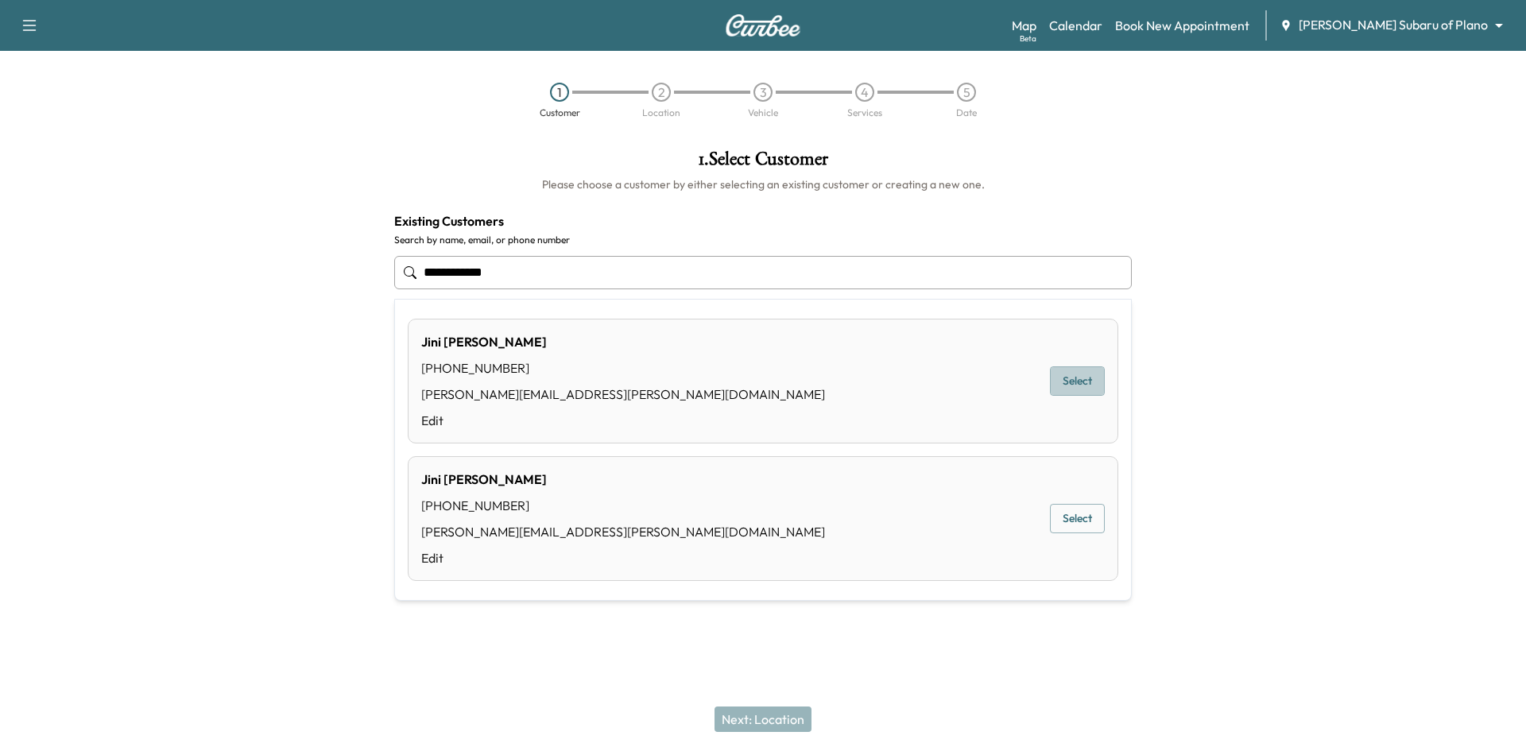
click at [1085, 384] on button "Select" at bounding box center [1077, 380] width 55 height 29
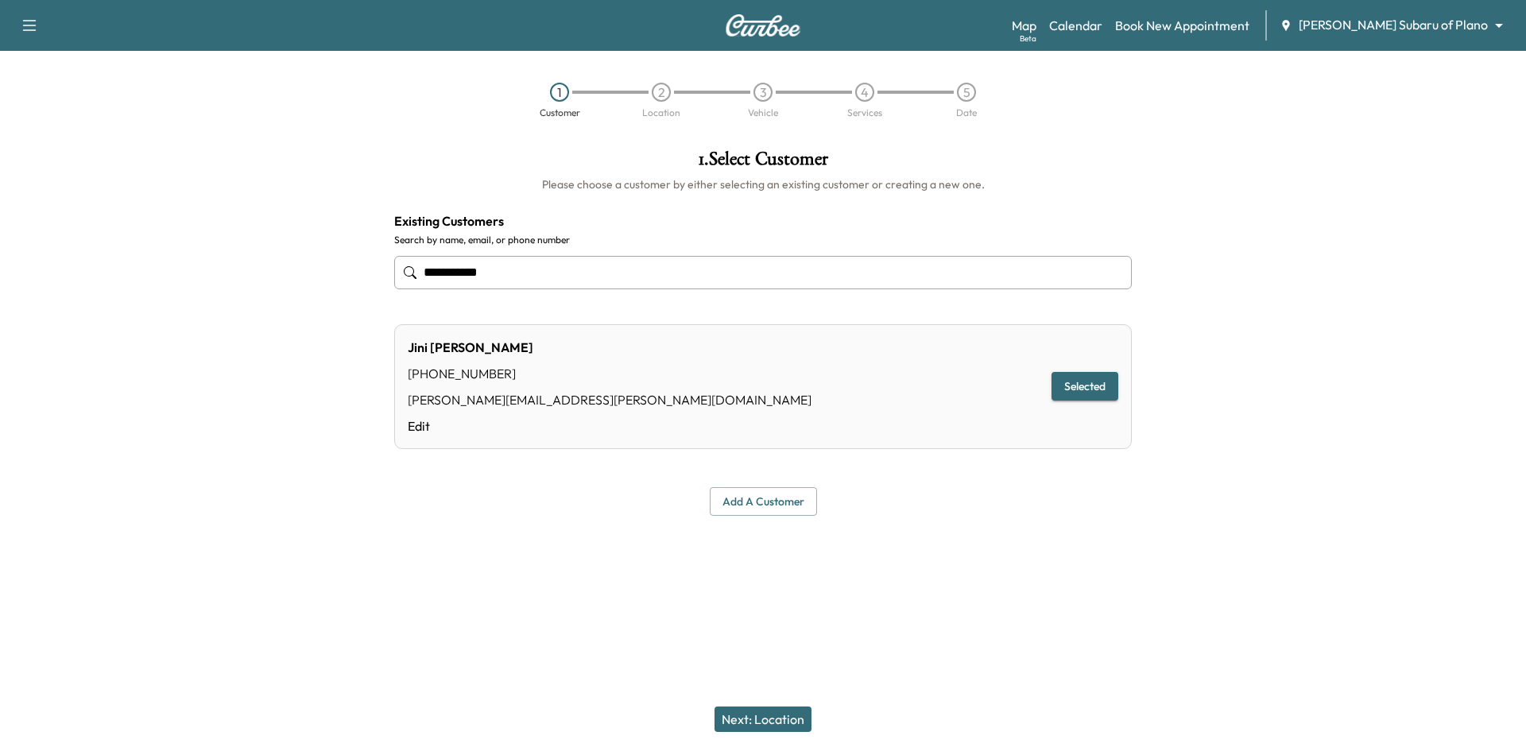
type input "**********"
drag, startPoint x: 769, startPoint y: 721, endPoint x: 796, endPoint y: 664, distance: 62.2
click at [776, 716] on button "Next: Location" at bounding box center [763, 719] width 97 height 25
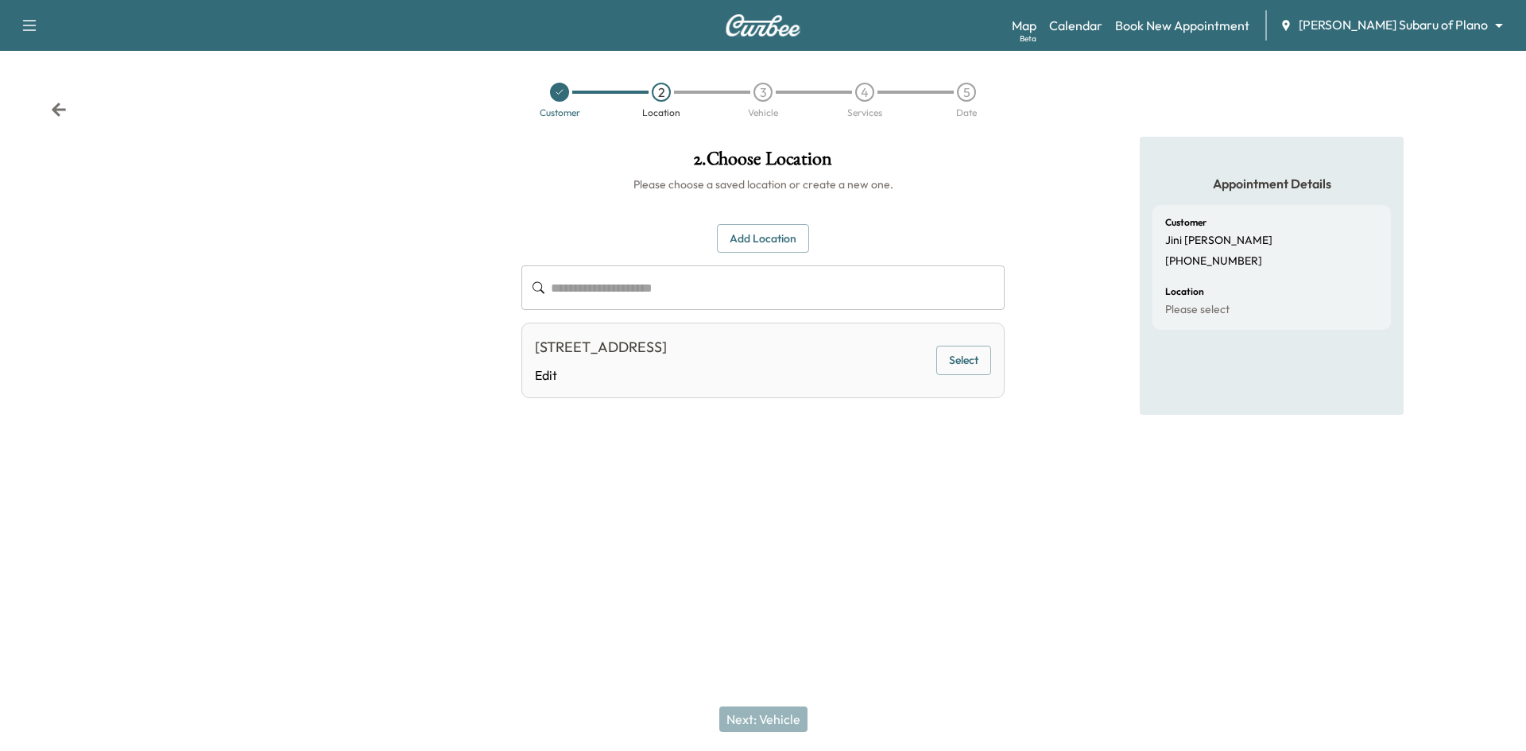
click at [966, 367] on button "Select" at bounding box center [963, 360] width 55 height 29
drag, startPoint x: 765, startPoint y: 715, endPoint x: 767, endPoint y: 481, distance: 233.7
click at [769, 710] on button "Next: Vehicle" at bounding box center [763, 719] width 88 height 25
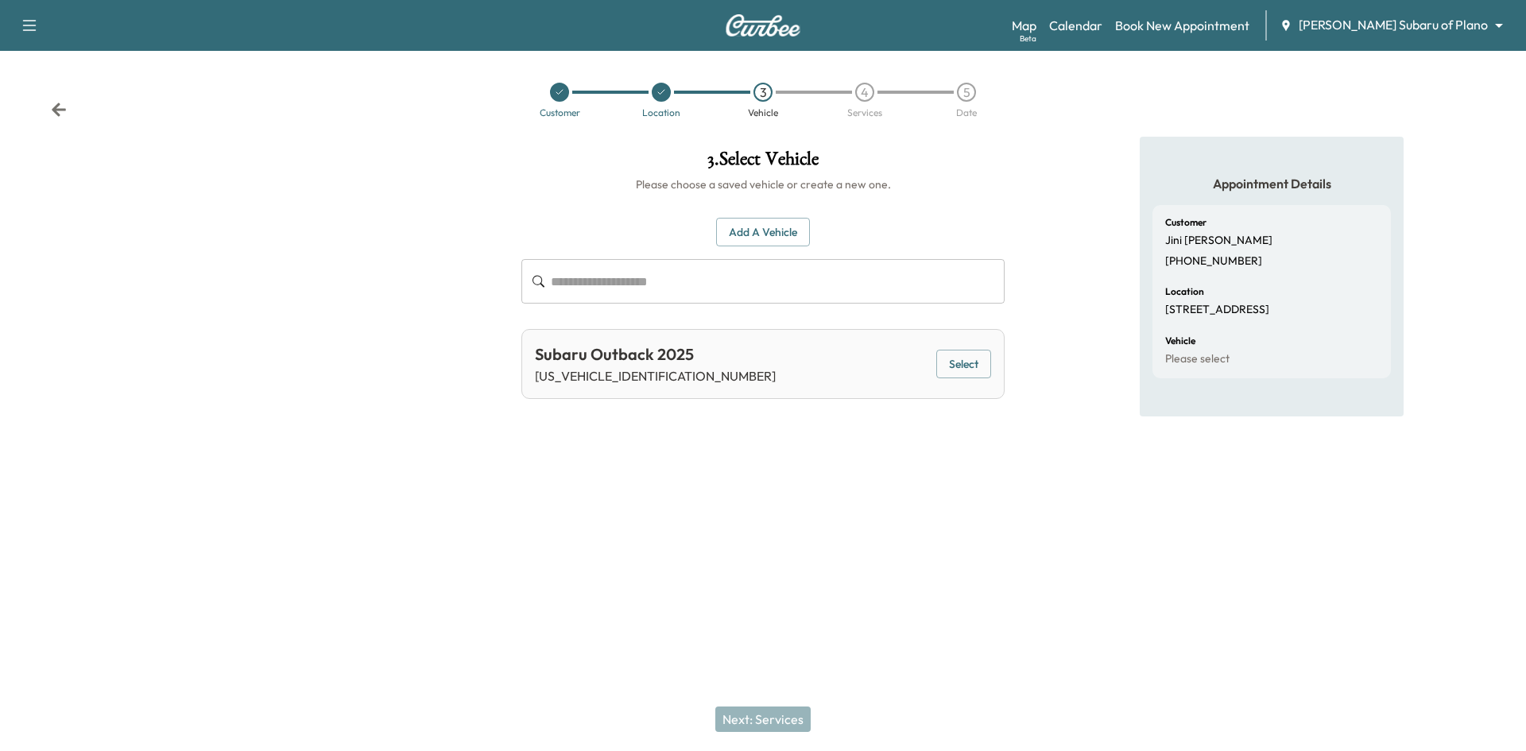
click at [948, 362] on button "Select" at bounding box center [963, 364] width 55 height 29
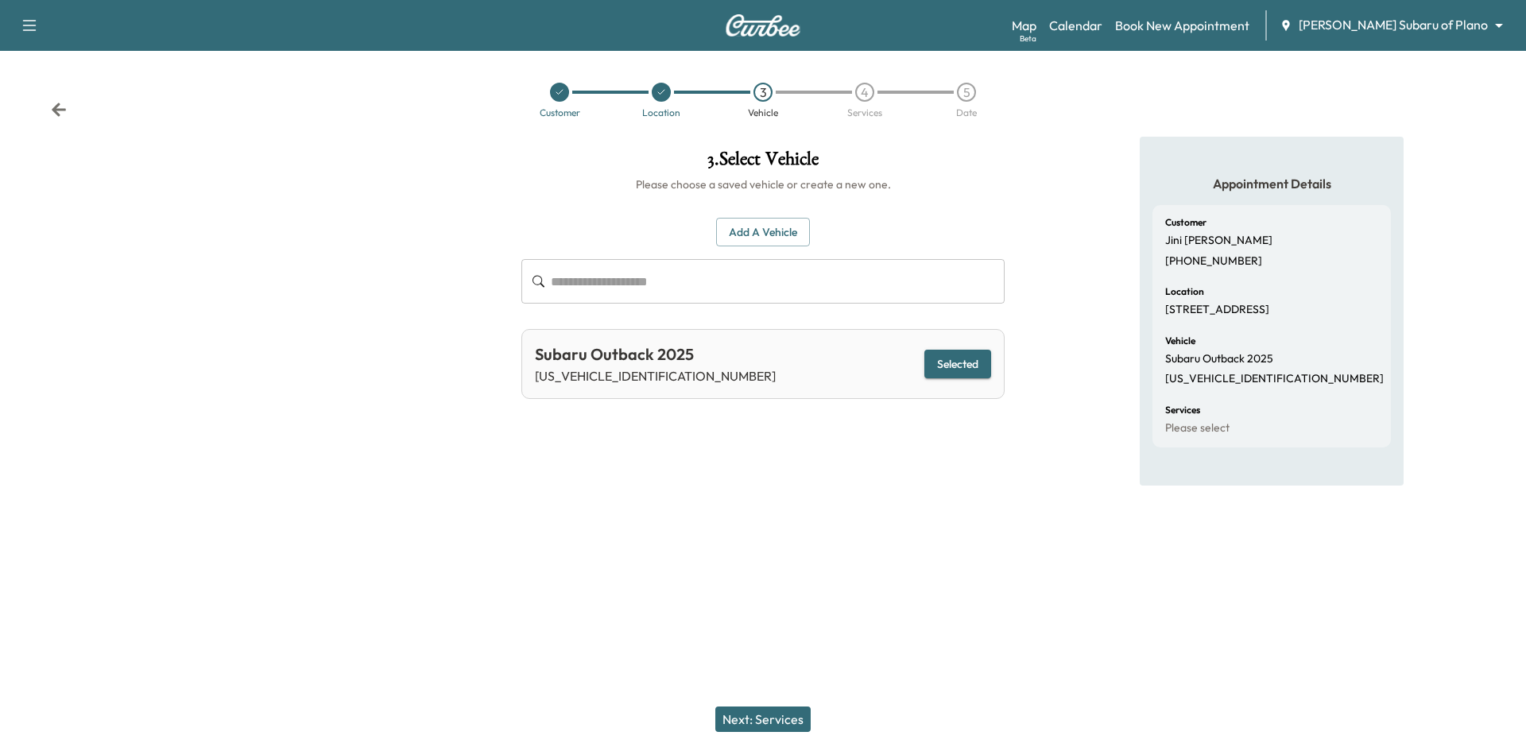
click at [766, 718] on button "Next: Services" at bounding box center [762, 719] width 95 height 25
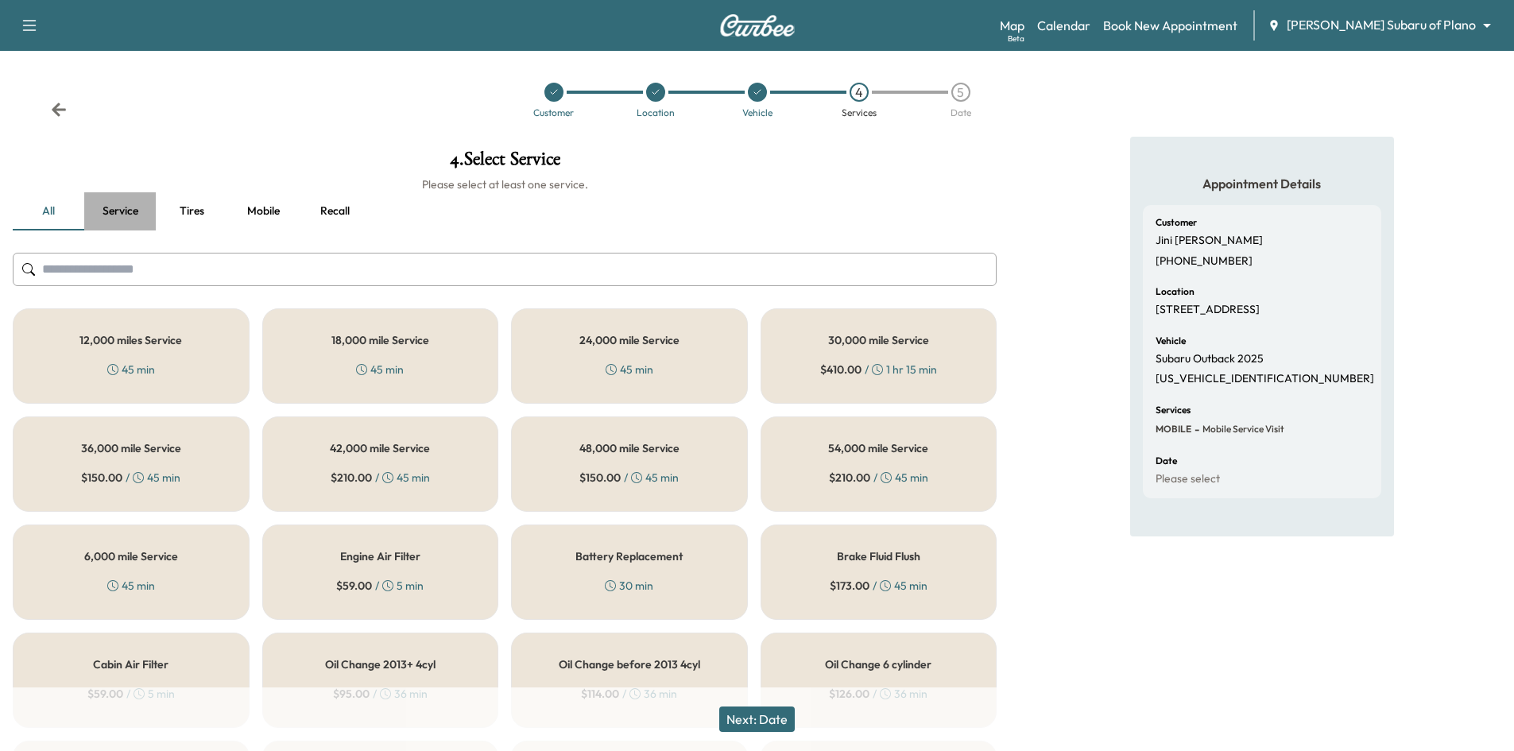
click at [134, 211] on button "Service" at bounding box center [120, 211] width 72 height 38
click at [50, 209] on button "all" at bounding box center [49, 211] width 72 height 38
drag, startPoint x: 161, startPoint y: 590, endPoint x: 167, endPoint y: 569, distance: 21.6
click at [162, 590] on div "6,000 mile Service 45 min" at bounding box center [131, 572] width 237 height 95
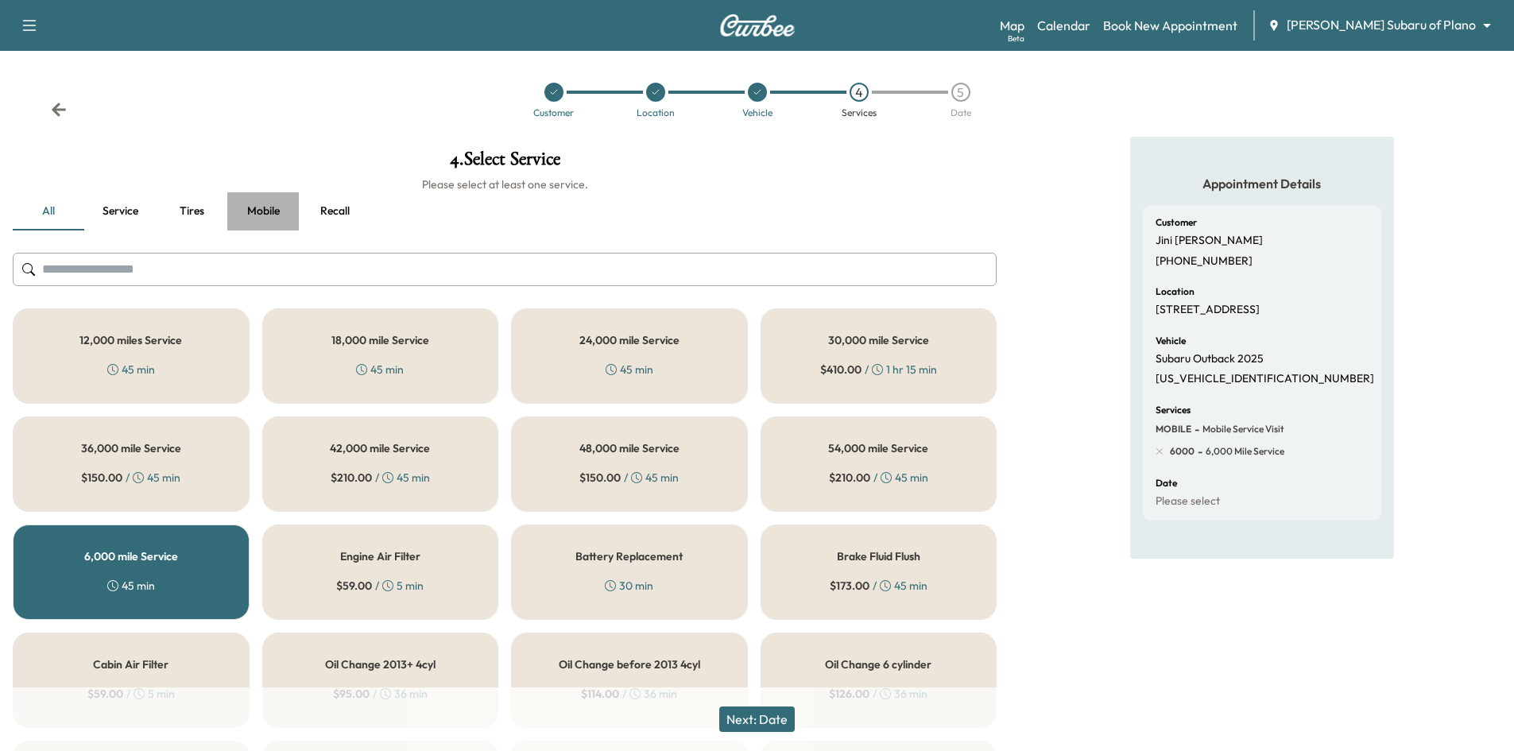
click at [260, 211] on button "Mobile" at bounding box center [263, 211] width 72 height 38
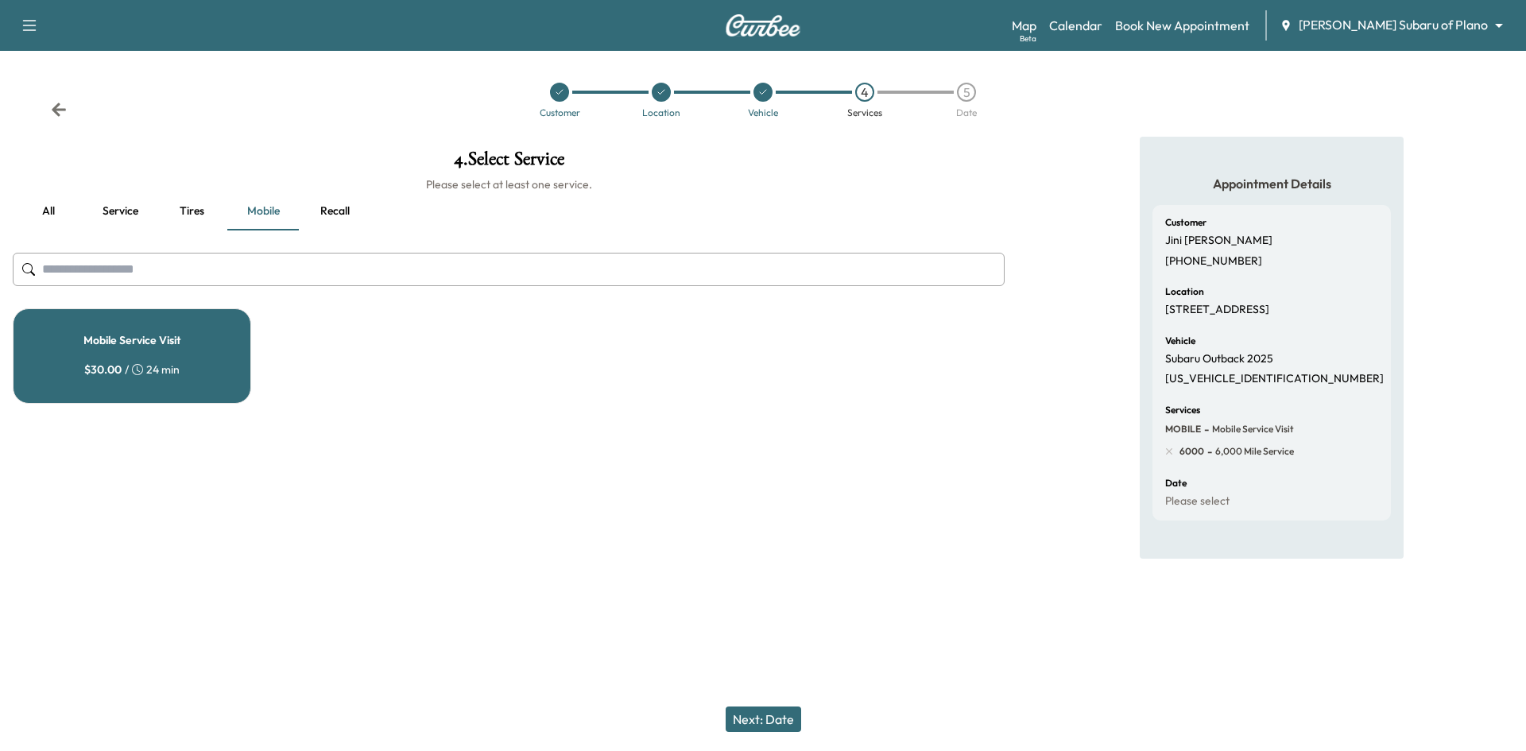
click at [767, 719] on button "Next: Date" at bounding box center [764, 719] width 76 height 25
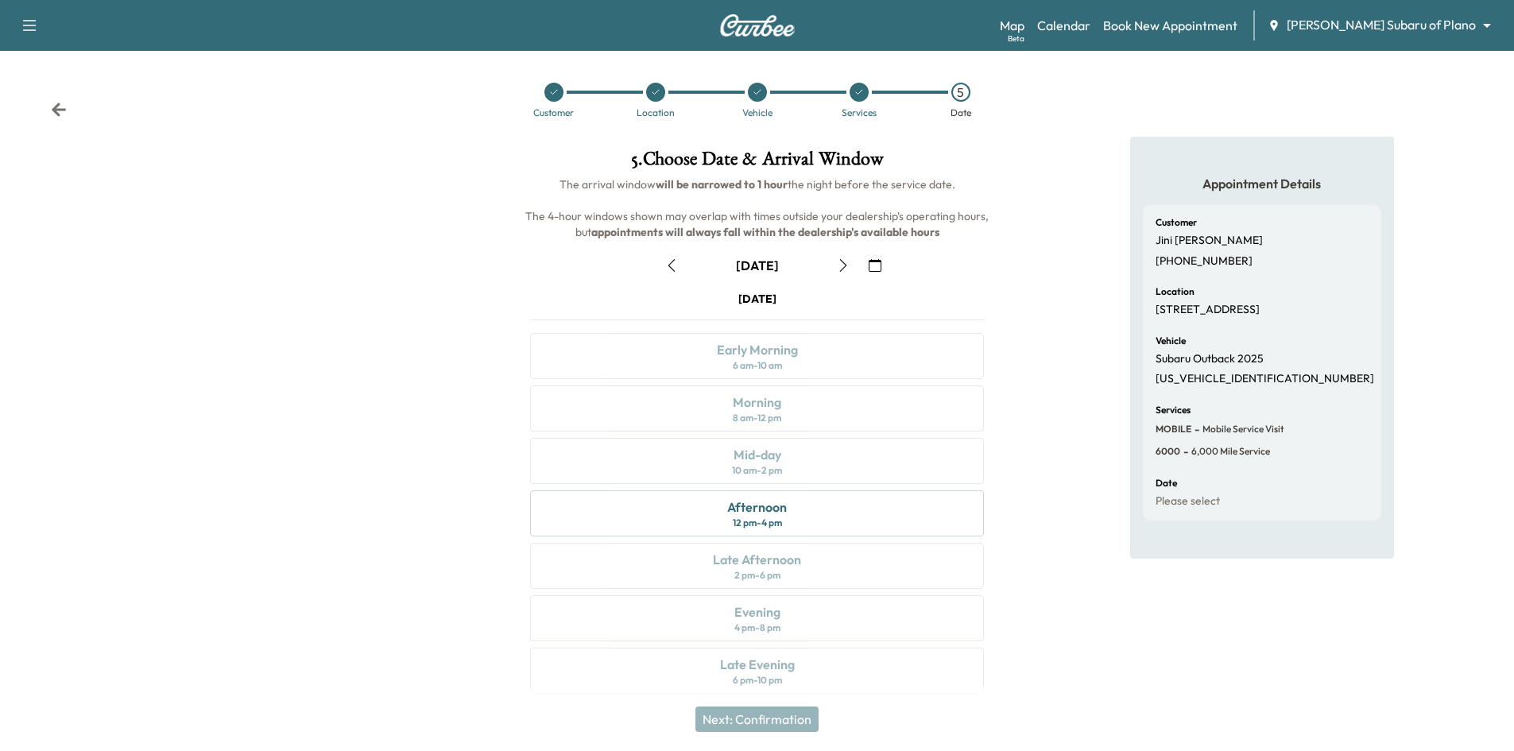
click at [560, 93] on div at bounding box center [553, 92] width 19 height 19
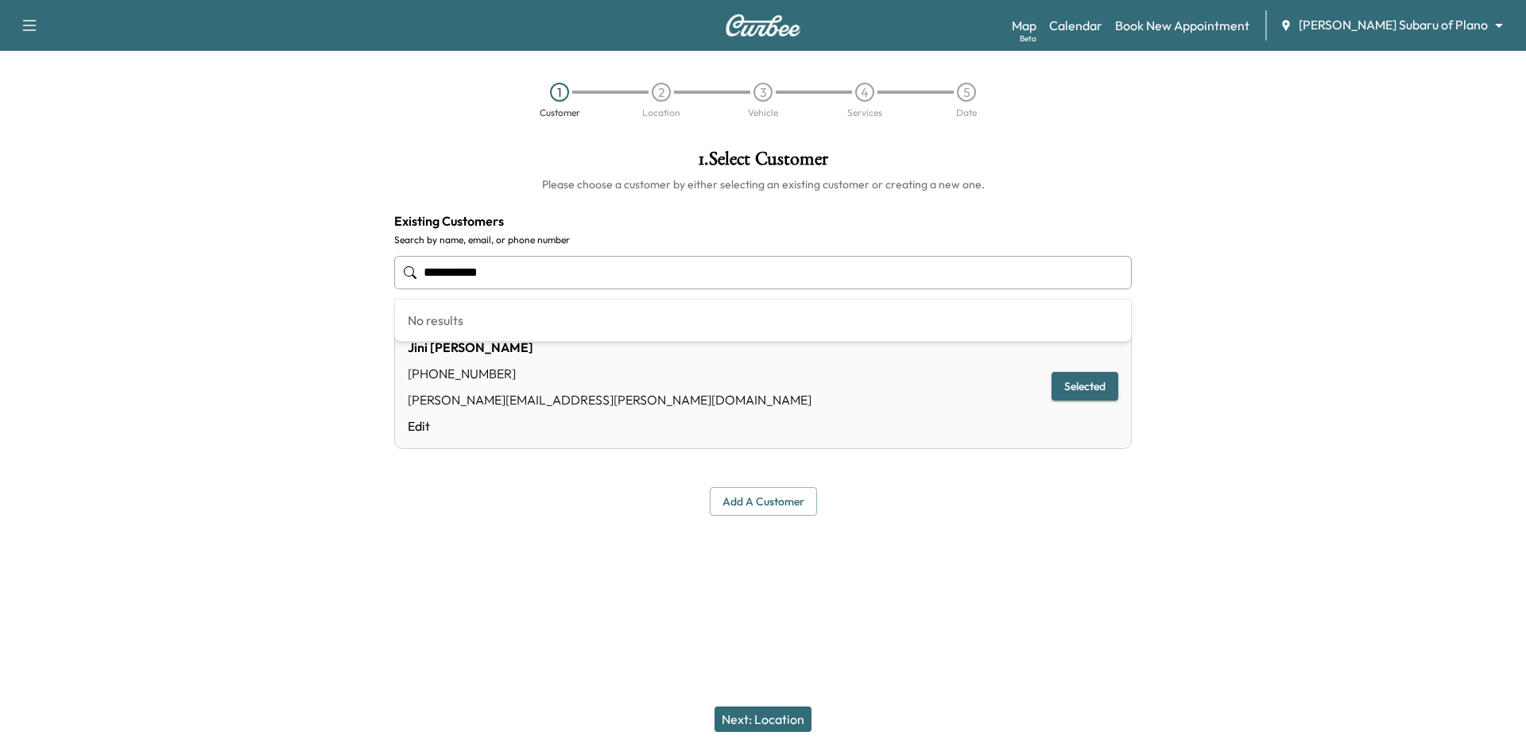
drag, startPoint x: 637, startPoint y: 275, endPoint x: 390, endPoint y: 298, distance: 248.2
click at [389, 292] on div "**********" at bounding box center [762, 333] width 763 height 392
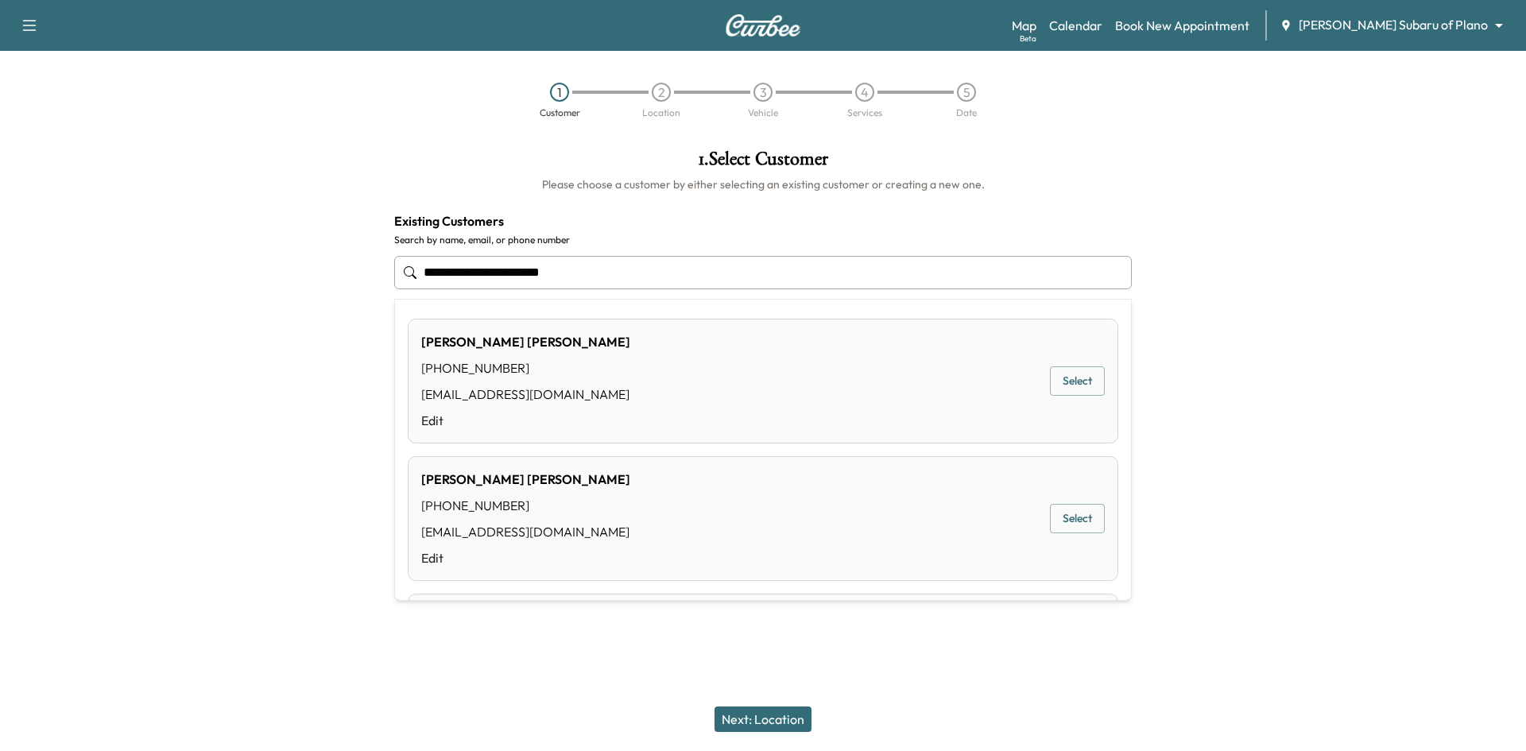
click at [488, 274] on input "**********" at bounding box center [763, 272] width 738 height 33
click at [487, 277] on input "**********" at bounding box center [763, 272] width 738 height 33
drag, startPoint x: 487, startPoint y: 276, endPoint x: 393, endPoint y: 275, distance: 94.6
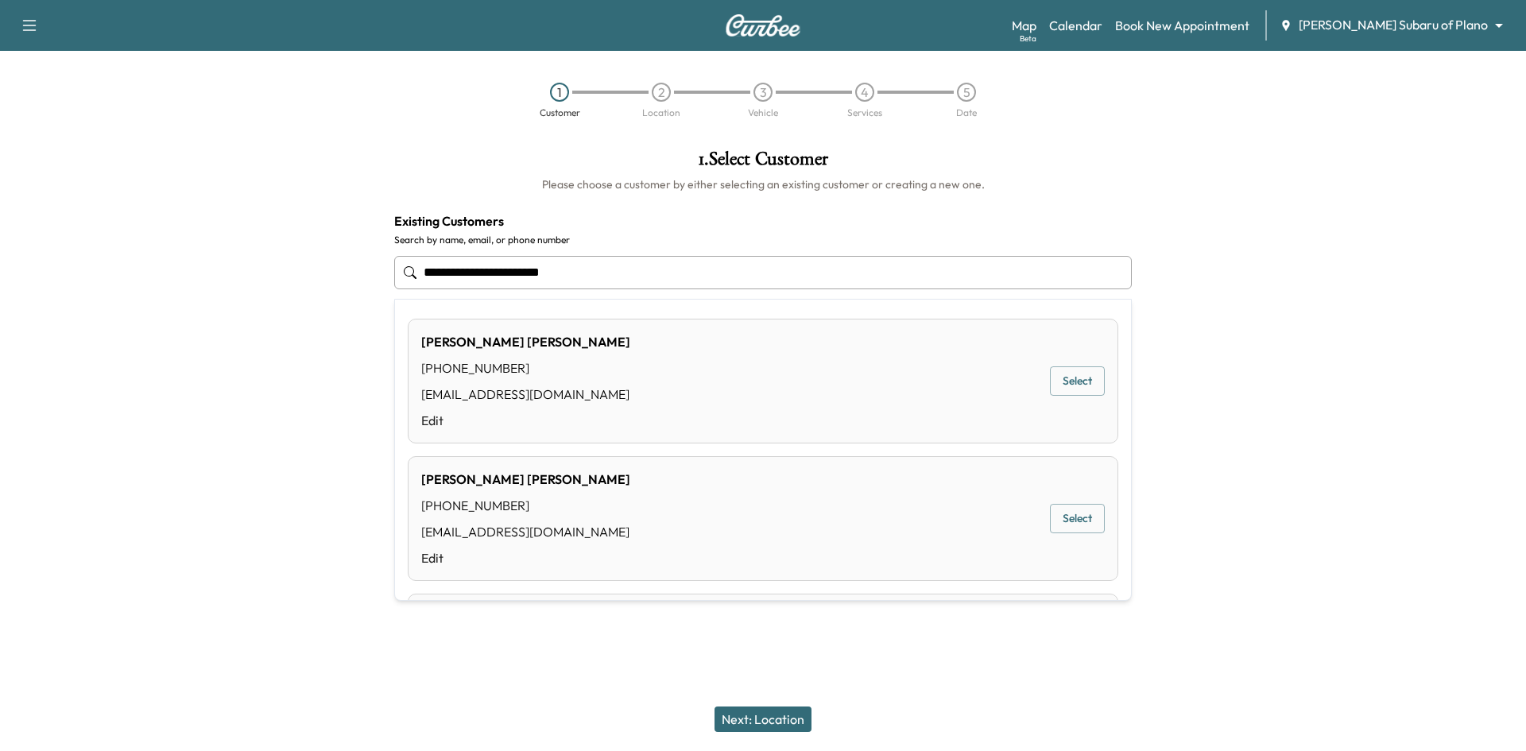
click at [393, 275] on div "**********" at bounding box center [762, 333] width 763 height 392
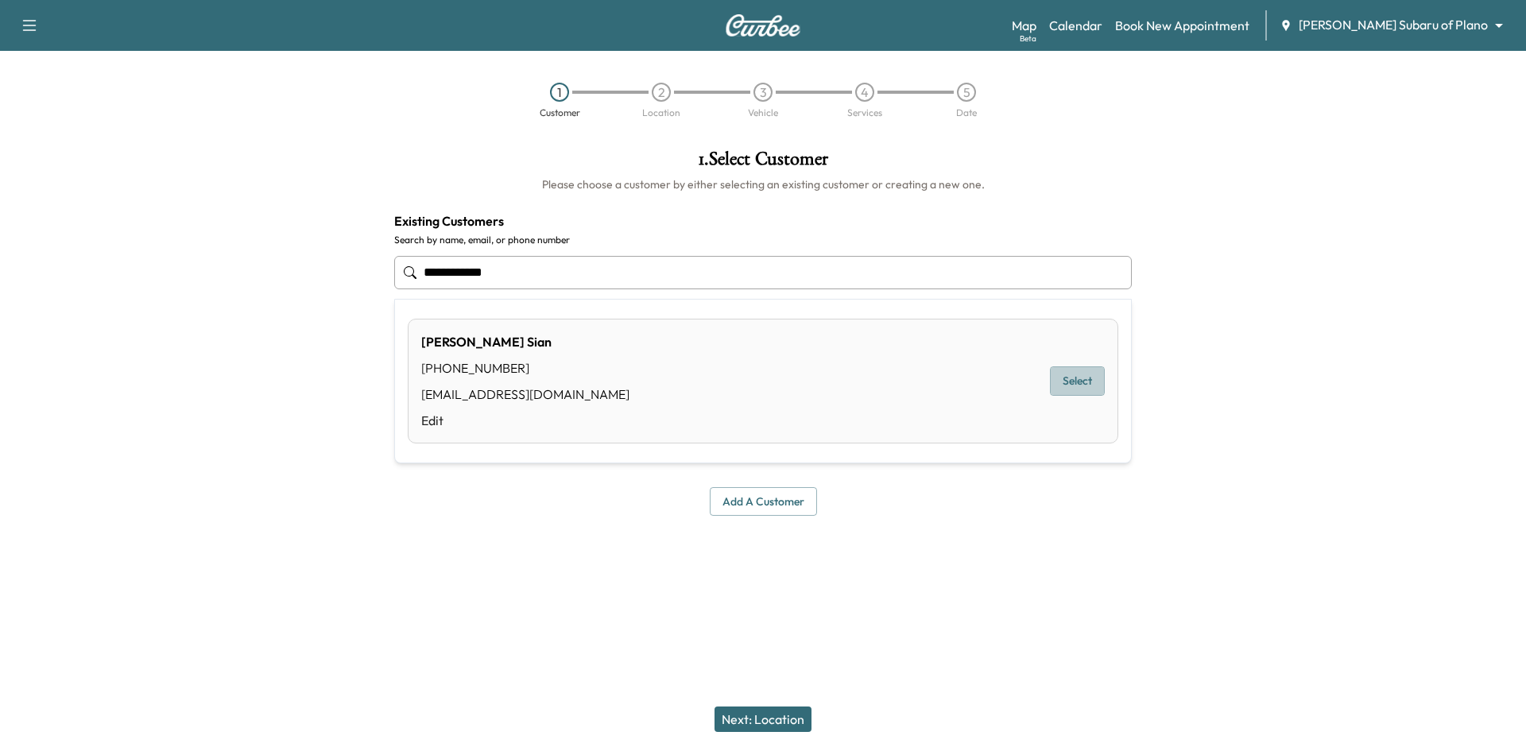
drag, startPoint x: 1079, startPoint y: 386, endPoint x: 849, endPoint y: 478, distance: 247.2
click at [1079, 386] on button "Select" at bounding box center [1077, 380] width 55 height 29
type input "**********"
drag, startPoint x: 753, startPoint y: 723, endPoint x: 791, endPoint y: 694, distance: 47.5
click at [753, 722] on button "Next: Location" at bounding box center [763, 719] width 97 height 25
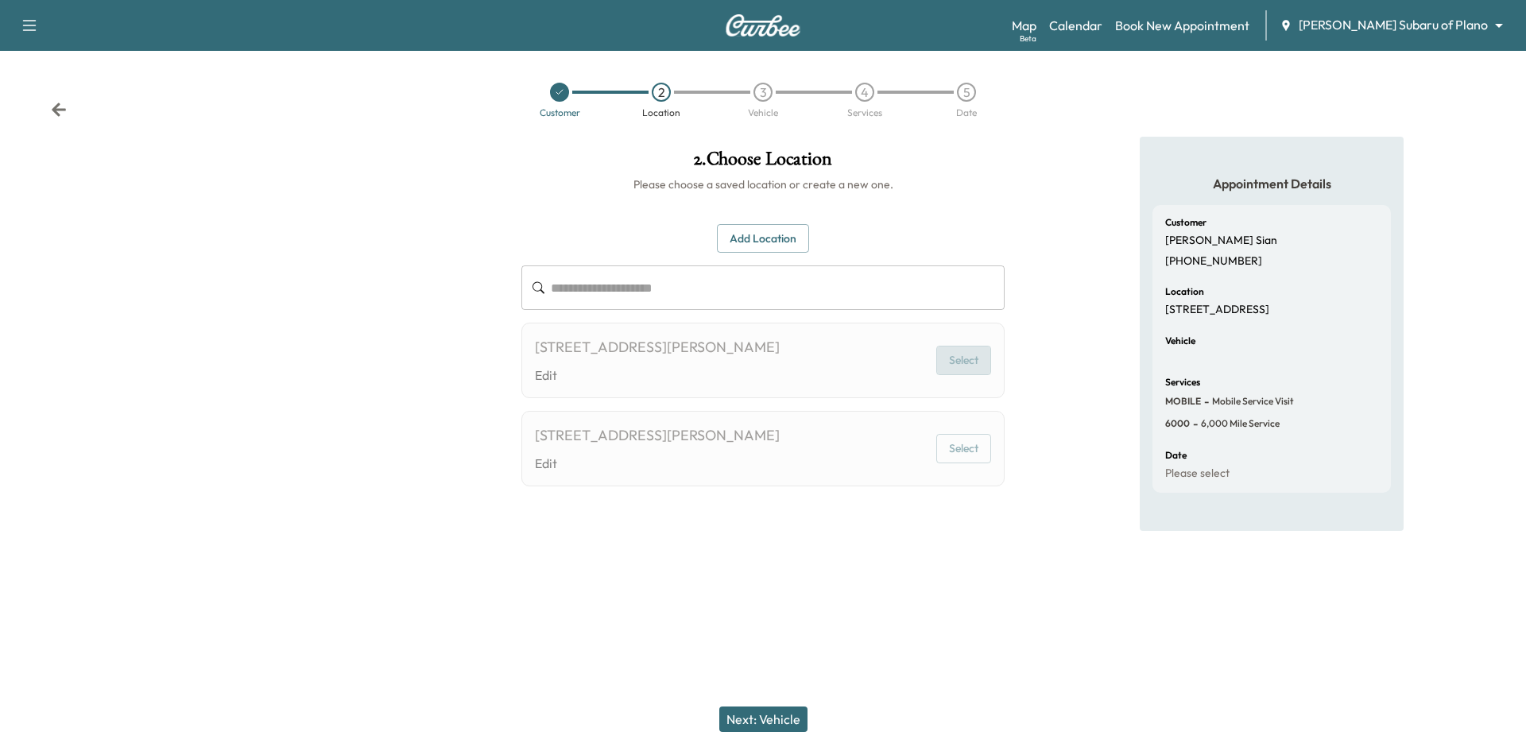
click at [961, 360] on button "Select" at bounding box center [963, 360] width 55 height 29
click at [955, 377] on div "11339 Goddard CT, Dallas, TX 75218, US Edit Select" at bounding box center [762, 361] width 483 height 76
click at [952, 447] on button "Select" at bounding box center [963, 448] width 55 height 29
click at [1102, 27] on link "Calendar" at bounding box center [1075, 25] width 53 height 19
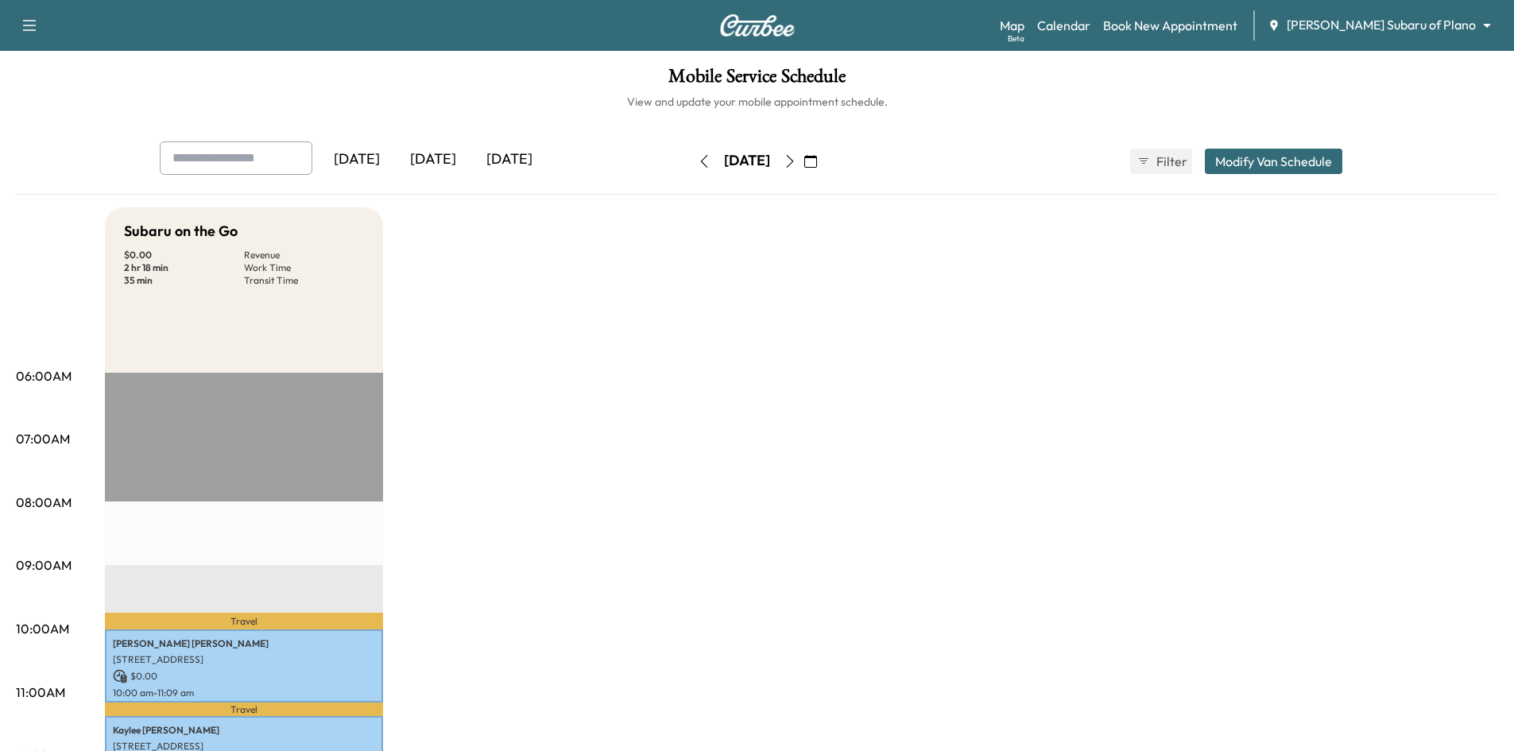
click at [519, 154] on div "[DATE]" at bounding box center [509, 159] width 76 height 37
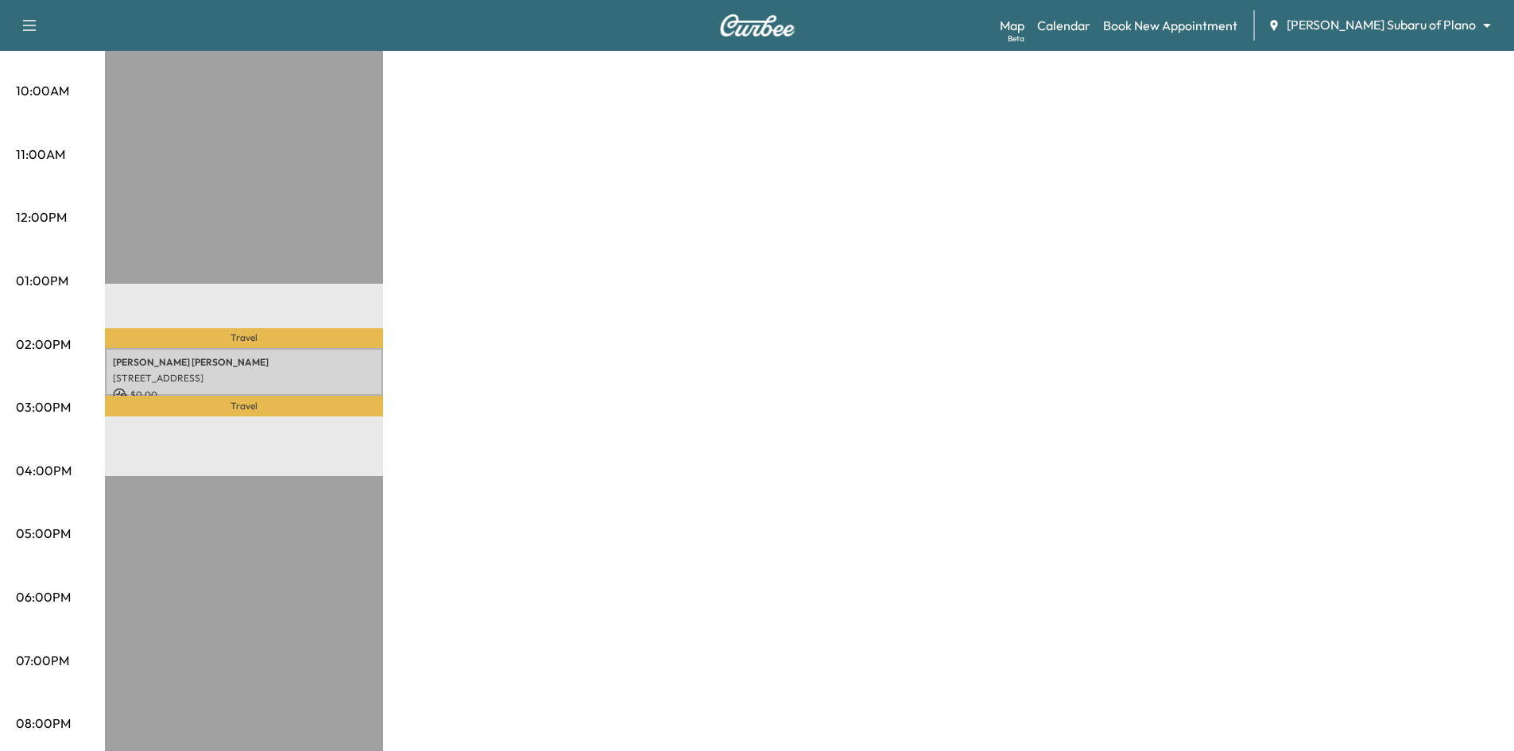
scroll to position [636, 0]
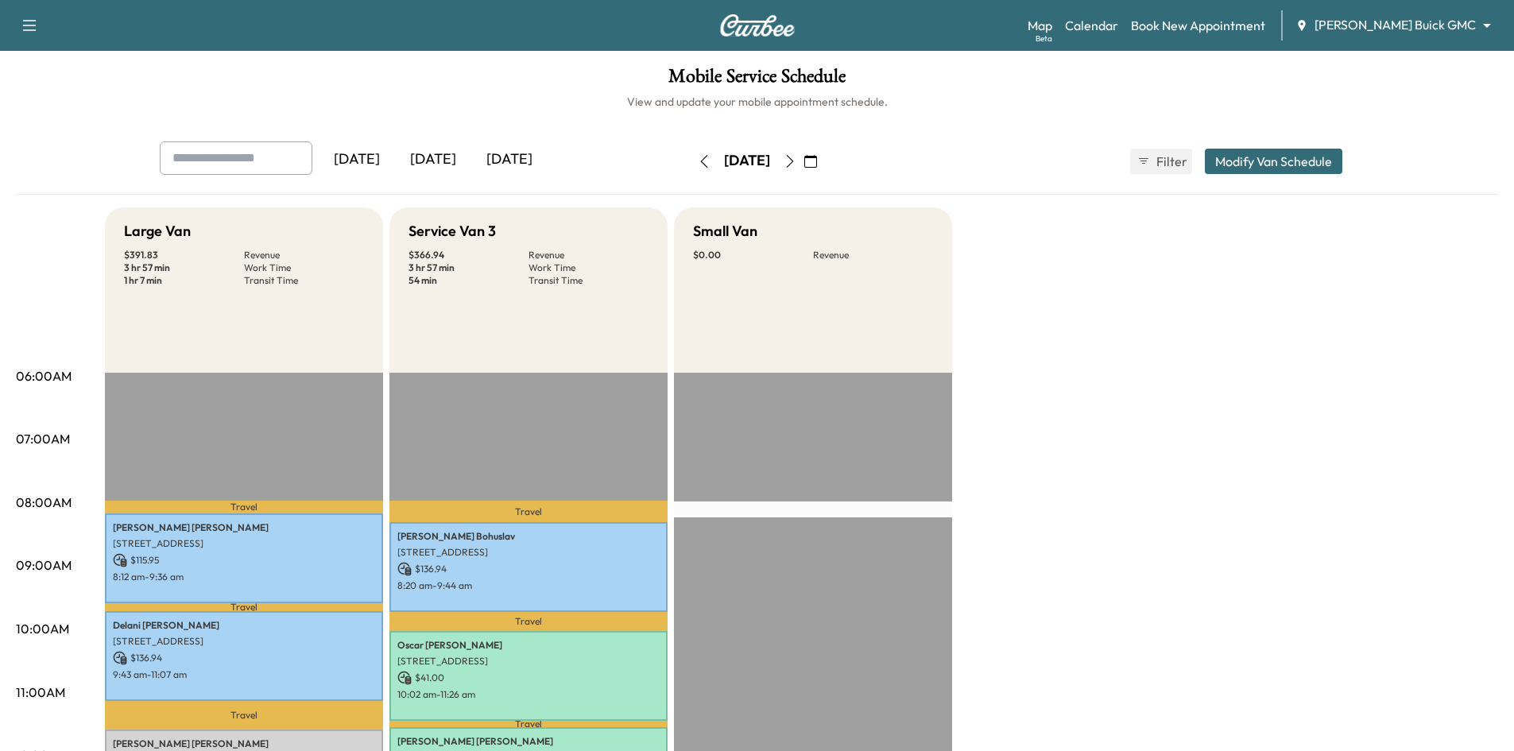
click at [796, 162] on icon "button" at bounding box center [790, 161] width 13 height 13
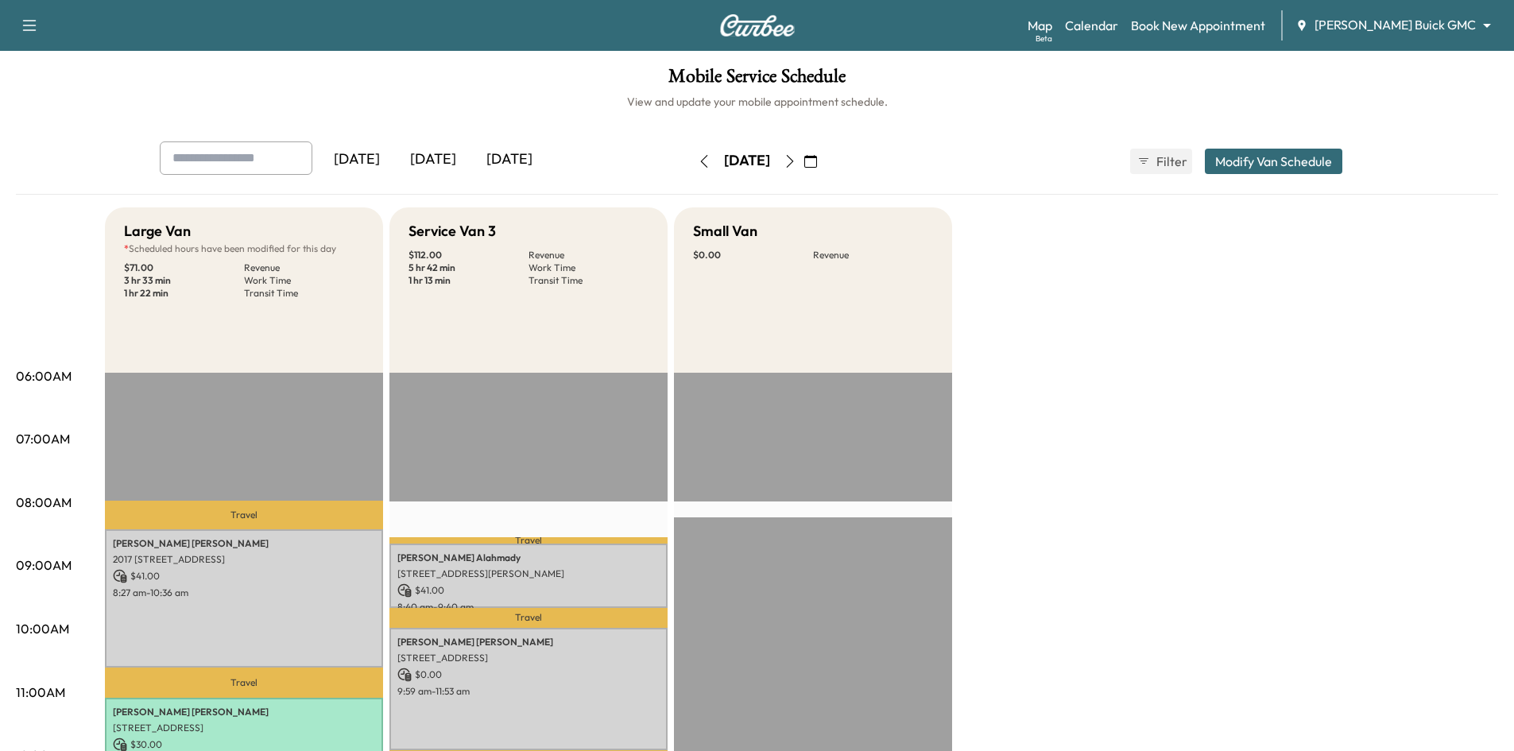
click at [817, 164] on icon "button" at bounding box center [810, 161] width 13 height 13
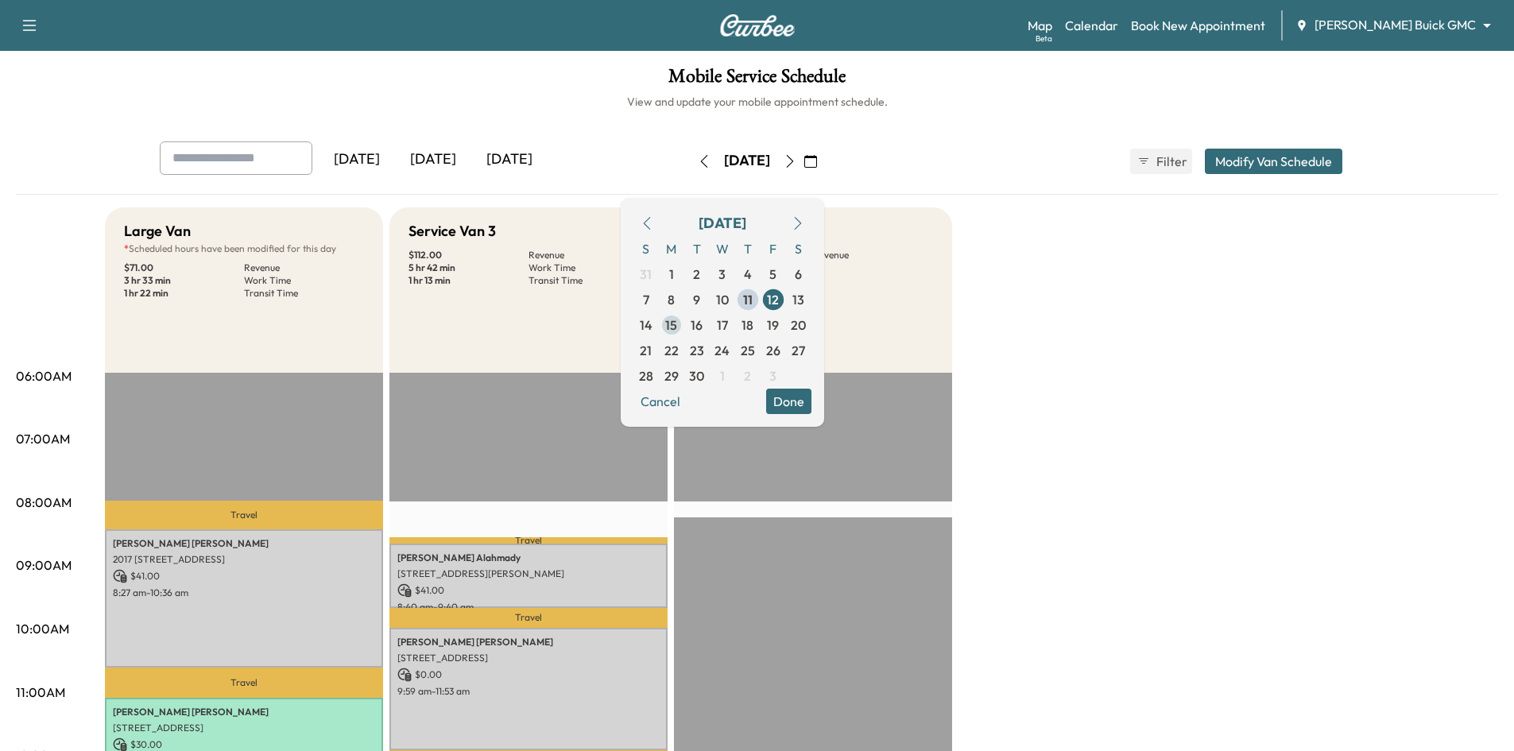
click at [677, 331] on span "15" at bounding box center [671, 325] width 12 height 19
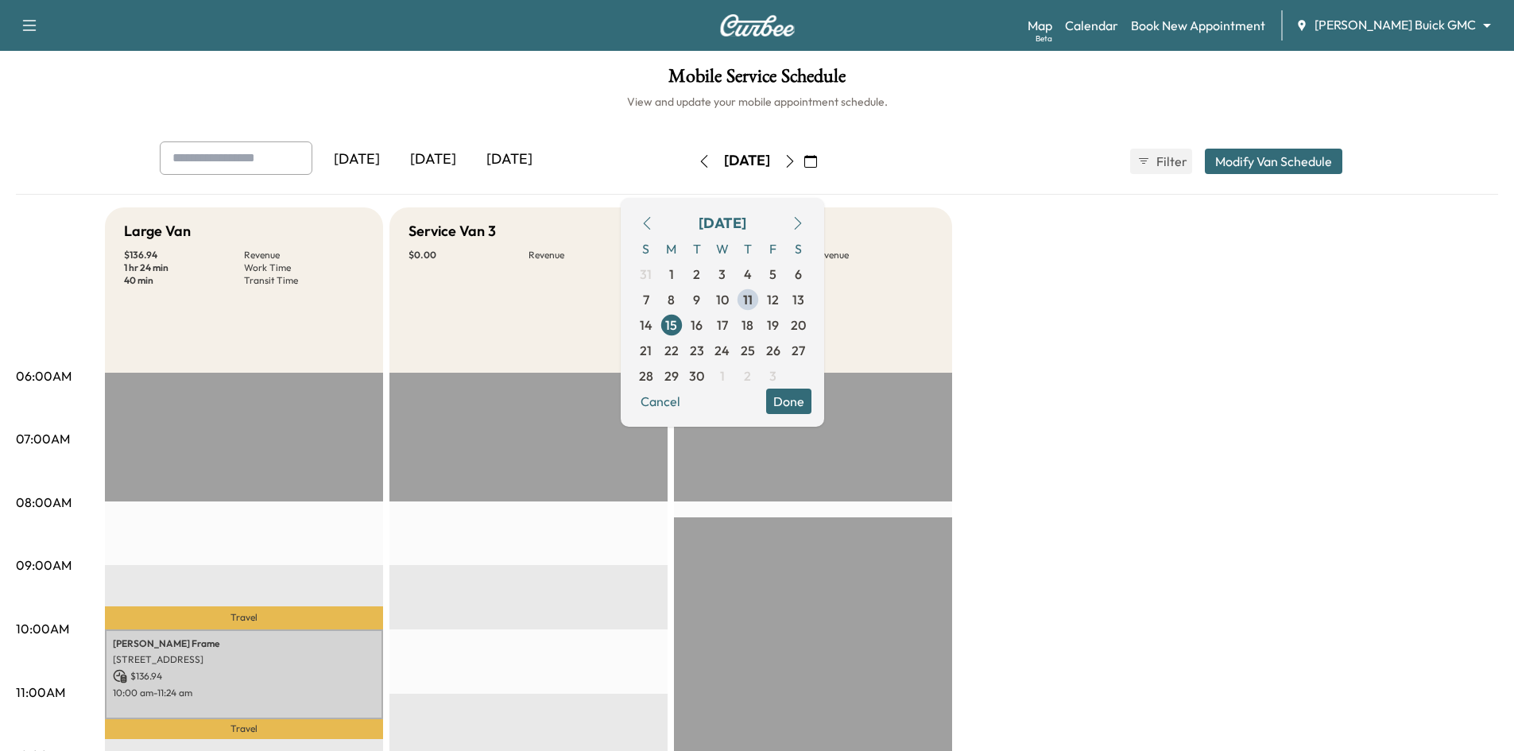
click at [590, 292] on div "Service Van 3 $ 0.00 Revenue" at bounding box center [528, 289] width 278 height 165
click at [796, 158] on icon "button" at bounding box center [790, 161] width 13 height 13
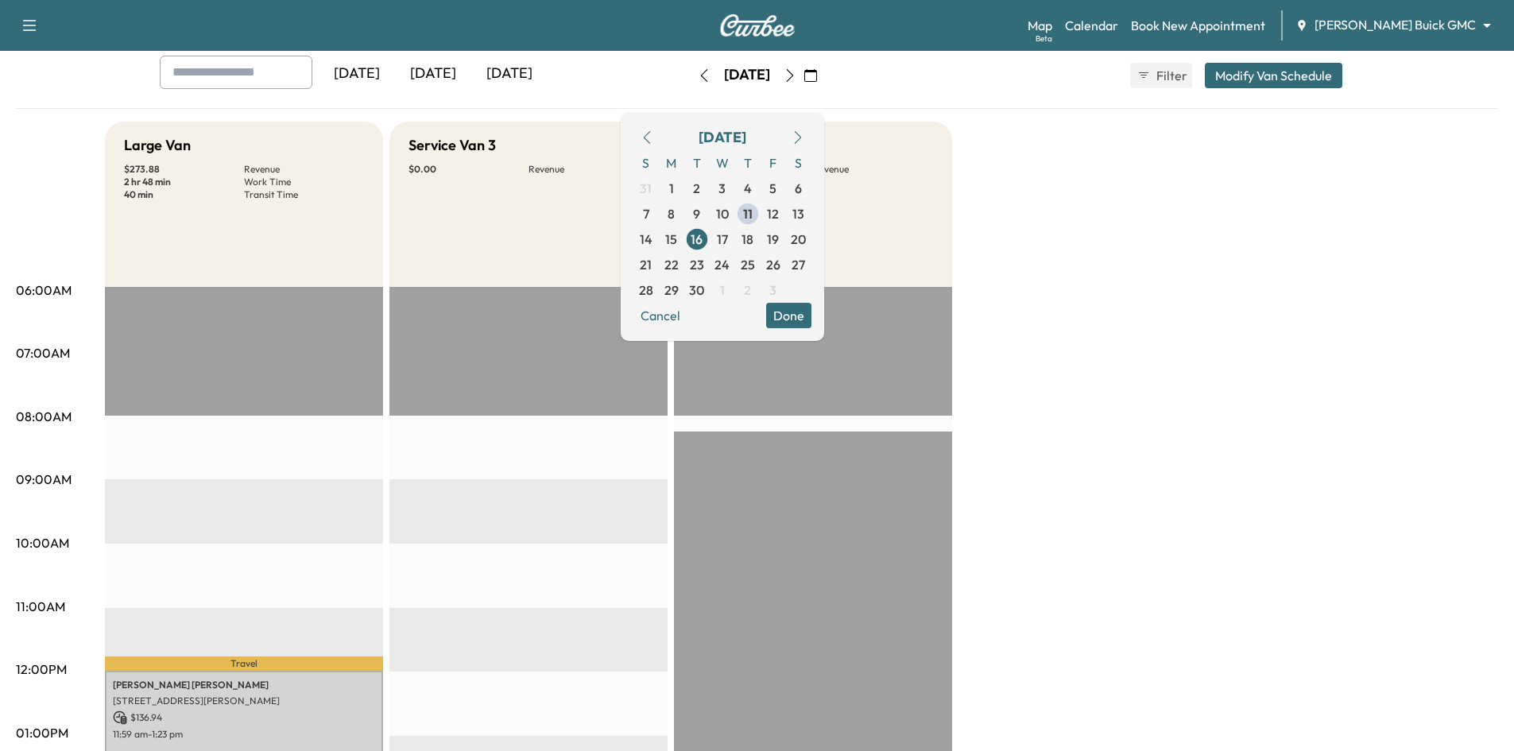
scroll to position [79, 0]
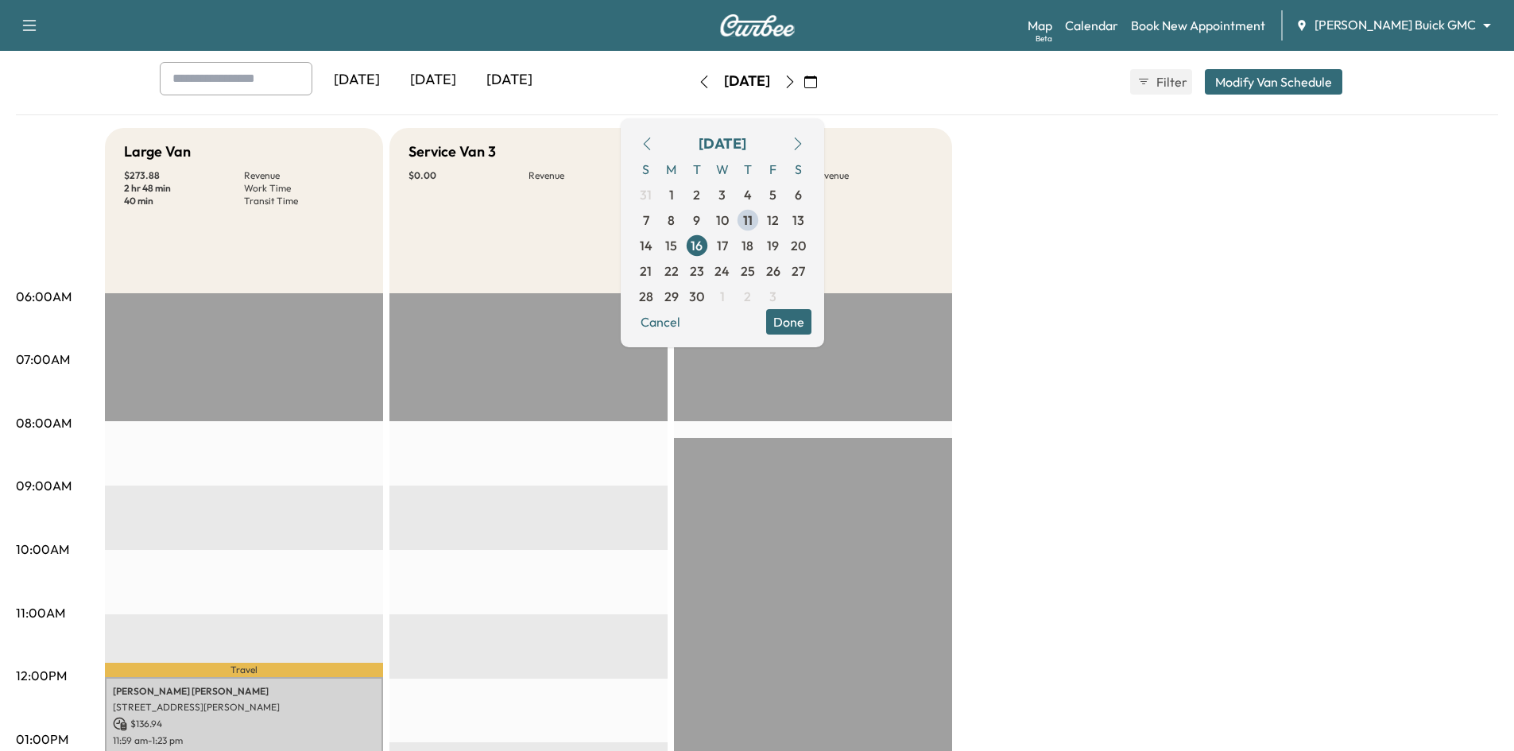
click at [811, 329] on button "Done" at bounding box center [788, 321] width 45 height 25
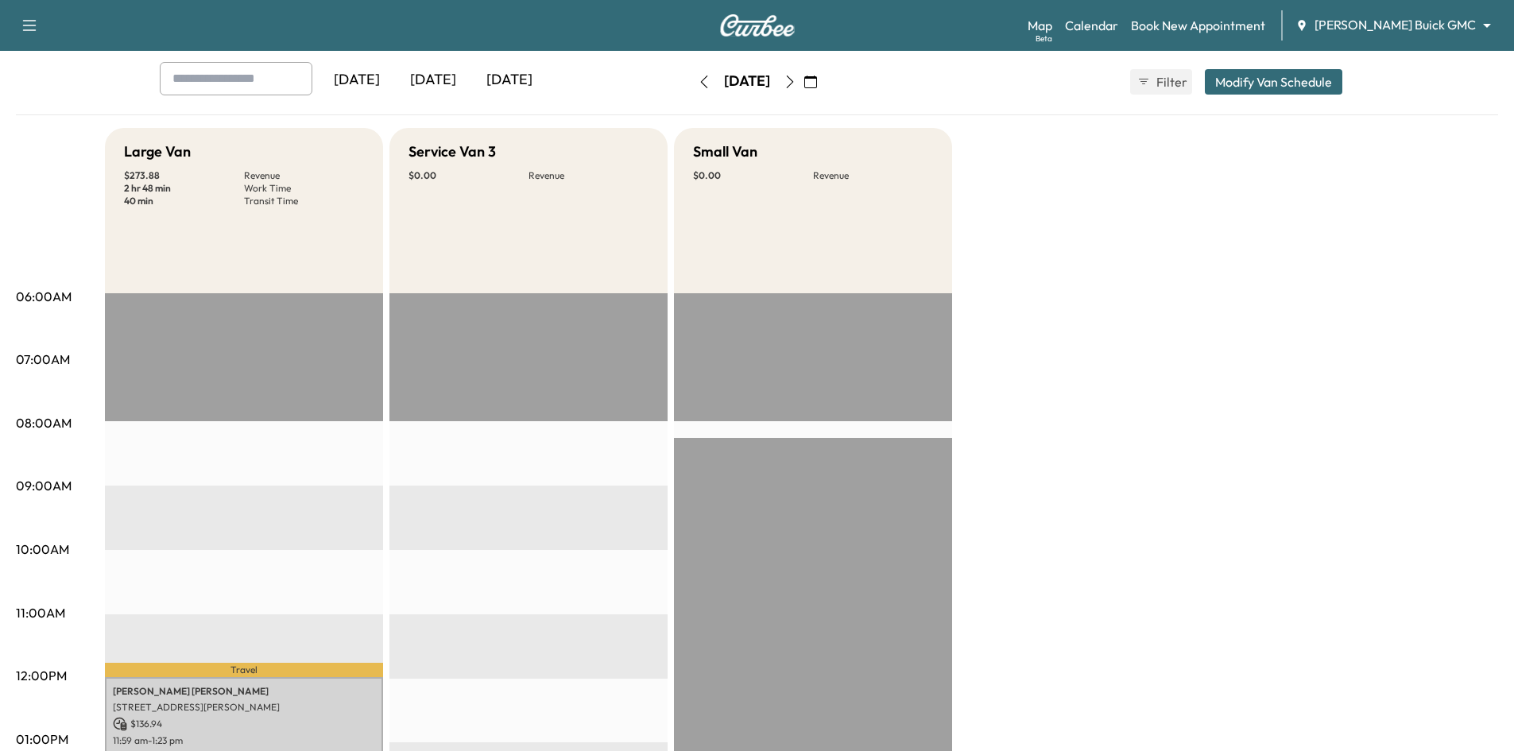
scroll to position [0, 0]
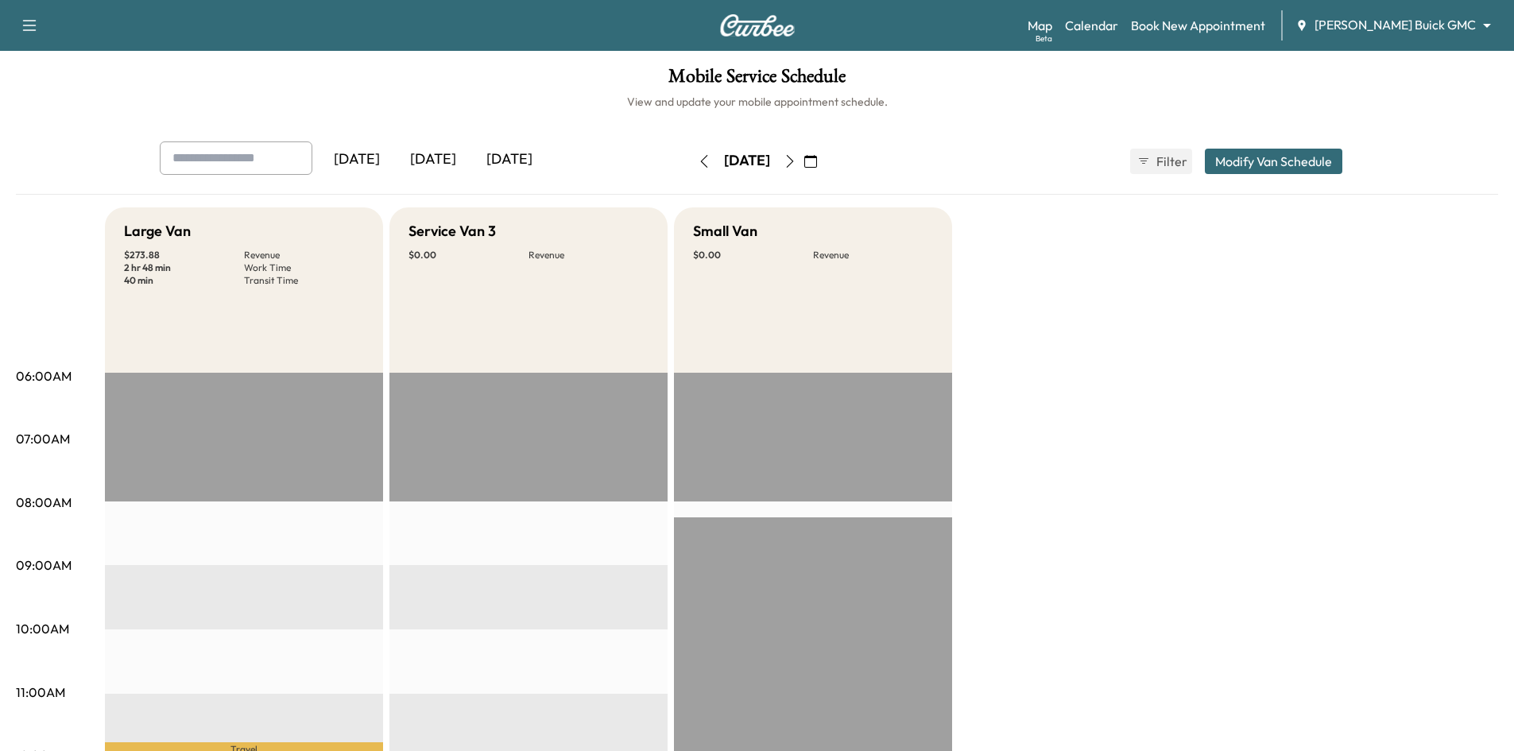
click at [520, 154] on div "[DATE]" at bounding box center [509, 159] width 76 height 37
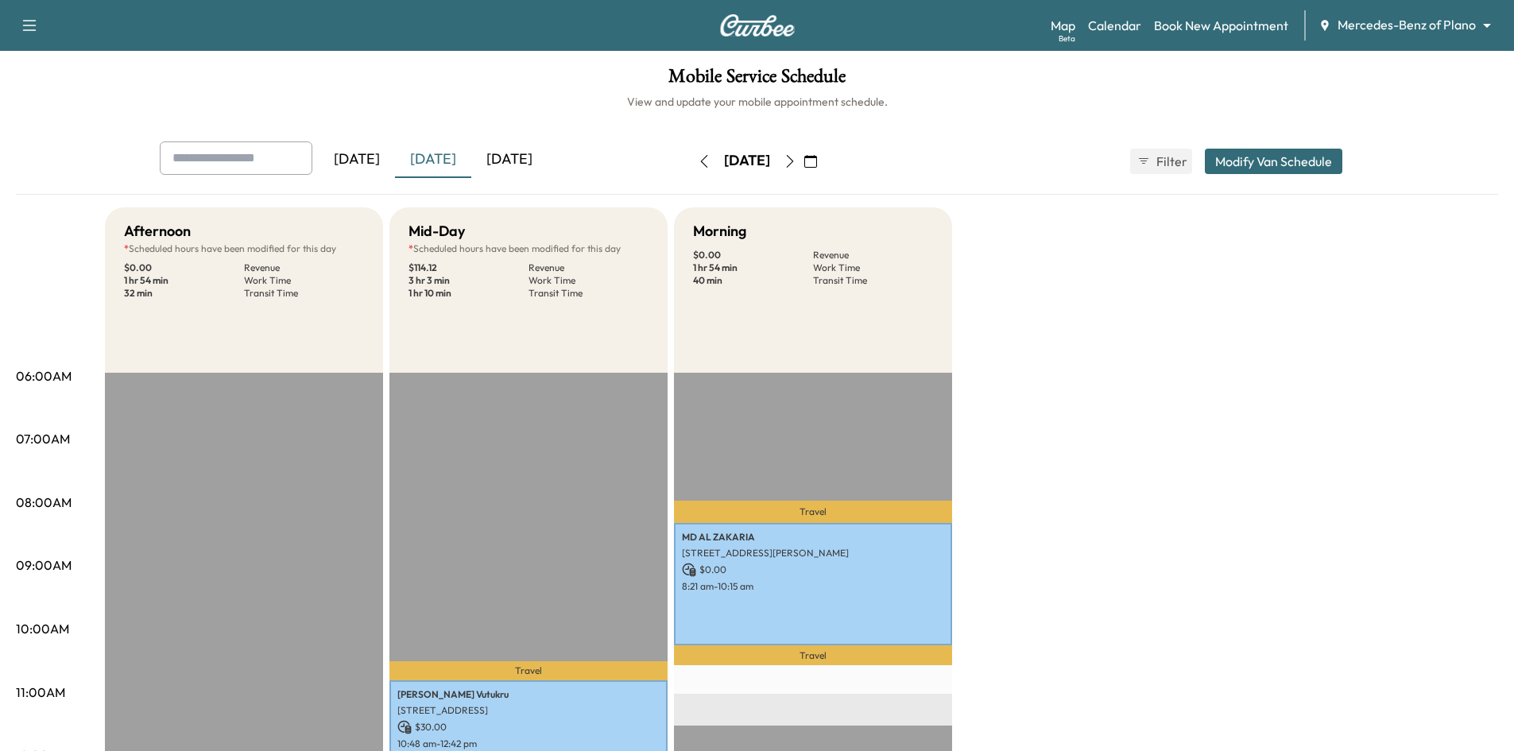
click at [529, 158] on div "[DATE]" at bounding box center [509, 159] width 76 height 37
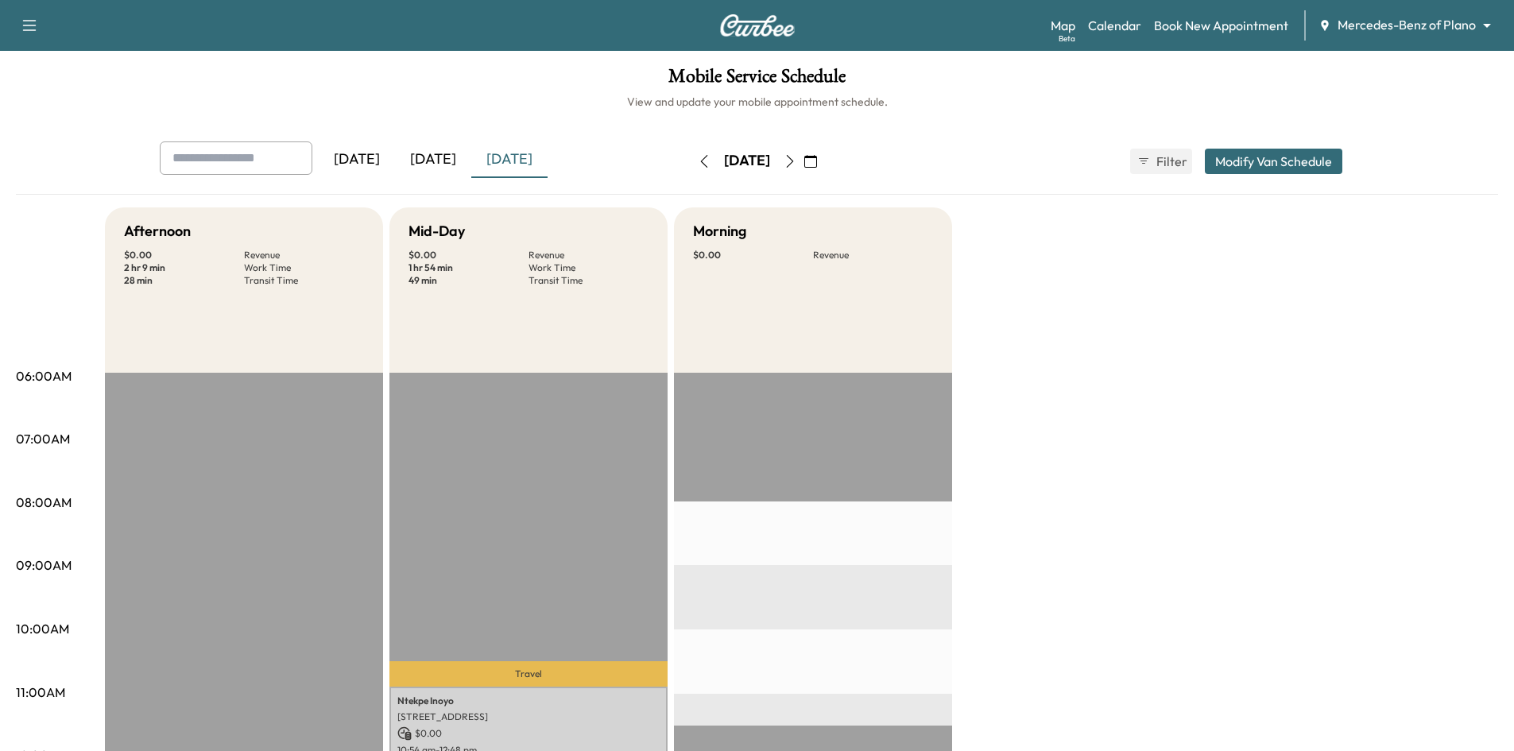
click at [817, 161] on icon "button" at bounding box center [810, 161] width 13 height 13
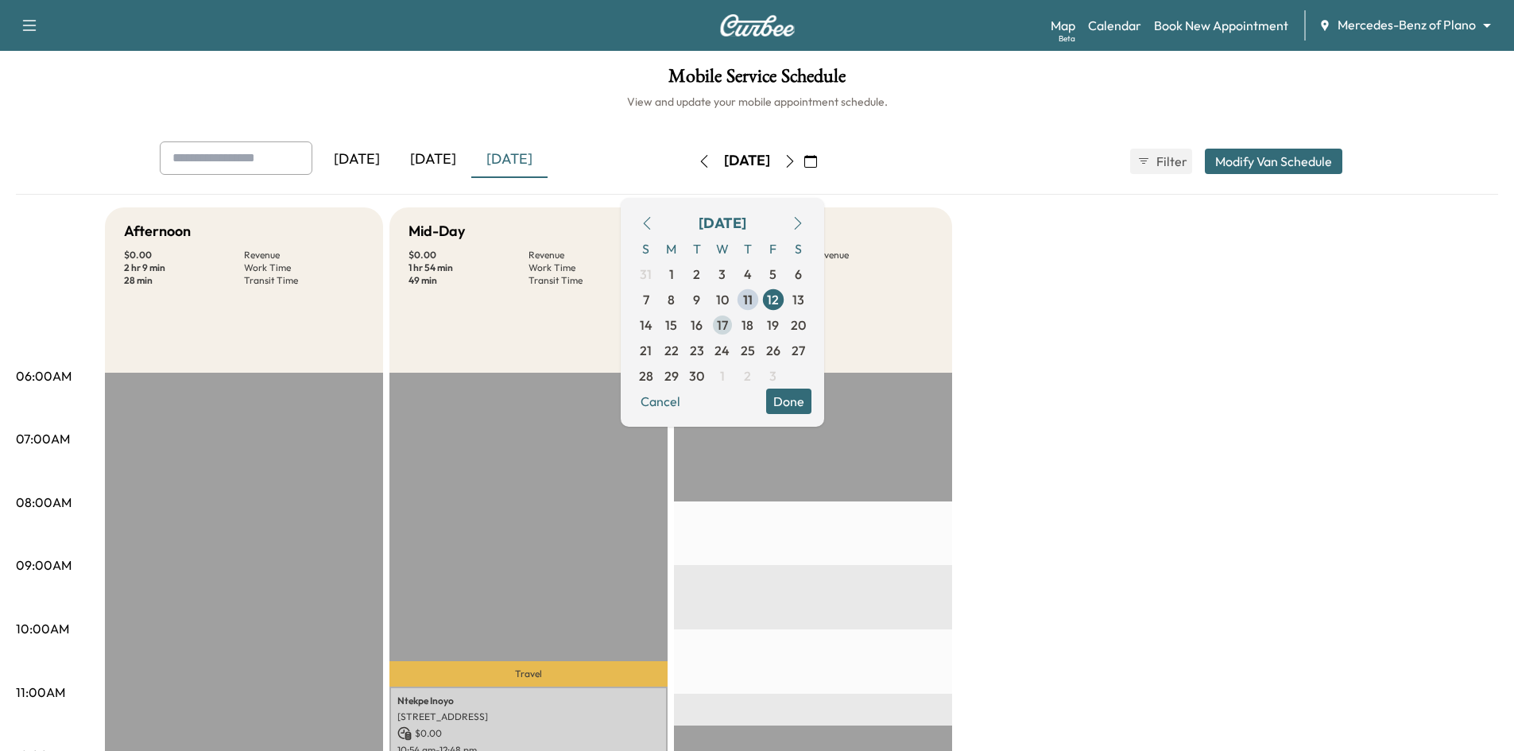
click at [735, 329] on span "17" at bounding box center [722, 324] width 25 height 25
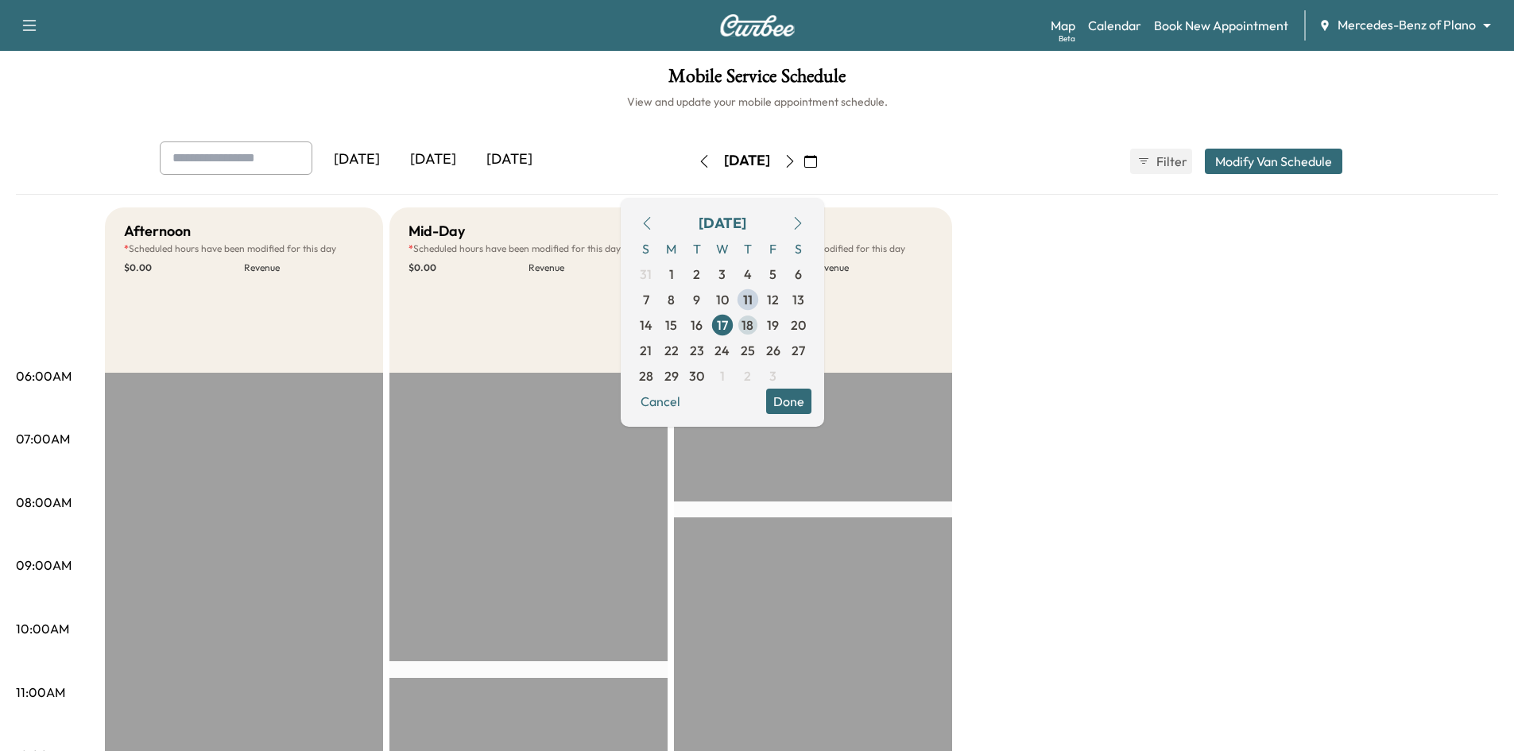
click at [753, 321] on span "18" at bounding box center [748, 325] width 12 height 19
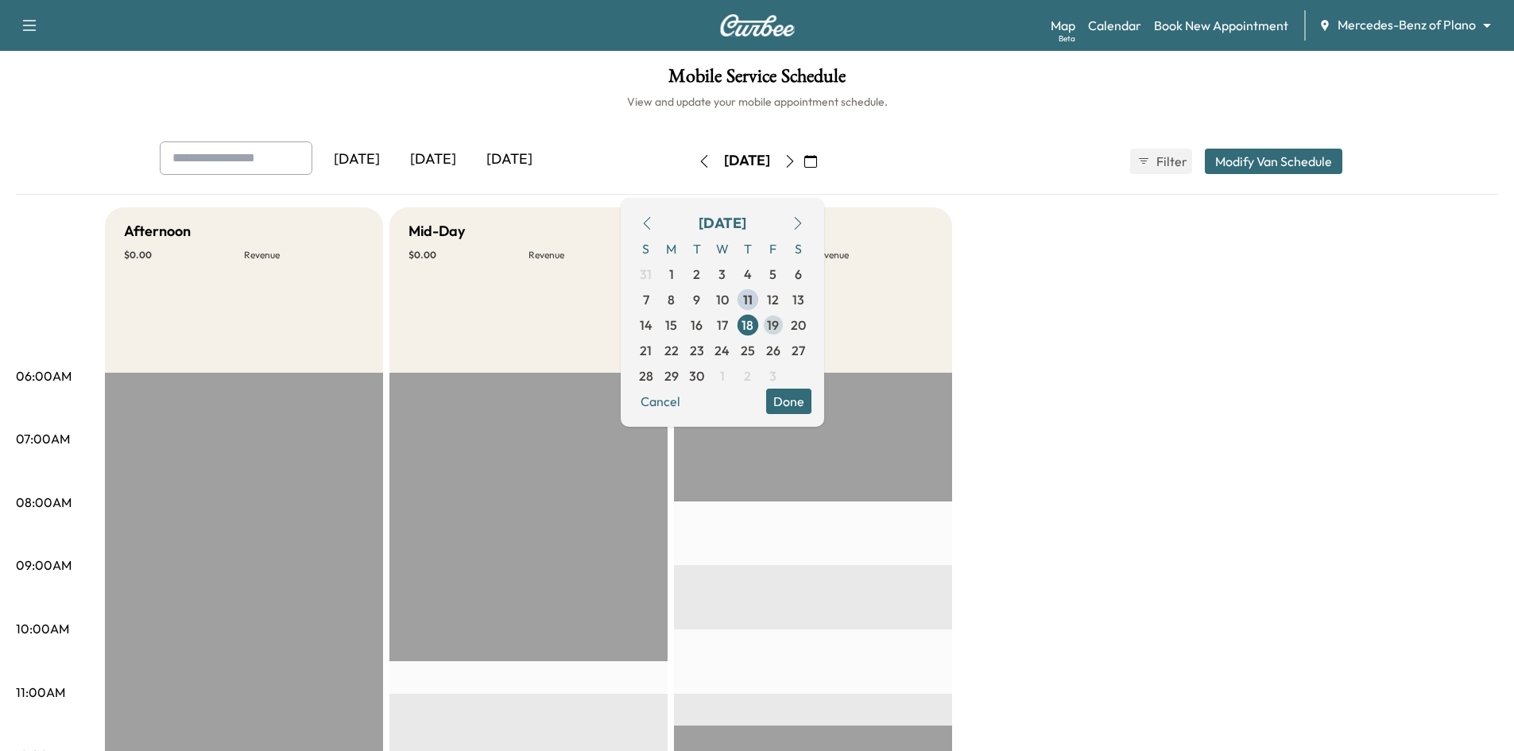
click at [779, 329] on span "19" at bounding box center [773, 325] width 12 height 19
drag, startPoint x: 823, startPoint y: 399, endPoint x: 709, endPoint y: 184, distance: 243.5
click at [811, 399] on button "Done" at bounding box center [788, 401] width 45 height 25
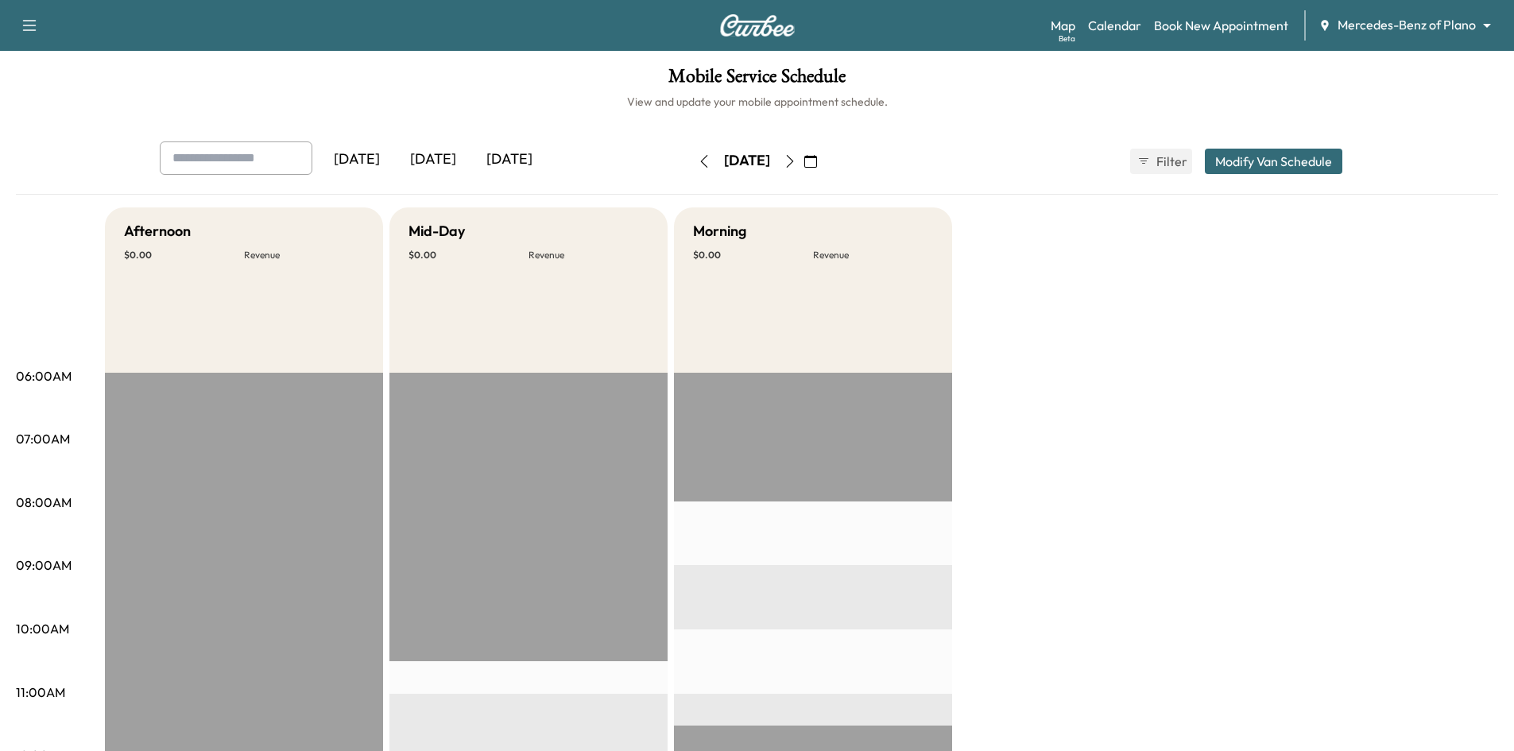
click at [28, 26] on icon "button" at bounding box center [29, 25] width 19 height 19
click at [68, 91] on button "Log Out" at bounding box center [56, 89] width 60 height 25
